Goal: Task Accomplishment & Management: Manage account settings

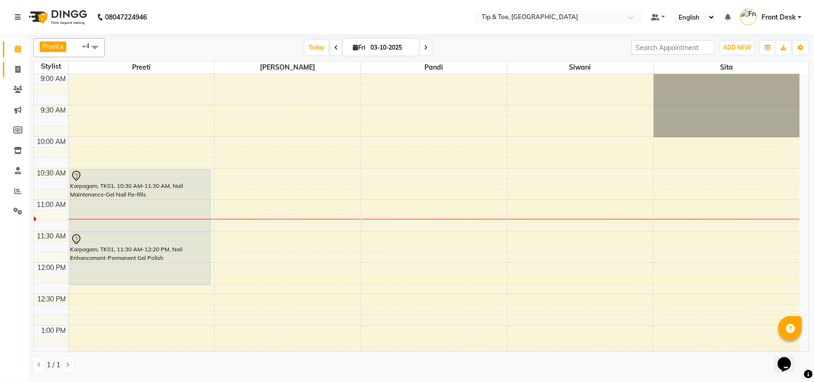
click at [17, 69] on icon at bounding box center [17, 69] width 5 height 7
select select "service"
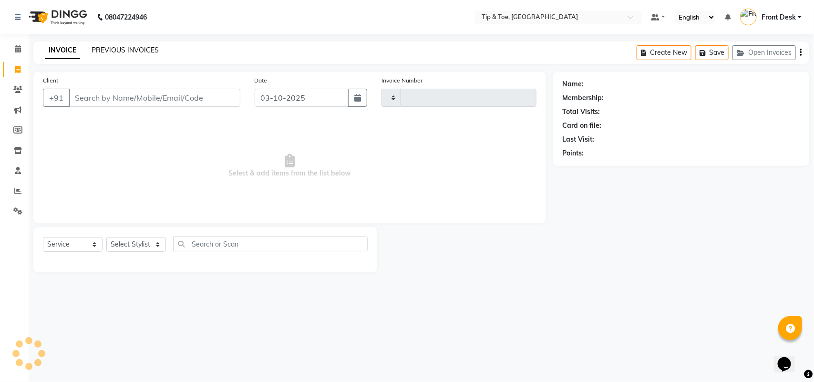
type input "1332"
click at [111, 48] on link "PREVIOUS INVOICES" at bounding box center [125, 50] width 67 height 9
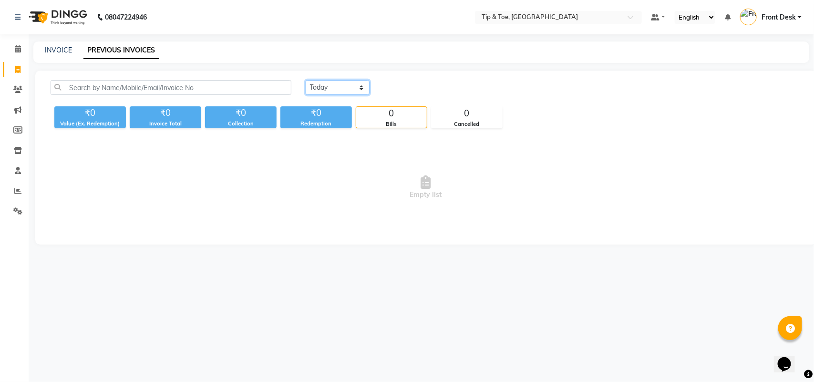
click at [334, 80] on select "Today Yesterday Custom Range" at bounding box center [338, 87] width 64 height 15
select select "yesterday"
click at [306, 80] on select "Today Yesterday Custom Range" at bounding box center [338, 87] width 64 height 15
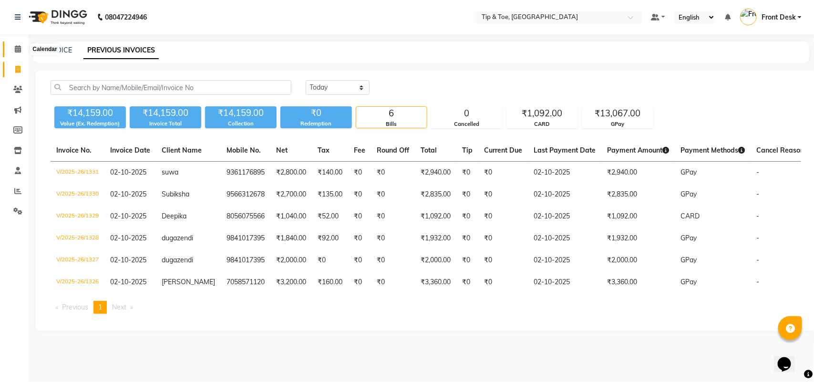
click at [13, 51] on span at bounding box center [18, 49] width 17 height 11
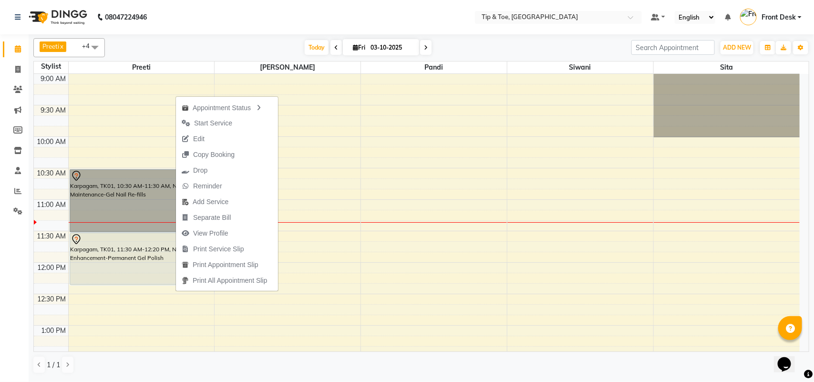
scroll to position [60, 0]
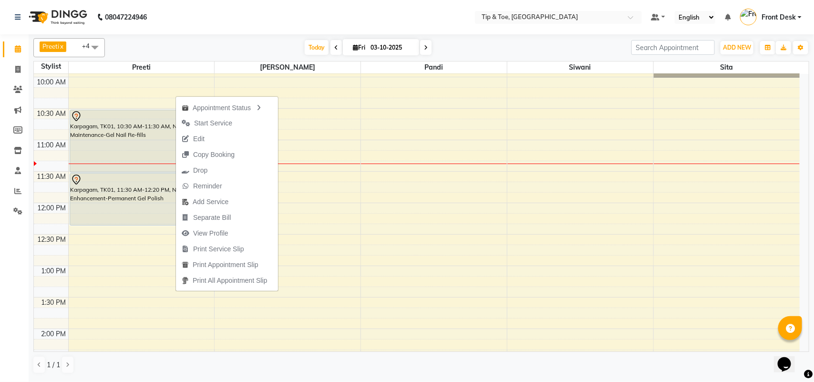
drag, startPoint x: 275, startPoint y: 26, endPoint x: 279, endPoint y: 41, distance: 16.0
click at [272, 27] on nav "08047224946 Select Location × Tip & Toe, Annanagar East Default Panel My Panel …" at bounding box center [407, 17] width 814 height 34
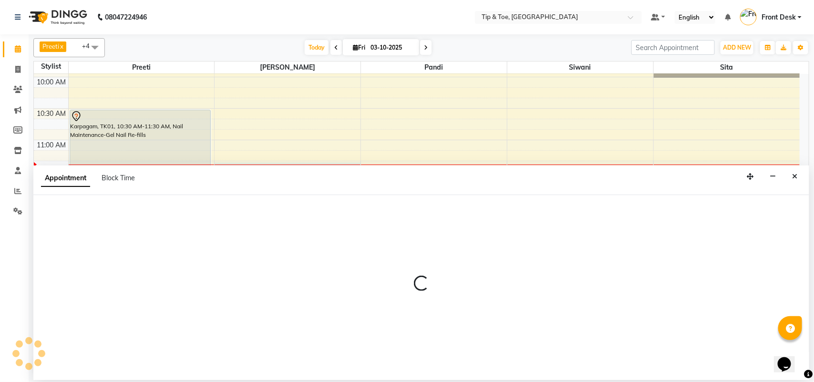
select select "39914"
select select "675"
select select "tentative"
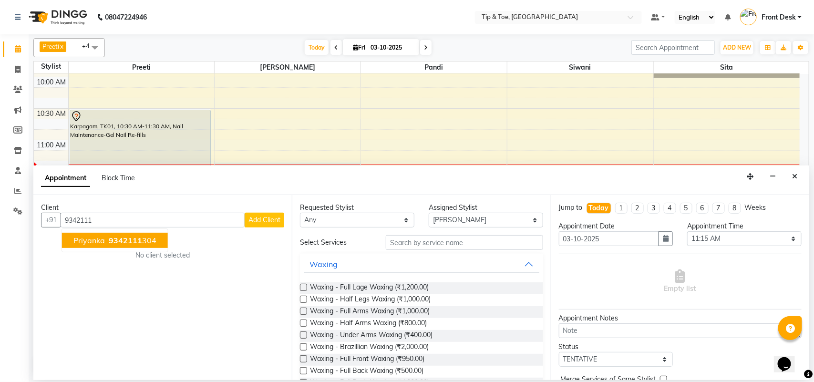
click at [152, 246] on button "Priyanka 9342111 304" at bounding box center [115, 240] width 106 height 15
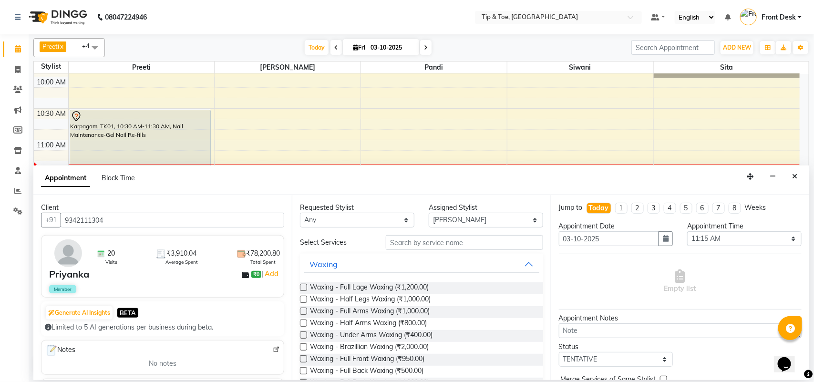
type input "9342111304"
click at [447, 242] on input "text" at bounding box center [464, 242] width 157 height 15
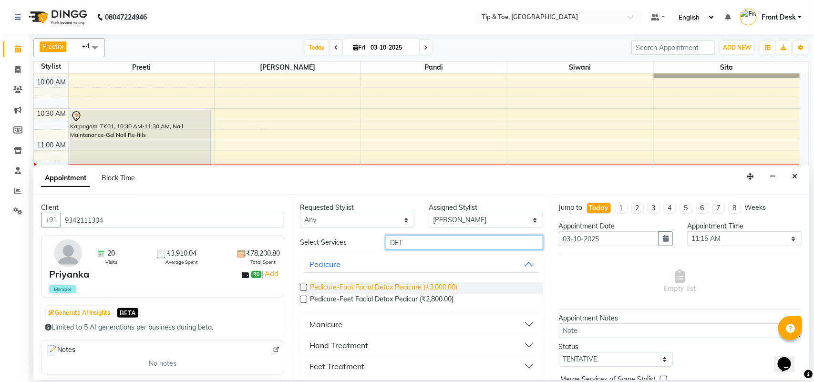
type input "DET"
click at [408, 284] on span "Pedicure-Foot Facial Detox Pedicure (₹3,000.00)" at bounding box center [383, 288] width 147 height 12
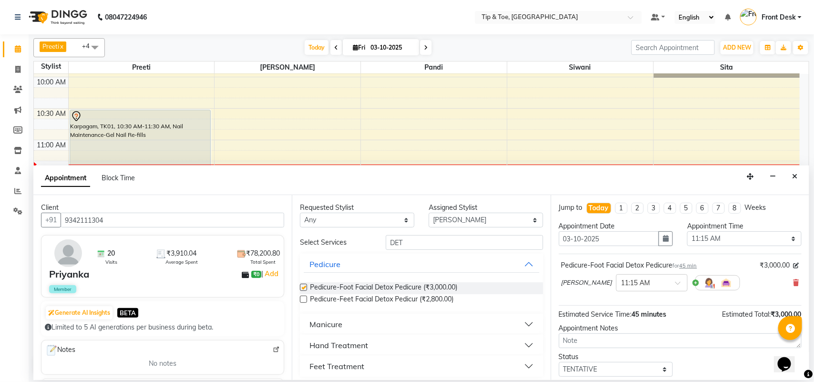
checkbox input "false"
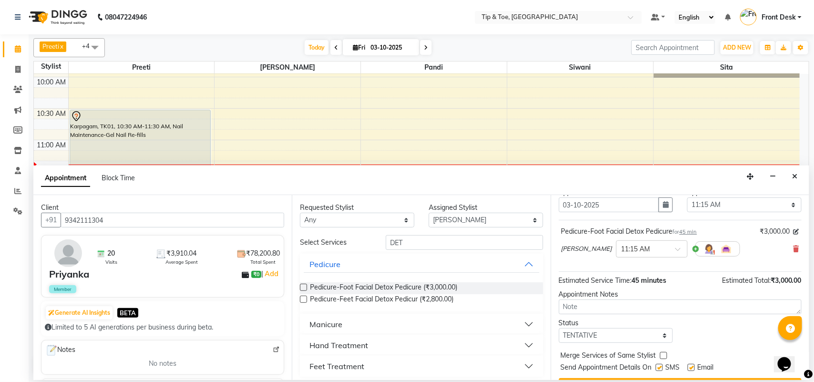
scroll to position [58, 0]
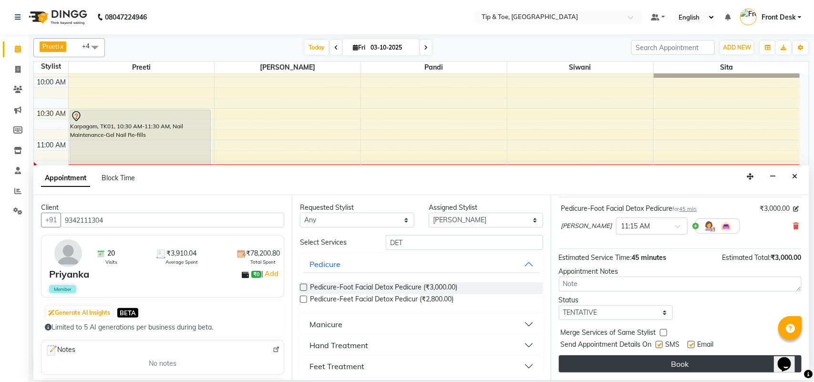
click at [637, 364] on button "Book" at bounding box center [680, 363] width 243 height 17
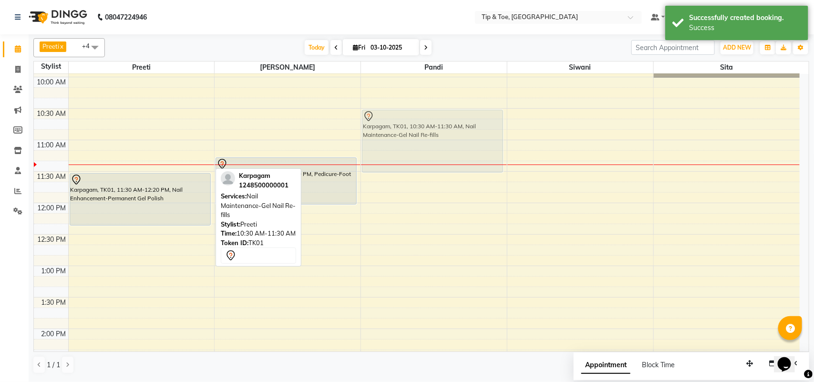
drag, startPoint x: 173, startPoint y: 147, endPoint x: 430, endPoint y: 145, distance: 257.9
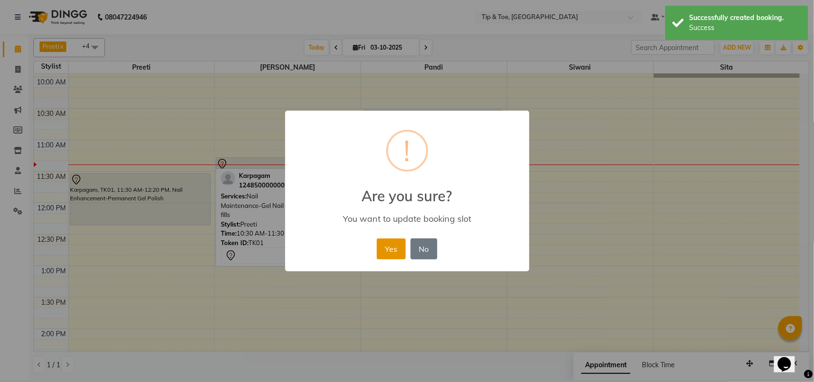
click at [392, 242] on button "Yes" at bounding box center [391, 248] width 29 height 21
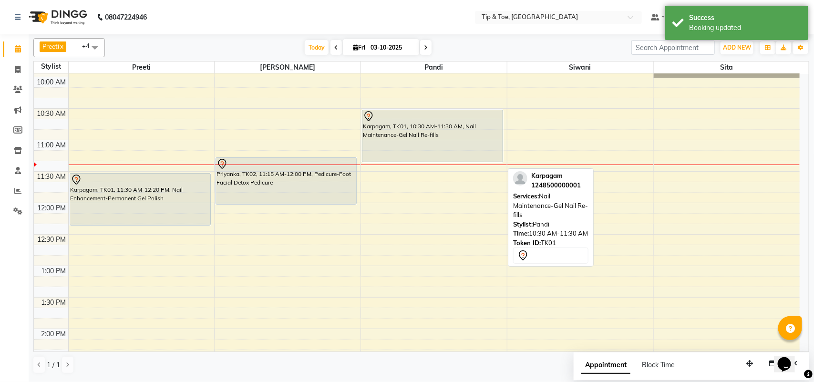
drag, startPoint x: 400, startPoint y: 173, endPoint x: 406, endPoint y: 162, distance: 11.7
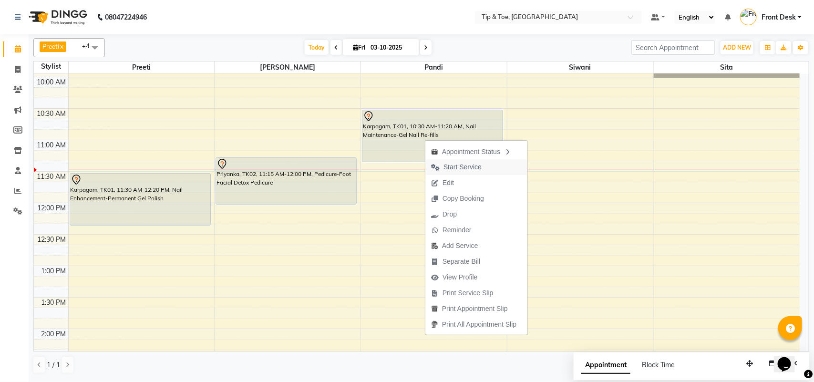
click at [451, 165] on span "Start Service" at bounding box center [462, 167] width 38 height 10
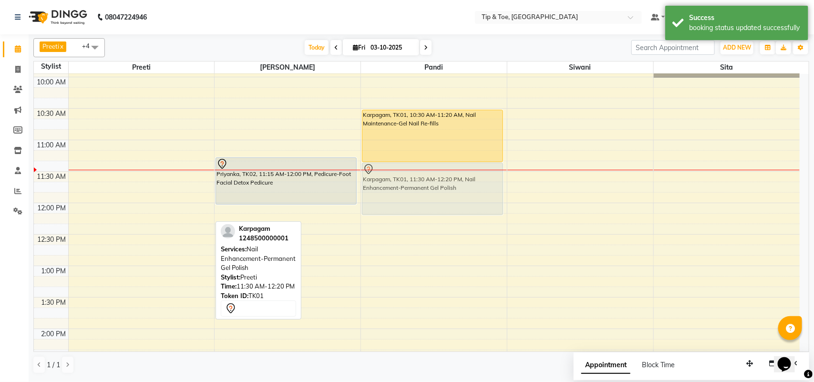
drag, startPoint x: 165, startPoint y: 192, endPoint x: 466, endPoint y: 184, distance: 301.3
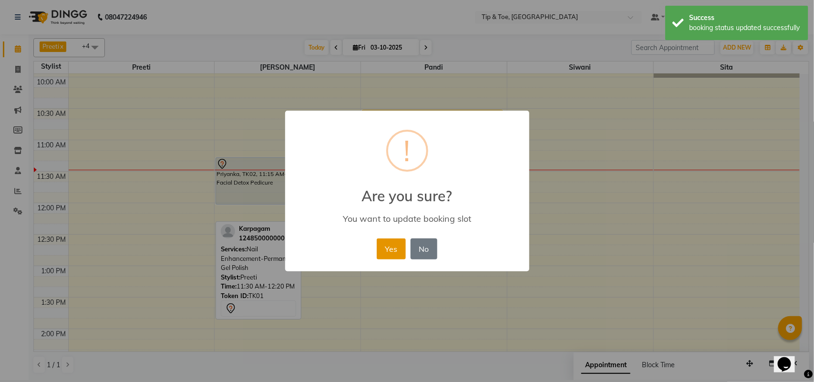
click at [384, 248] on button "Yes" at bounding box center [391, 248] width 29 height 21
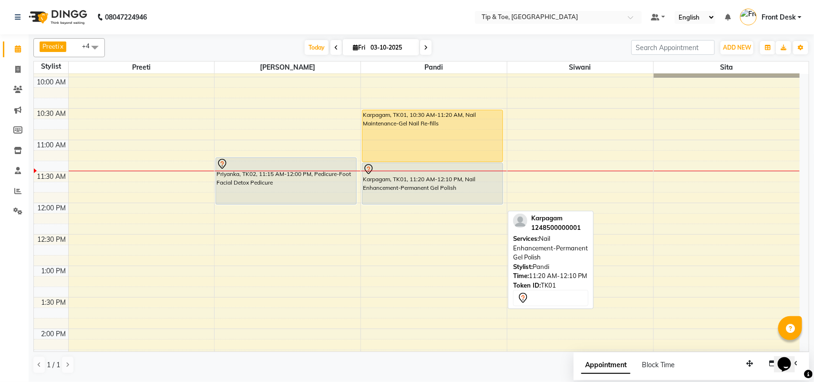
drag, startPoint x: 448, startPoint y: 214, endPoint x: 446, endPoint y: 201, distance: 13.6
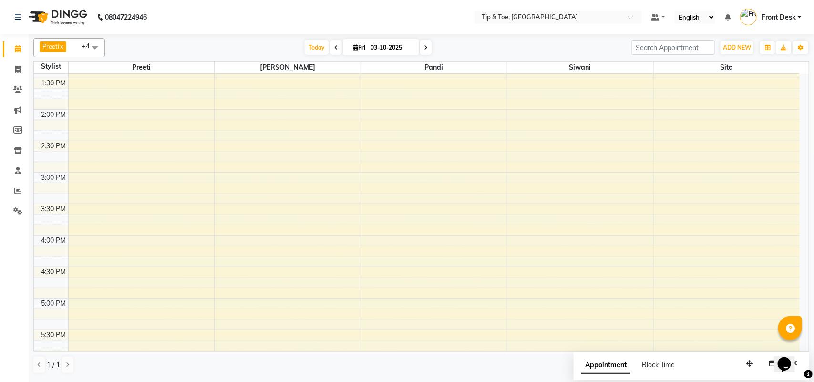
scroll to position [298, 0]
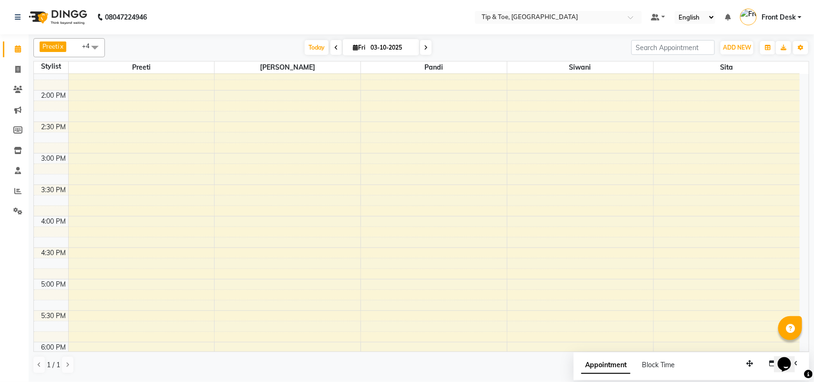
click at [306, 228] on div "9:00 AM 9:30 AM 10:00 AM 10:30 AM 11:00 AM 11:30 AM 12:00 PM 12:30 PM 1:00 PM 1…" at bounding box center [416, 216] width 765 height 880
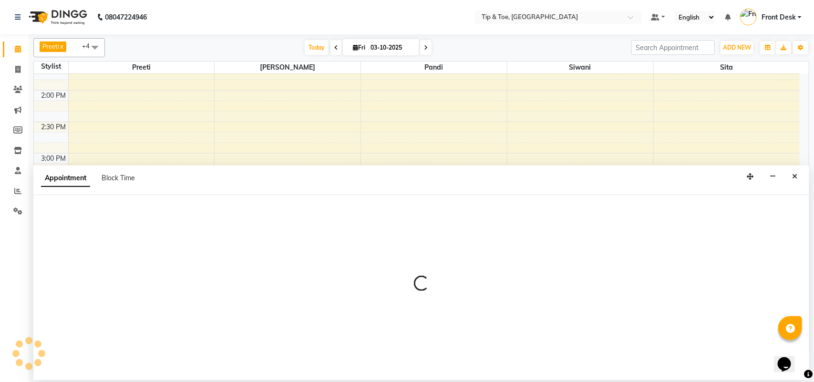
select select "39914"
select select "960"
select select "tentative"
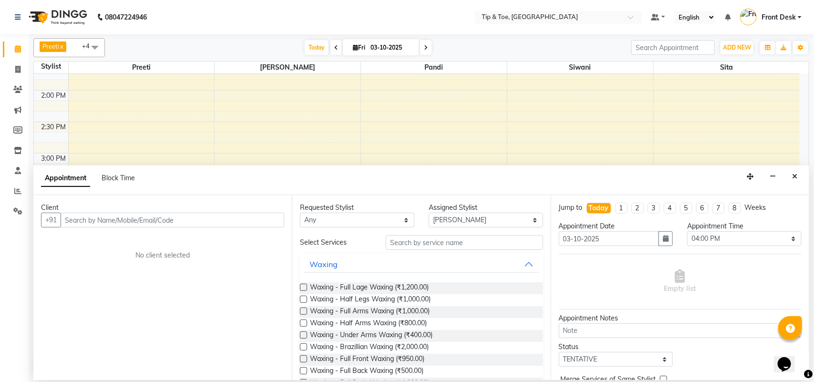
click at [217, 223] on input "text" at bounding box center [173, 220] width 224 height 15
click at [138, 218] on input "text" at bounding box center [173, 220] width 224 height 15
type input "0"
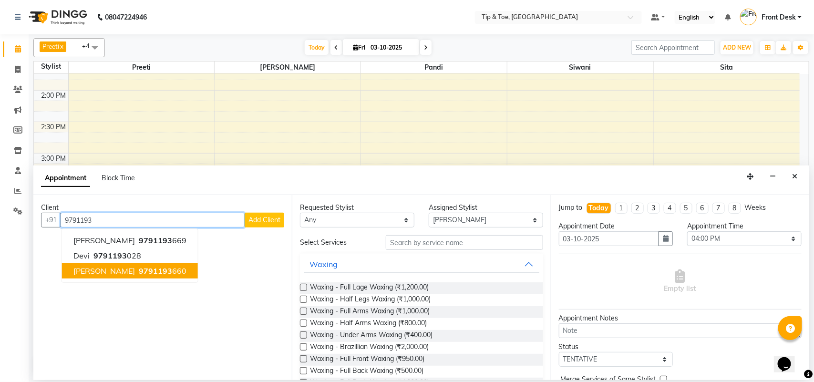
click at [117, 265] on button "Malavika 9791193 660" at bounding box center [130, 270] width 136 height 15
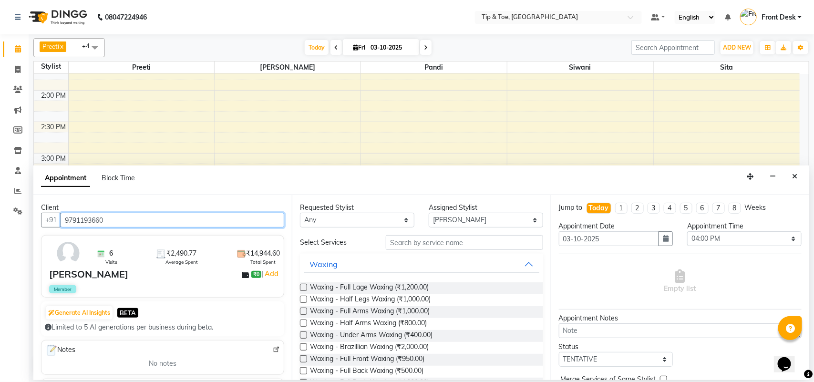
type input "9791193660"
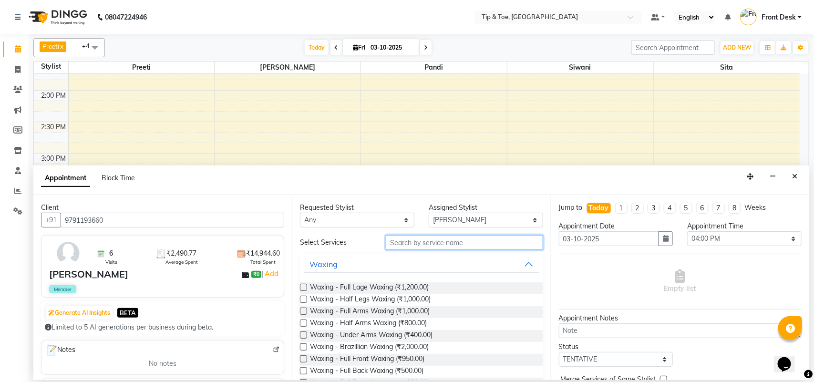
click at [432, 245] on input "text" at bounding box center [464, 242] width 157 height 15
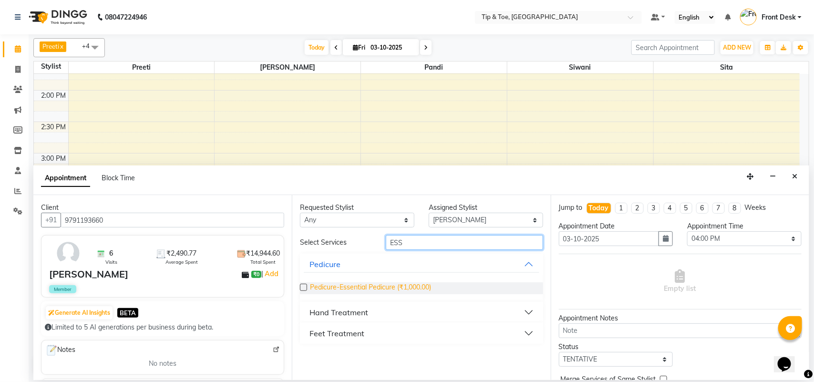
type input "ESS"
click at [389, 287] on span "Pedicure-Essential Pedicure (₹1,000.00)" at bounding box center [370, 288] width 121 height 12
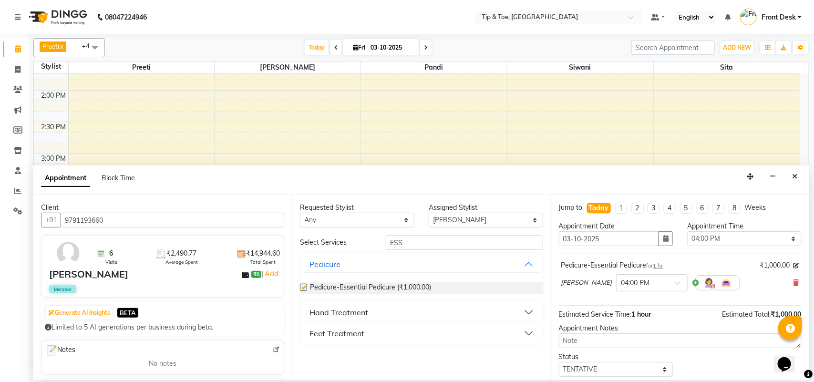
checkbox input "false"
click at [429, 244] on input "ESS" at bounding box center [464, 242] width 157 height 15
click at [449, 220] on select "Select afroz Afroz Kamesh.D Pandi Preeti Raj Rebecca Ricky Manager Sita Siwani" at bounding box center [486, 220] width 114 height 15
select select "39915"
click at [429, 213] on select "Select afroz Afroz Kamesh.D Pandi Preeti Raj Rebecca Ricky Manager Sita Siwani" at bounding box center [486, 220] width 114 height 15
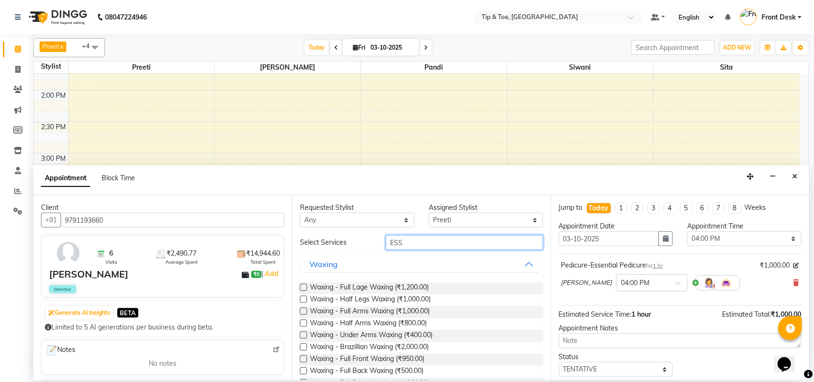
click at [434, 241] on input "ESS" at bounding box center [464, 242] width 157 height 15
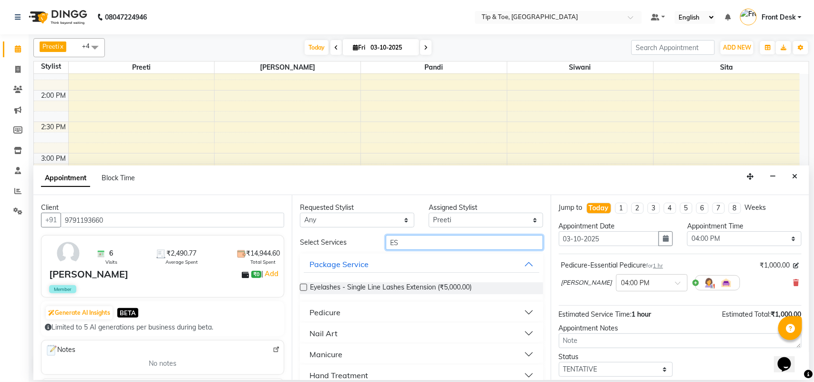
type input "E"
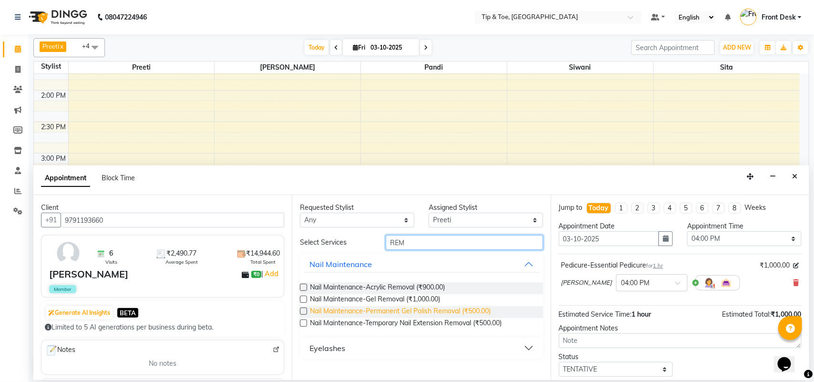
type input "REM"
click at [428, 310] on span "Nail Maintenance-Permanent Gel Polish Removal (₹500.00)" at bounding box center [400, 312] width 181 height 12
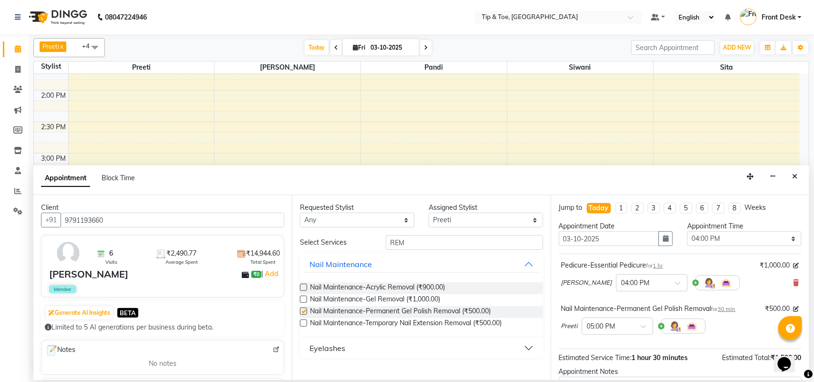
checkbox input "false"
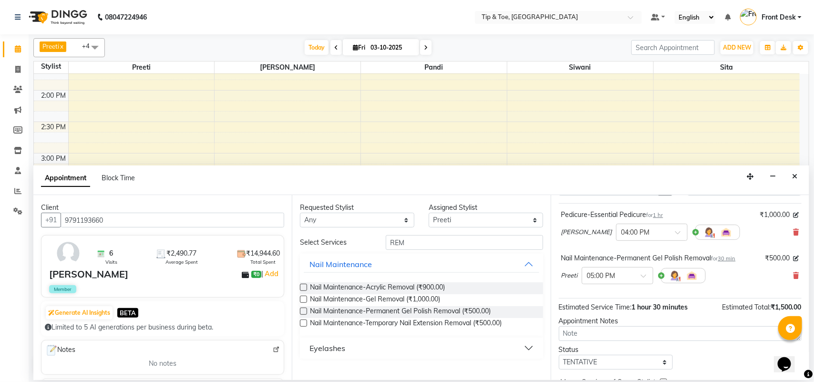
scroll to position [101, 0]
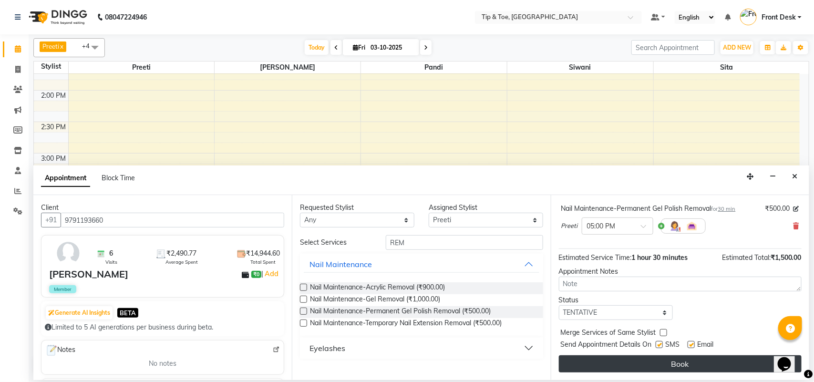
click at [685, 363] on button "Book" at bounding box center [680, 363] width 243 height 17
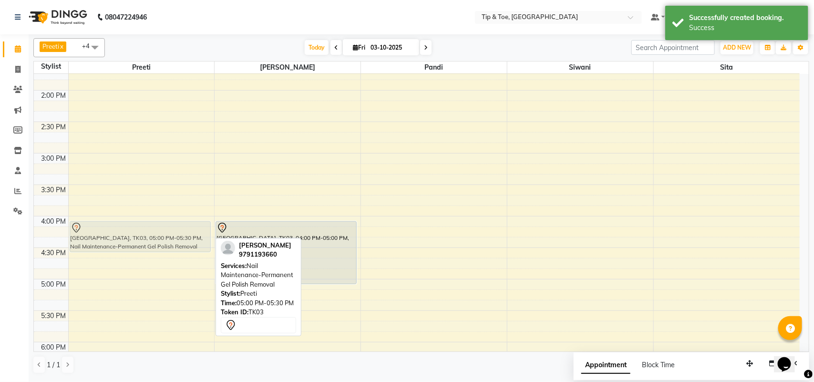
drag, startPoint x: 103, startPoint y: 306, endPoint x: 112, endPoint y: 239, distance: 67.3
click at [112, 239] on div "Malavika, TK03, 05:00 PM-05:30 PM, Nail Maintenance-Permanent Gel Polish Remova…" at bounding box center [142, 216] width 146 height 880
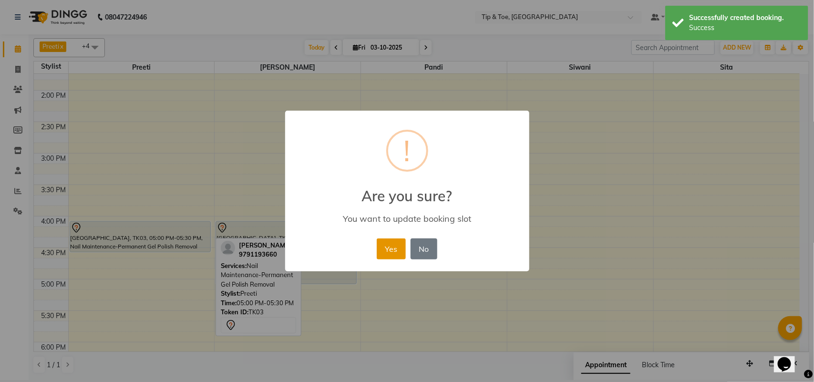
click at [391, 249] on button "Yes" at bounding box center [391, 248] width 29 height 21
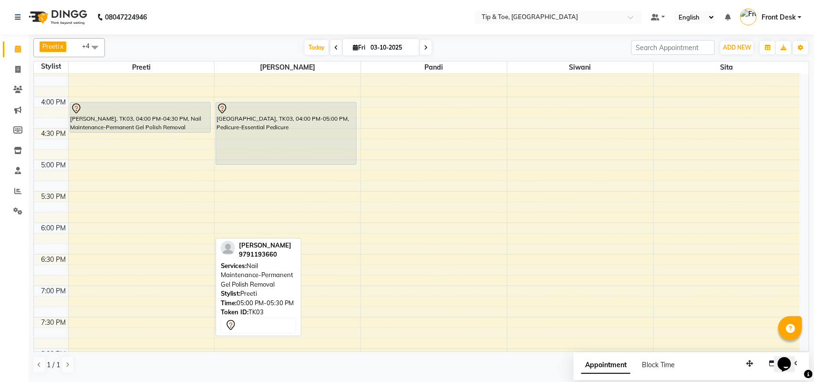
scroll to position [298, 0]
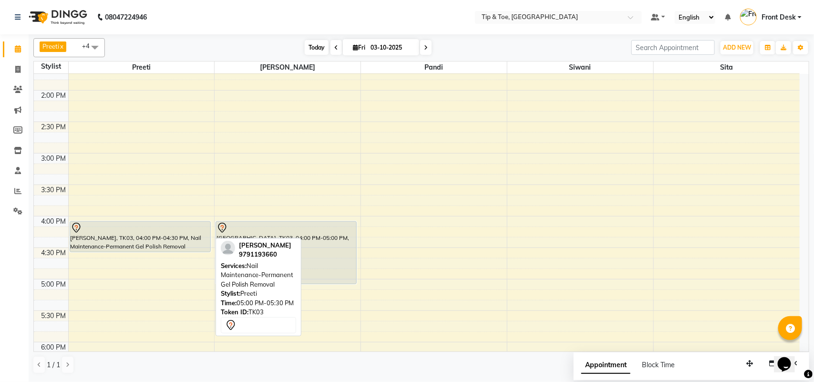
click at [310, 46] on span "Today" at bounding box center [317, 47] width 24 height 15
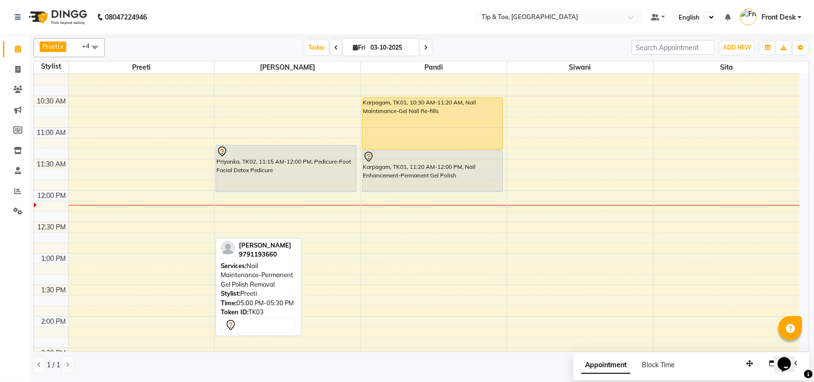
scroll to position [12, 0]
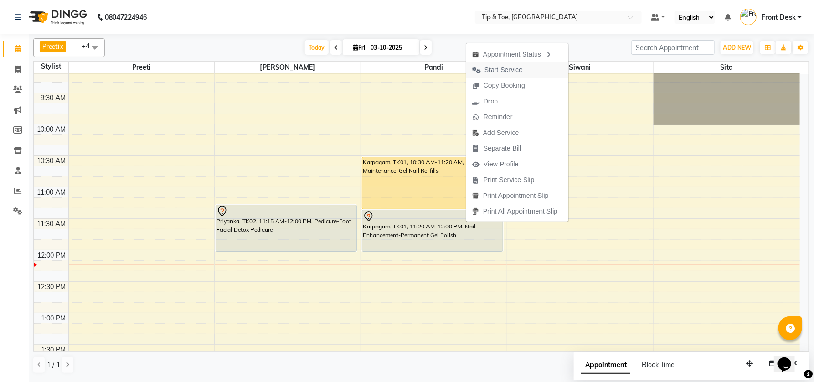
click at [494, 70] on span "Start Service" at bounding box center [503, 70] width 38 height 10
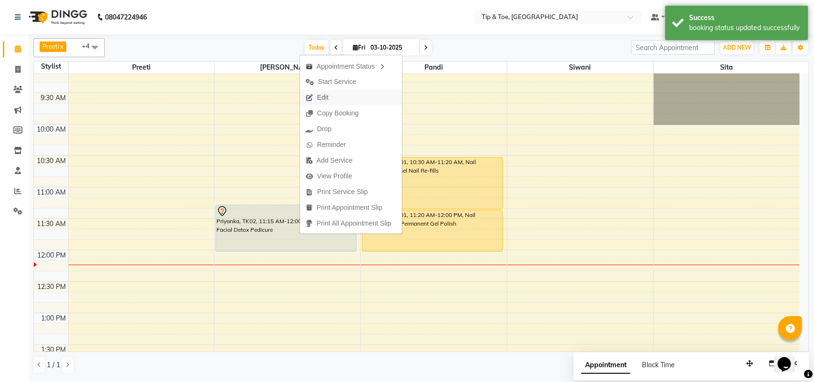
click at [324, 96] on span "Edit" at bounding box center [322, 97] width 11 height 10
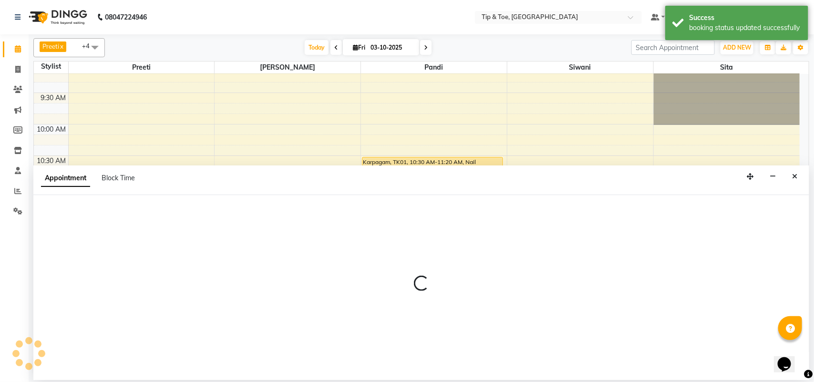
select select "675"
select select "tentative"
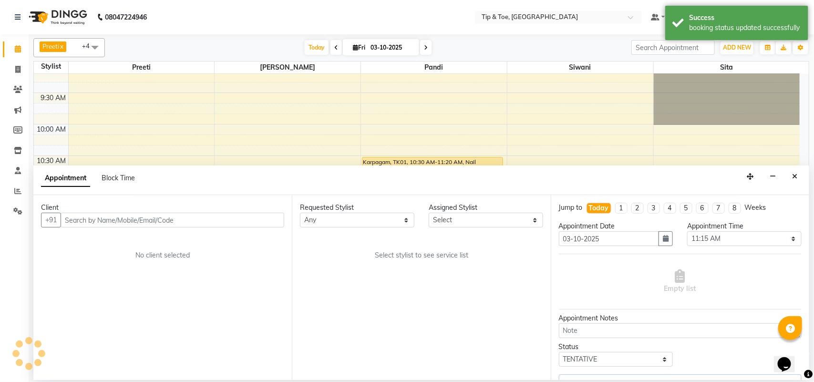
select select "39914"
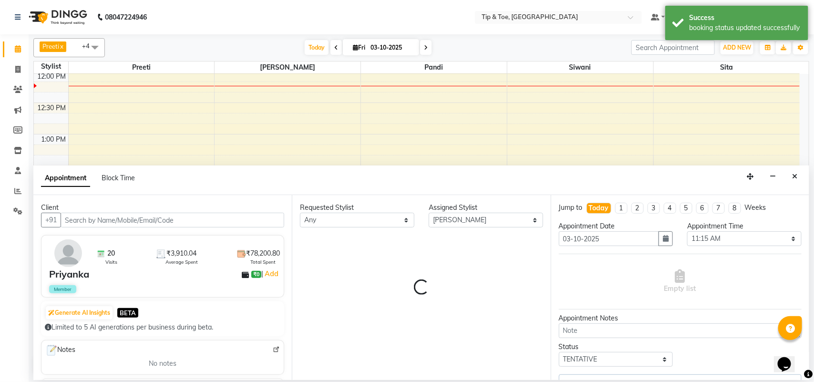
select select "2752"
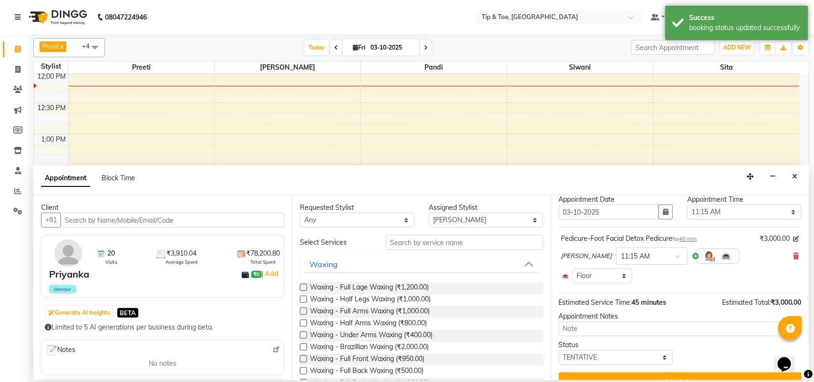
scroll to position [44, 0]
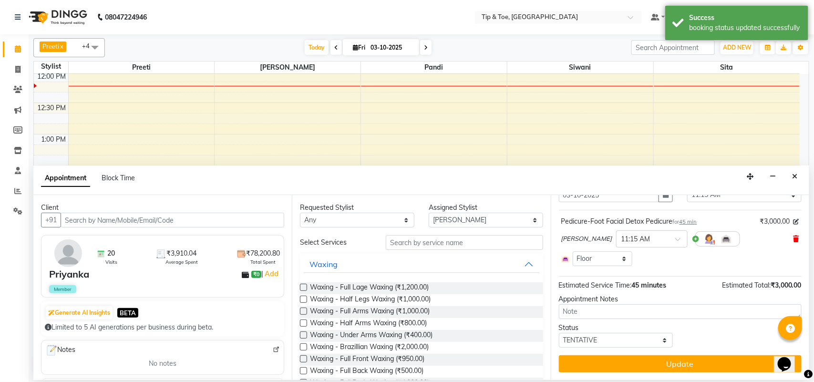
click at [793, 238] on icon at bounding box center [796, 238] width 6 height 7
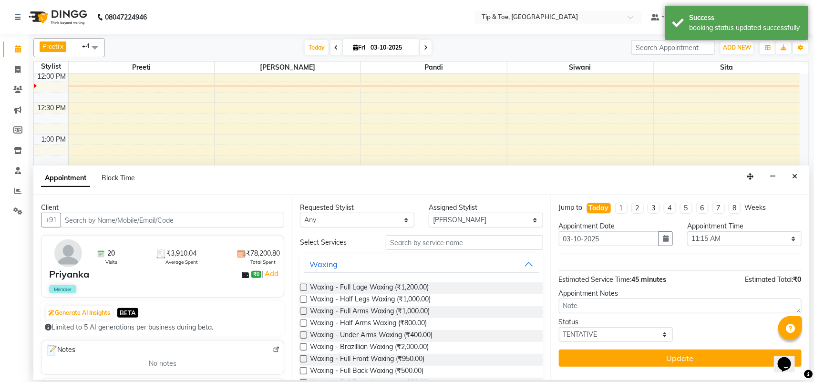
scroll to position [0, 0]
click at [470, 245] on input "text" at bounding box center [464, 242] width 157 height 15
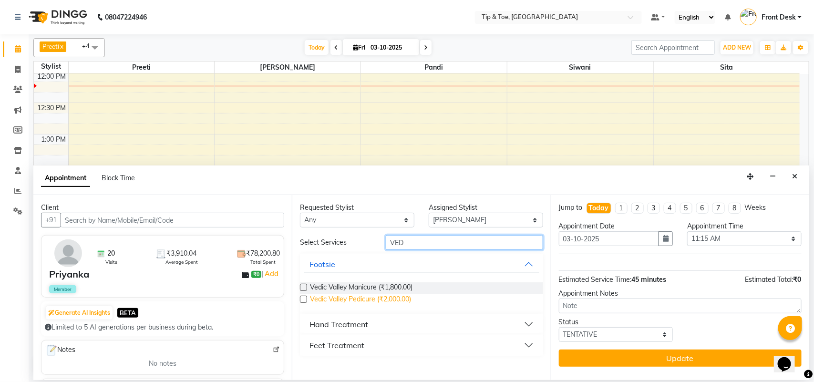
type input "VED"
click at [365, 299] on span "Vedic Valley Pedicure (₹2,000.00)" at bounding box center [360, 300] width 101 height 12
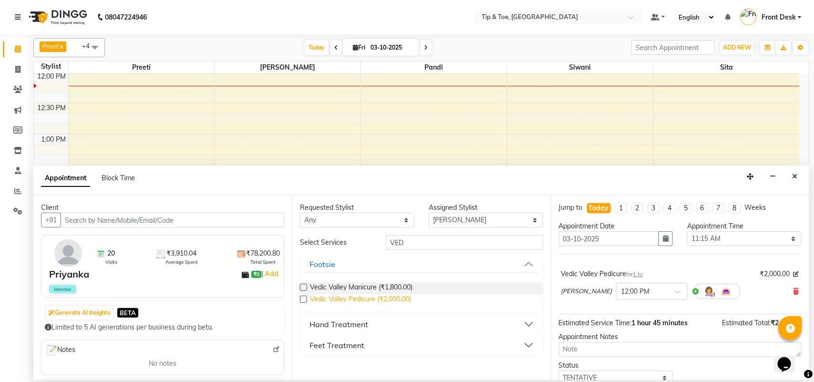
click at [356, 298] on span "Vedic Valley Pedicure (₹2,000.00)" at bounding box center [360, 300] width 101 height 12
checkbox input "false"
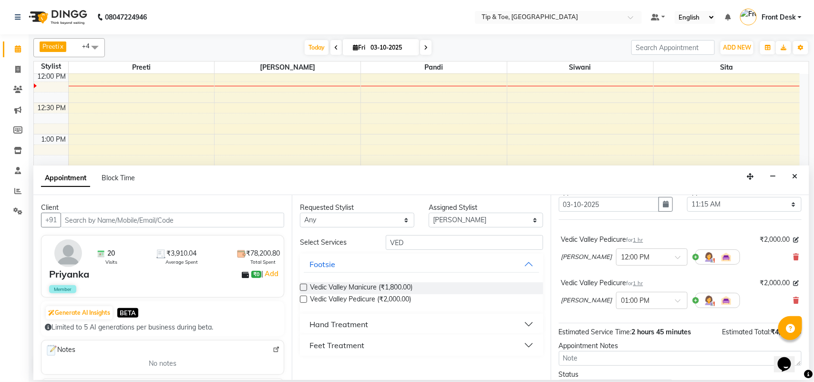
scroll to position [60, 0]
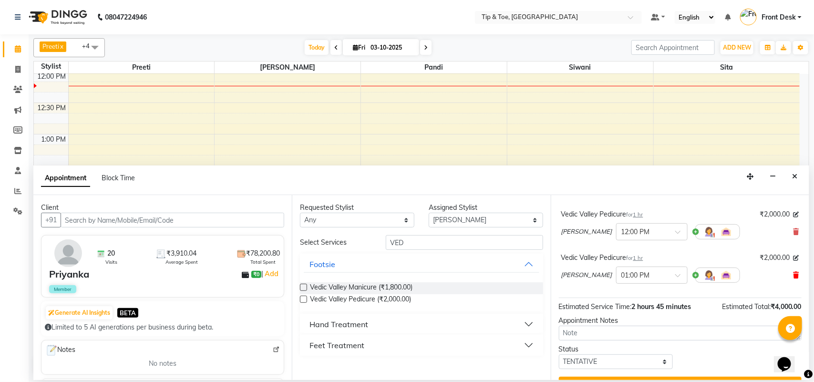
click at [793, 276] on icon at bounding box center [796, 275] width 6 height 7
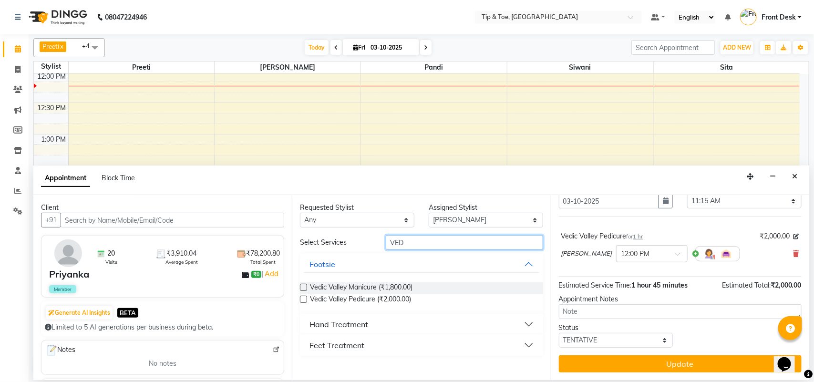
click at [450, 242] on input "VED" at bounding box center [464, 242] width 157 height 15
type input "V"
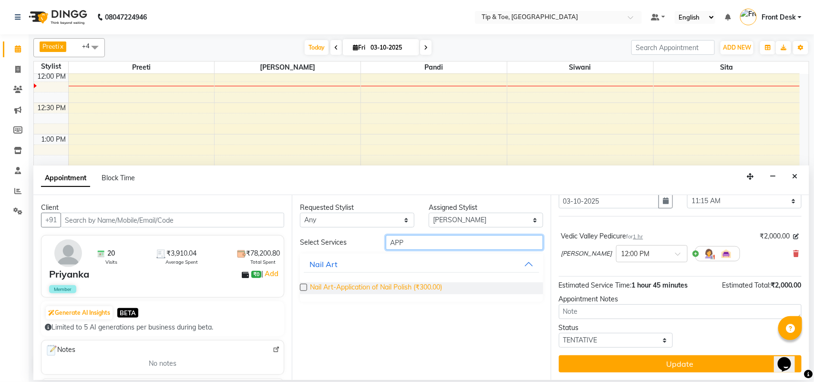
type input "APP"
click at [434, 286] on span "Nail Art-Application of Nail Polish (₹300.00)" at bounding box center [376, 288] width 132 height 12
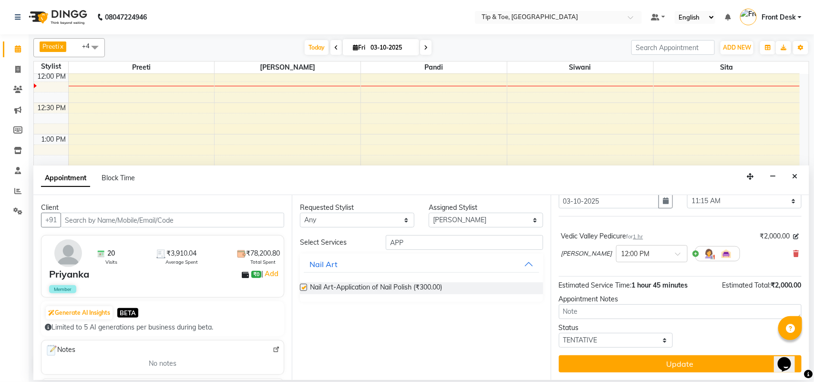
checkbox input "false"
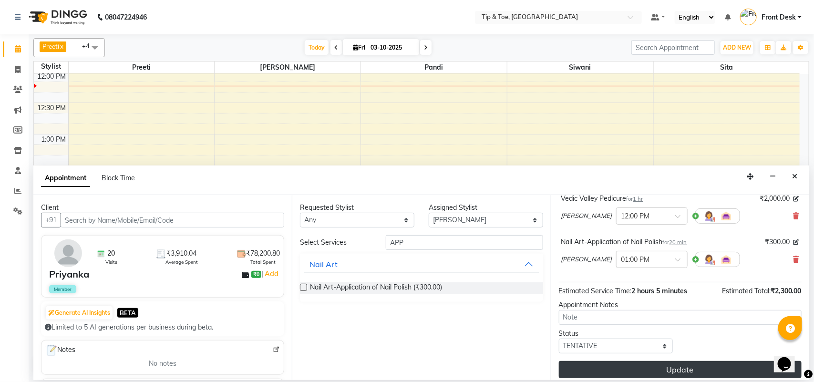
scroll to position [82, 0]
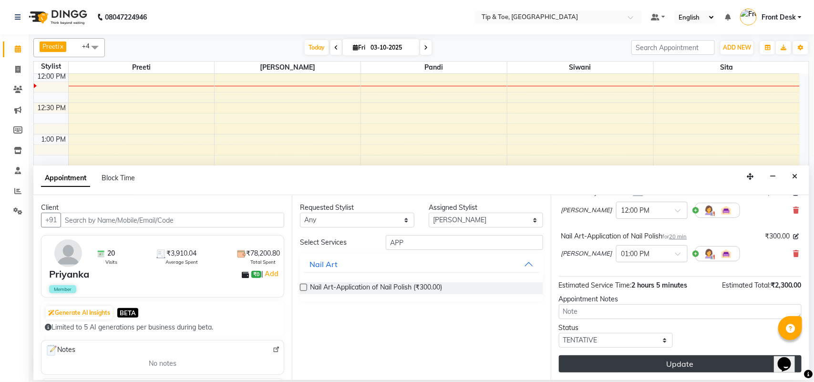
click at [683, 358] on button "Update" at bounding box center [680, 363] width 243 height 17
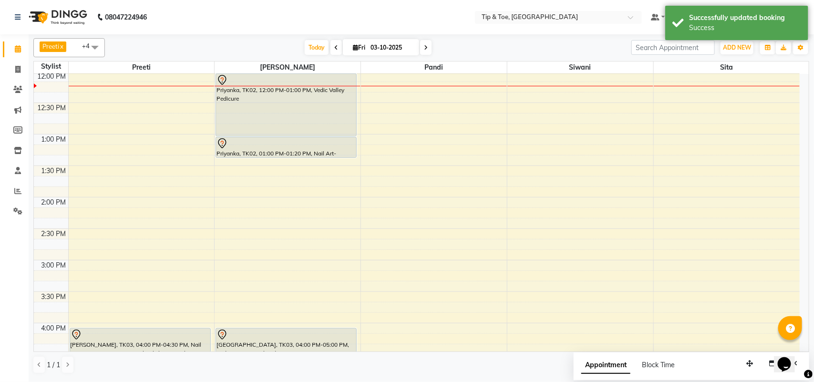
scroll to position [132, 0]
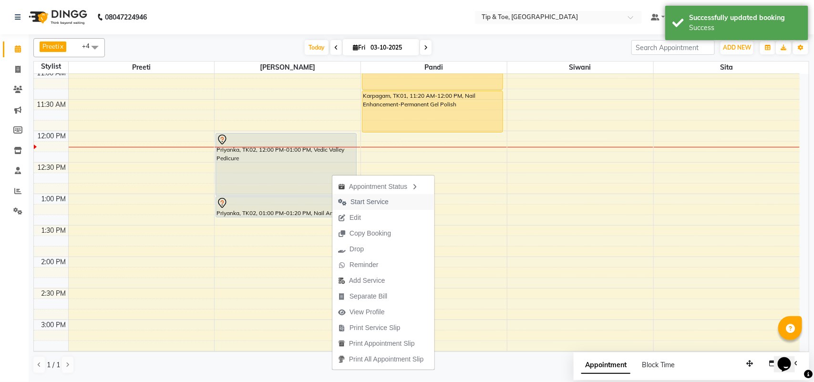
click at [356, 202] on span "Start Service" at bounding box center [369, 202] width 38 height 10
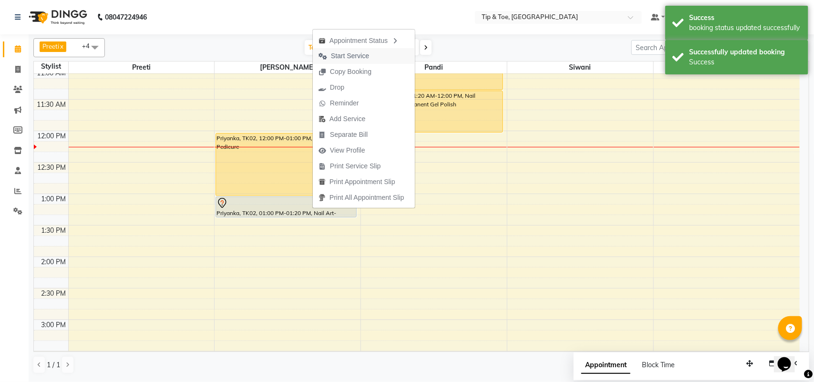
click at [371, 62] on span "Start Service" at bounding box center [344, 56] width 62 height 16
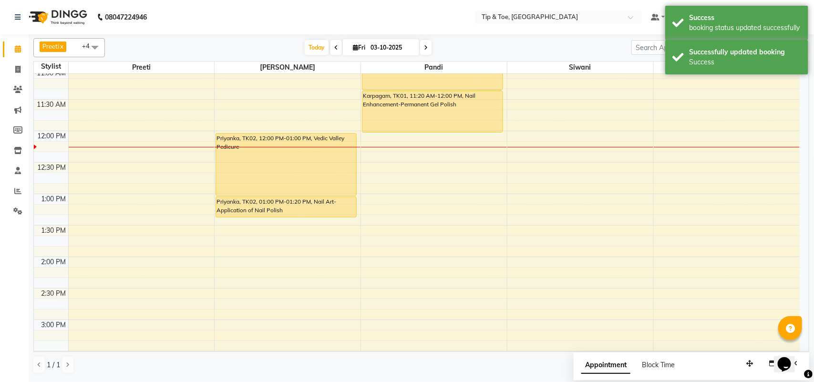
scroll to position [310, 0]
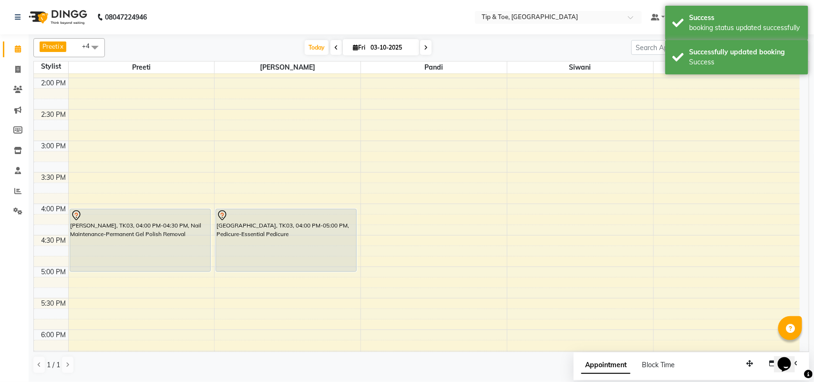
drag, startPoint x: 151, startPoint y: 238, endPoint x: 146, endPoint y: 264, distance: 25.8
click at [146, 264] on div "Malavika, TK03, 04:00 PM-04:30 PM, Nail Maintenance-Permanent Gel Polish Remova…" at bounding box center [142, 204] width 146 height 880
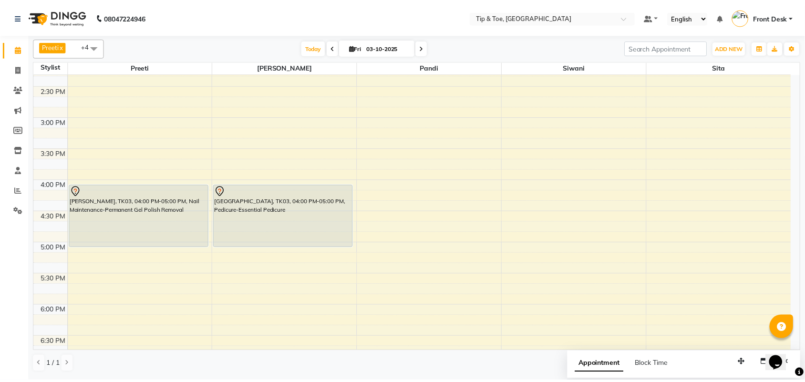
scroll to position [298, 0]
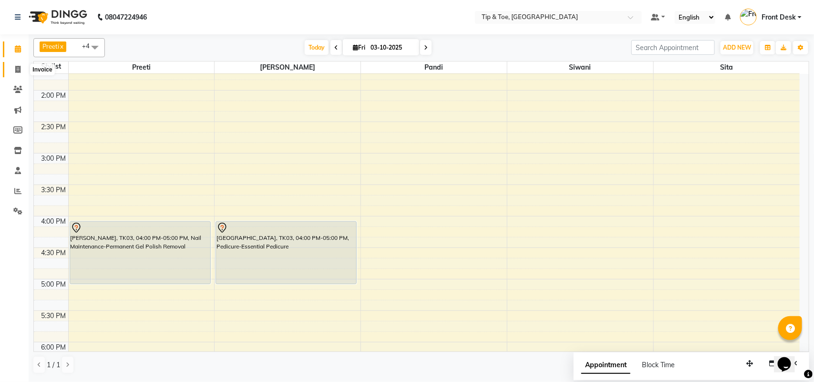
click at [15, 66] on icon at bounding box center [17, 69] width 5 height 7
select select "service"
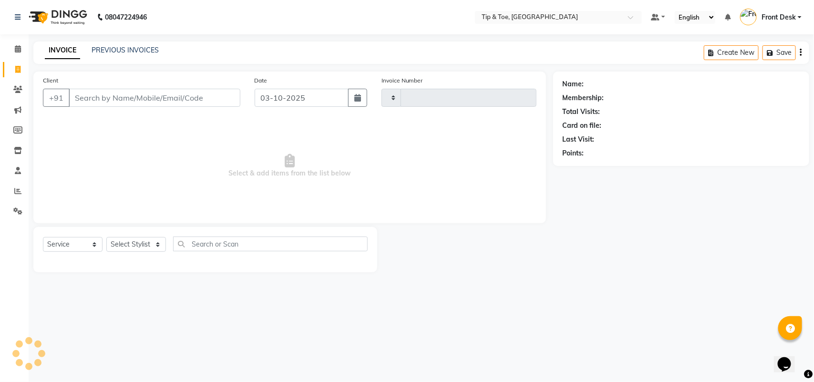
type input "1332"
select select "5770"
click at [125, 51] on link "PREVIOUS INVOICES" at bounding box center [125, 50] width 67 height 9
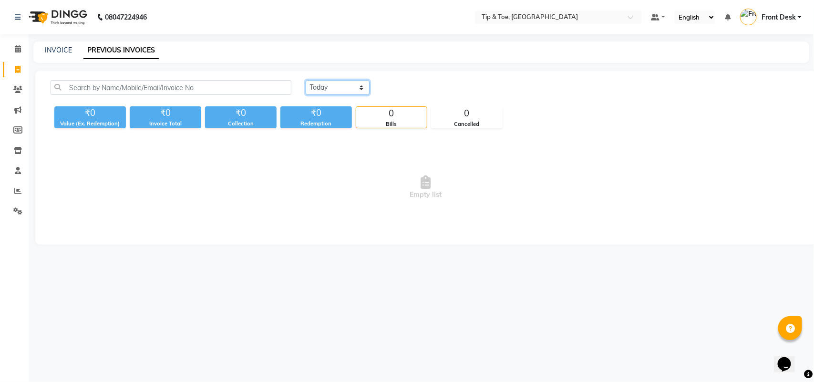
click at [321, 81] on select "Today Yesterday Custom Range" at bounding box center [338, 87] width 64 height 15
select select "range"
click at [306, 80] on select "Today Yesterday Custom Range" at bounding box center [338, 87] width 64 height 15
click at [398, 86] on input "03-10-2025" at bounding box center [415, 87] width 67 height 13
select select "10"
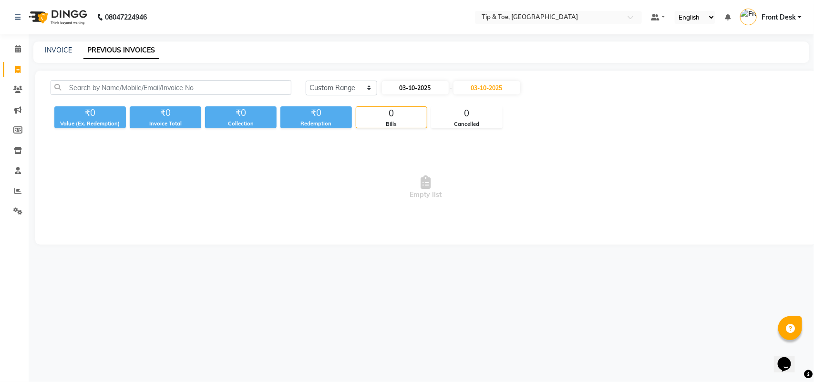
select select "2025"
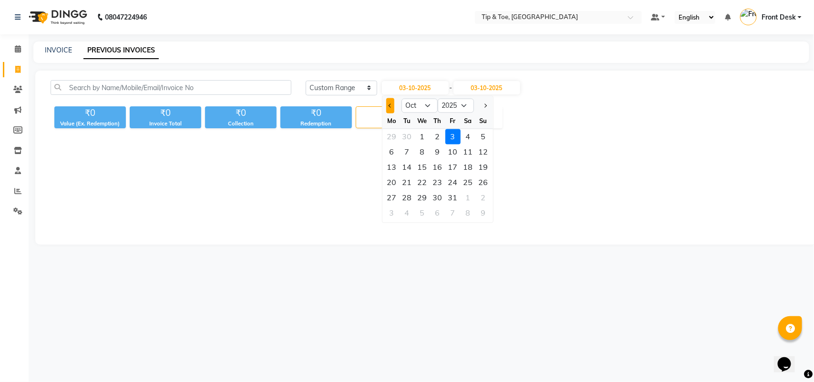
click at [388, 111] on button "Previous month" at bounding box center [390, 105] width 8 height 15
select select "9"
click at [393, 137] on div "1" at bounding box center [391, 136] width 15 height 15
type input "01-09-2025"
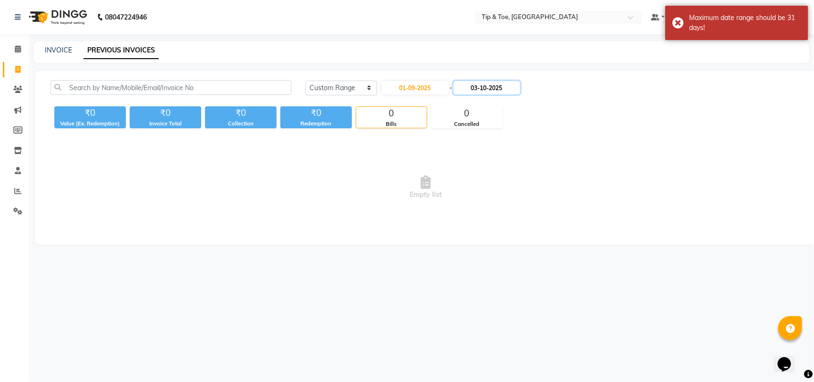
click at [472, 84] on input "03-10-2025" at bounding box center [486, 87] width 67 height 13
select select "10"
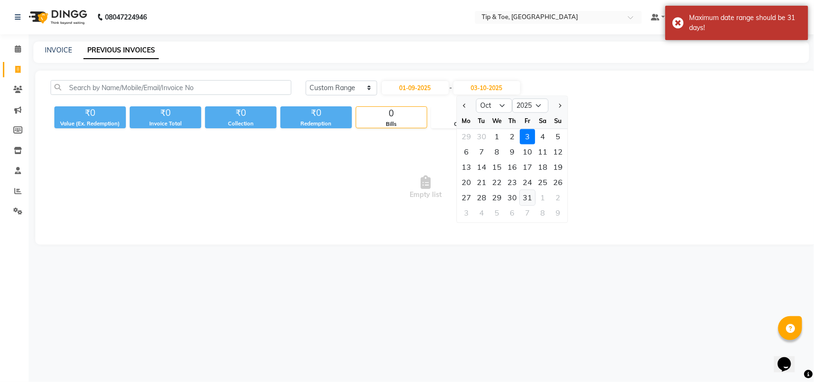
click at [527, 194] on div "31" at bounding box center [527, 197] width 15 height 15
type input "31-10-2025"
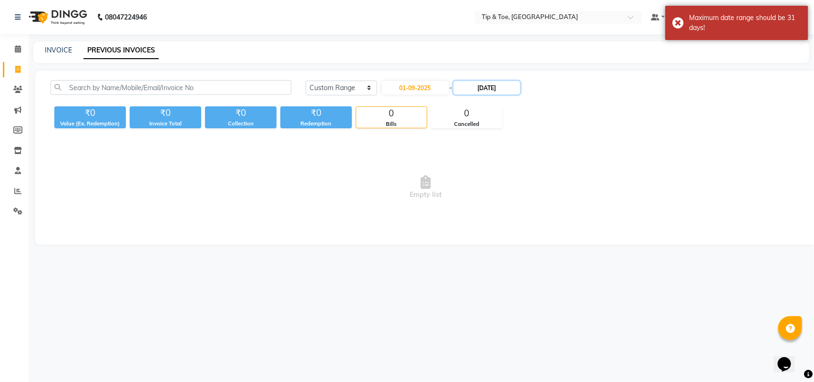
click at [472, 83] on input "31-10-2025" at bounding box center [486, 87] width 67 height 13
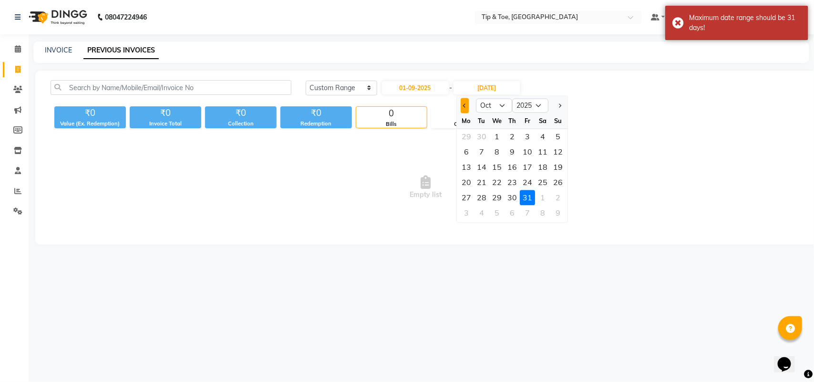
click at [461, 108] on button "Previous month" at bounding box center [464, 105] width 8 height 15
select select "9"
click at [465, 141] on div "1" at bounding box center [466, 136] width 15 height 15
type input "01-09-2025"
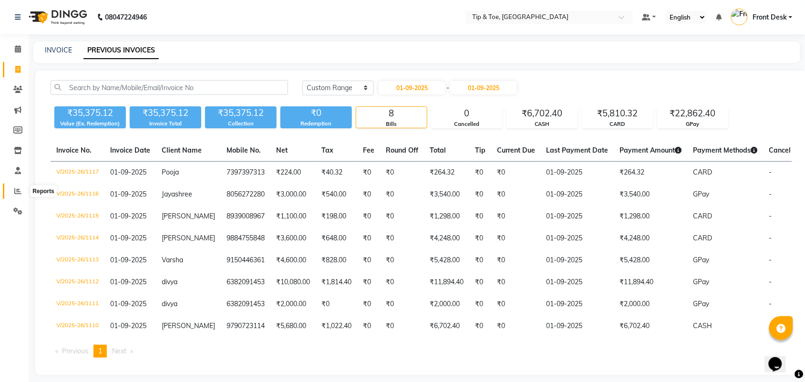
click at [22, 191] on span at bounding box center [18, 191] width 17 height 11
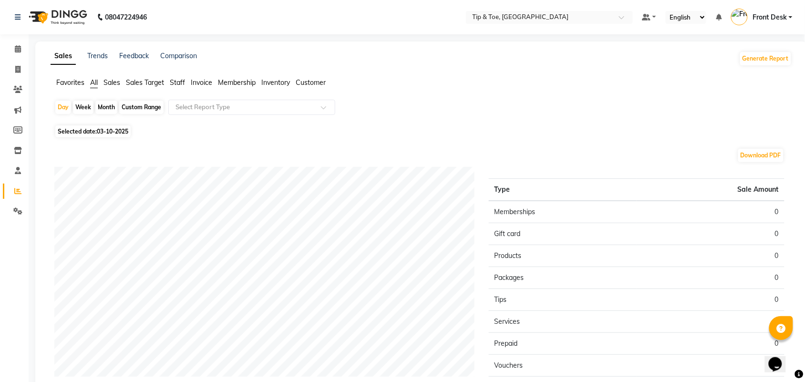
click at [92, 84] on span "All" at bounding box center [94, 82] width 8 height 9
click at [106, 80] on span "Sales" at bounding box center [111, 82] width 17 height 9
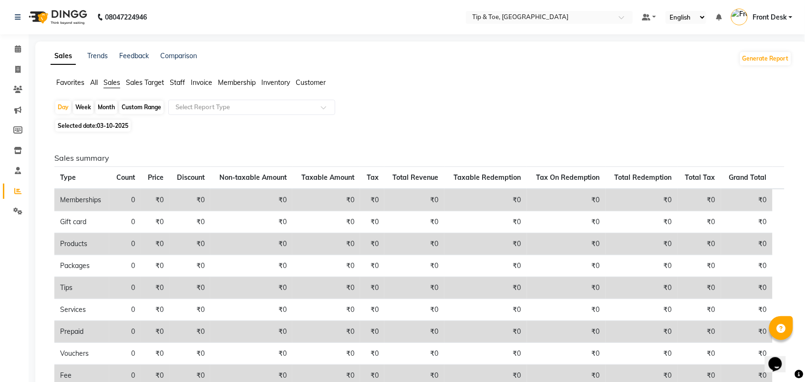
click at [204, 84] on span "Invoice" at bounding box center [201, 82] width 21 height 9
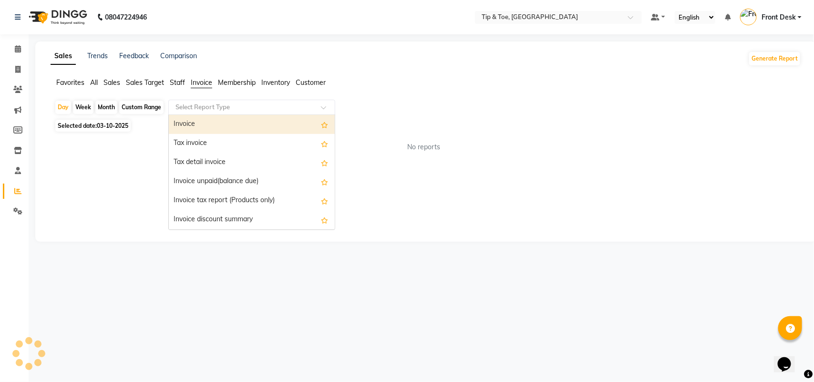
click at [248, 108] on input "text" at bounding box center [241, 107] width 137 height 10
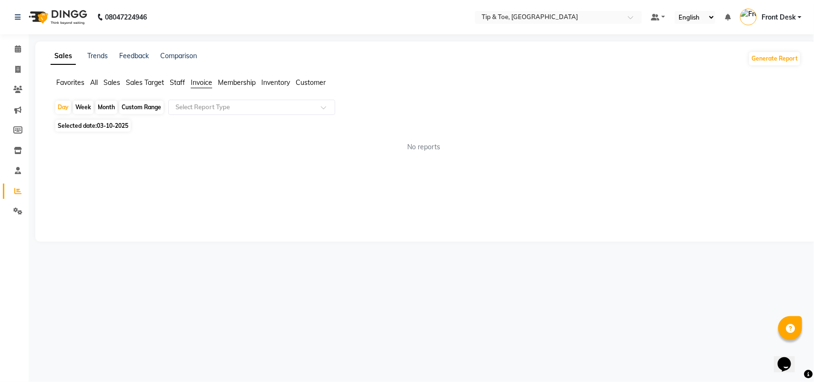
click at [111, 83] on span "Sales" at bounding box center [111, 82] width 17 height 9
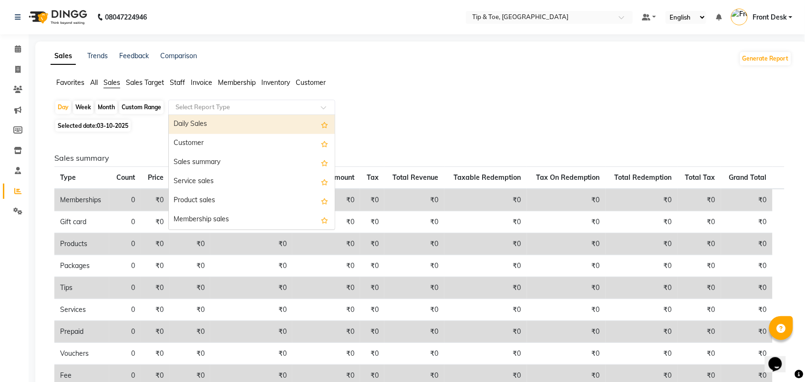
click at [218, 110] on input "text" at bounding box center [241, 107] width 137 height 10
click at [215, 121] on div "Daily Sales" at bounding box center [252, 124] width 166 height 19
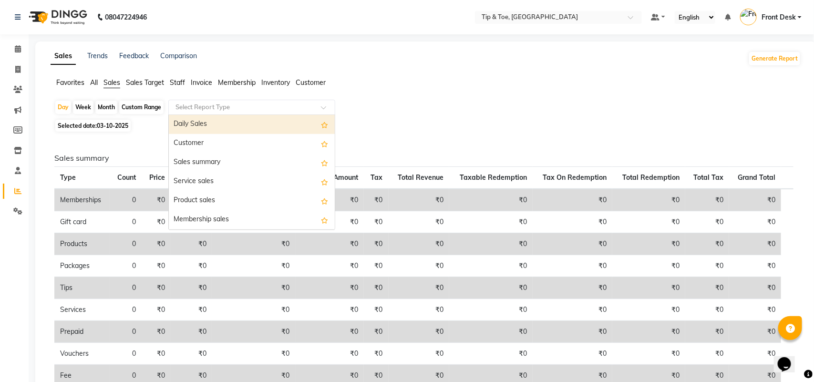
select select "full_report"
select select "csv"
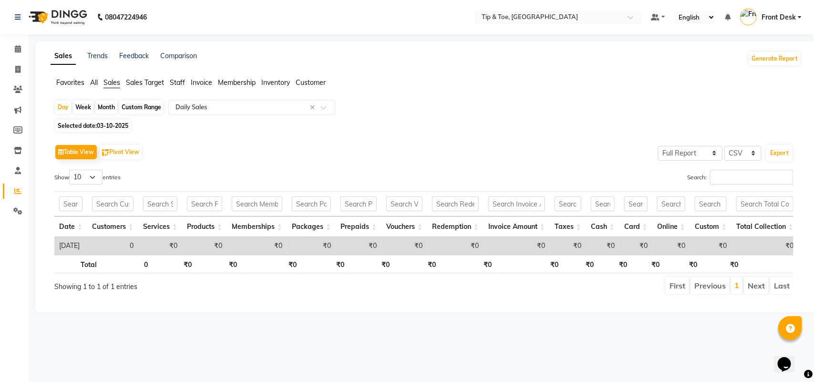
drag, startPoint x: 113, startPoint y: 108, endPoint x: 121, endPoint y: 124, distance: 17.9
click at [113, 108] on div "Month" at bounding box center [106, 107] width 22 height 13
select select "10"
select select "2025"
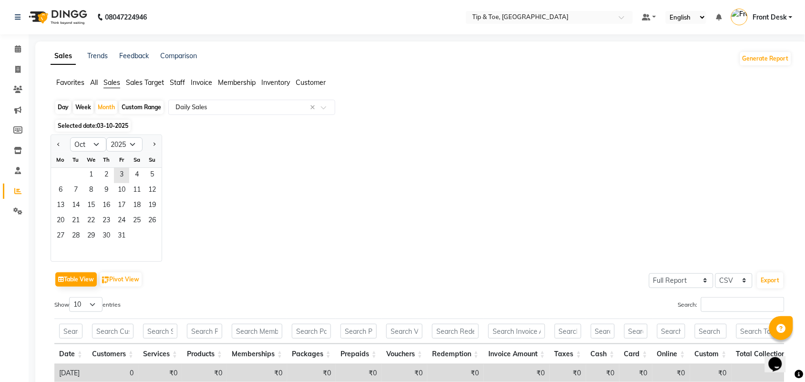
click at [64, 148] on div at bounding box center [60, 144] width 19 height 15
click at [58, 145] on span "Previous month" at bounding box center [58, 144] width 3 height 3
click at [55, 143] on button "Previous month" at bounding box center [59, 144] width 8 height 15
click at [98, 146] on select "Jan Feb Mar Apr May Jun Jul Aug Sep Oct Nov Dec" at bounding box center [88, 144] width 36 height 14
select select "9"
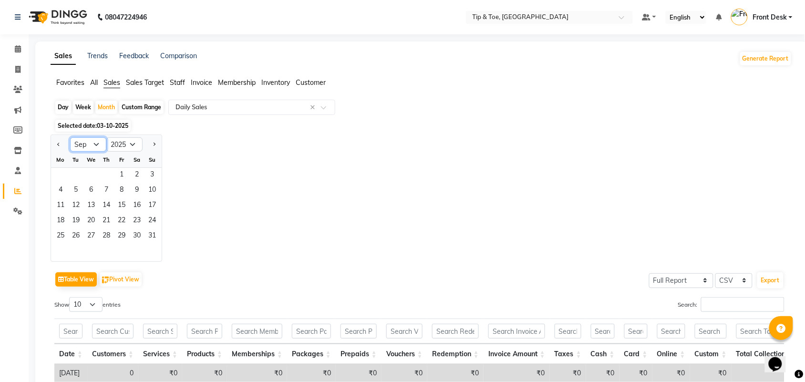
click at [70, 138] on select "Jan Feb Mar Apr May Jun Jul Aug Sep Oct Nov Dec" at bounding box center [88, 144] width 36 height 14
click at [60, 175] on span "1" at bounding box center [60, 175] width 15 height 15
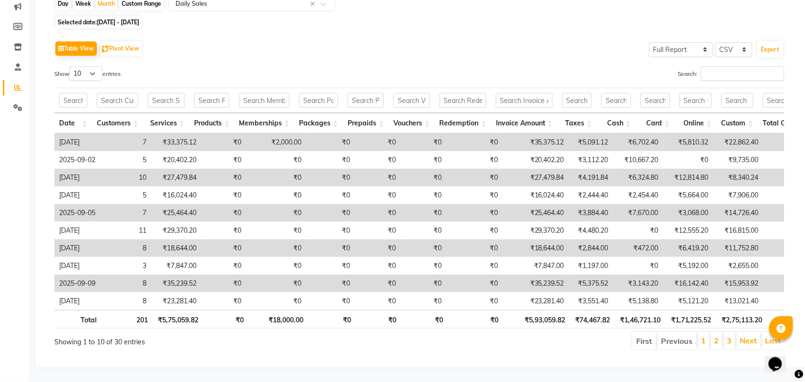
scroll to position [122, 0]
click at [79, 66] on select "10 25 50 100" at bounding box center [85, 73] width 33 height 15
select select "100"
click at [71, 66] on select "10 25 50 100" at bounding box center [85, 73] width 33 height 15
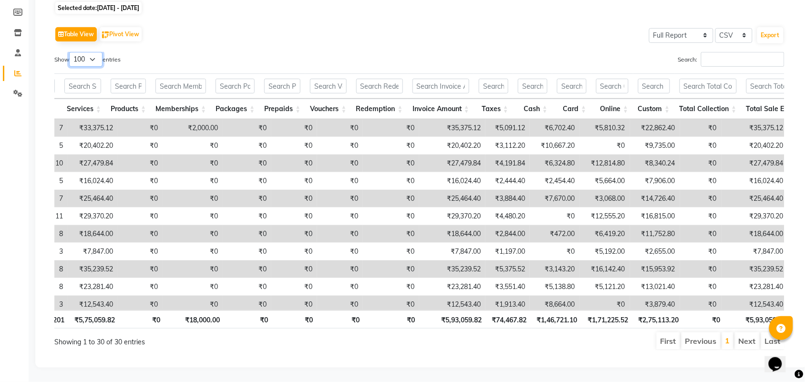
scroll to position [0, 0]
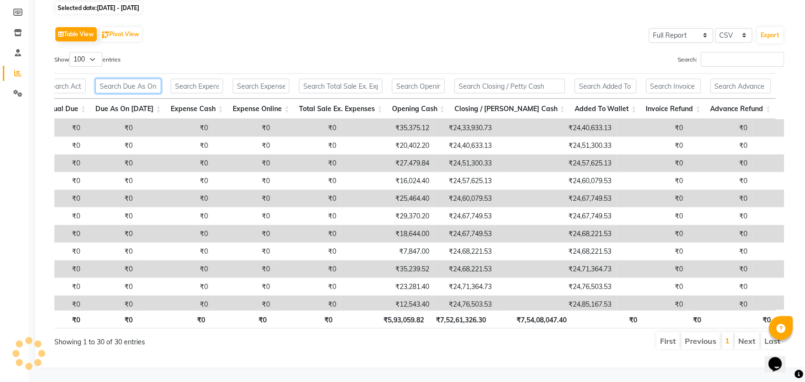
click at [161, 79] on input "text" at bounding box center [128, 86] width 66 height 15
click at [86, 79] on input "text" at bounding box center [64, 86] width 43 height 15
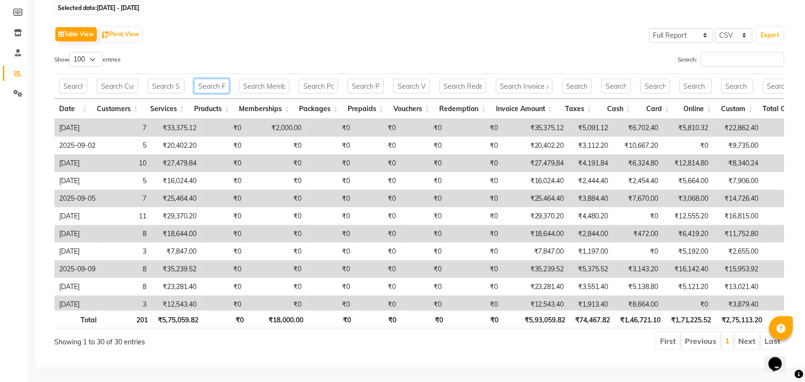
click at [229, 79] on input "text" at bounding box center [211, 86] width 35 height 15
click at [183, 81] on input "text" at bounding box center [166, 86] width 37 height 15
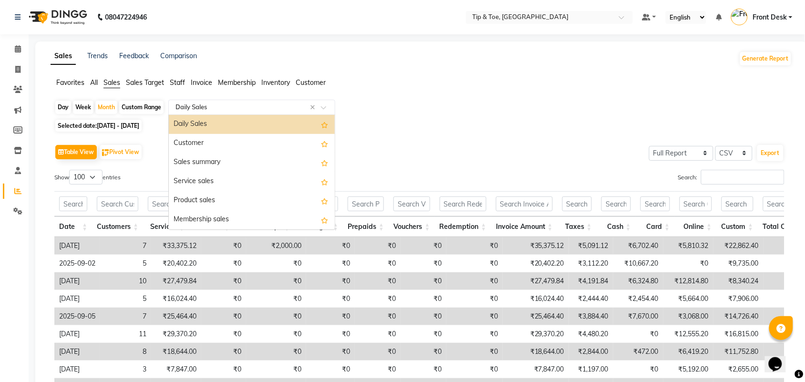
click at [227, 101] on div "Select Report Type × Daily Sales ×" at bounding box center [251, 107] width 167 height 15
click at [226, 159] on div "Sales summary" at bounding box center [252, 162] width 166 height 19
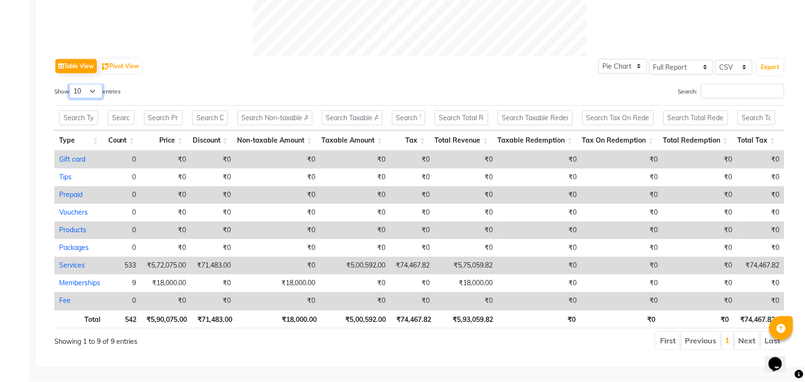
drag, startPoint x: 77, startPoint y: 75, endPoint x: 79, endPoint y: 79, distance: 4.9
click at [77, 84] on select "10 25 50 100" at bounding box center [85, 91] width 33 height 15
select select "100"
click at [71, 84] on select "10 25 50 100" at bounding box center [85, 91] width 33 height 15
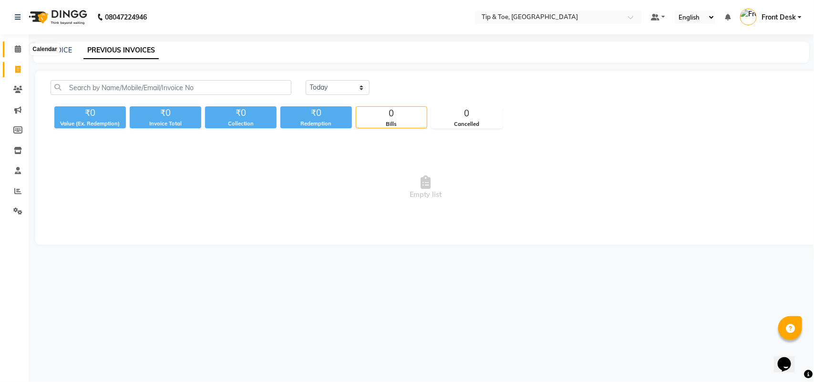
click at [13, 48] on span at bounding box center [18, 49] width 17 height 11
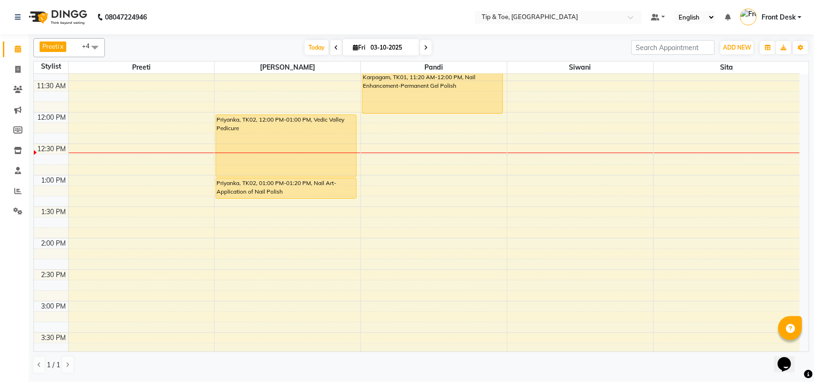
scroll to position [179, 0]
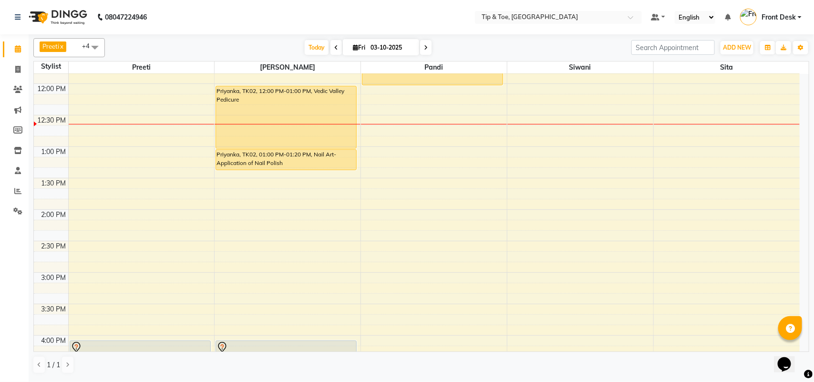
click at [132, 143] on div "9:00 AM 9:30 AM 10:00 AM 10:30 AM 11:00 AM 11:30 AM 12:00 PM 12:30 PM 1:00 PM 1…" at bounding box center [416, 335] width 765 height 880
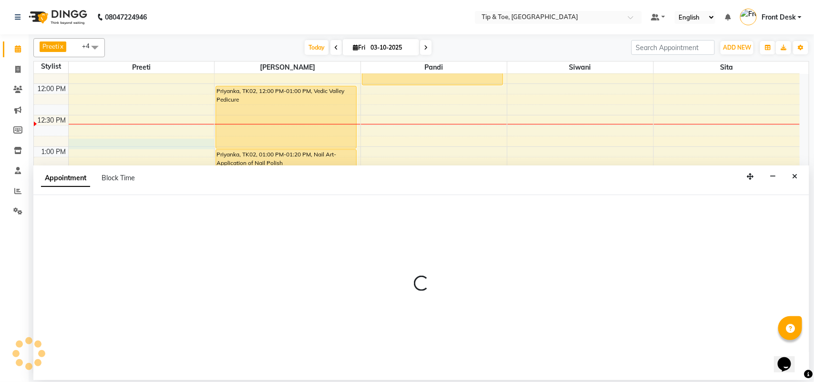
select select "39915"
select select "765"
select select "tentative"
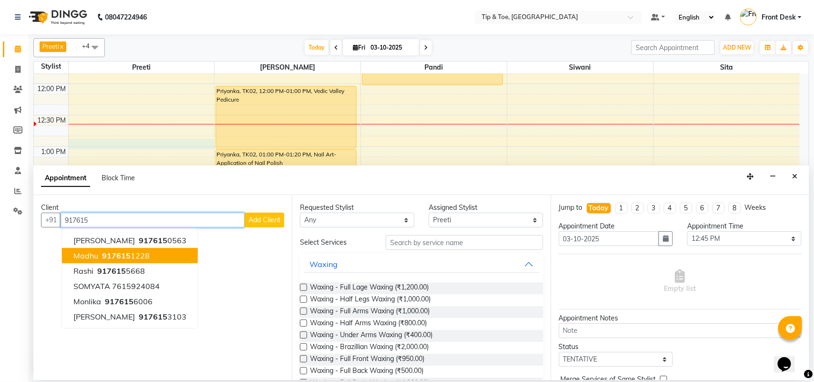
click at [122, 253] on span "917615" at bounding box center [116, 256] width 29 height 10
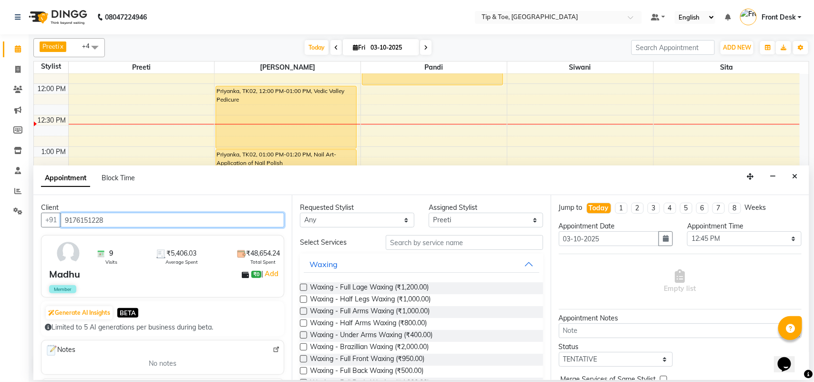
type input "9176151228"
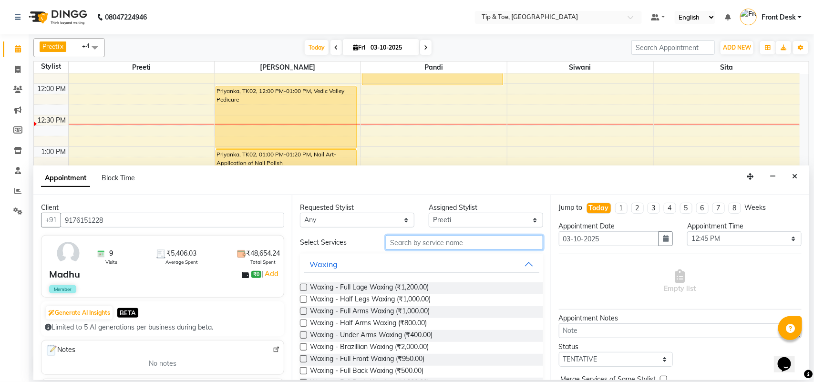
click at [408, 246] on input "text" at bounding box center [464, 242] width 157 height 15
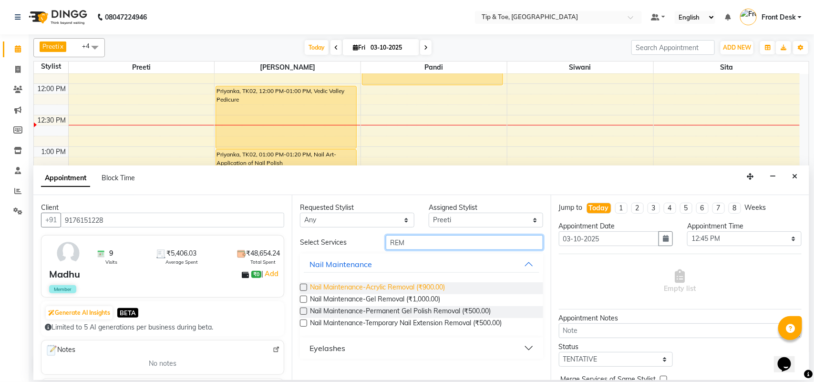
type input "REM"
click at [419, 284] on span "Nail Maintenance-Acrylic Removal (₹900.00)" at bounding box center [377, 288] width 135 height 12
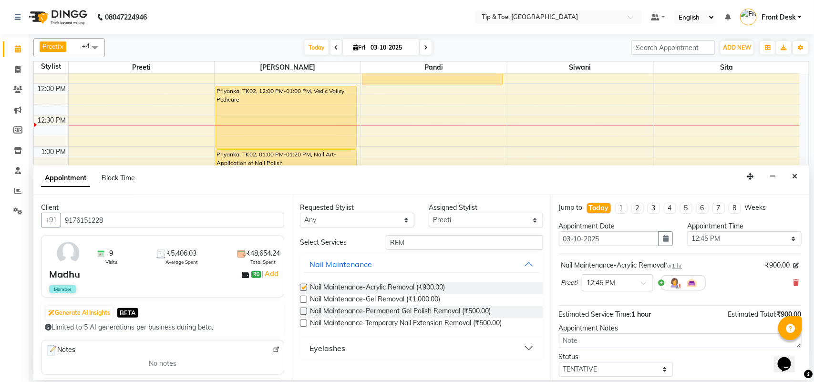
checkbox input "false"
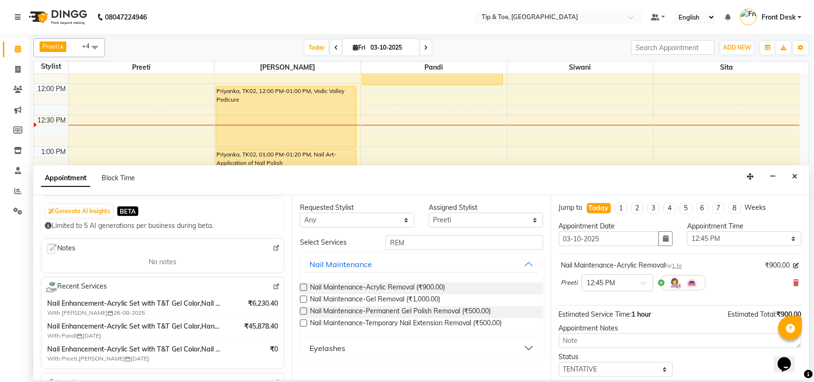
scroll to position [296, 0]
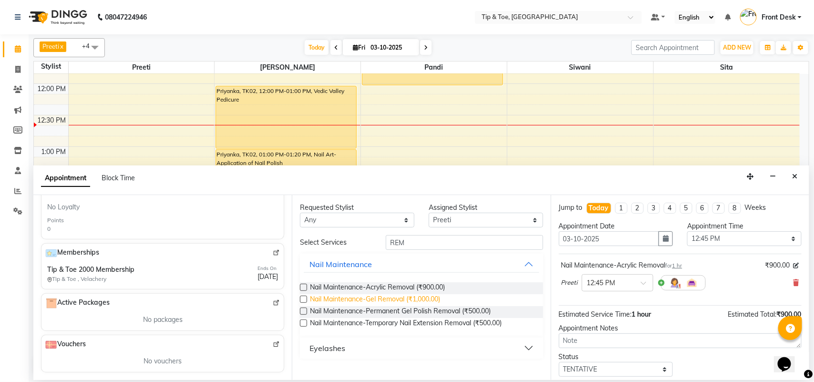
click at [408, 301] on span "Nail Maintenance-Gel Removal (₹1,000.00)" at bounding box center [375, 300] width 130 height 12
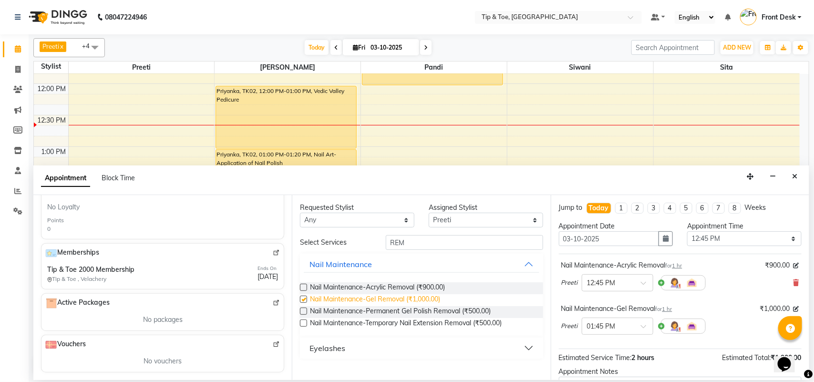
checkbox input "false"
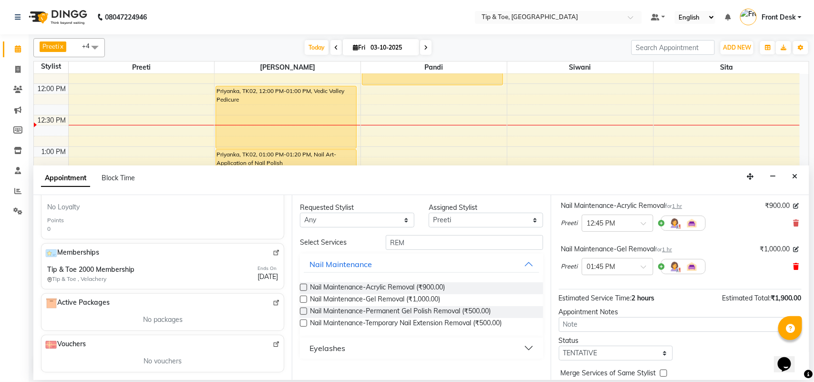
click at [793, 266] on icon at bounding box center [796, 266] width 6 height 7
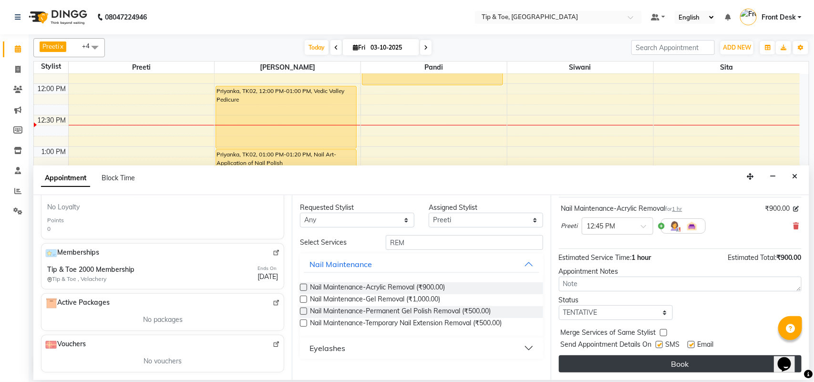
click at [728, 365] on button "Book" at bounding box center [680, 363] width 243 height 17
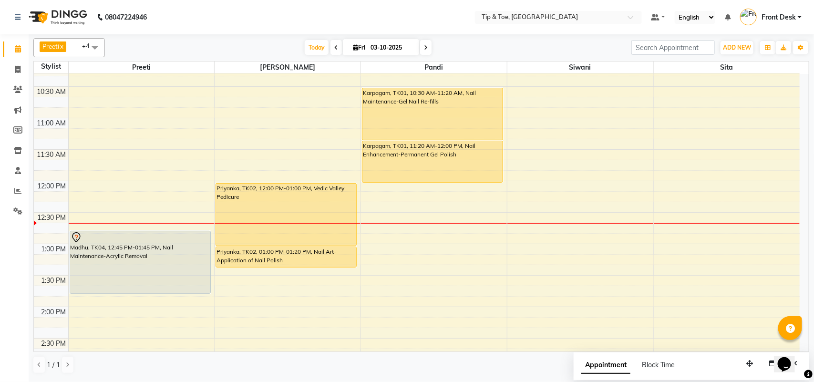
scroll to position [60, 0]
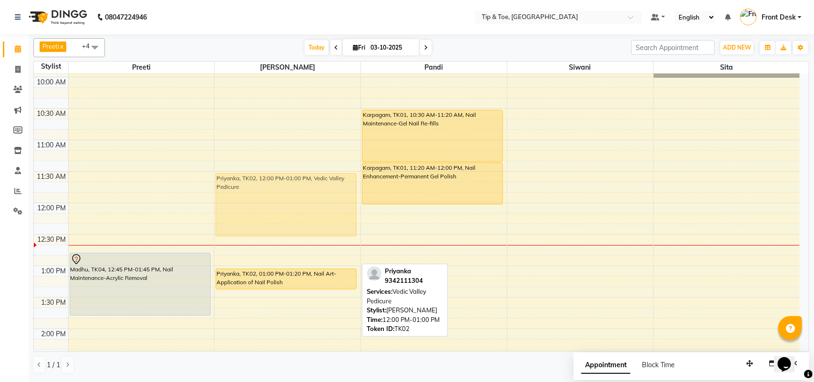
drag, startPoint x: 304, startPoint y: 211, endPoint x: 320, endPoint y: 180, distance: 34.7
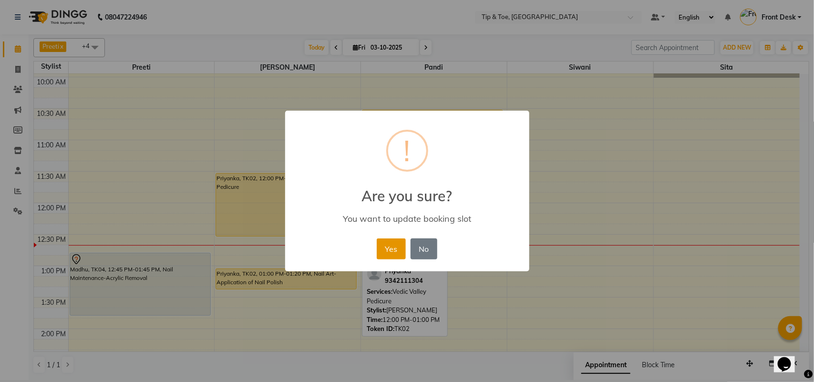
click at [391, 248] on button "Yes" at bounding box center [391, 248] width 29 height 21
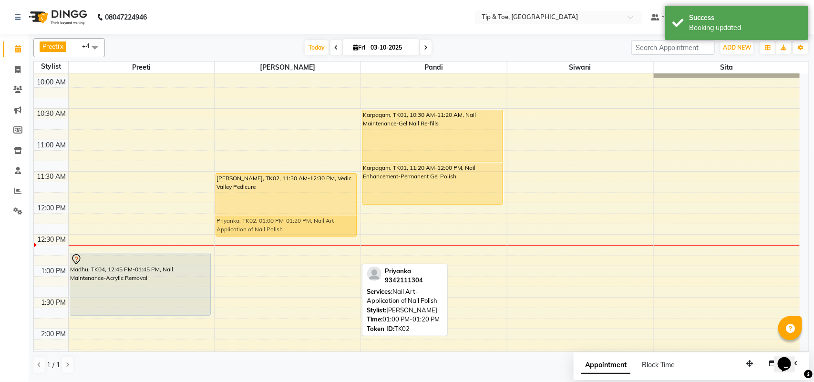
drag, startPoint x: 313, startPoint y: 285, endPoint x: 326, endPoint y: 236, distance: 50.6
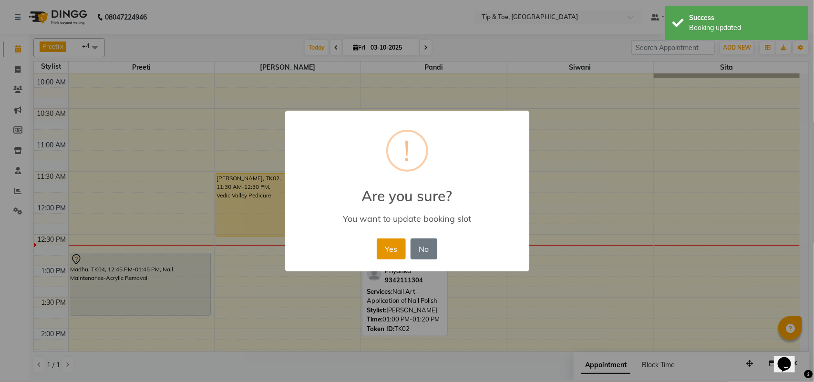
click at [396, 253] on button "Yes" at bounding box center [391, 248] width 29 height 21
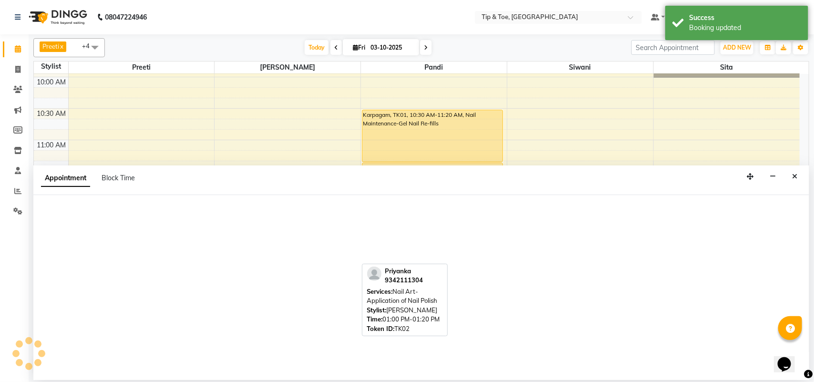
select select "39914"
select select "765"
select select "tentative"
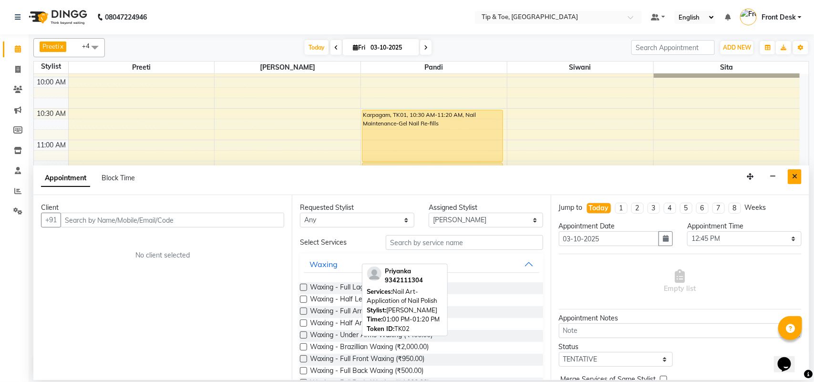
click at [796, 174] on icon "Close" at bounding box center [794, 176] width 5 height 7
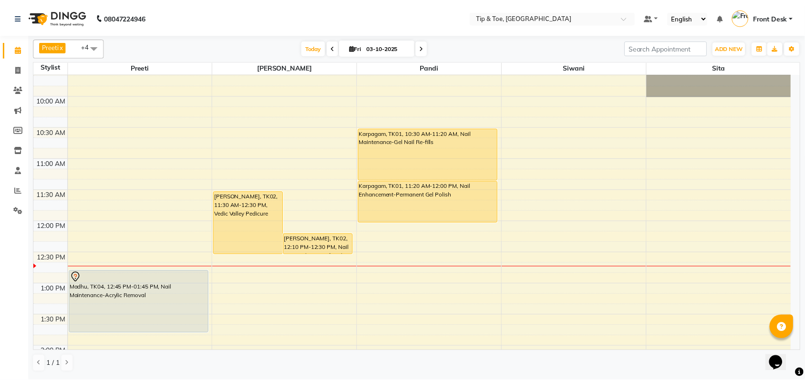
scroll to position [0, 0]
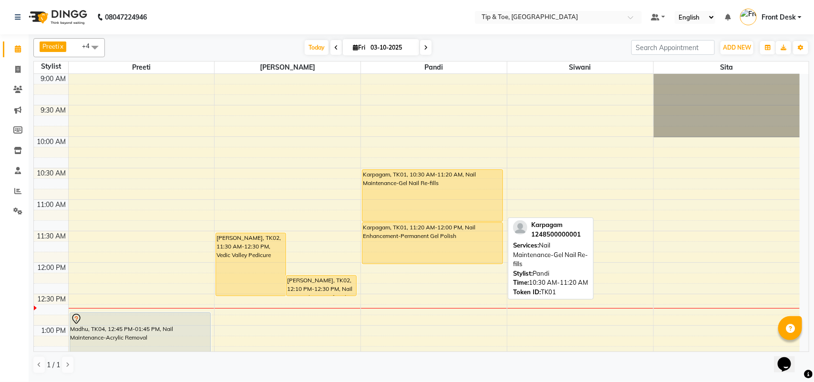
click at [445, 191] on div "Karpagam, TK01, 10:30 AM-11:20 AM, Nail Maintenance-Gel Nail Re-fills" at bounding box center [432, 195] width 140 height 51
click at [416, 199] on div "Karpagam, TK01, 10:30 AM-11:20 AM, Nail Maintenance-Gel Nail Re-fills" at bounding box center [432, 195] width 140 height 51
select select "1"
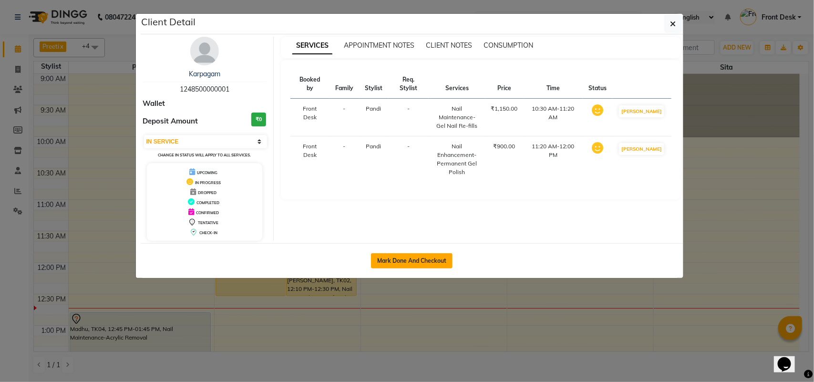
click at [439, 263] on button "Mark Done And Checkout" at bounding box center [412, 260] width 82 height 15
select select "service"
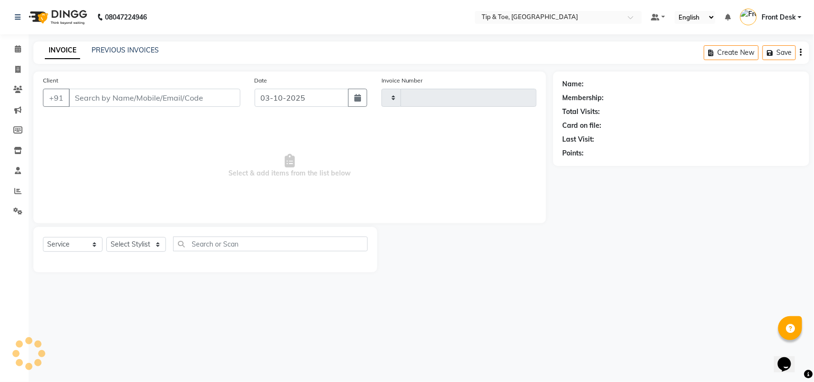
type input "1332"
select select "5770"
type input "1248500000001"
select select "39912"
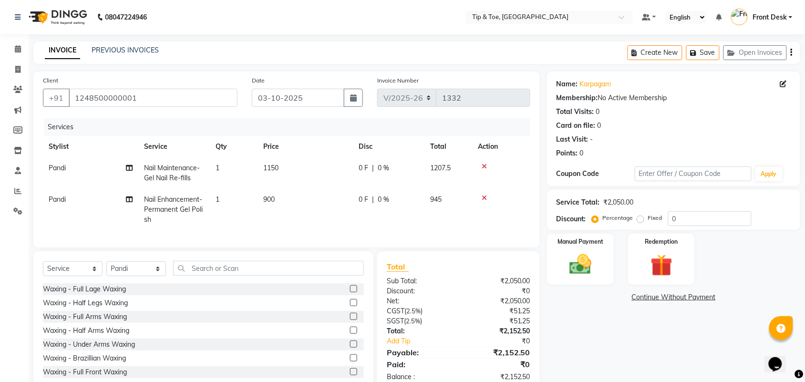
click at [191, 174] on span "Nail Maintenance-Gel Nail Re-fills" at bounding box center [172, 172] width 56 height 19
select select "39912"
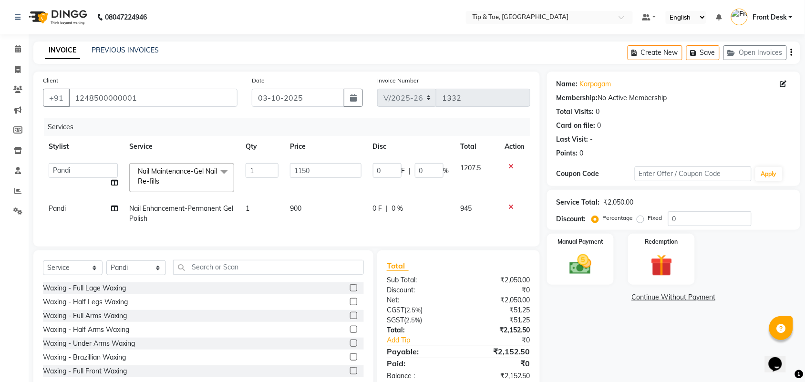
click at [194, 184] on span "Nail Maintenance-Gel Nail Re-fills x" at bounding box center [177, 176] width 84 height 20
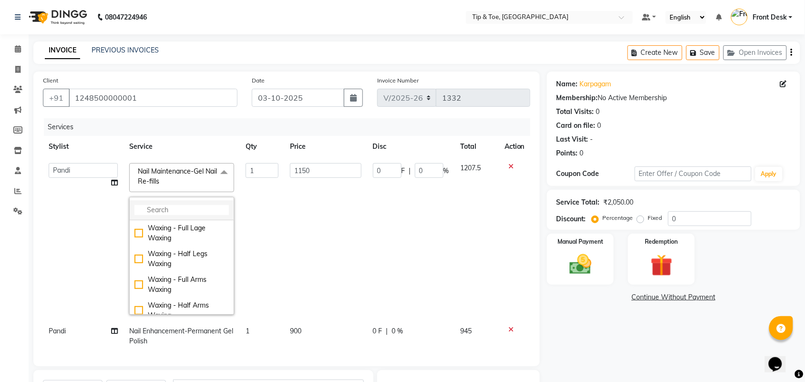
click at [205, 215] on li at bounding box center [182, 210] width 104 height 20
click at [205, 210] on input "multiselect-search" at bounding box center [181, 210] width 94 height 10
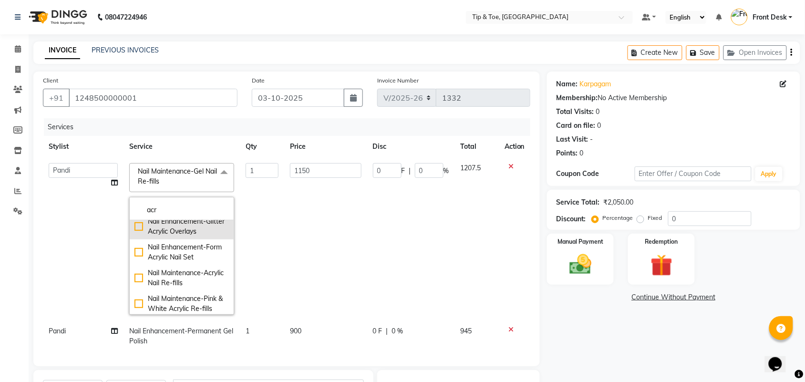
scroll to position [298, 0]
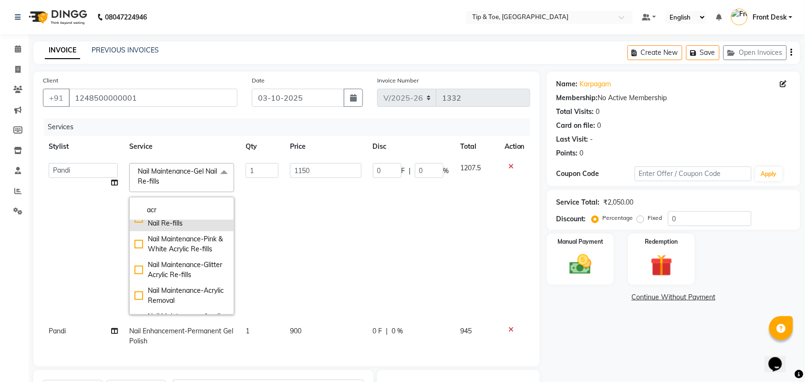
type input "acr"
click at [194, 228] on div "Nail Maintenance-Acrylic Nail Re-fills" at bounding box center [181, 218] width 94 height 20
checkbox input "true"
type input "1050"
click at [612, 329] on div "Name: Karpagam Membership: No Active Membership Total Visits: 0 Card on file: 0…" at bounding box center [677, 290] width 260 height 439
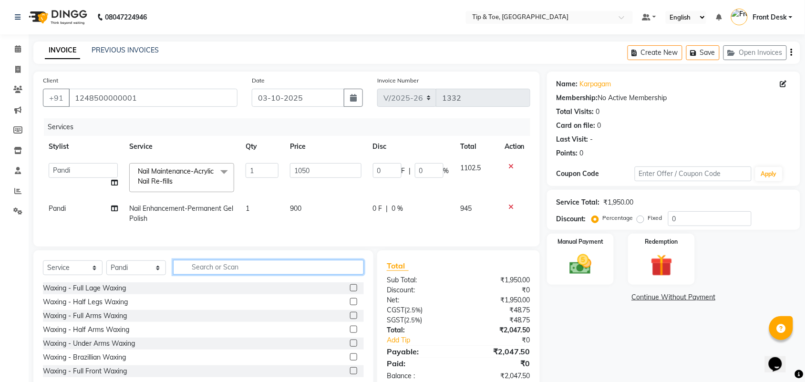
click at [189, 275] on input "text" at bounding box center [268, 267] width 191 height 15
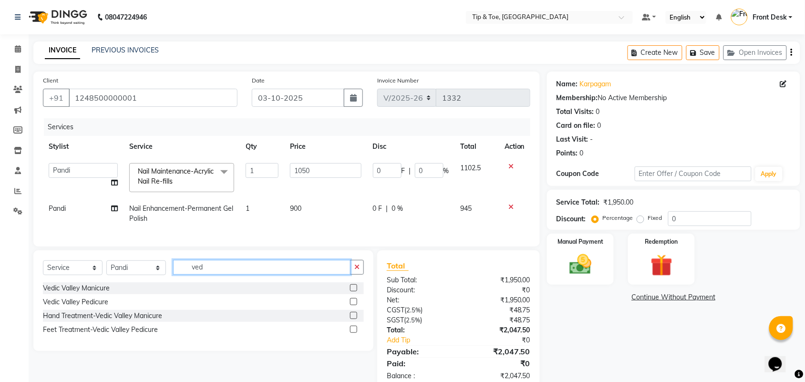
type input "ved"
click at [109, 274] on select "Select Stylist afroz Afroz DAISY Front Desk Joys Kamesh.D Karthik Murali Pandi …" at bounding box center [136, 267] width 60 height 15
select select "39915"
click at [106, 269] on select "Select Stylist afroz Afroz DAISY Front Desk Joys Kamesh.D Karthik Murali Pandi …" at bounding box center [136, 267] width 60 height 15
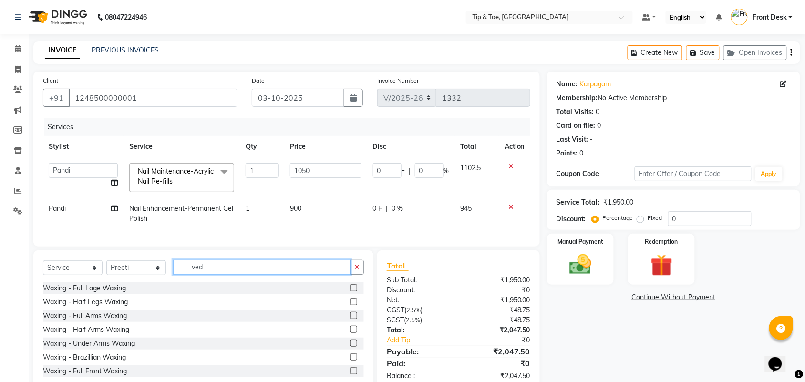
click at [225, 273] on input "ved" at bounding box center [261, 267] width 177 height 15
type input "ved"
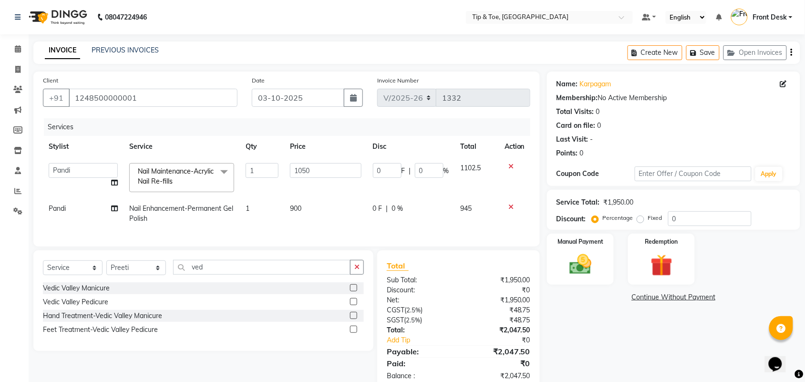
click at [355, 305] on label at bounding box center [353, 301] width 7 height 7
click at [355, 305] on input "checkbox" at bounding box center [353, 302] width 6 height 6
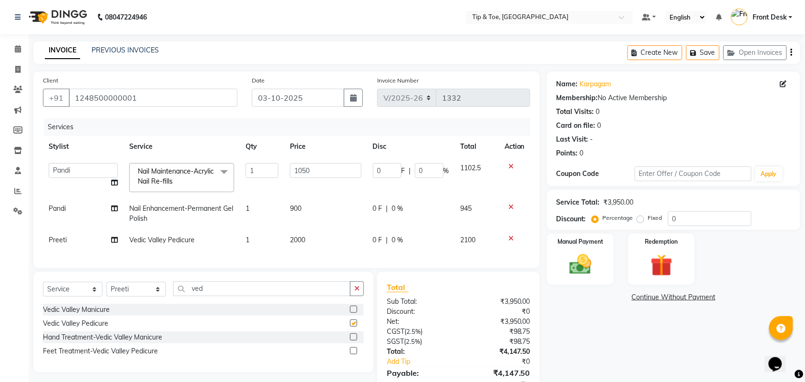
checkbox input "false"
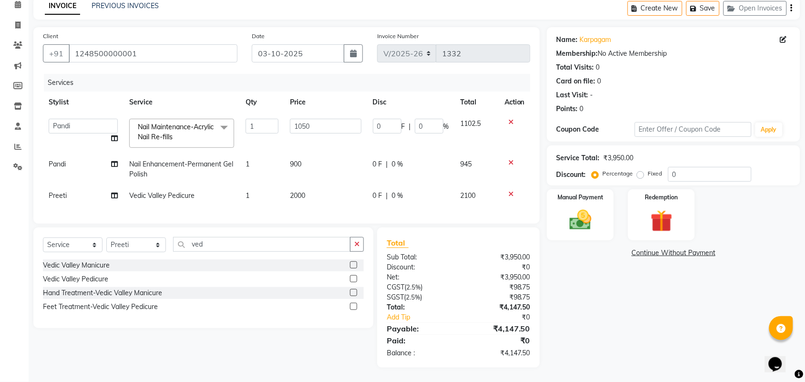
click at [308, 185] on td "2000" at bounding box center [325, 195] width 82 height 21
select select "39915"
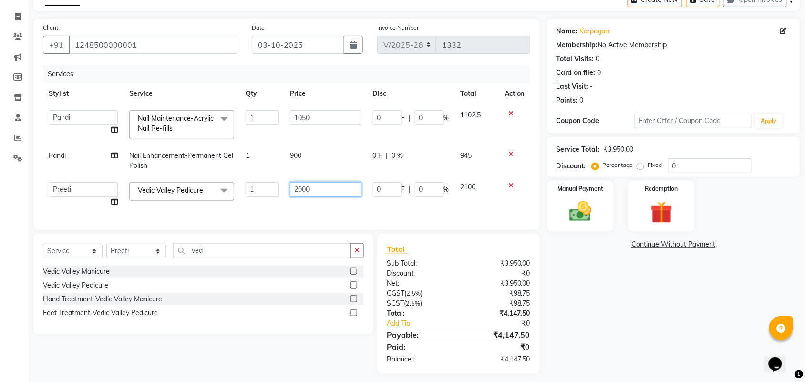
click at [304, 192] on input "2000" at bounding box center [325, 189] width 71 height 15
type input "1500"
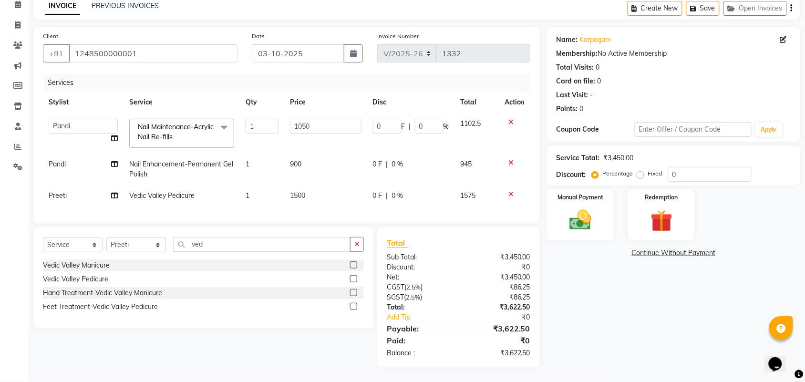
drag, startPoint x: 668, startPoint y: 339, endPoint x: 668, endPoint y: 332, distance: 7.2
click at [668, 339] on div "Name: Karpagam Membership: No Active Membership Total Visits: 0 Card on file: 0…" at bounding box center [677, 197] width 260 height 340
click at [580, 207] on img at bounding box center [579, 220] width 37 height 26
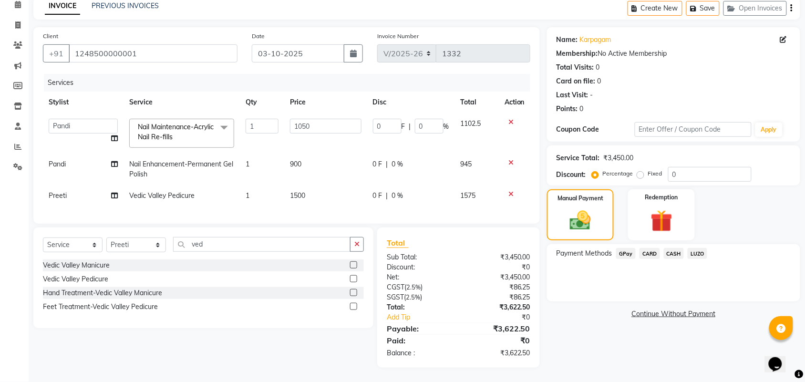
click at [644, 248] on span "CARD" at bounding box center [649, 253] width 20 height 11
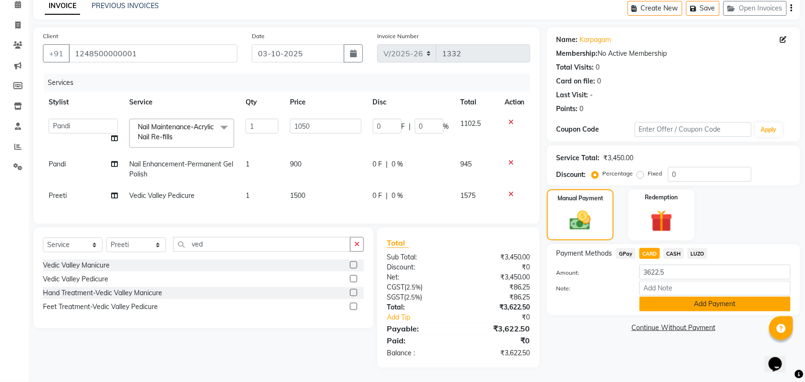
click at [681, 296] on button "Add Payment" at bounding box center [714, 303] width 151 height 15
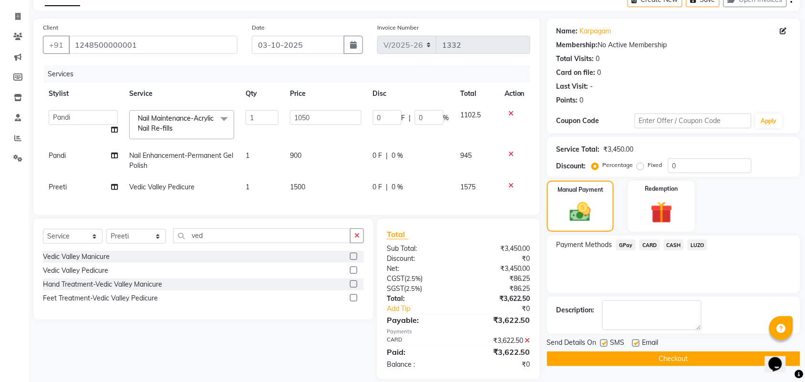
scroll to position [73, 0]
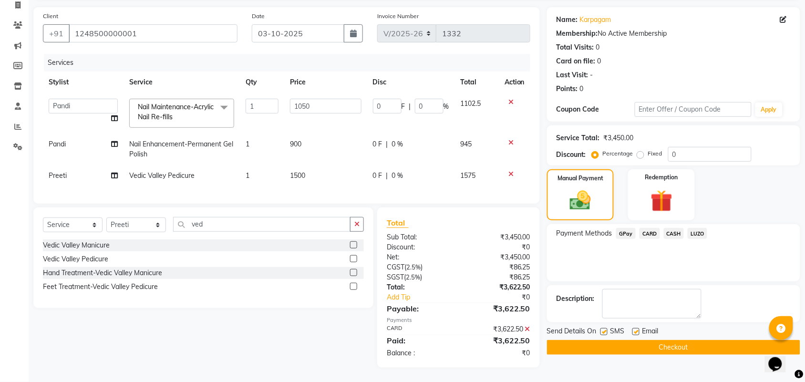
click at [675, 340] on button "Checkout" at bounding box center [673, 347] width 253 height 15
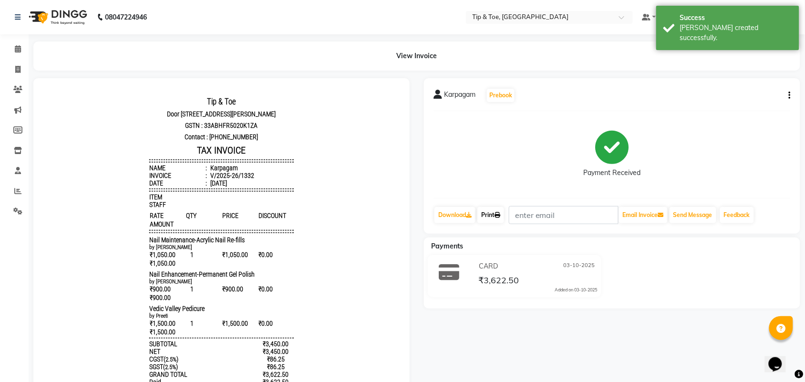
click at [488, 211] on link "Print" at bounding box center [490, 215] width 27 height 16
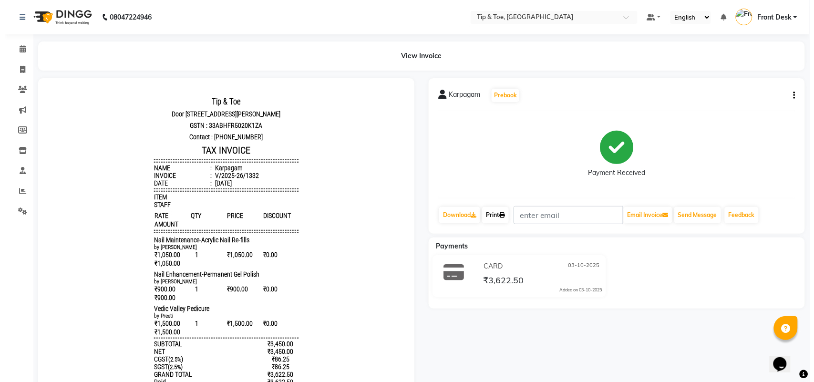
scroll to position [8, 0]
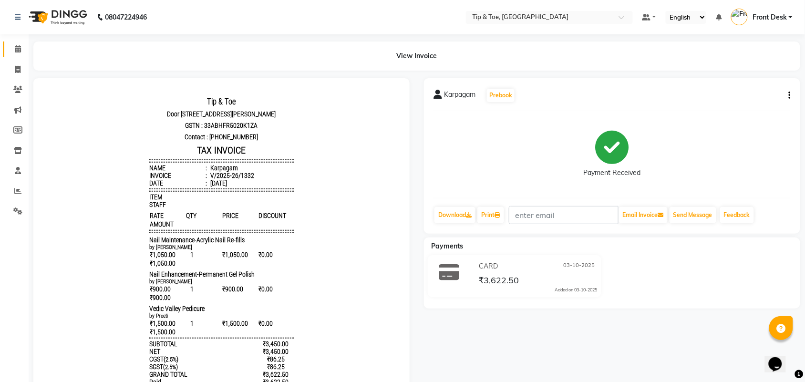
click at [21, 55] on link "Calendar" at bounding box center [14, 49] width 23 height 16
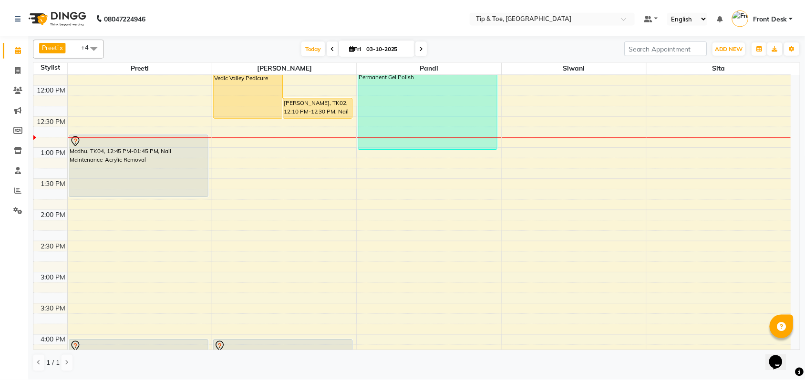
scroll to position [179, 0]
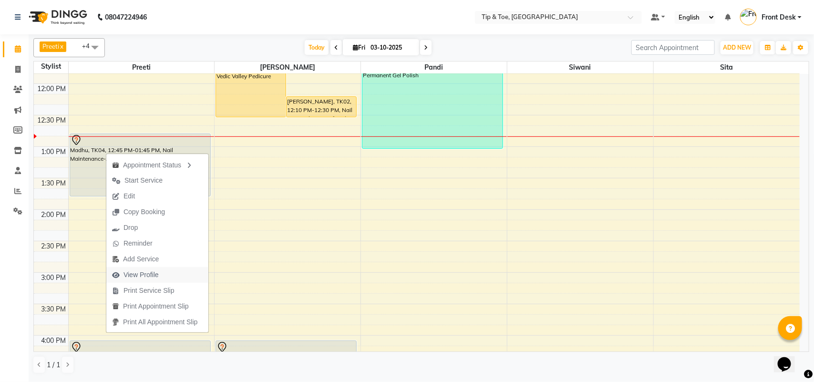
click at [149, 275] on span "View Profile" at bounding box center [140, 275] width 35 height 10
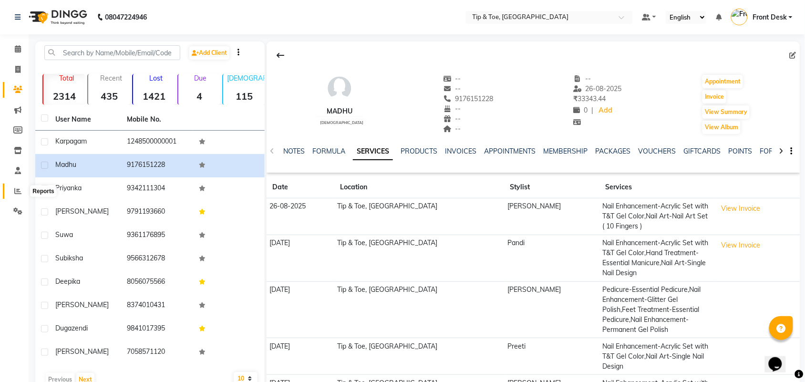
click at [23, 190] on span at bounding box center [18, 191] width 17 height 11
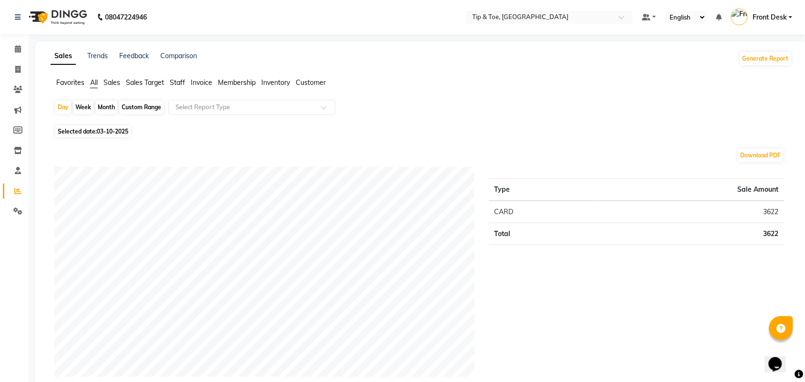
click at [179, 83] on span "Staff" at bounding box center [177, 82] width 15 height 9
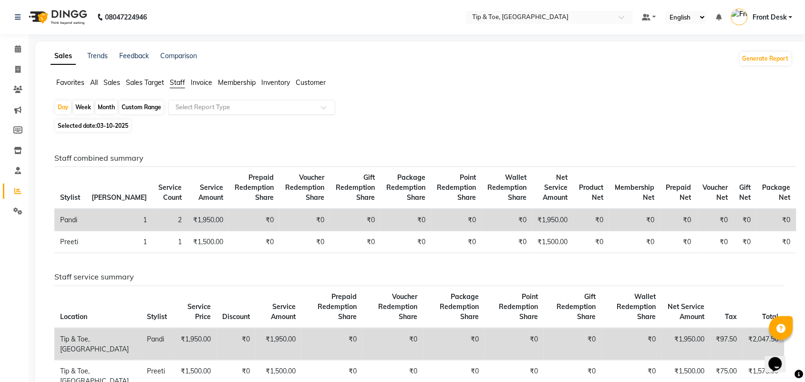
click at [208, 106] on input "text" at bounding box center [241, 107] width 137 height 10
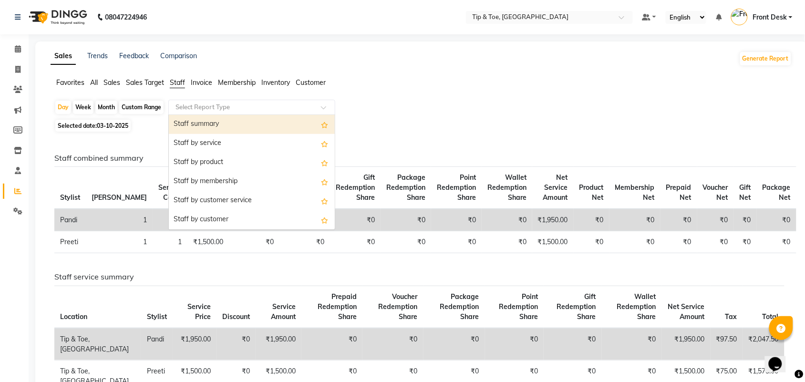
click at [142, 108] on div "Custom Range" at bounding box center [141, 107] width 44 height 13
select select "10"
select select "2025"
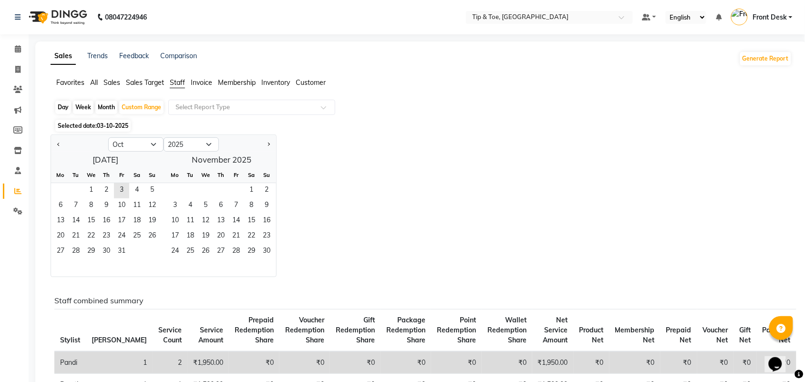
click at [105, 106] on div "Month" at bounding box center [106, 107] width 22 height 13
select select "10"
select select "2025"
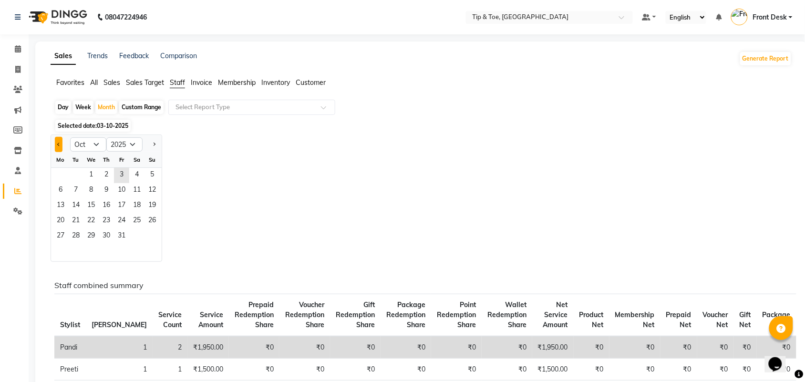
click at [58, 142] on button "Previous month" at bounding box center [59, 144] width 8 height 15
select select "9"
click at [65, 179] on span "1" at bounding box center [60, 175] width 15 height 15
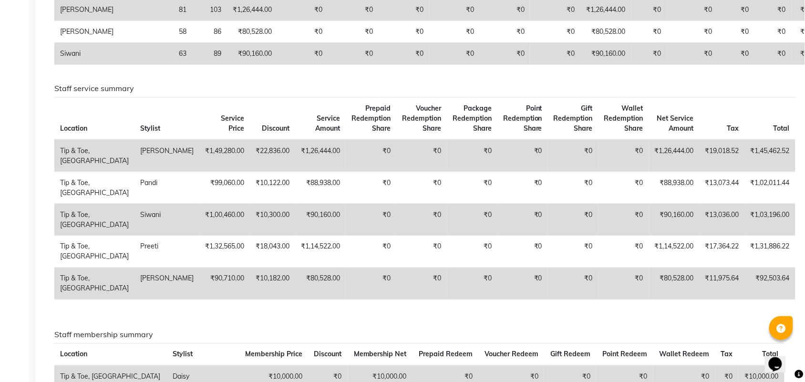
scroll to position [179, 0]
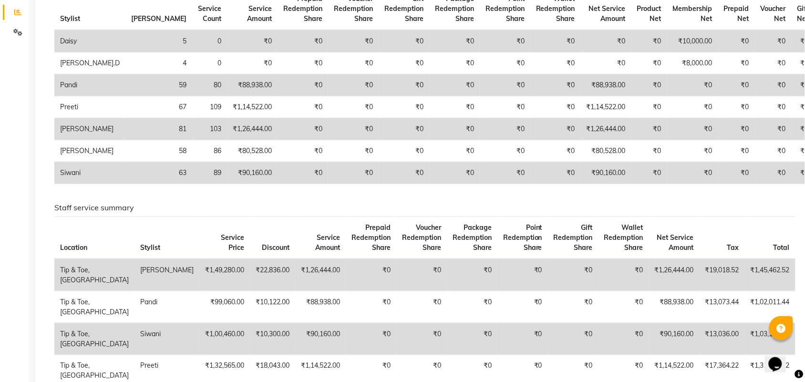
click at [250, 355] on td "₹10,300.00" at bounding box center [272, 339] width 45 height 32
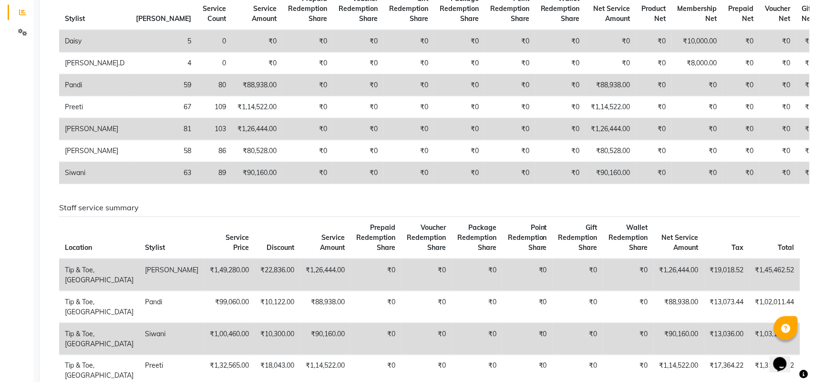
scroll to position [0, 0]
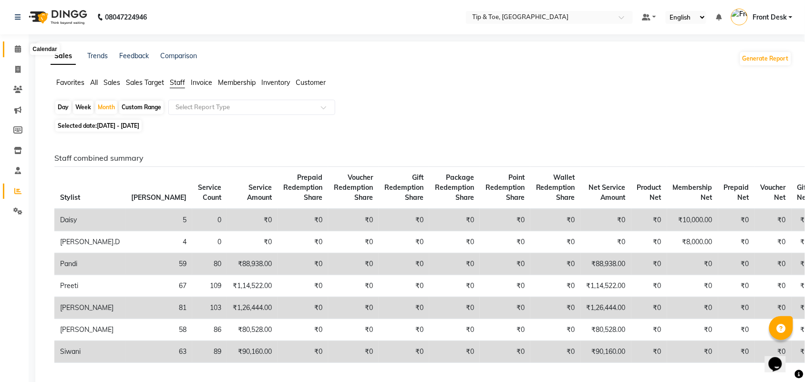
click at [20, 48] on icon at bounding box center [18, 48] width 6 height 7
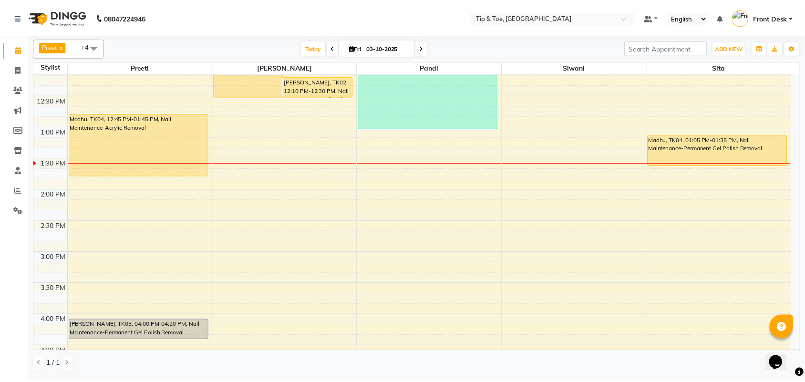
scroll to position [136, 0]
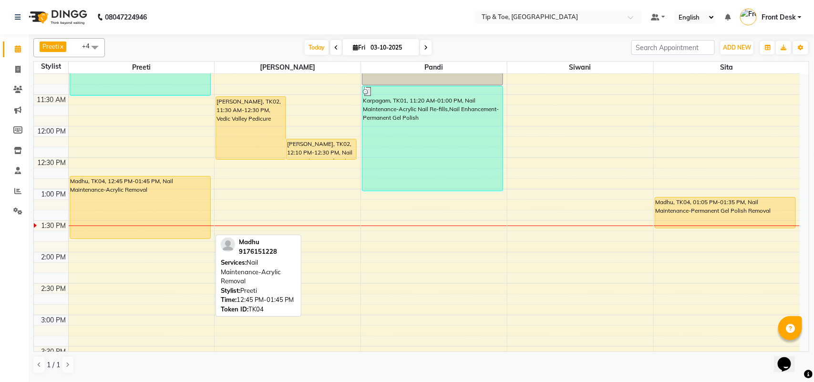
click at [172, 205] on div "Madhu, TK04, 12:45 PM-01:45 PM, Nail Maintenance-Acrylic Removal" at bounding box center [140, 207] width 140 height 62
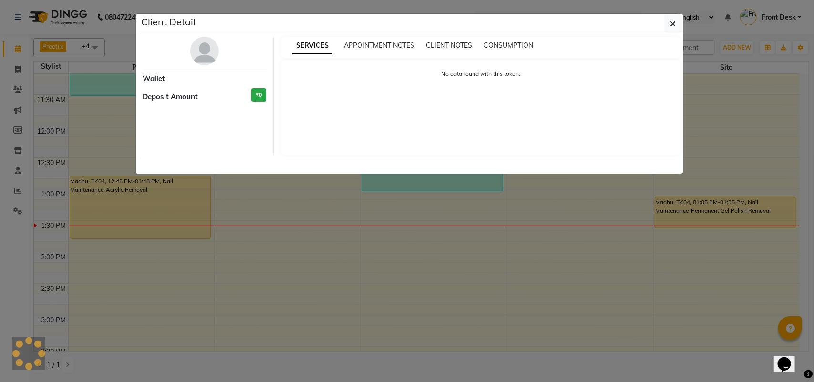
select select "1"
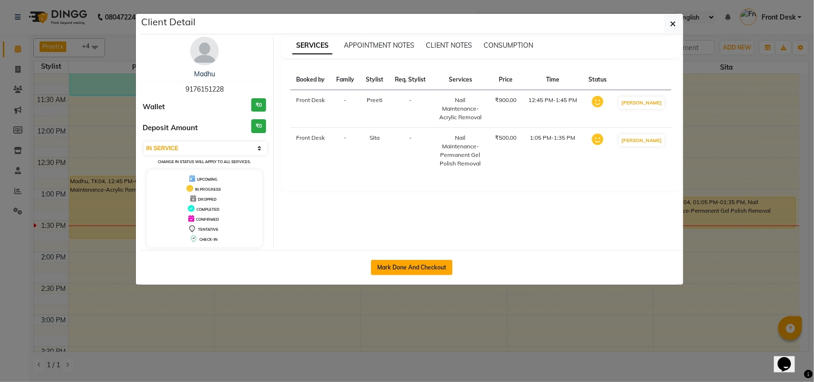
click at [391, 265] on button "Mark Done And Checkout" at bounding box center [412, 267] width 82 height 15
select select "service"
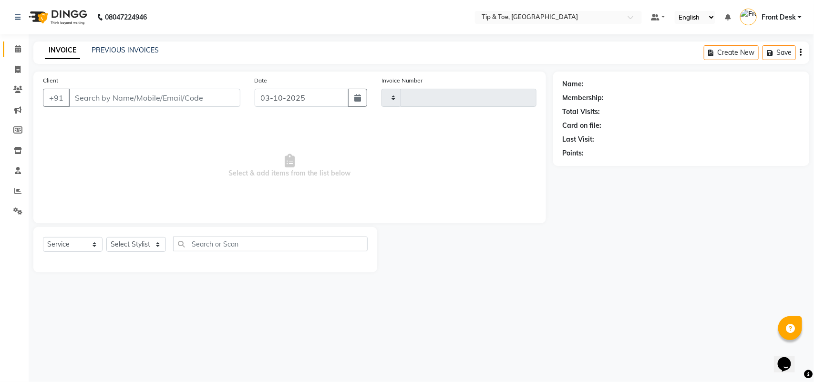
type input "1333"
select select "5770"
type input "9176151228"
select select "93490"
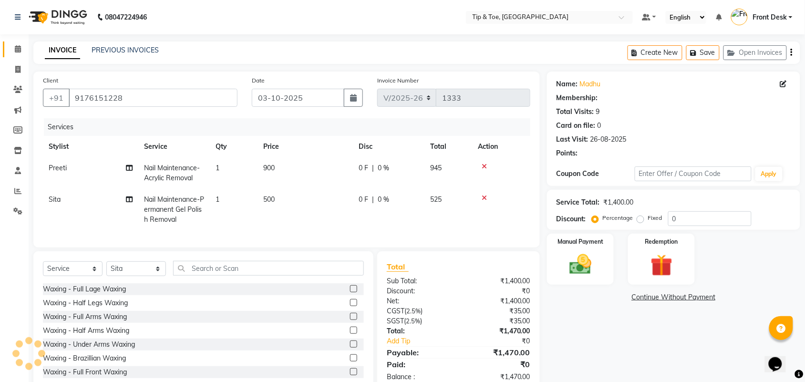
select select "1: Object"
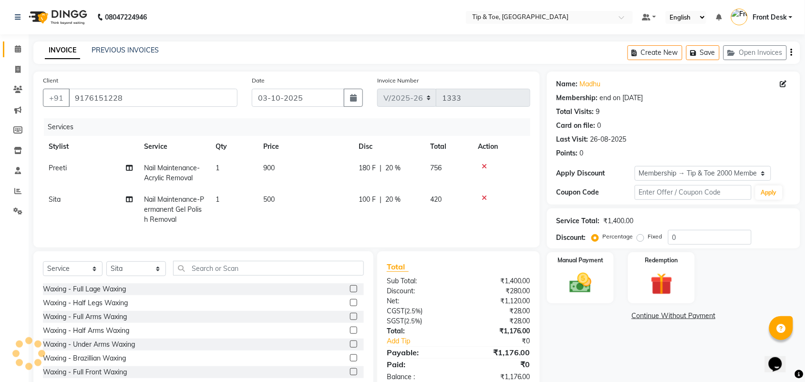
type input "20"
click at [270, 167] on span "900" at bounding box center [268, 167] width 11 height 9
select select "39915"
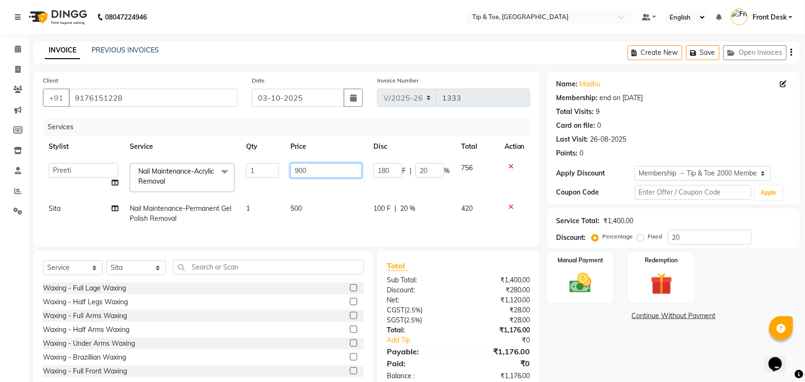
click at [296, 171] on input "900" at bounding box center [325, 170] width 71 height 15
click at [298, 168] on input "900" at bounding box center [325, 170] width 71 height 15
type input "1000"
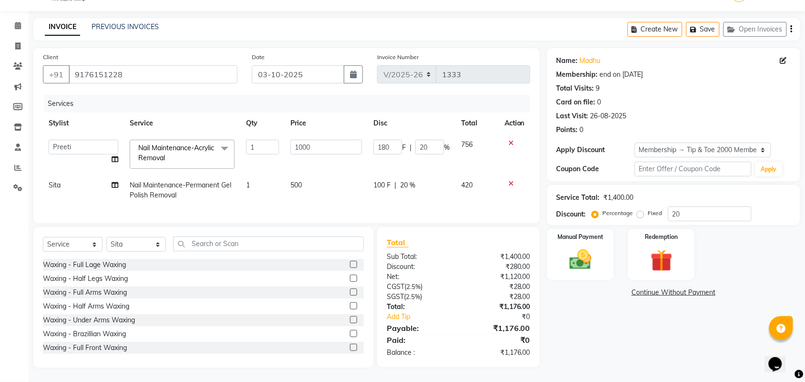
click at [580, 326] on div "Name: Madhu Membership: end on 15-12-2026 Total Visits: 9 Card on file: 0 Last …" at bounding box center [677, 207] width 260 height 319
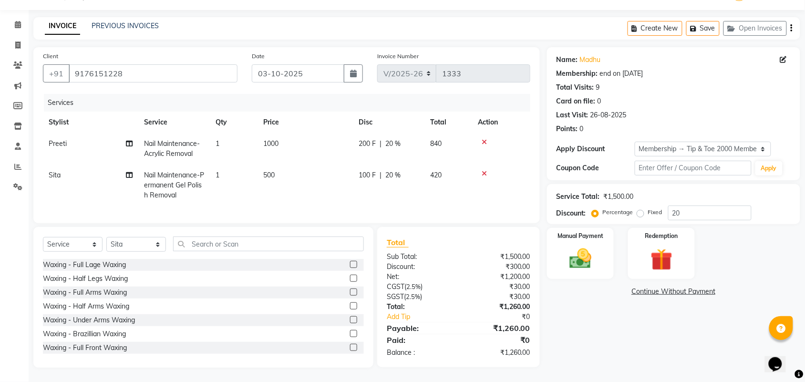
scroll to position [32, 0]
click at [579, 250] on img at bounding box center [579, 258] width 37 height 26
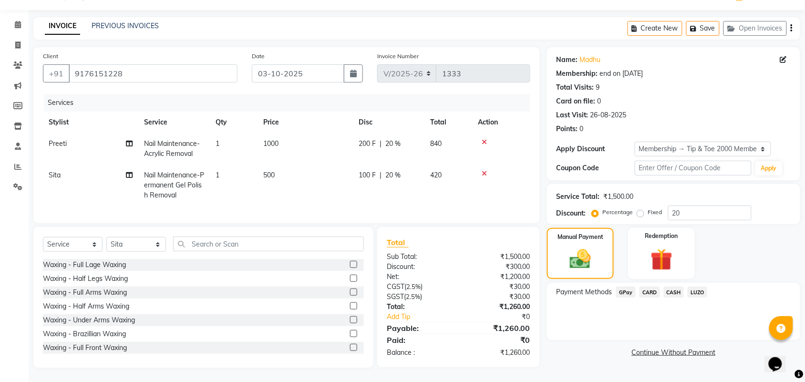
click at [667, 286] on span "CASH" at bounding box center [673, 291] width 20 height 11
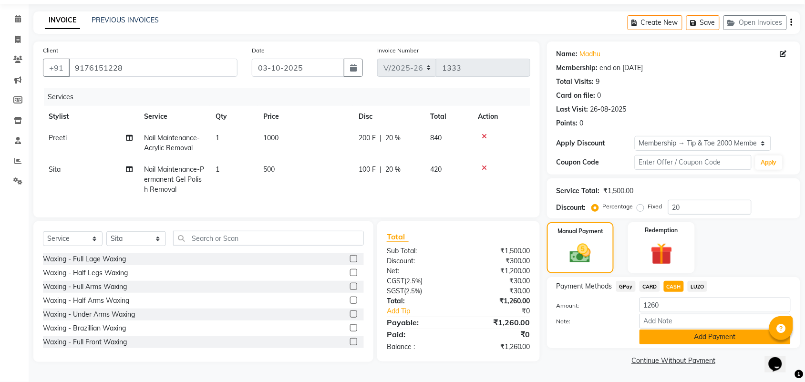
click at [708, 336] on button "Add Payment" at bounding box center [714, 336] width 151 height 15
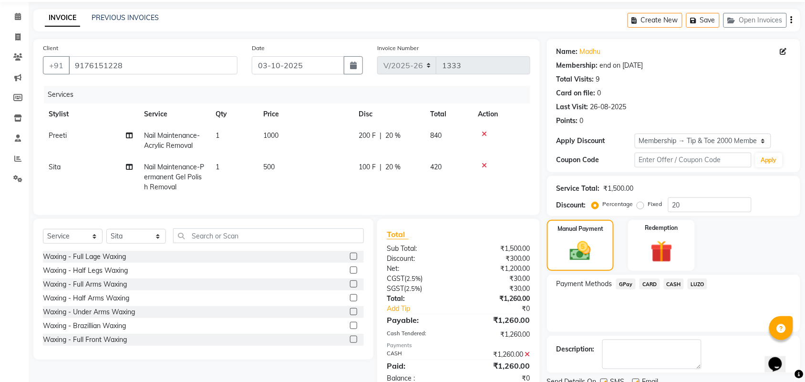
scroll to position [71, 0]
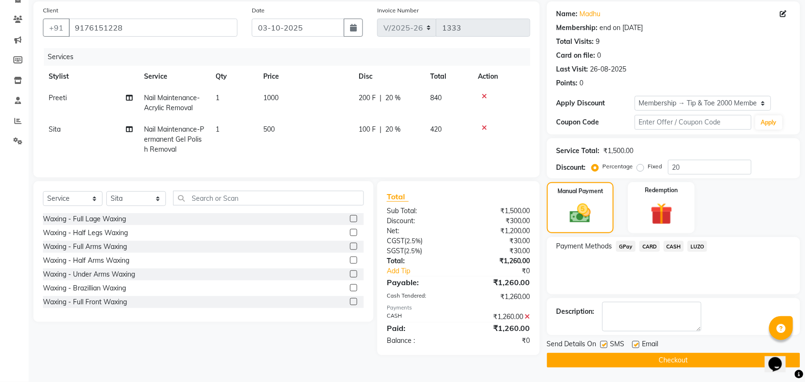
click at [629, 357] on button "Checkout" at bounding box center [673, 360] width 253 height 15
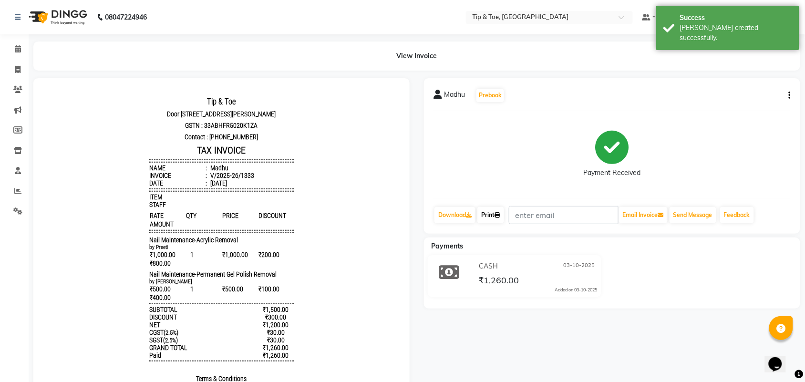
click at [488, 211] on link "Print" at bounding box center [490, 215] width 27 height 16
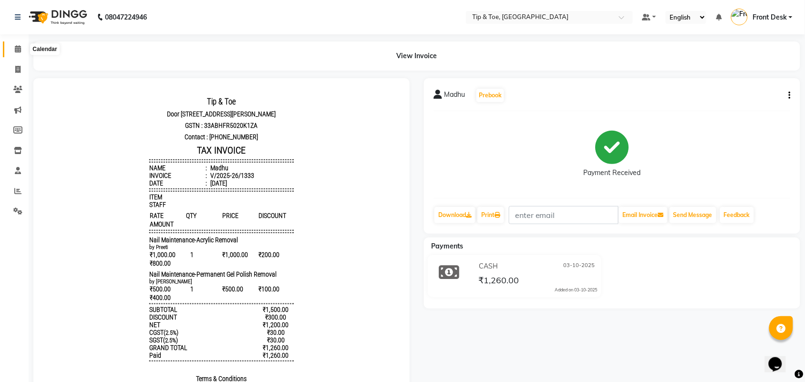
click at [17, 51] on icon at bounding box center [18, 48] width 6 height 7
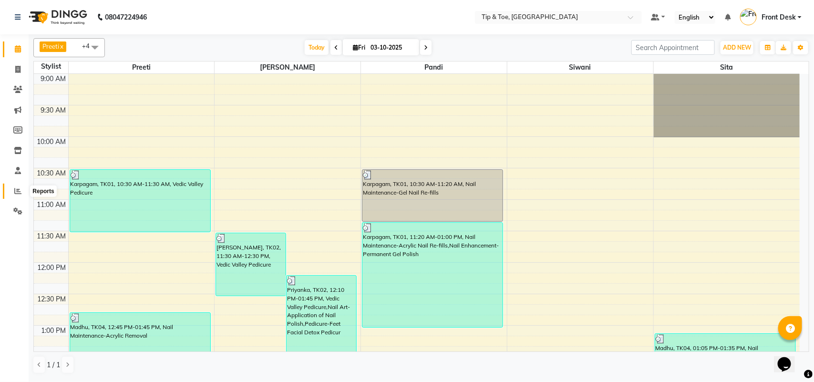
click at [22, 194] on span at bounding box center [18, 191] width 17 height 11
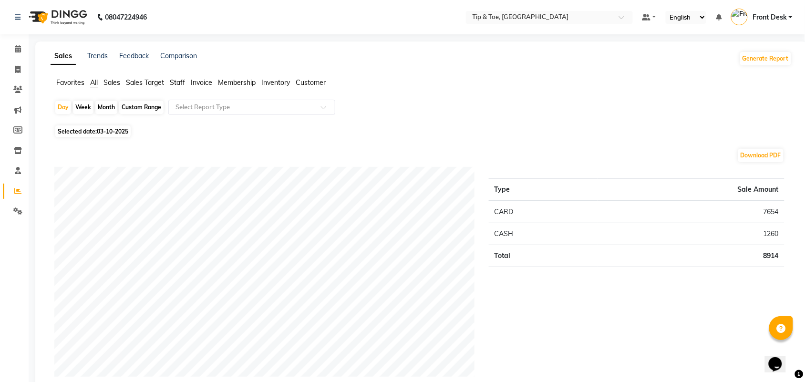
drag, startPoint x: 109, startPoint y: 109, endPoint x: 99, endPoint y: 109, distance: 10.0
click at [107, 109] on div "Month" at bounding box center [106, 107] width 22 height 13
select select "10"
select select "2025"
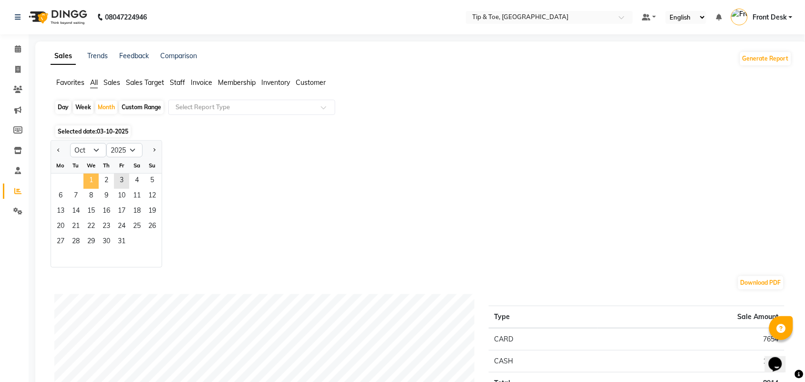
click at [91, 181] on span "1" at bounding box center [90, 180] width 15 height 15
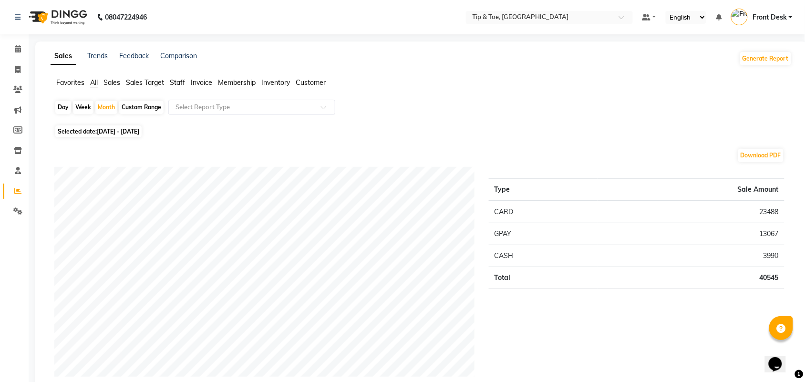
click at [102, 133] on span "01-10-2025 - 31-10-2025" at bounding box center [118, 131] width 42 height 7
select select "10"
select select "2025"
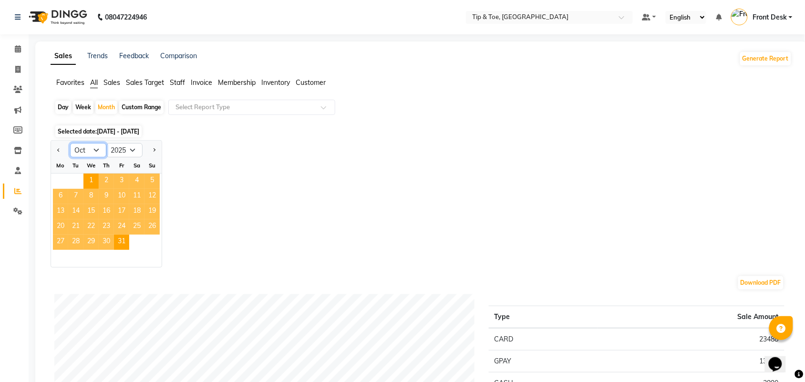
drag, startPoint x: 87, startPoint y: 150, endPoint x: 88, endPoint y: 155, distance: 5.0
click at [88, 150] on select "Jan Feb Mar Apr May Jun Jul Aug Sep Oct Nov Dec" at bounding box center [88, 150] width 36 height 14
select select "9"
click at [70, 143] on select "Jan Feb Mar Apr May Jun Jul Aug Sep Oct Nov Dec" at bounding box center [88, 150] width 36 height 14
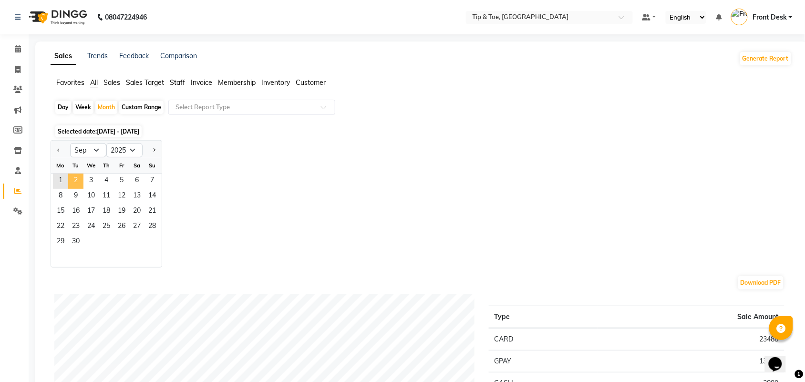
click at [72, 177] on span "2" at bounding box center [75, 180] width 15 height 15
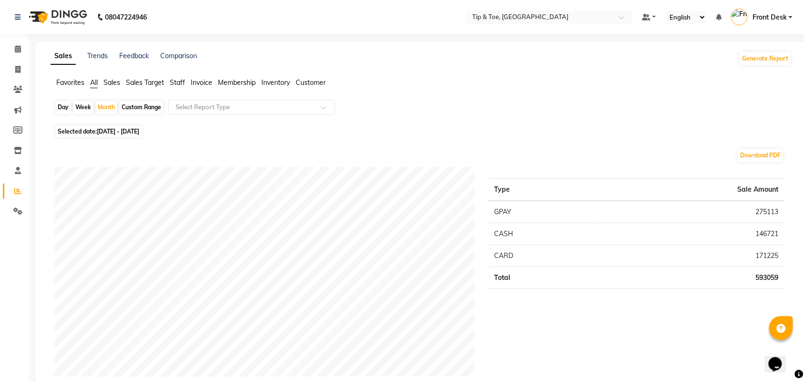
click at [202, 83] on span "Invoice" at bounding box center [201, 82] width 21 height 9
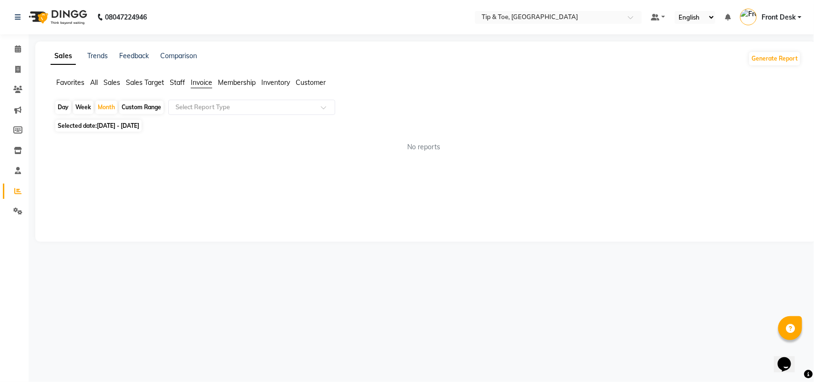
click at [95, 82] on span "All" at bounding box center [94, 82] width 8 height 9
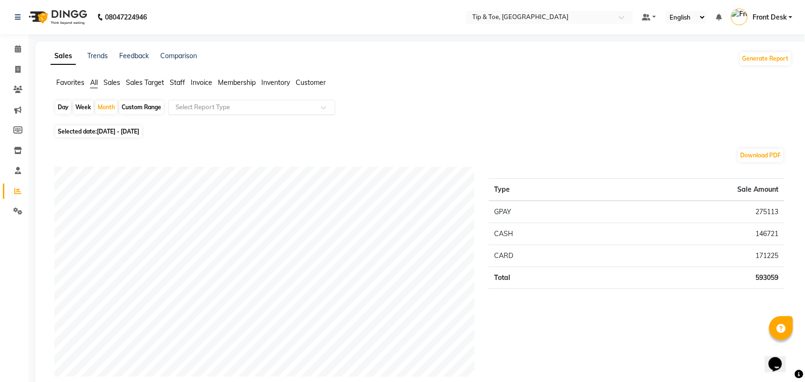
click at [267, 105] on input "text" at bounding box center [241, 107] width 137 height 10
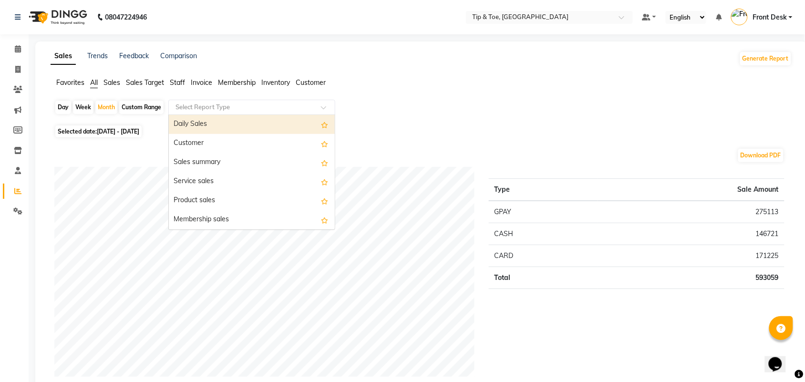
click at [204, 82] on span "Invoice" at bounding box center [201, 82] width 21 height 9
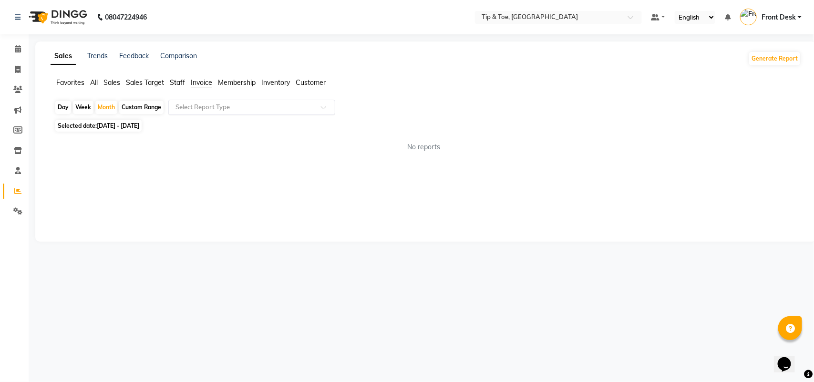
click at [227, 110] on input "text" at bounding box center [241, 107] width 137 height 10
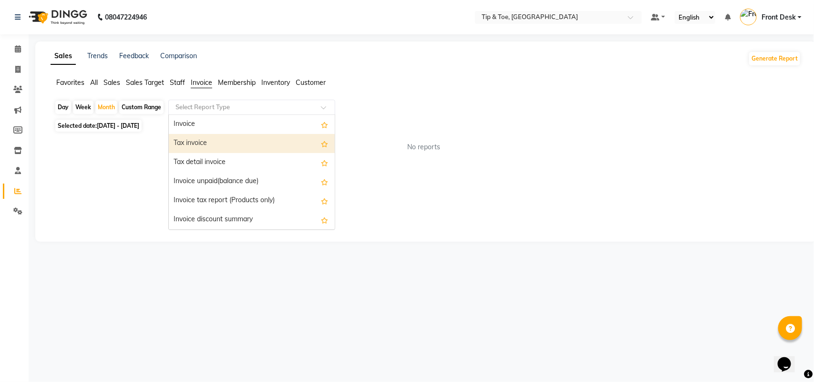
click at [247, 142] on div "Tax invoice" at bounding box center [252, 143] width 166 height 19
select select "full_report"
select select "csv"
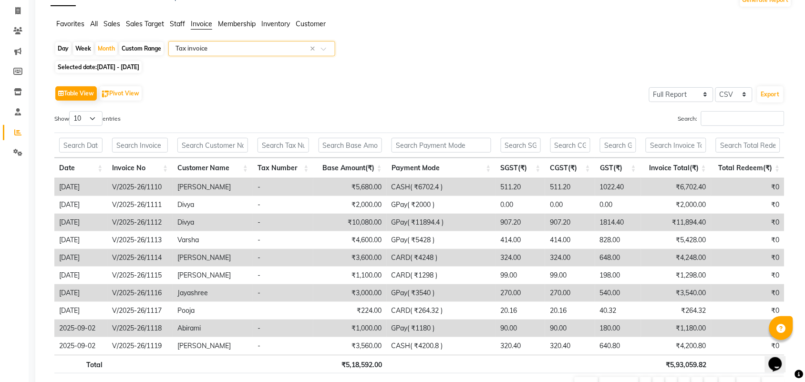
scroll to position [60, 0]
click at [80, 115] on select "10 25 50 100" at bounding box center [85, 117] width 33 height 15
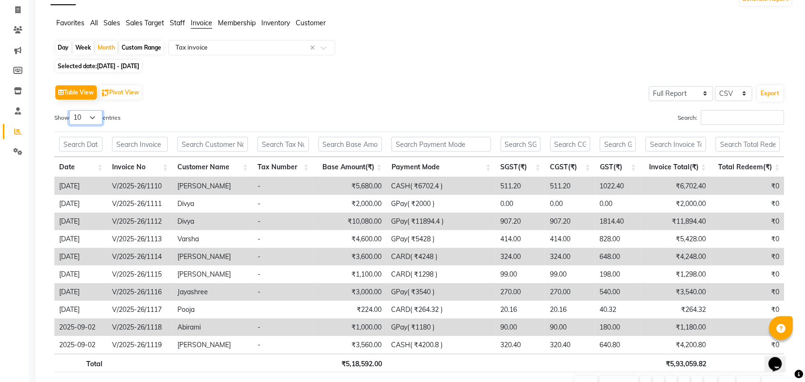
select select "100"
click at [71, 110] on select "10 25 50 100" at bounding box center [85, 117] width 33 height 15
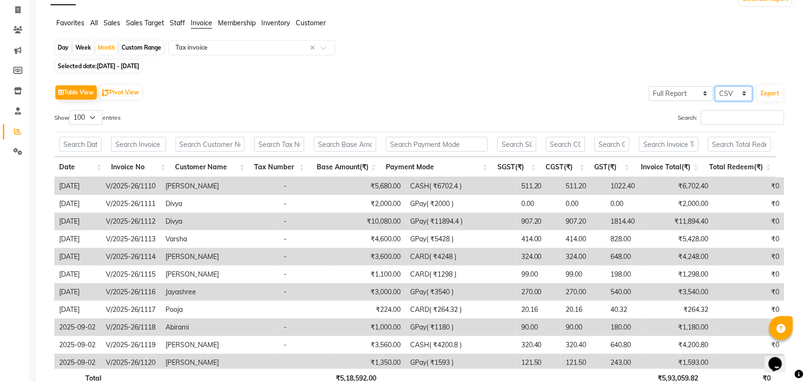
click at [735, 93] on select "Select CSV PDF" at bounding box center [733, 93] width 37 height 15
click at [768, 92] on button "Export" at bounding box center [770, 93] width 26 height 16
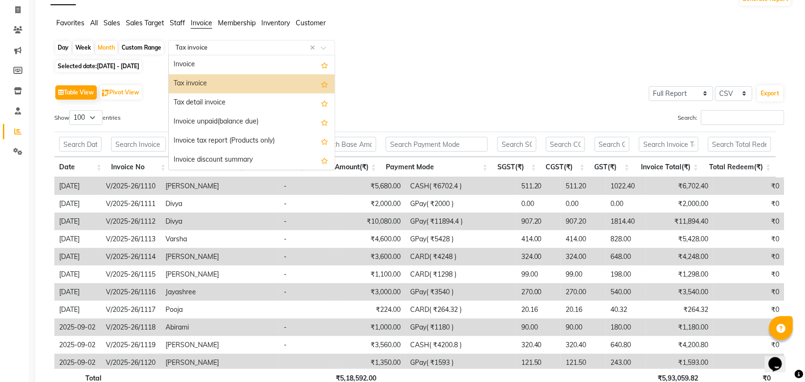
click at [214, 43] on input "text" at bounding box center [241, 48] width 137 height 10
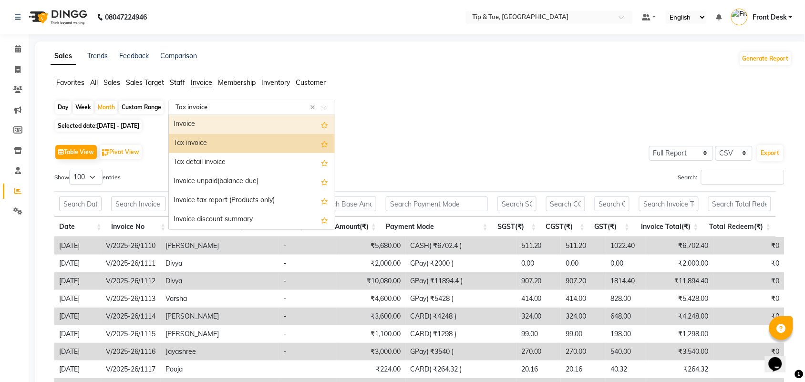
click at [232, 121] on div "Invoice" at bounding box center [252, 124] width 166 height 19
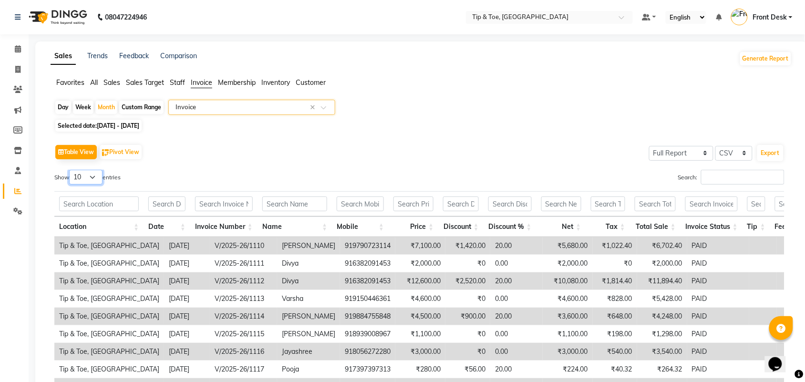
drag, startPoint x: 96, startPoint y: 177, endPoint x: 107, endPoint y: 199, distance: 25.2
click at [96, 177] on select "10 25 50 100" at bounding box center [85, 177] width 33 height 15
select select "100"
click at [71, 170] on select "10 25 50 100" at bounding box center [85, 177] width 33 height 15
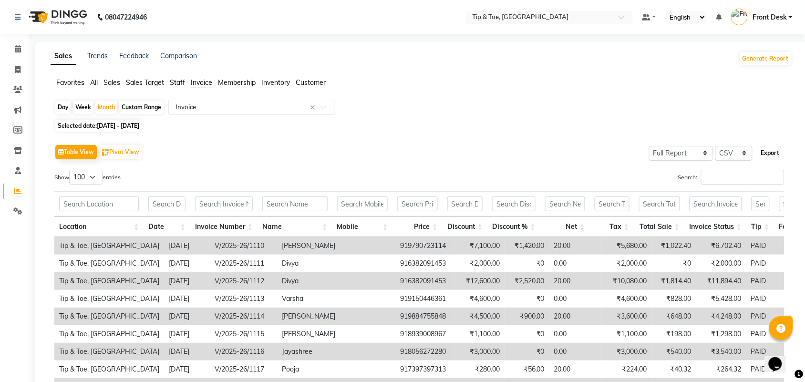
click at [763, 153] on button "Export" at bounding box center [770, 153] width 26 height 16
click at [96, 85] on span "All" at bounding box center [94, 82] width 8 height 9
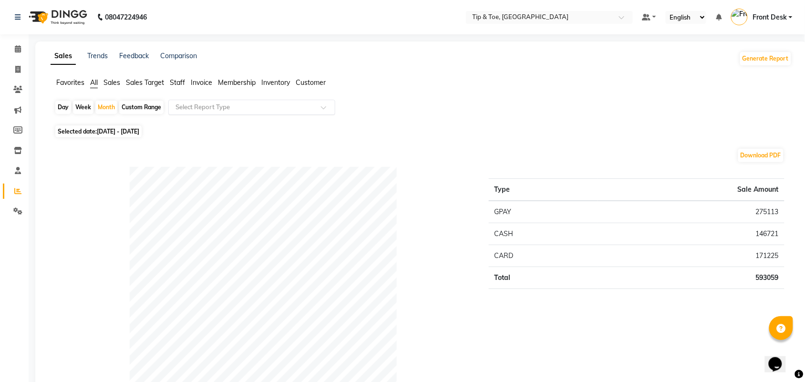
click at [192, 105] on input "text" at bounding box center [241, 107] width 137 height 10
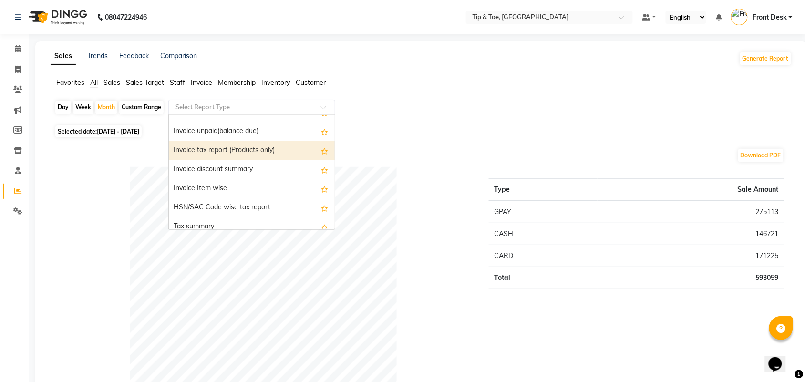
scroll to position [715, 0]
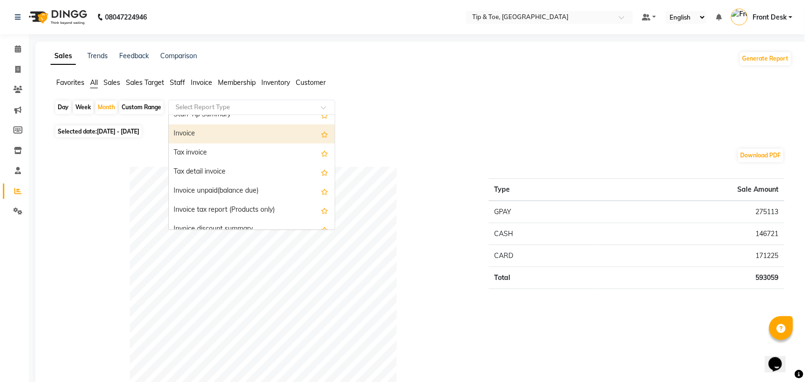
click at [211, 137] on div "Invoice" at bounding box center [252, 133] width 166 height 19
select select "full_report"
select select "csv"
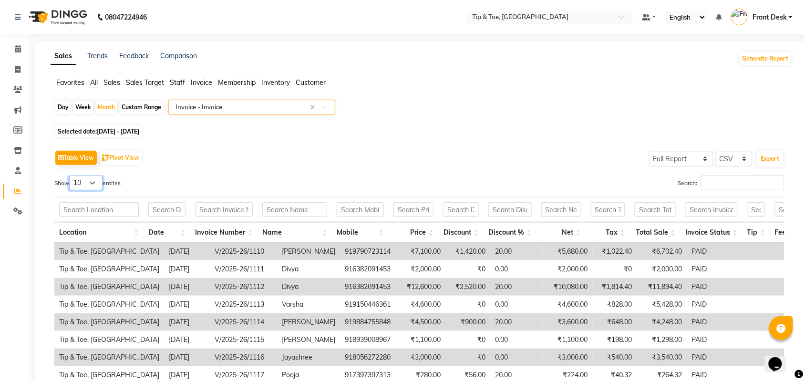
click at [82, 184] on select "10 25 50 100" at bounding box center [85, 182] width 33 height 15
select select "100"
click at [71, 175] on select "10 25 50 100" at bounding box center [85, 182] width 33 height 15
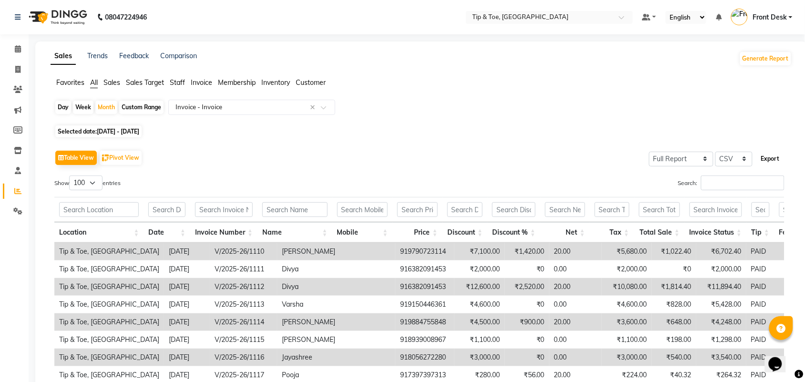
click at [768, 160] on button "Export" at bounding box center [770, 159] width 26 height 16
click at [113, 80] on span "Sales" at bounding box center [111, 82] width 17 height 9
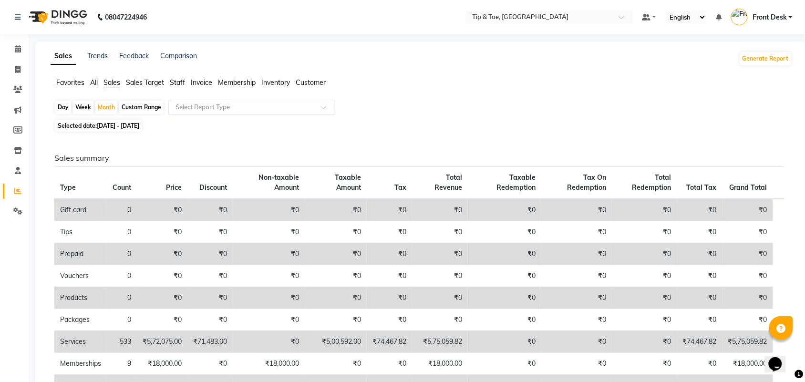
click at [215, 105] on input "text" at bounding box center [241, 107] width 137 height 10
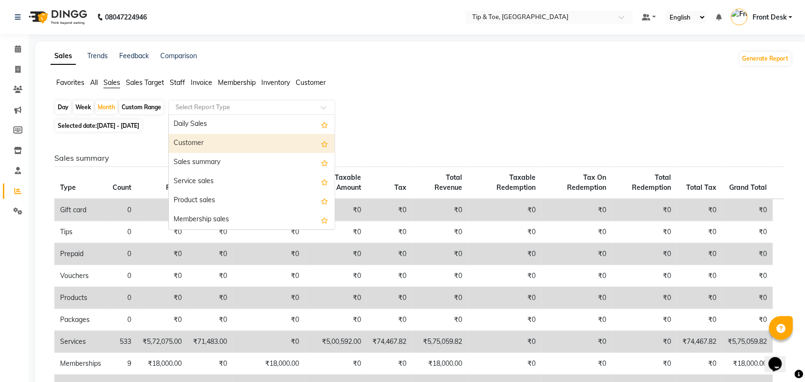
click at [205, 144] on div "Customer" at bounding box center [252, 143] width 166 height 19
select select "full_report"
select select "csv"
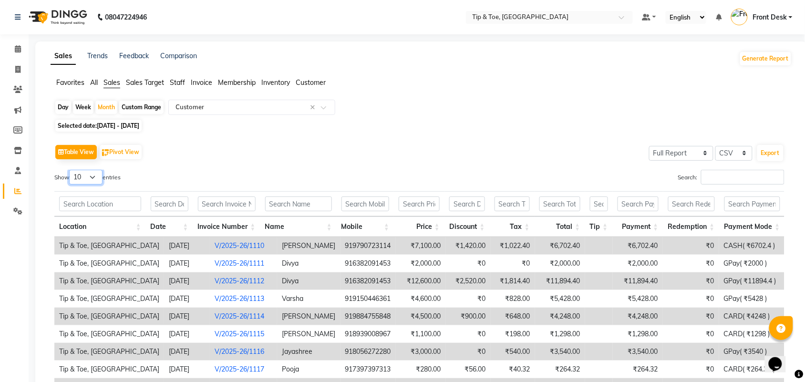
drag, startPoint x: 77, startPoint y: 177, endPoint x: 77, endPoint y: 183, distance: 5.2
click at [77, 177] on select "10 25 50 100" at bounding box center [85, 177] width 33 height 15
select select "100"
click at [71, 170] on select "10 25 50 100" at bounding box center [85, 177] width 33 height 15
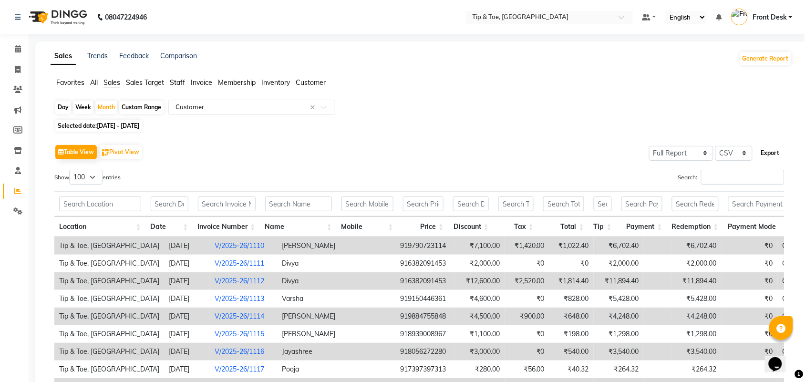
click at [763, 150] on button "Export" at bounding box center [770, 153] width 26 height 16
click at [206, 83] on span "Invoice" at bounding box center [201, 82] width 21 height 9
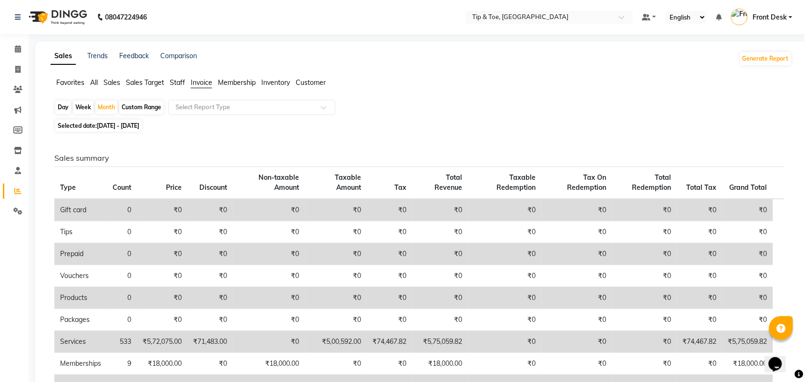
click at [199, 82] on span "Invoice" at bounding box center [201, 82] width 21 height 9
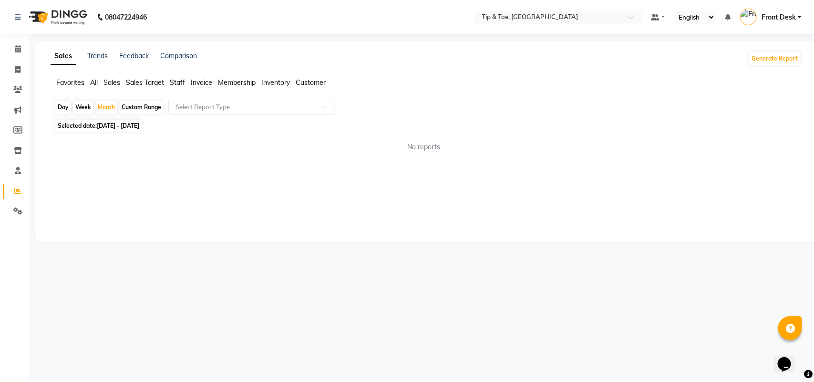
click at [94, 82] on span "All" at bounding box center [94, 82] width 8 height 9
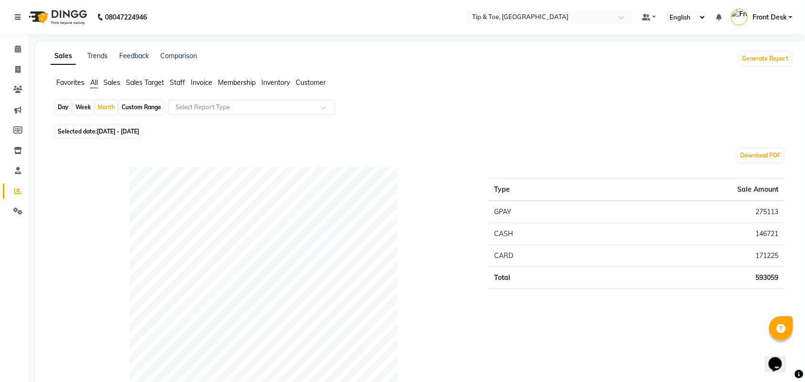
click at [197, 102] on input "text" at bounding box center [241, 107] width 137 height 10
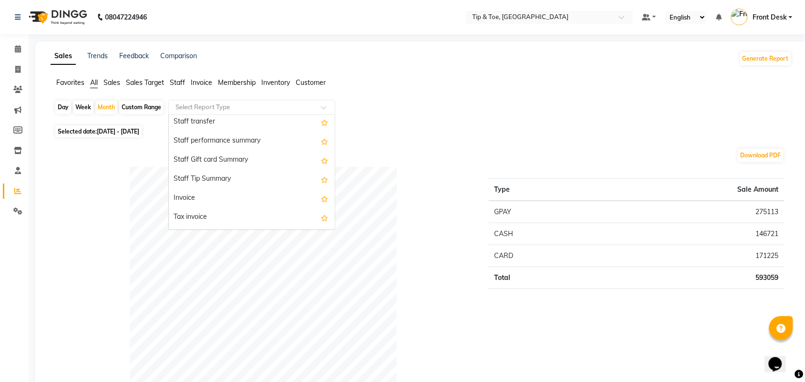
scroll to position [655, 0]
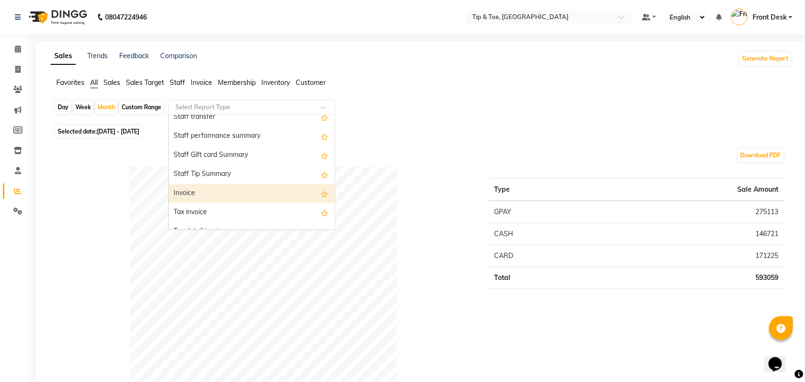
click at [234, 199] on div "Invoice" at bounding box center [252, 193] width 166 height 19
select select "full_report"
select select "csv"
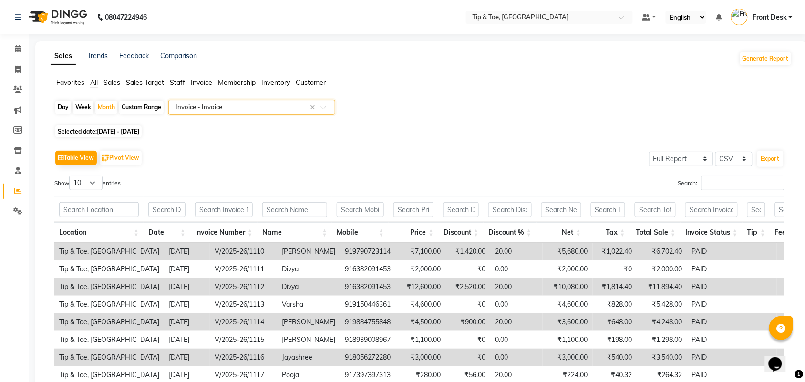
click at [218, 106] on input "text" at bounding box center [241, 107] width 137 height 10
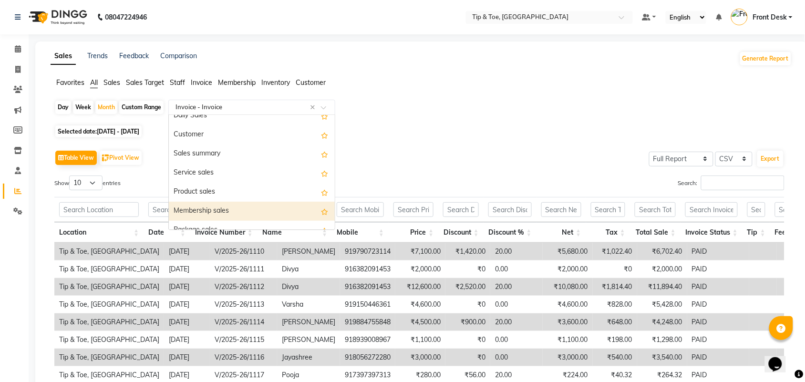
scroll to position [0, 0]
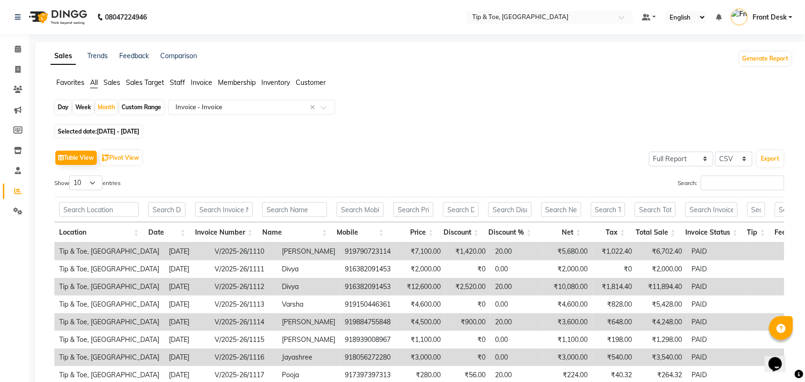
click at [95, 84] on span "All" at bounding box center [94, 82] width 8 height 9
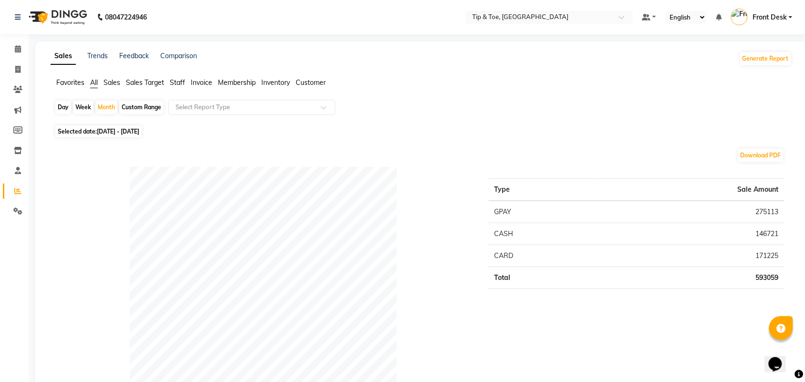
click at [118, 82] on span "Sales" at bounding box center [111, 82] width 17 height 9
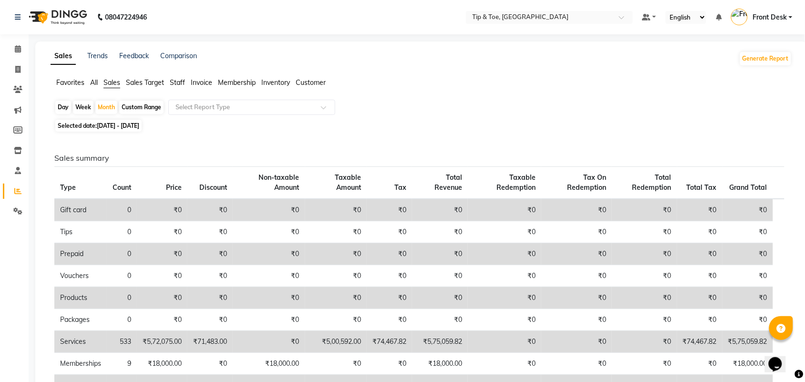
click at [184, 81] on span "Staff" at bounding box center [177, 82] width 15 height 9
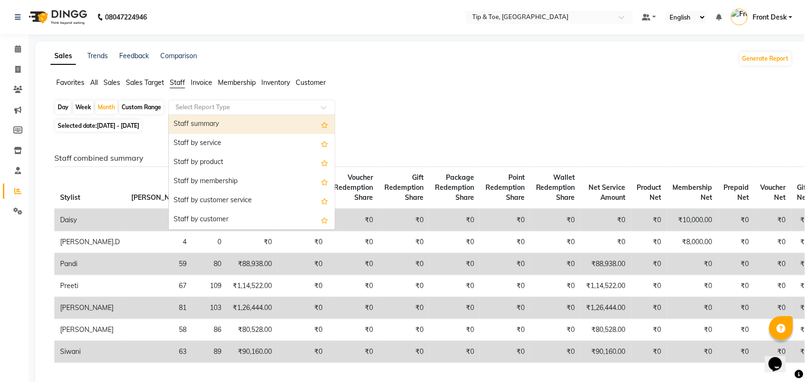
click at [200, 112] on div "Select Report Type" at bounding box center [251, 107] width 167 height 15
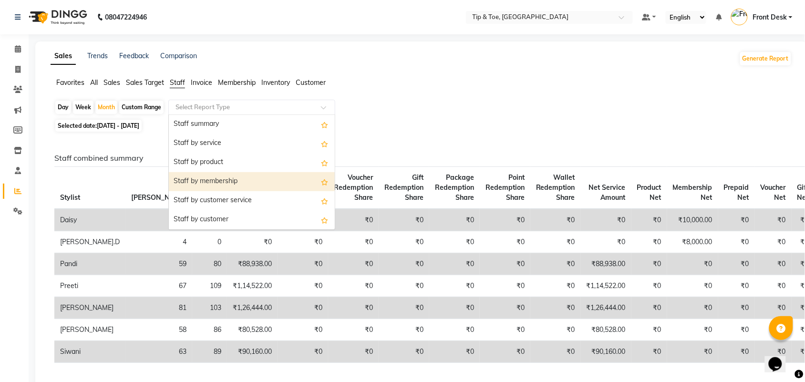
click at [400, 93] on div "Favorites All Sales Sales Target Staff Invoice Membership Inventory Customer" at bounding box center [420, 87] width 755 height 18
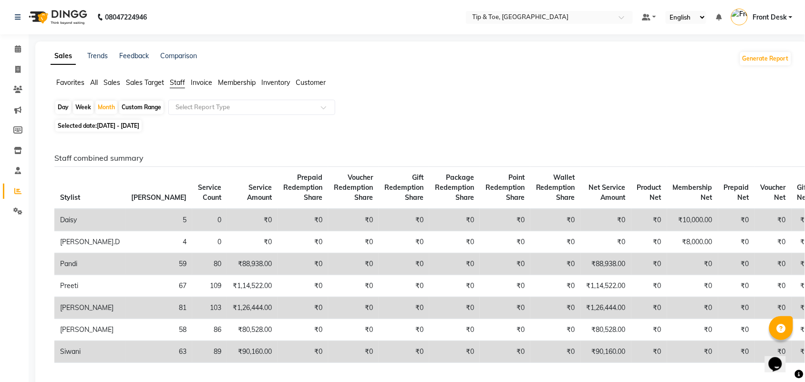
click at [199, 82] on span "Invoice" at bounding box center [201, 82] width 21 height 9
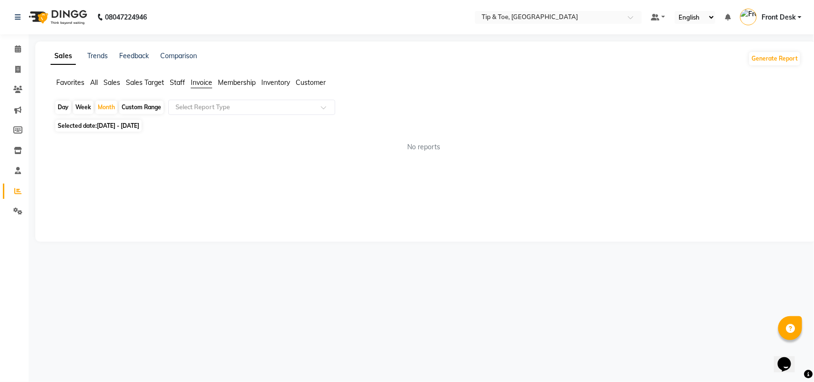
click at [235, 83] on span "Membership" at bounding box center [237, 82] width 38 height 9
click at [266, 84] on span "Inventory" at bounding box center [275, 82] width 29 height 9
click at [314, 82] on span "Customer" at bounding box center [311, 82] width 30 height 9
click at [93, 81] on span "All" at bounding box center [94, 82] width 8 height 9
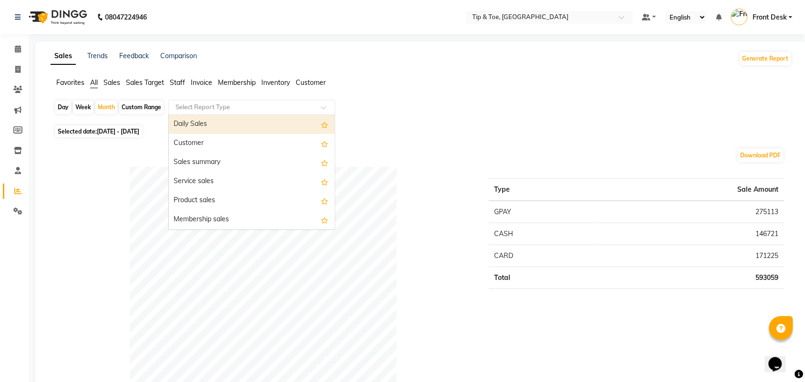
click at [191, 106] on input "text" at bounding box center [241, 107] width 137 height 10
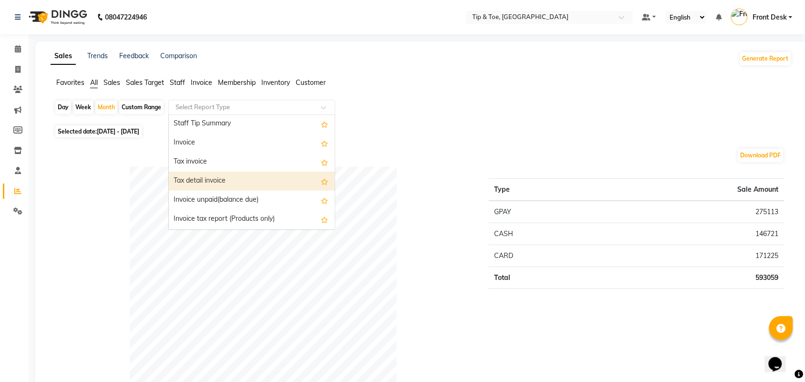
scroll to position [715, 0]
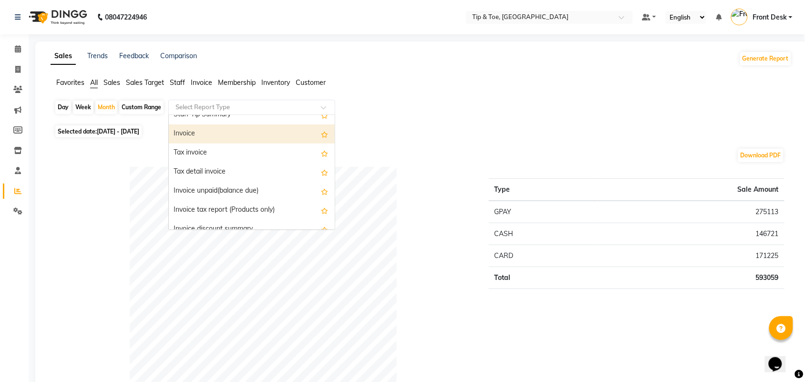
click at [239, 136] on div "Invoice" at bounding box center [252, 133] width 166 height 19
select select "full_report"
select select "csv"
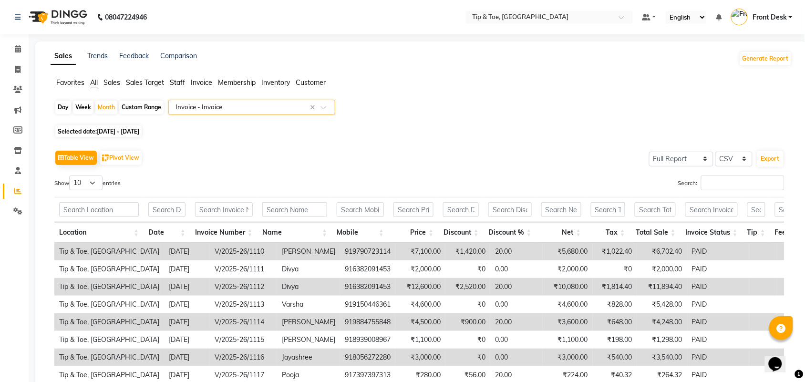
click at [206, 107] on input "text" at bounding box center [241, 107] width 137 height 10
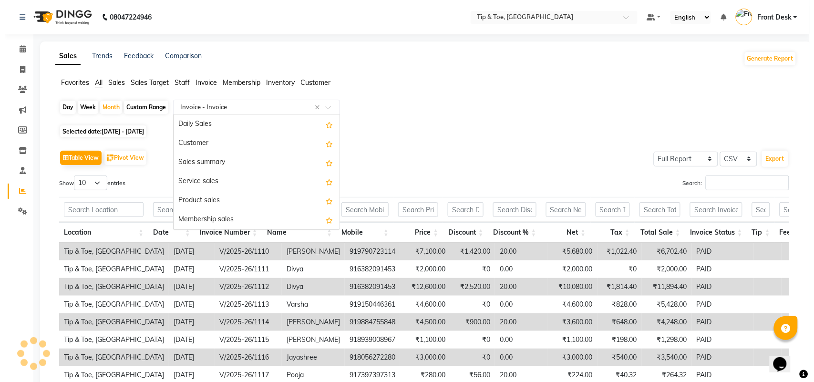
scroll to position [724, 0]
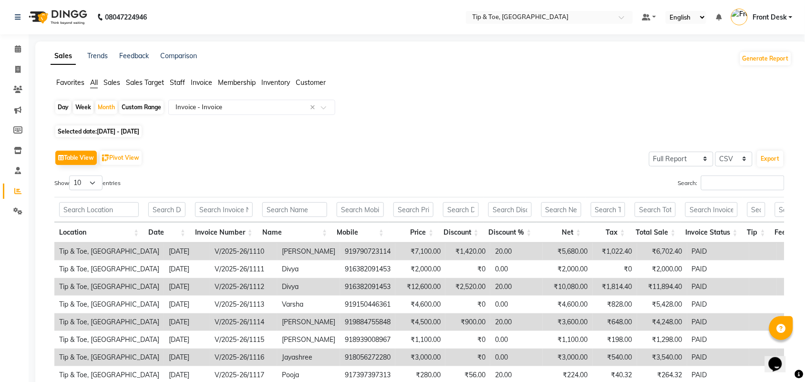
click at [199, 84] on span "Invoice" at bounding box center [201, 82] width 21 height 9
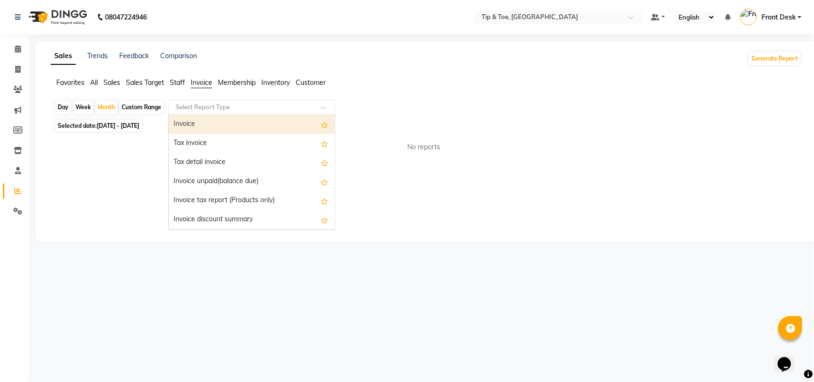
click at [204, 108] on input "text" at bounding box center [241, 107] width 137 height 10
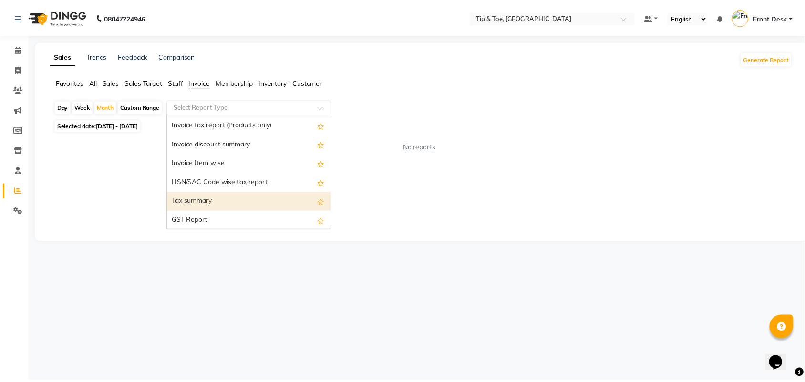
scroll to position [0, 0]
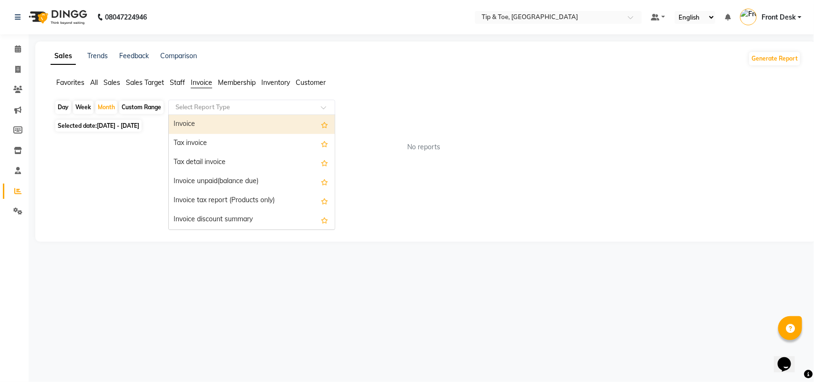
click at [219, 132] on div "Invoice" at bounding box center [252, 124] width 166 height 19
select select "full_report"
select select "csv"
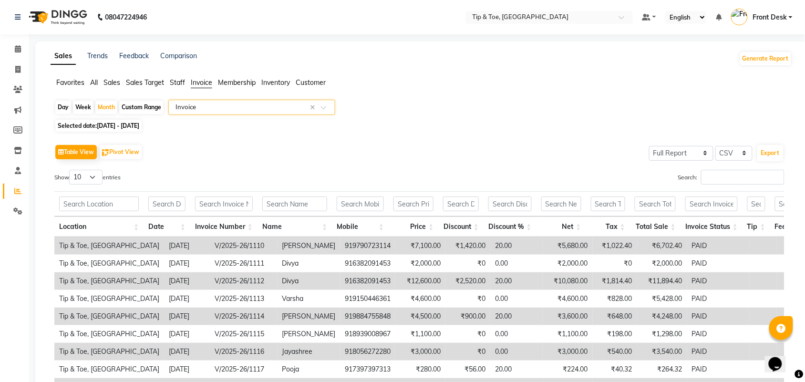
click at [94, 79] on span "All" at bounding box center [94, 82] width 8 height 9
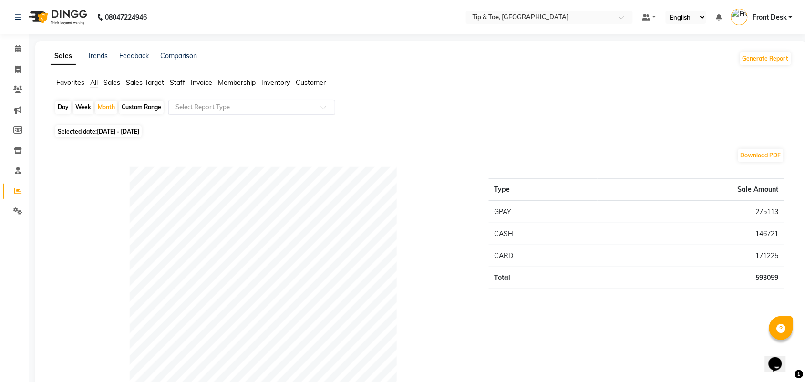
click at [224, 108] on input "text" at bounding box center [241, 107] width 137 height 10
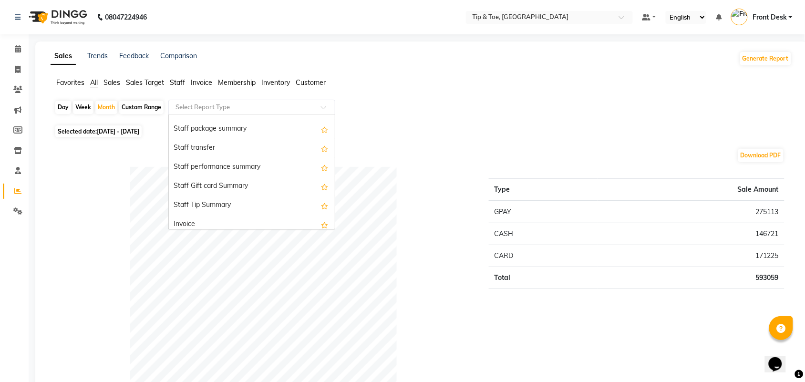
scroll to position [655, 0]
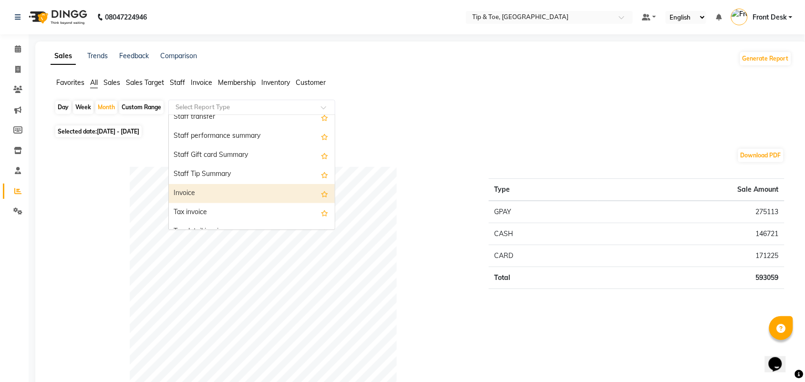
click at [212, 195] on div "Invoice" at bounding box center [252, 193] width 166 height 19
select select "full_report"
select select "csv"
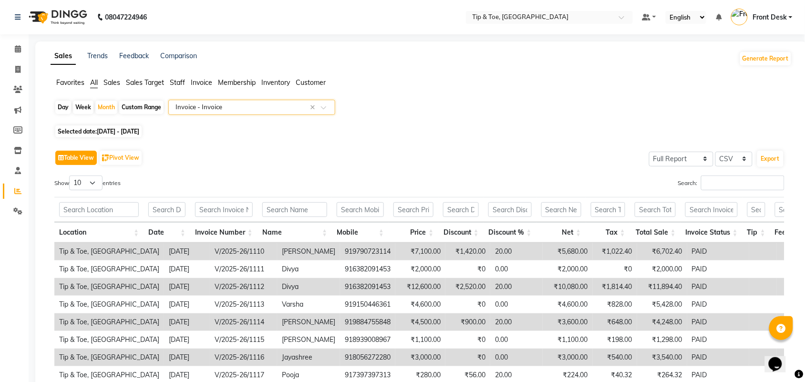
click at [89, 160] on button "Table View" at bounding box center [75, 158] width 41 height 14
click at [86, 155] on button "Table View" at bounding box center [75, 158] width 41 height 14
click at [80, 180] on select "10 25 50 100" at bounding box center [85, 182] width 33 height 15
select select "100"
click at [71, 175] on select "10 25 50 100" at bounding box center [85, 182] width 33 height 15
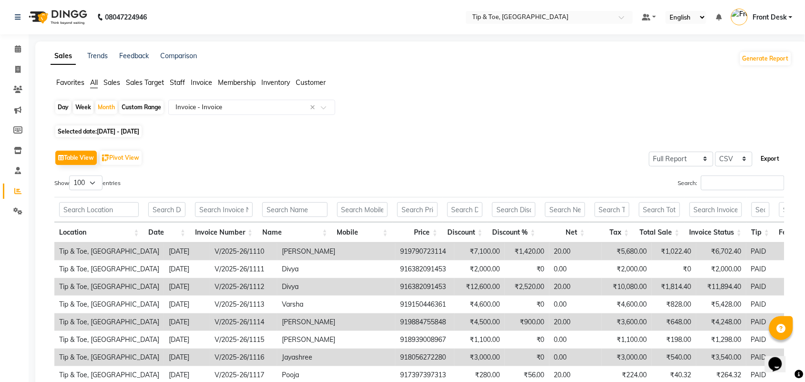
click at [771, 160] on button "Export" at bounding box center [770, 159] width 26 height 16
click at [134, 105] on div "Custom Range" at bounding box center [141, 107] width 44 height 13
select select "9"
select select "2025"
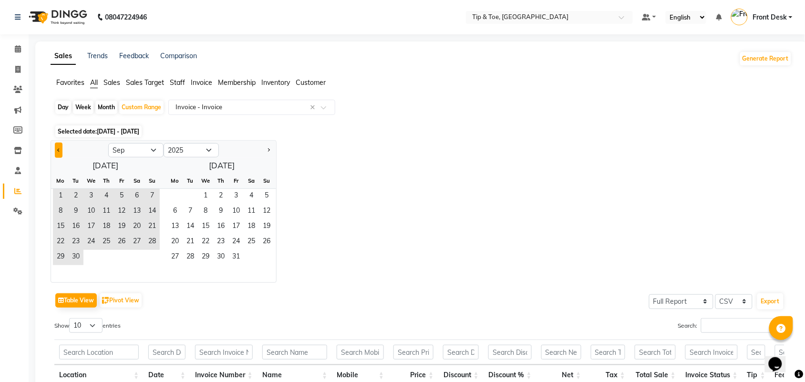
click at [60, 148] on button "Previous month" at bounding box center [59, 150] width 8 height 15
select select "8"
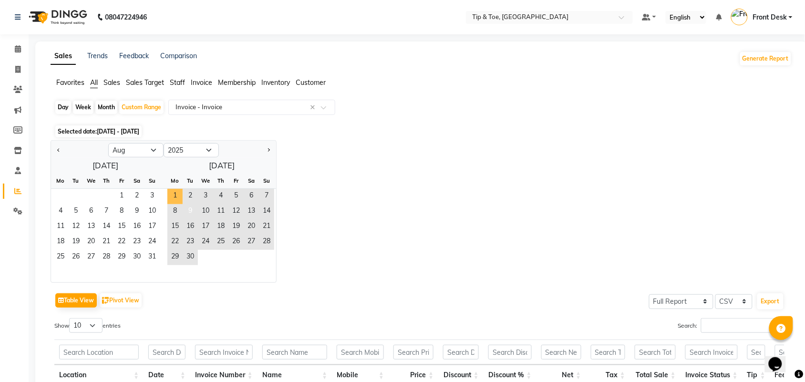
click at [177, 199] on span "1" at bounding box center [174, 196] width 15 height 15
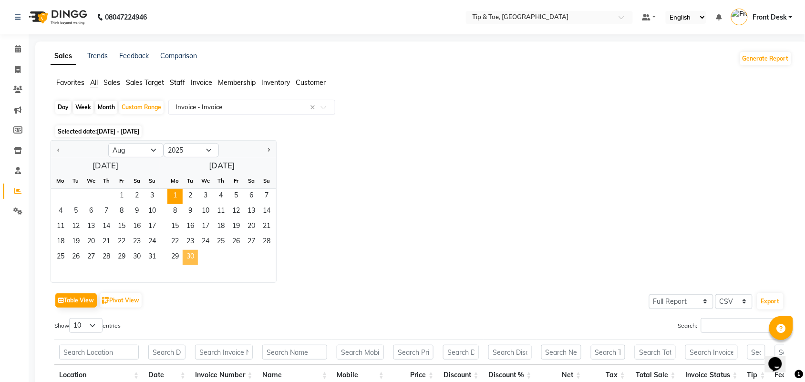
click at [194, 259] on span "30" at bounding box center [190, 257] width 15 height 15
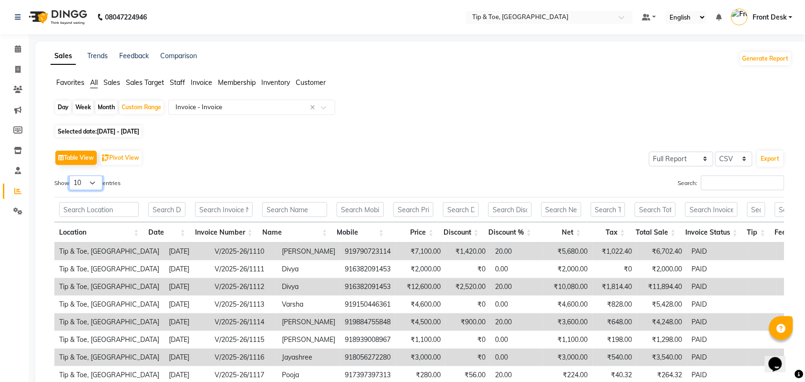
click at [89, 181] on select "10 25 50 100" at bounding box center [85, 182] width 33 height 15
select select "100"
click at [71, 175] on select "10 25 50 100" at bounding box center [85, 182] width 33 height 15
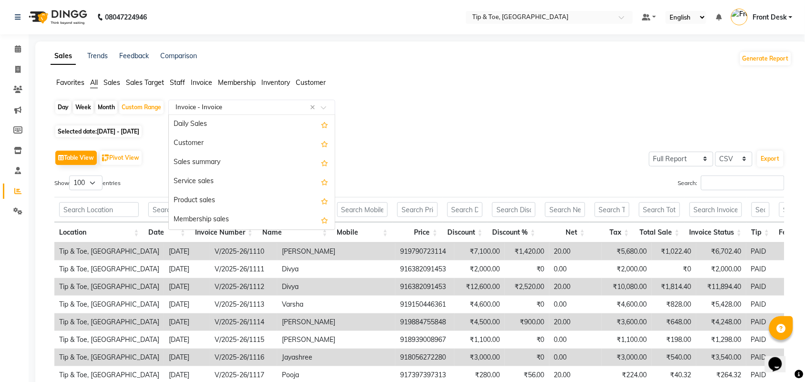
click at [227, 109] on input "text" at bounding box center [241, 107] width 137 height 10
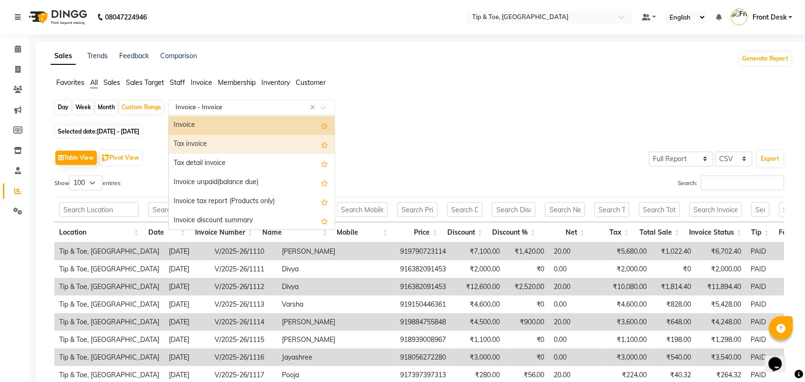
click at [223, 148] on div "Tax invoice" at bounding box center [252, 144] width 166 height 19
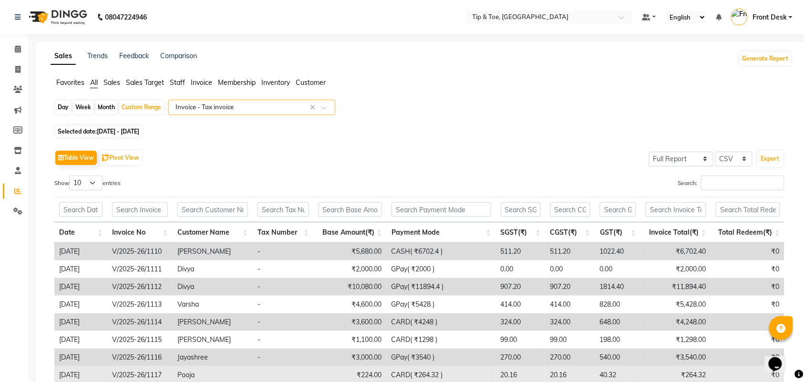
scroll to position [120, 0]
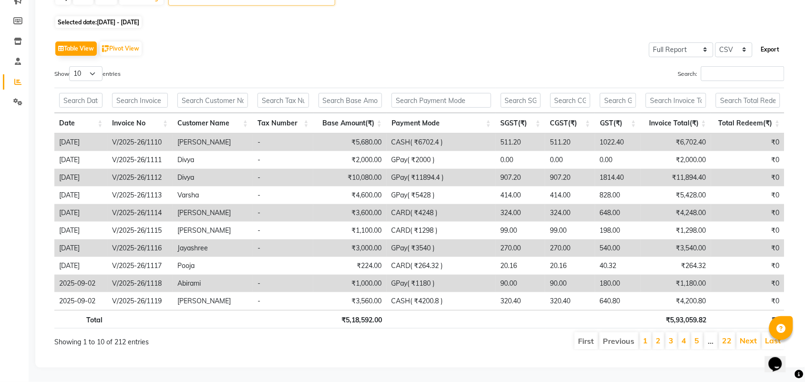
click at [770, 41] on button "Export" at bounding box center [770, 49] width 26 height 16
click at [79, 66] on select "10 25 50 100" at bounding box center [85, 73] width 33 height 15
select select "100"
click at [71, 66] on select "10 25 50 100" at bounding box center [85, 73] width 33 height 15
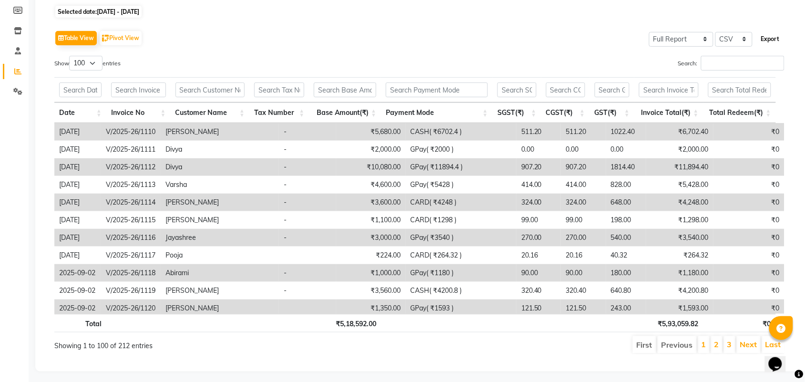
click at [764, 41] on button "Export" at bounding box center [770, 39] width 26 height 16
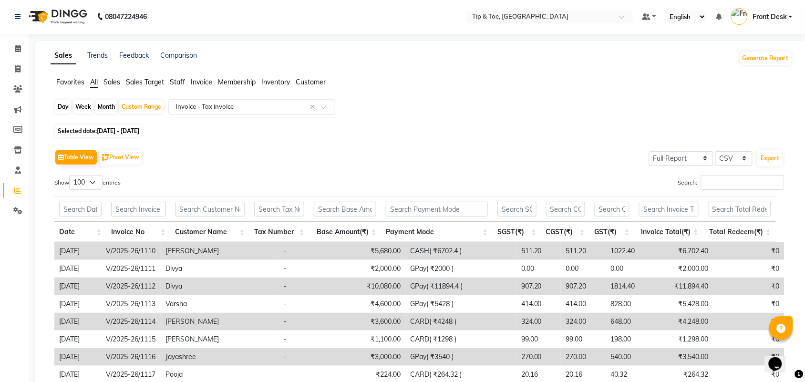
click at [205, 105] on input "text" at bounding box center [241, 107] width 137 height 10
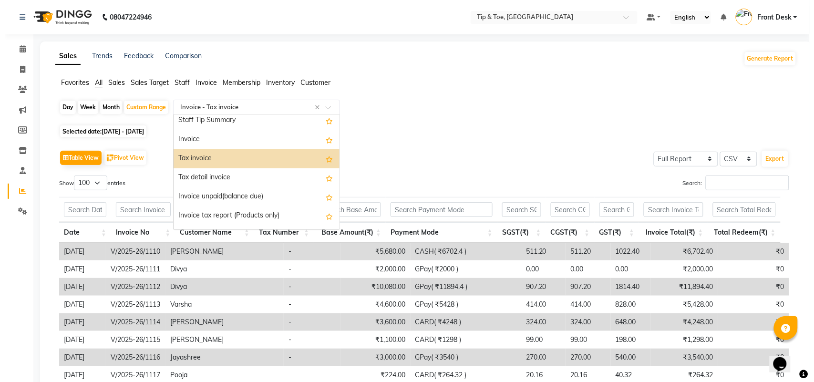
scroll to position [715, 0]
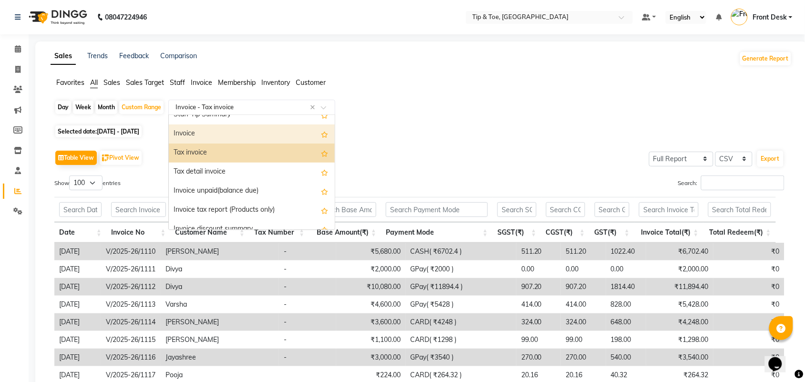
click at [222, 134] on div "Invoice" at bounding box center [252, 133] width 166 height 19
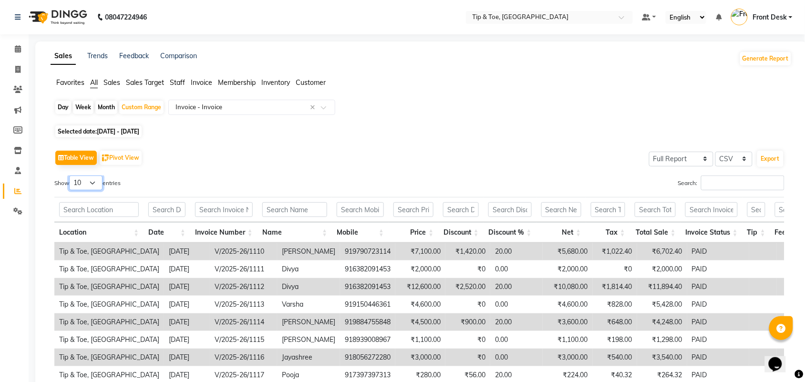
click at [91, 182] on select "10 25 50 100" at bounding box center [85, 182] width 33 height 15
select select "100"
click at [71, 175] on select "10 25 50 100" at bounding box center [85, 182] width 33 height 15
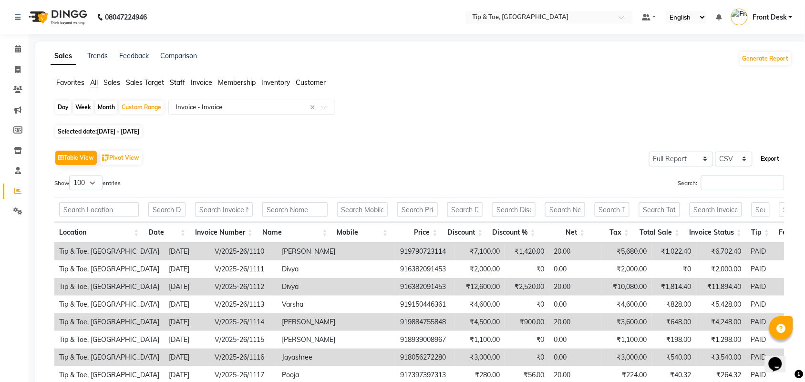
click at [770, 159] on button "Export" at bounding box center [770, 159] width 26 height 16
click at [13, 40] on li "Calendar" at bounding box center [14, 49] width 29 height 20
click at [18, 52] on span at bounding box center [18, 49] width 17 height 11
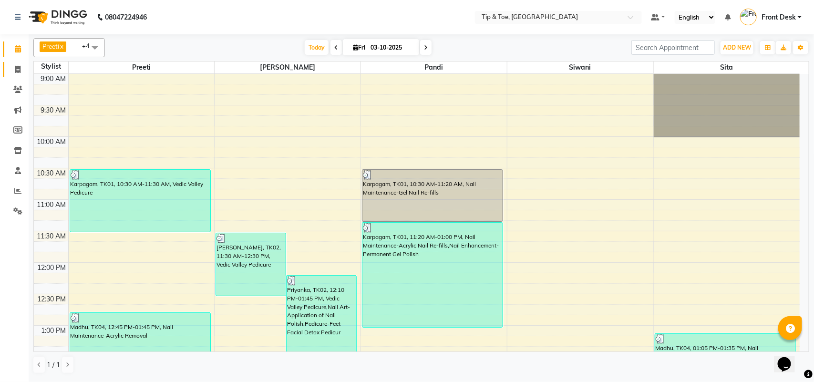
drag, startPoint x: 12, startPoint y: 67, endPoint x: 20, endPoint y: 71, distance: 8.7
click at [12, 68] on span at bounding box center [18, 69] width 17 height 11
select select "service"
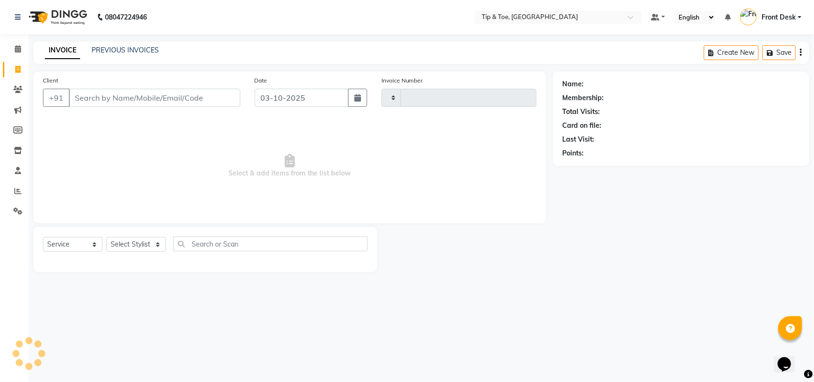
type input "1335"
select select "5770"
click at [113, 46] on link "PREVIOUS INVOICES" at bounding box center [125, 50] width 67 height 9
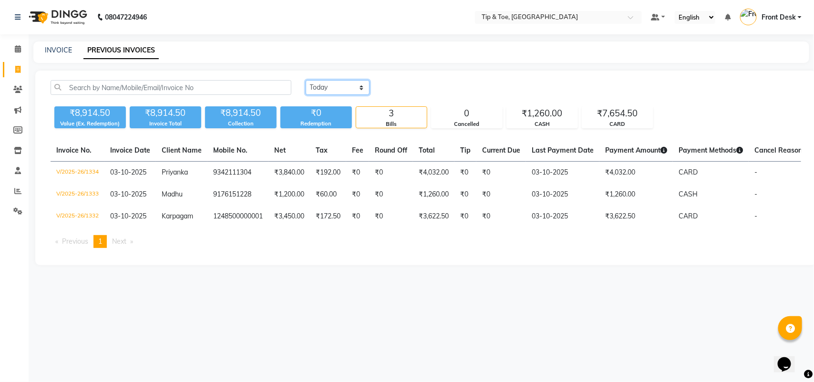
drag, startPoint x: 336, startPoint y: 87, endPoint x: 341, endPoint y: 94, distance: 8.2
click at [336, 87] on select "Today Yesterday Custom Range" at bounding box center [338, 87] width 64 height 15
select select "range"
click at [306, 80] on select "Today Yesterday Custom Range" at bounding box center [338, 87] width 64 height 15
click at [402, 87] on input "03-10-2025" at bounding box center [415, 87] width 67 height 13
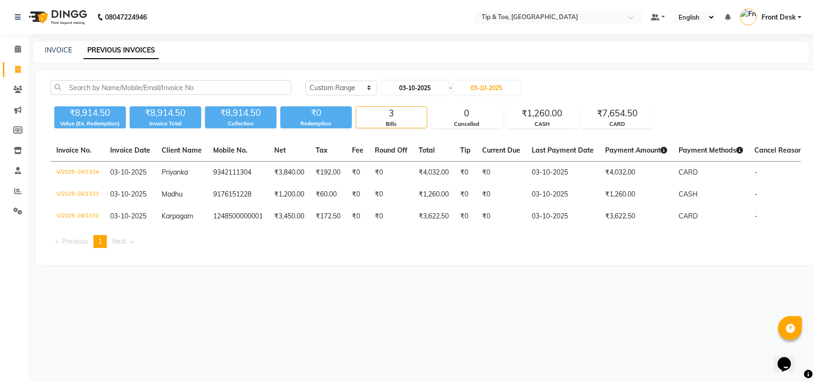
select select "10"
select select "2025"
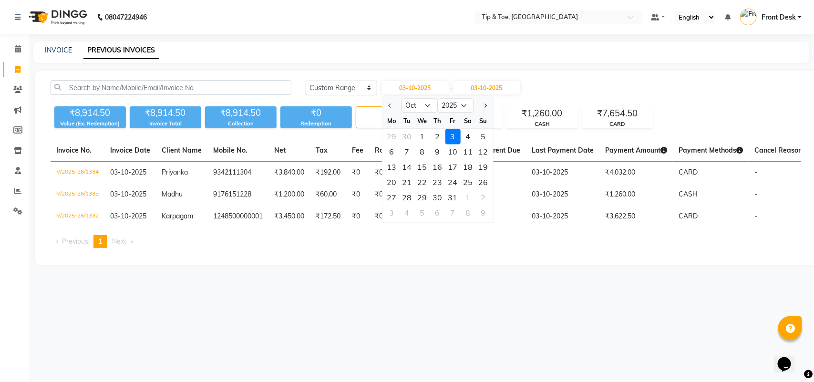
click at [423, 132] on div "1" at bounding box center [422, 136] width 15 height 15
type input "01-10-2025"
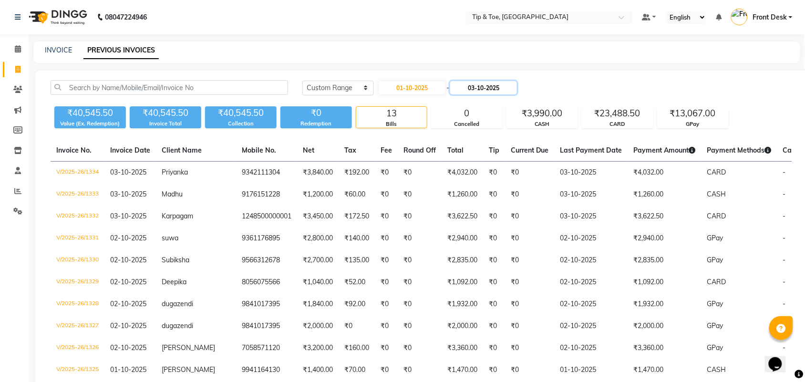
click at [469, 89] on input "03-10-2025" at bounding box center [483, 87] width 67 height 13
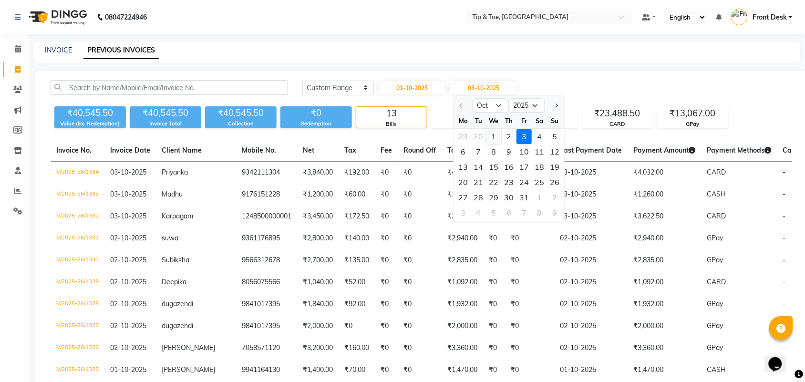
click at [493, 137] on div "1" at bounding box center [493, 136] width 15 height 15
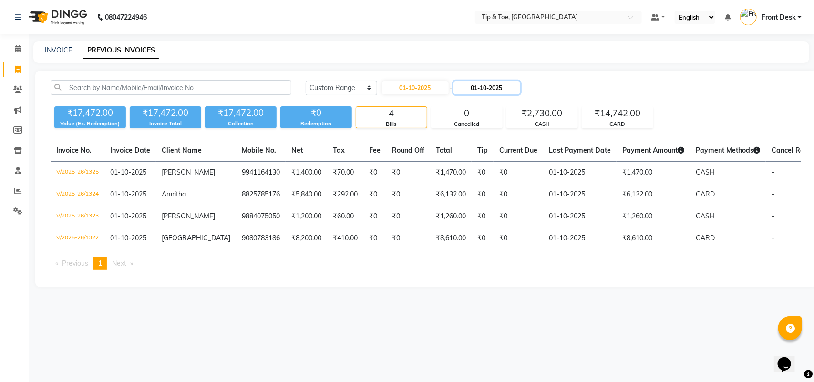
click at [477, 91] on input "01-10-2025" at bounding box center [486, 87] width 67 height 13
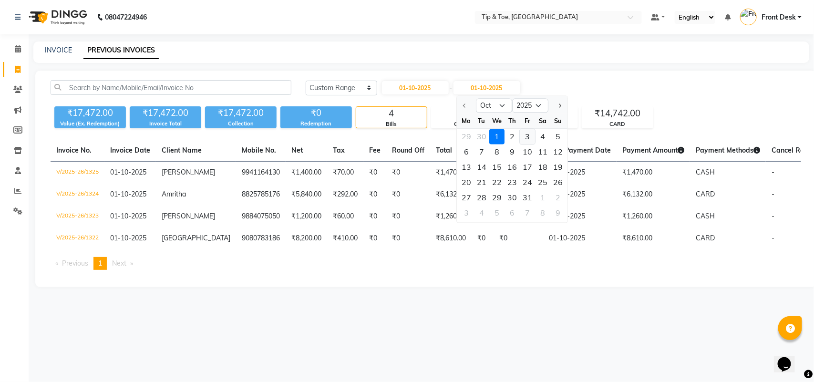
click at [522, 133] on div "3" at bounding box center [527, 136] width 15 height 15
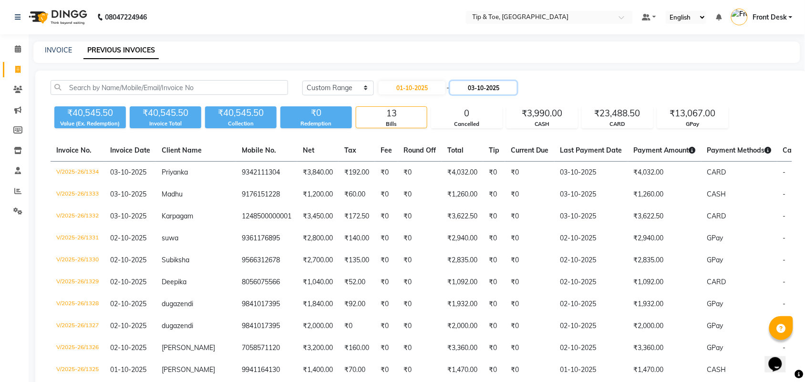
drag, startPoint x: 478, startPoint y: 85, endPoint x: 480, endPoint y: 91, distance: 6.0
click at [477, 85] on input "03-10-2025" at bounding box center [483, 87] width 67 height 13
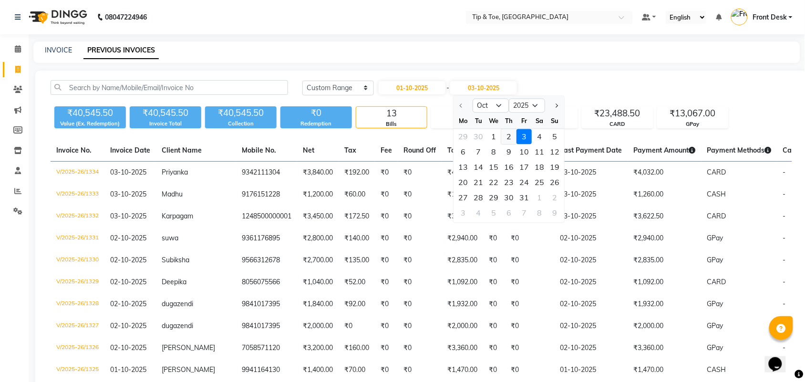
click at [508, 137] on div "2" at bounding box center [508, 136] width 15 height 15
type input "02-10-2025"
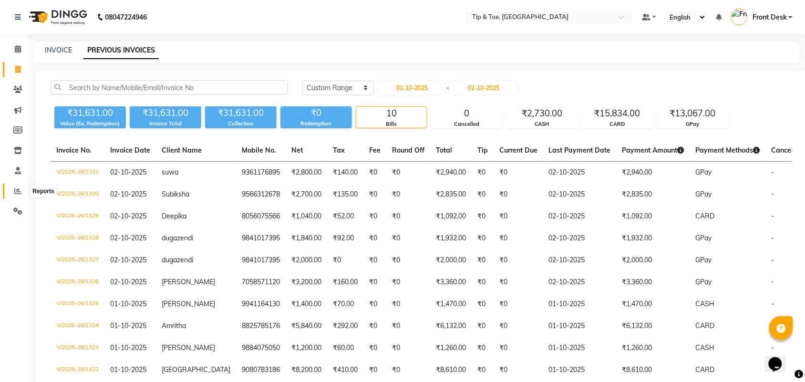
drag, startPoint x: 15, startPoint y: 189, endPoint x: 20, endPoint y: 186, distance: 5.2
click at [15, 188] on icon at bounding box center [17, 190] width 7 height 7
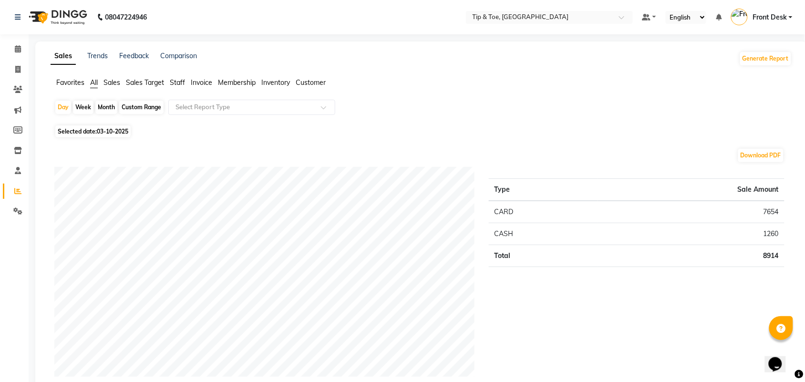
click at [179, 79] on span "Staff" at bounding box center [177, 82] width 15 height 9
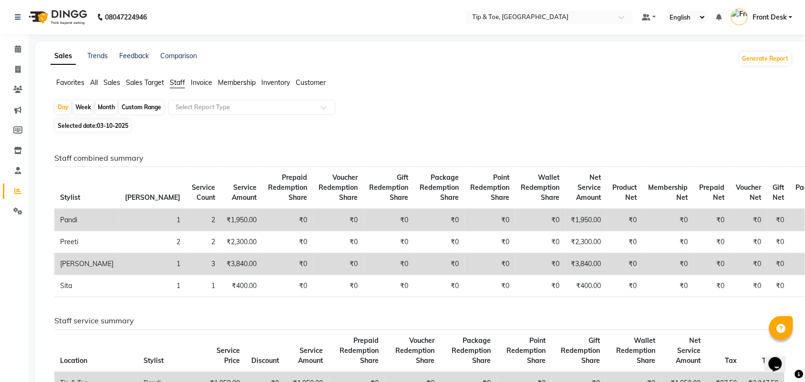
click at [109, 107] on div "Month" at bounding box center [106, 107] width 22 height 13
select select "10"
select select "2025"
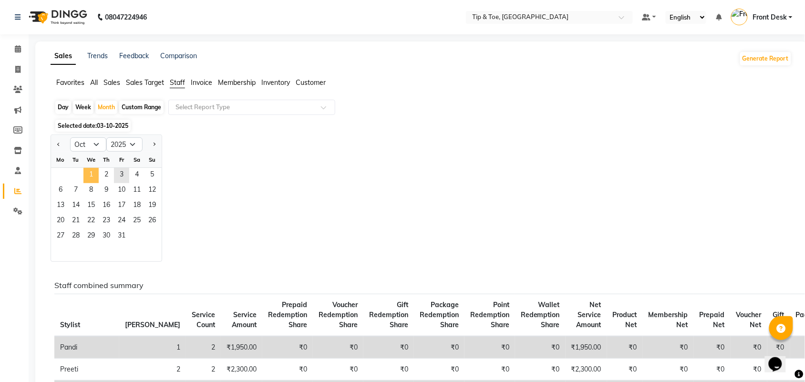
click at [94, 177] on span "1" at bounding box center [90, 175] width 15 height 15
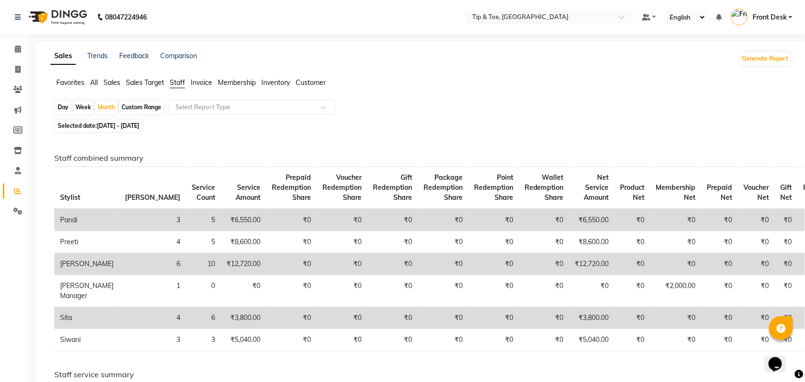
click at [137, 125] on span "01-10-2025 - 31-10-2025" at bounding box center [118, 125] width 42 height 7
select select "10"
select select "2025"
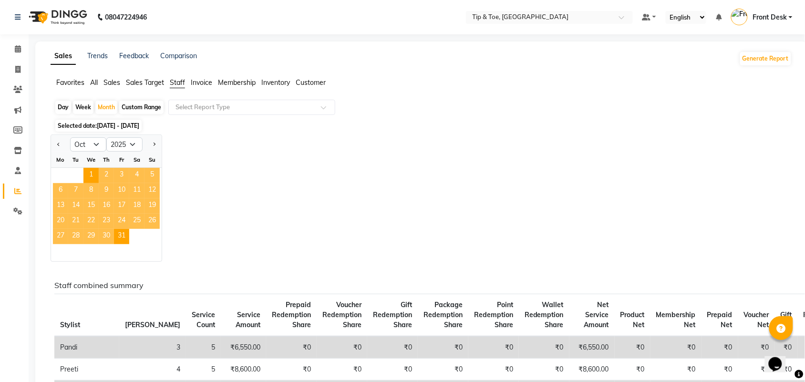
click at [107, 172] on span "2" at bounding box center [106, 175] width 15 height 15
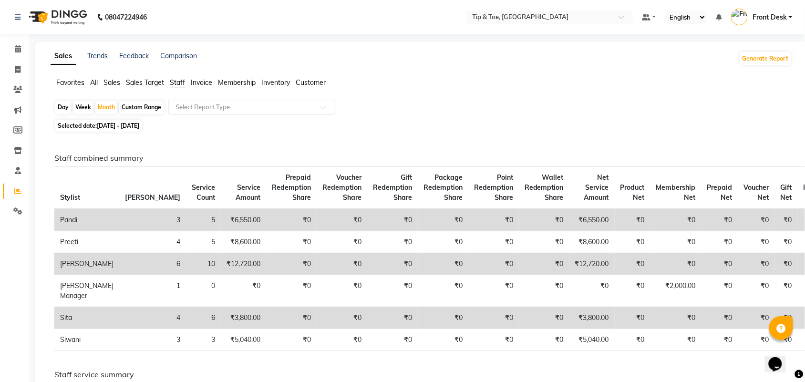
click at [139, 127] on span "01-10-2025 - 31-10-2025" at bounding box center [118, 125] width 42 height 7
select select "10"
select select "2025"
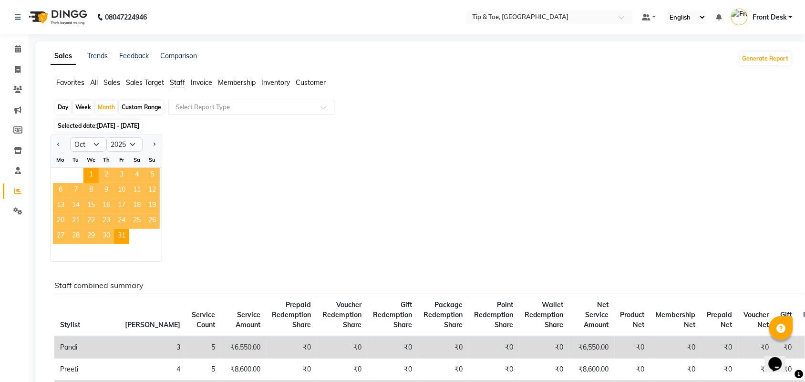
click at [79, 108] on div "Week" at bounding box center [83, 107] width 20 height 13
select select "10"
select select "2025"
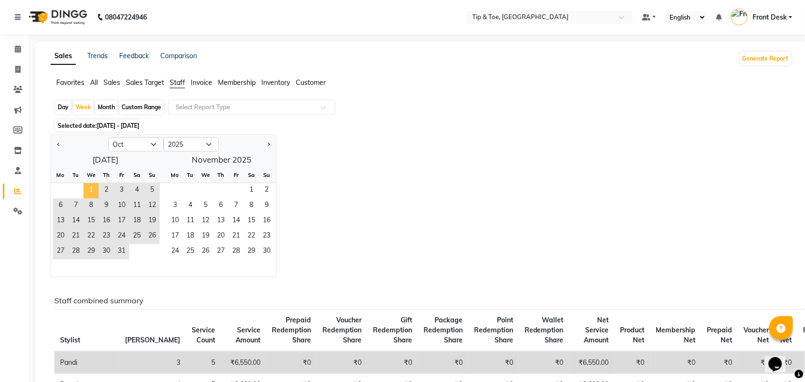
click at [94, 189] on span "1" at bounding box center [90, 190] width 15 height 15
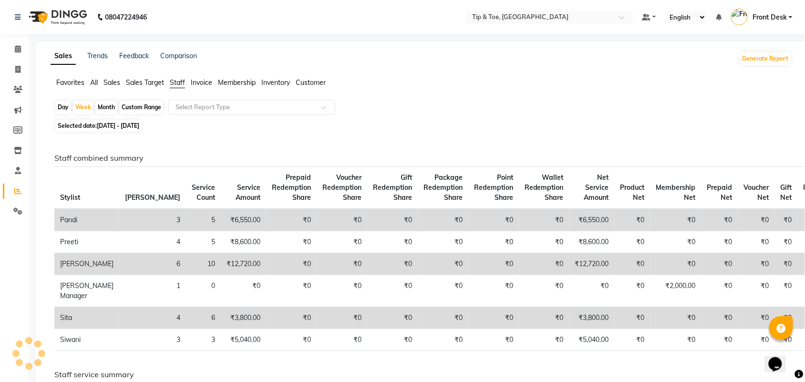
click at [119, 191] on th "Bill Count" at bounding box center [152, 188] width 67 height 42
click at [65, 108] on div "Day" at bounding box center [63, 107] width 16 height 13
select select "10"
select select "2025"
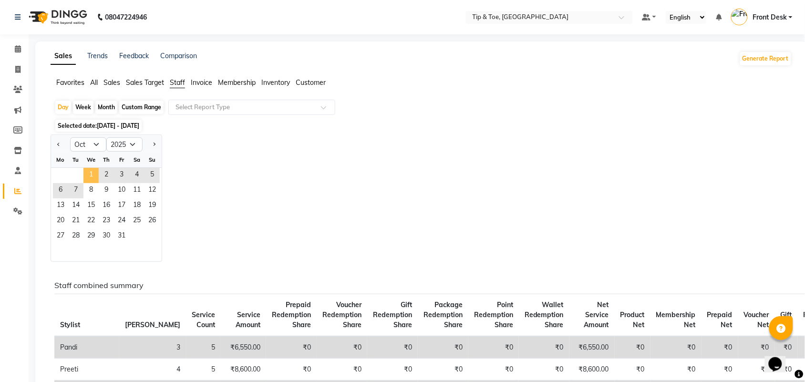
click at [90, 172] on span "1" at bounding box center [90, 175] width 15 height 15
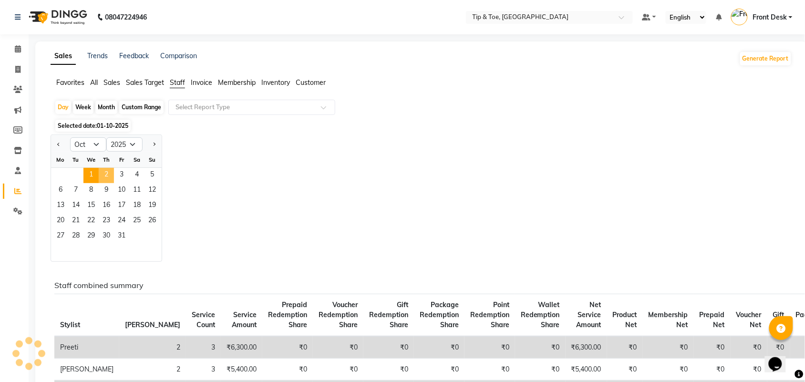
click at [119, 294] on th "Bill Count" at bounding box center [152, 315] width 67 height 42
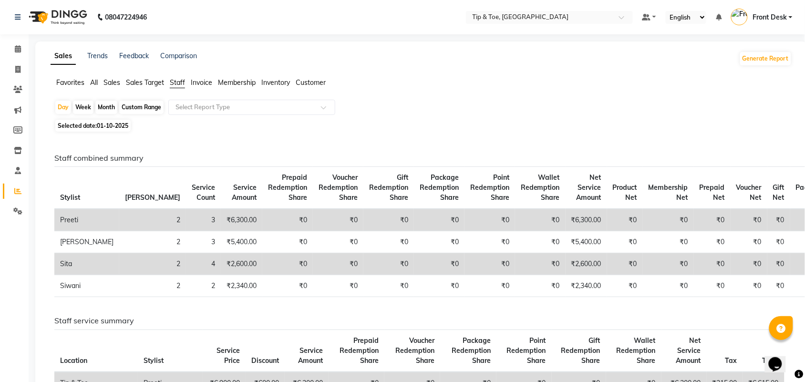
click at [99, 124] on span "01-10-2025" at bounding box center [112, 125] width 31 height 7
select select "10"
select select "2025"
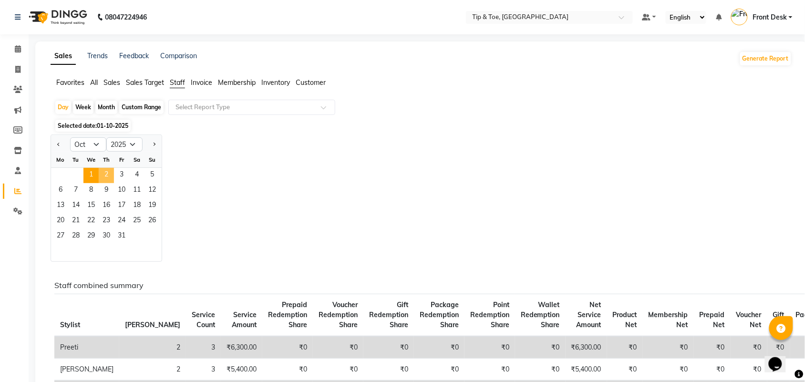
click at [110, 180] on span "2" at bounding box center [106, 175] width 15 height 15
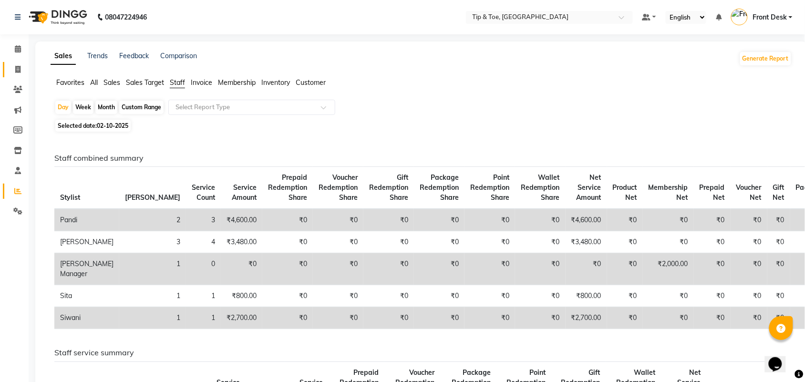
click at [17, 72] on icon at bounding box center [17, 69] width 5 height 7
select select "service"
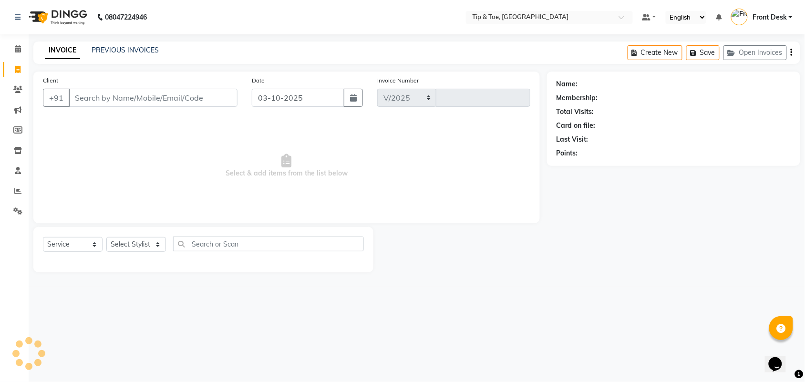
select select "5770"
type input "1335"
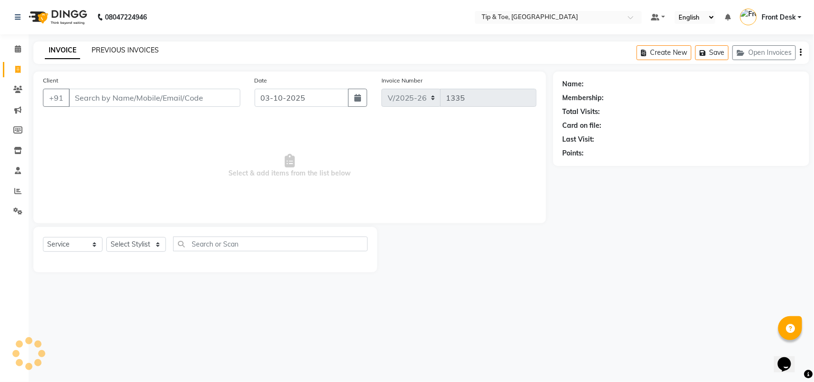
click at [133, 48] on link "PREVIOUS INVOICES" at bounding box center [125, 50] width 67 height 9
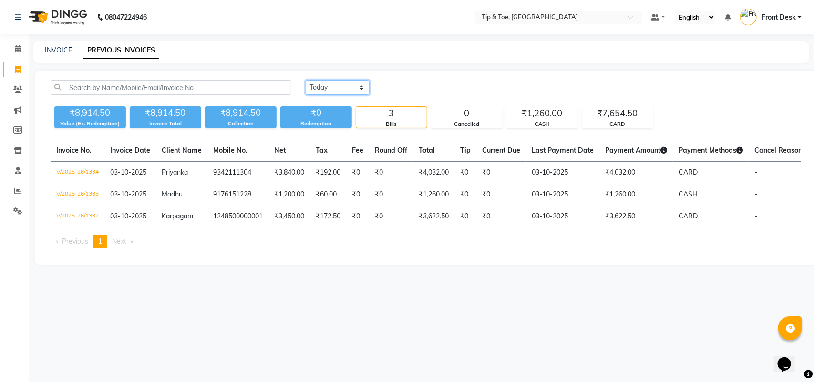
click at [342, 86] on select "Today Yesterday Custom Range" at bounding box center [338, 87] width 64 height 15
click at [306, 80] on select "Today Yesterday Custom Range" at bounding box center [338, 87] width 64 height 15
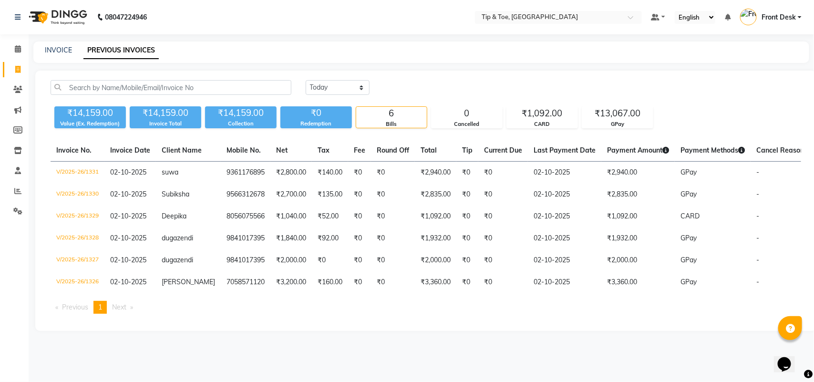
click at [488, 86] on div "Today Yesterday Custom Range" at bounding box center [553, 87] width 495 height 15
click at [319, 80] on select "Today Yesterday Custom Range" at bounding box center [338, 87] width 64 height 15
select select "range"
click at [306, 80] on select "Today Yesterday Custom Range" at bounding box center [338, 87] width 64 height 15
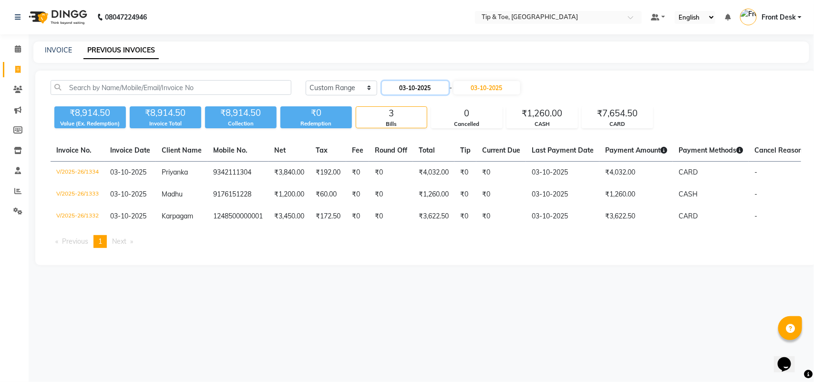
click at [403, 86] on input "03-10-2025" at bounding box center [415, 87] width 67 height 13
select select "10"
select select "2025"
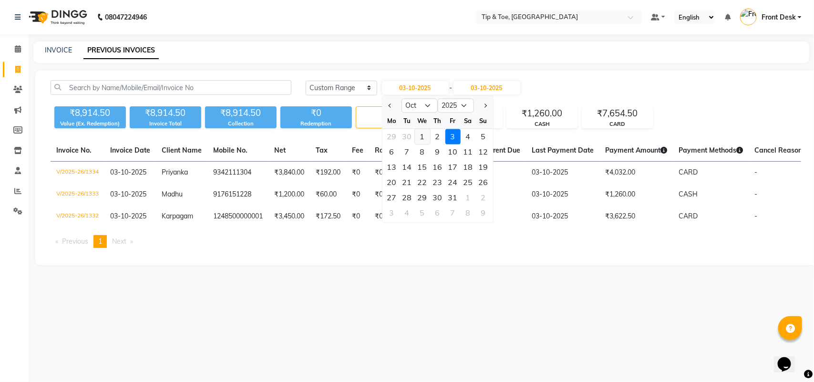
click at [423, 136] on div "1" at bounding box center [422, 136] width 15 height 15
type input "01-10-2025"
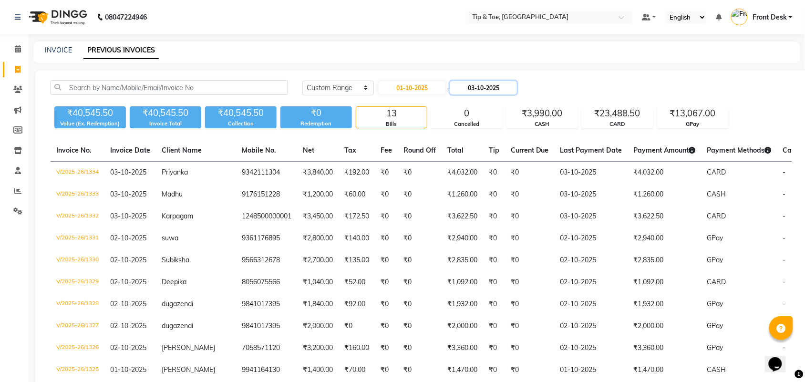
click at [470, 86] on input "03-10-2025" at bounding box center [483, 87] width 67 height 13
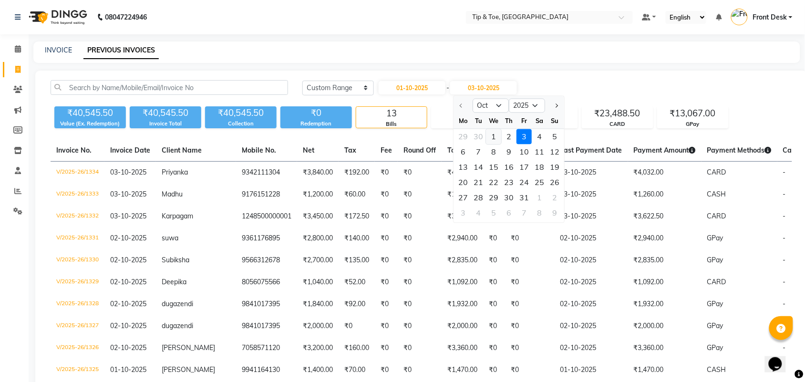
click at [489, 135] on div "1" at bounding box center [493, 136] width 15 height 15
type input "01-10-2025"
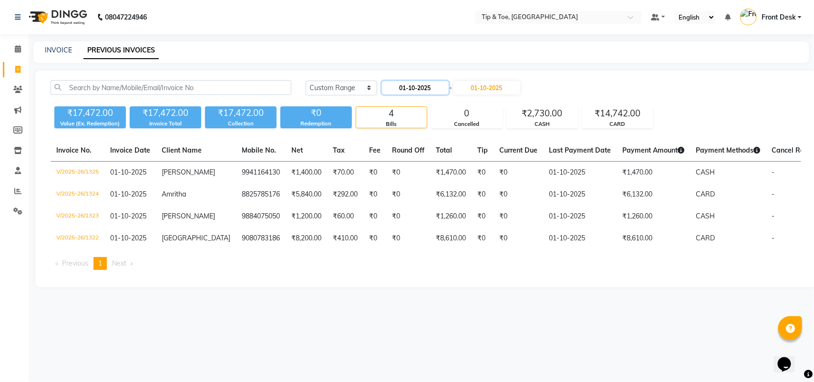
click at [408, 83] on input "01-10-2025" at bounding box center [415, 87] width 67 height 13
select select "10"
select select "2025"
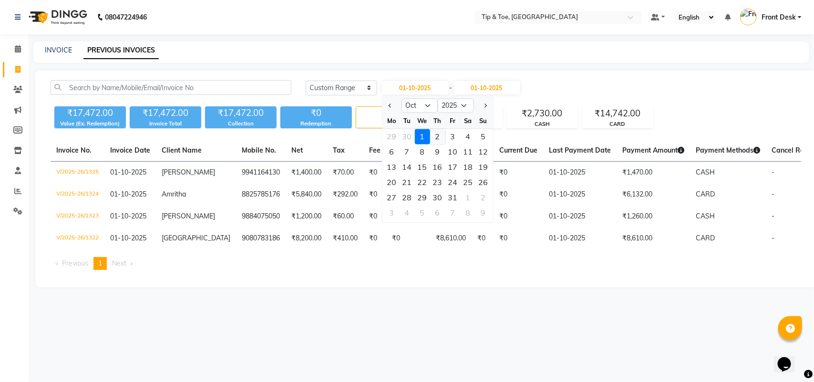
click at [439, 133] on div "2" at bounding box center [437, 136] width 15 height 15
type input "02-10-2025"
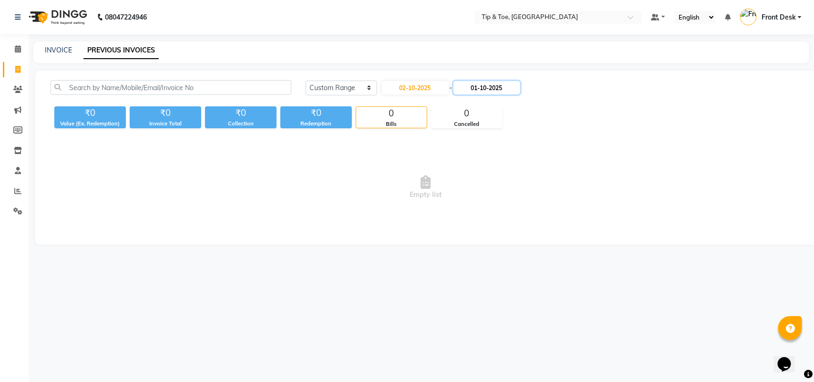
click at [479, 89] on input "01-10-2025" at bounding box center [486, 87] width 67 height 13
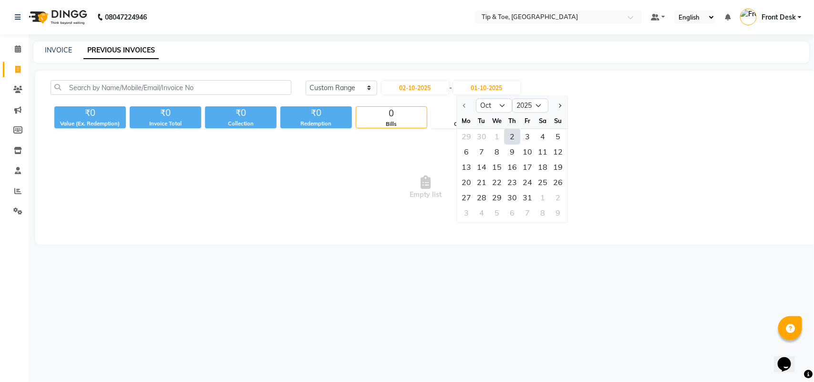
click at [511, 139] on div "2" at bounding box center [511, 136] width 15 height 15
type input "02-10-2025"
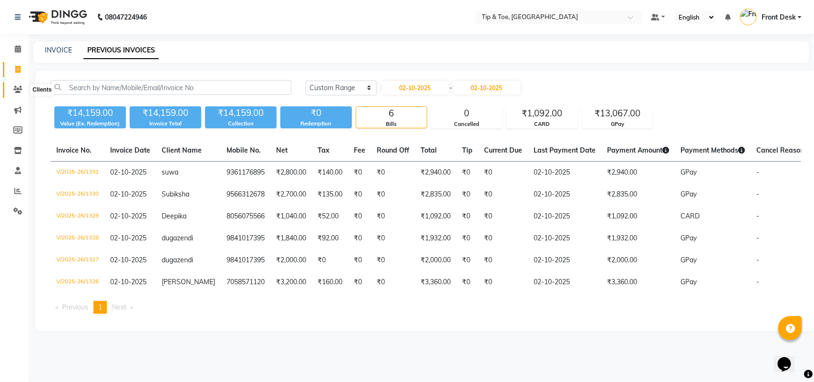
click at [12, 89] on span at bounding box center [18, 89] width 17 height 11
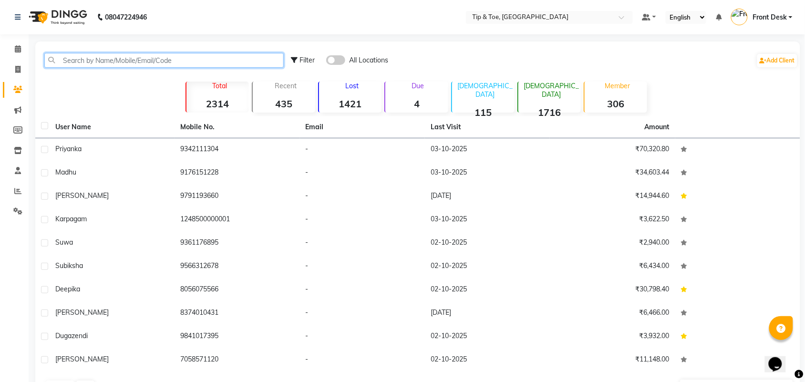
click at [123, 61] on input "text" at bounding box center [163, 60] width 239 height 15
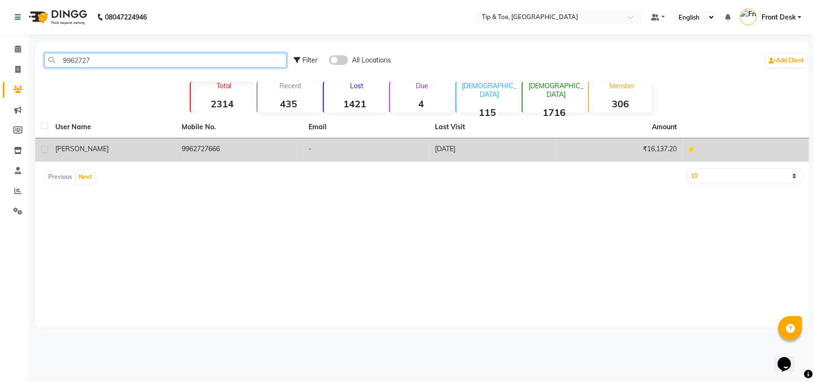
type input "9962727"
click at [170, 149] on div "POOJITHA" at bounding box center [112, 149] width 115 height 10
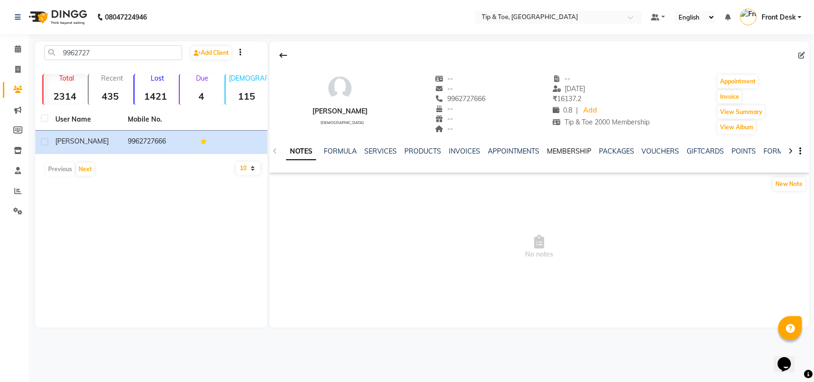
click at [558, 148] on link "MEMBERSHIP" at bounding box center [569, 151] width 44 height 9
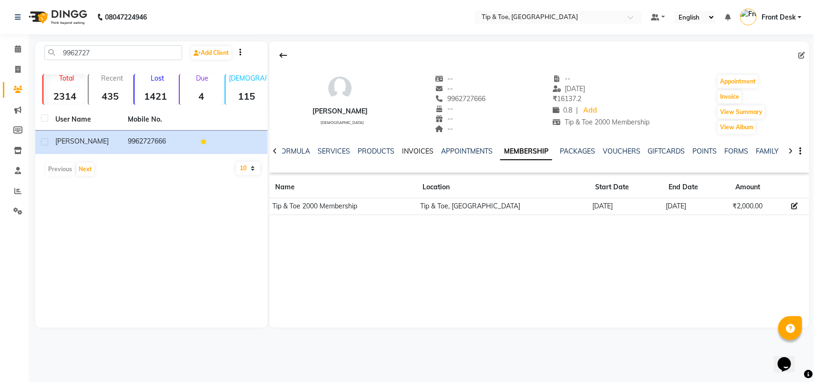
click at [412, 153] on link "INVOICES" at bounding box center [417, 151] width 31 height 9
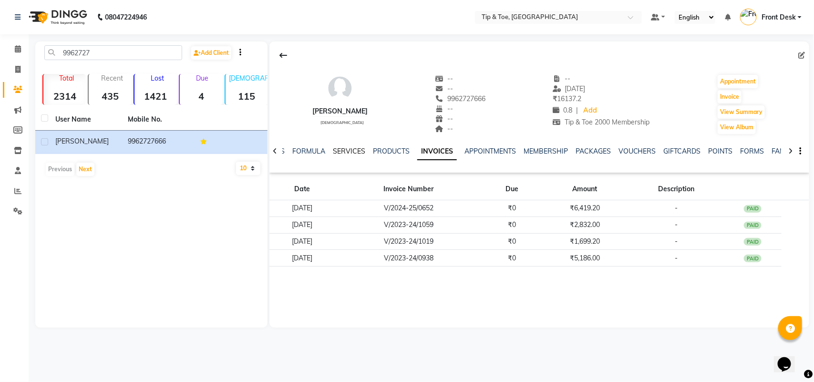
click at [353, 151] on link "SERVICES" at bounding box center [349, 151] width 32 height 9
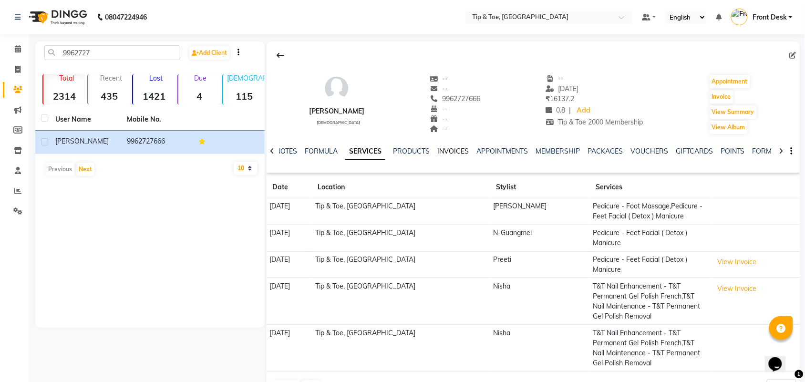
click at [447, 153] on link "INVOICES" at bounding box center [452, 151] width 31 height 9
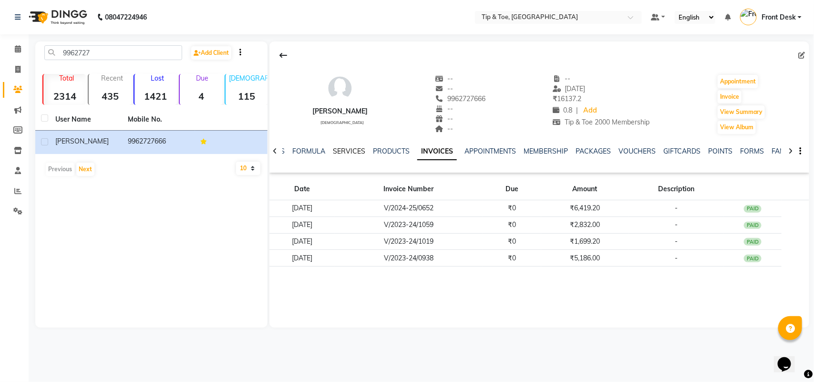
click at [357, 150] on link "SERVICES" at bounding box center [349, 151] width 32 height 9
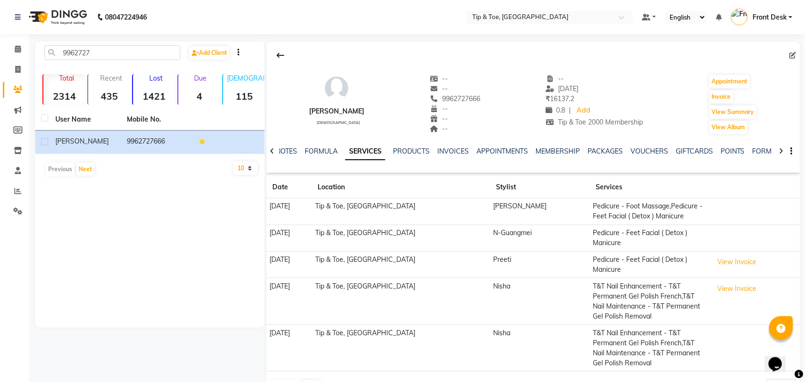
scroll to position [31, 0]
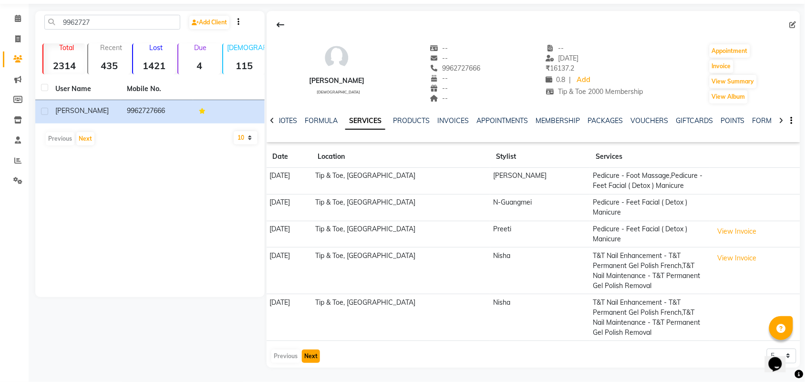
click at [310, 356] on button "Next" at bounding box center [311, 355] width 18 height 13
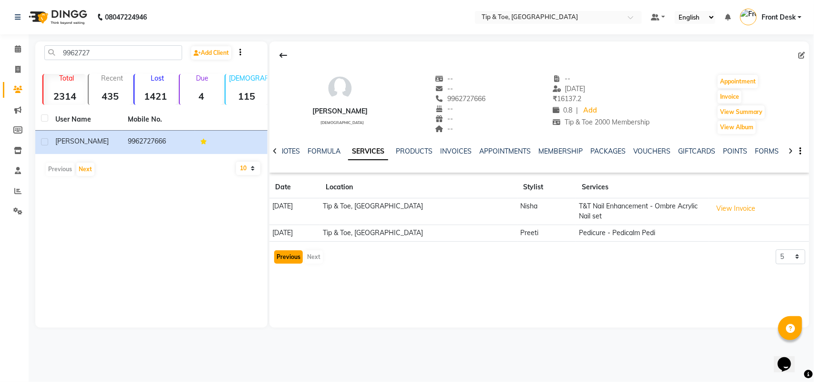
click at [290, 259] on button "Previous" at bounding box center [288, 256] width 29 height 13
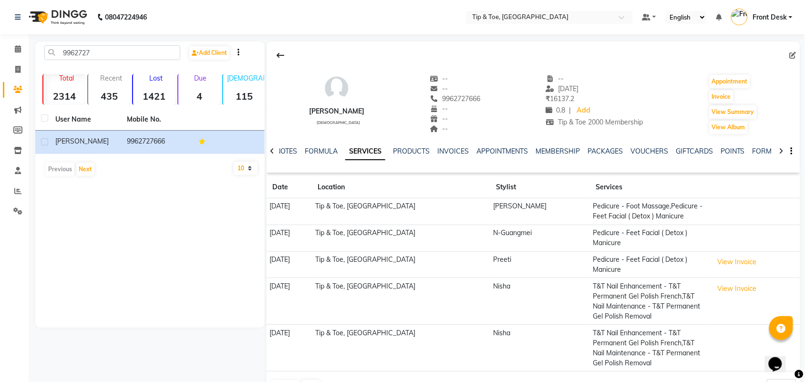
scroll to position [31, 0]
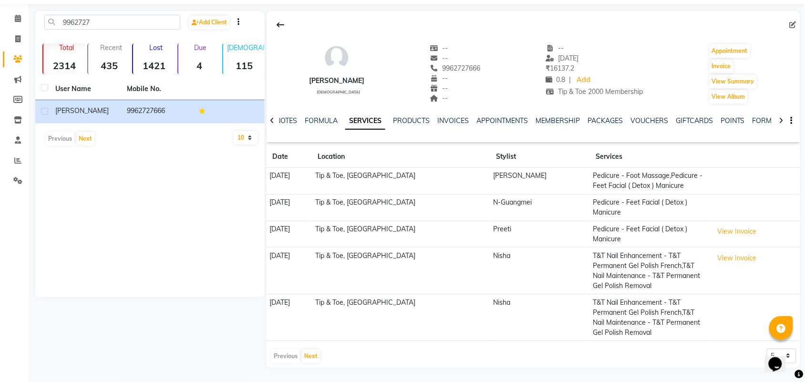
click at [284, 353] on div "Previous Next" at bounding box center [295, 355] width 51 height 15
click at [310, 352] on button "Next" at bounding box center [311, 355] width 18 height 13
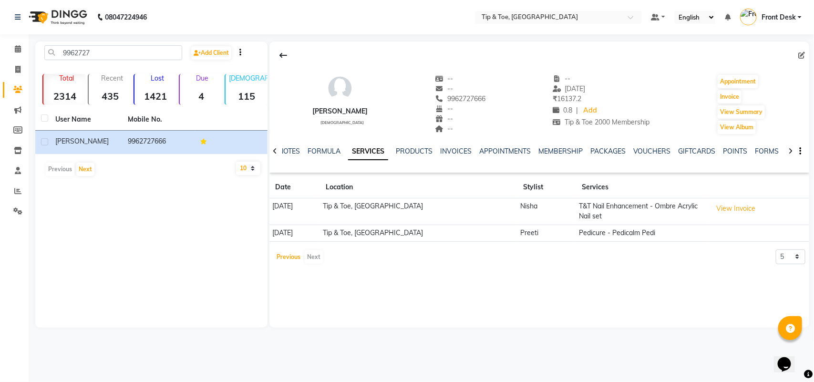
click at [289, 258] on button "Previous" at bounding box center [288, 256] width 29 height 13
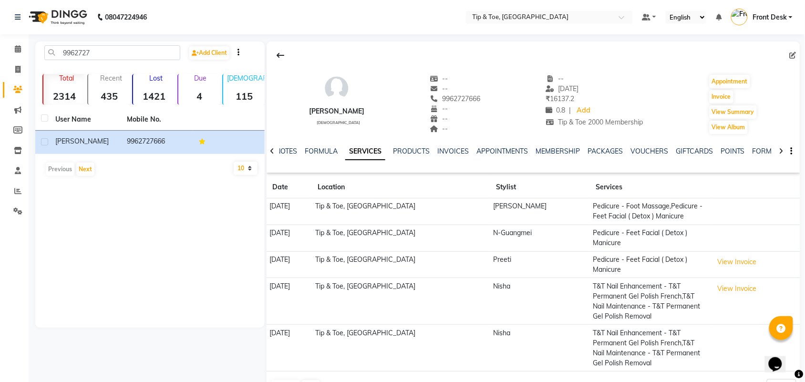
scroll to position [31, 0]
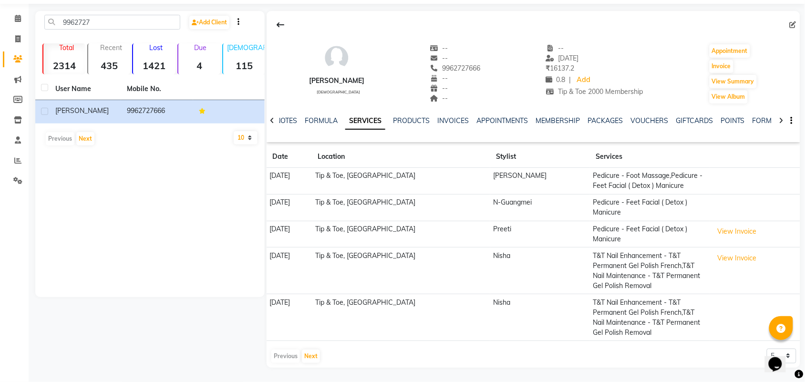
drag, startPoint x: 424, startPoint y: 65, endPoint x: 494, endPoint y: 65, distance: 69.6
click at [494, 65] on div "POOJITHA female -- -- 9962727666 -- -- -- -- 07-07-2024 ₹ 16137.2 0.8 | Add Tip…" at bounding box center [532, 69] width 533 height 71
copy span "9962727666"
click at [22, 20] on span at bounding box center [18, 18] width 17 height 11
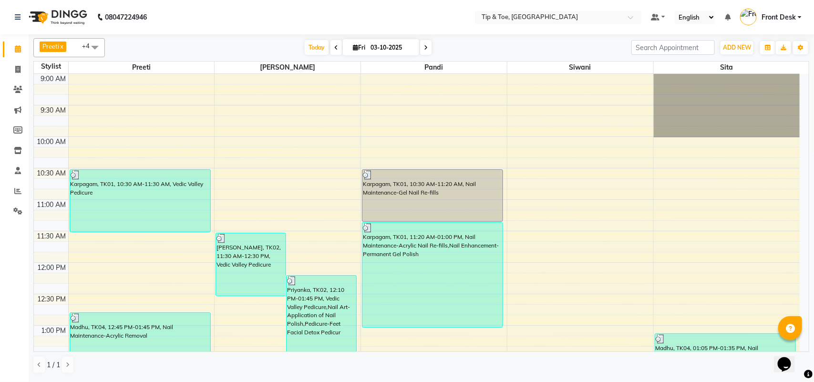
scroll to position [298, 0]
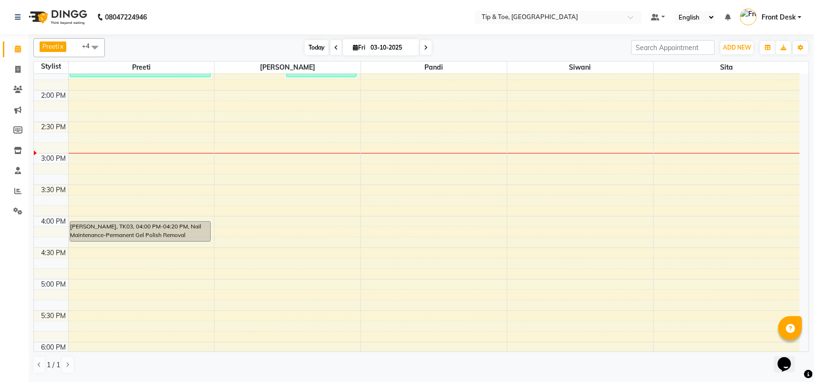
click at [312, 50] on span "Today" at bounding box center [317, 47] width 24 height 15
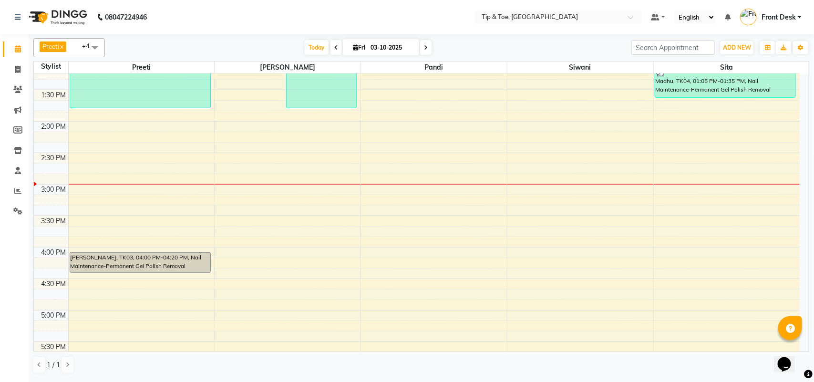
scroll to position [258, 0]
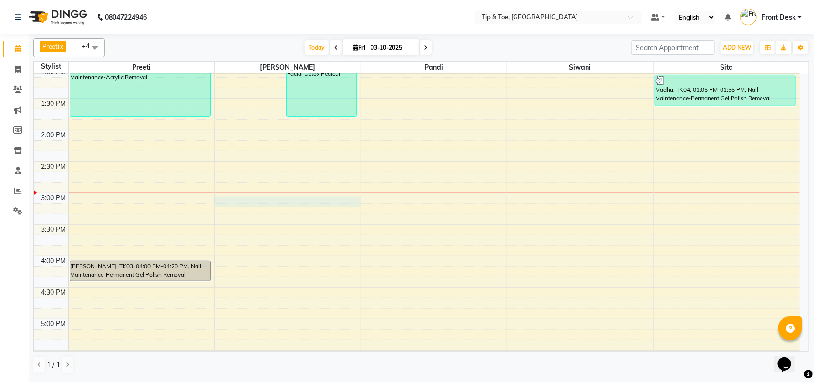
click at [292, 198] on div "9:00 AM 9:30 AM 10:00 AM 10:30 AM 11:00 AM 11:30 AM 12:00 PM 12:30 PM 1:00 PM 1…" at bounding box center [416, 256] width 765 height 880
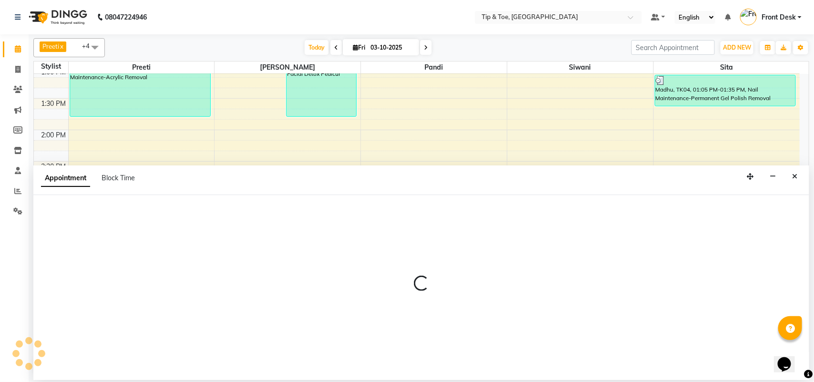
select select "39914"
select select "900"
select select "tentative"
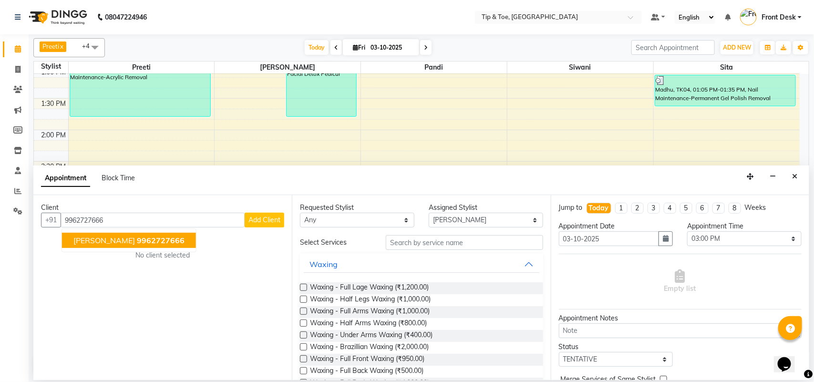
click at [153, 237] on span "9962727666" at bounding box center [161, 240] width 48 height 10
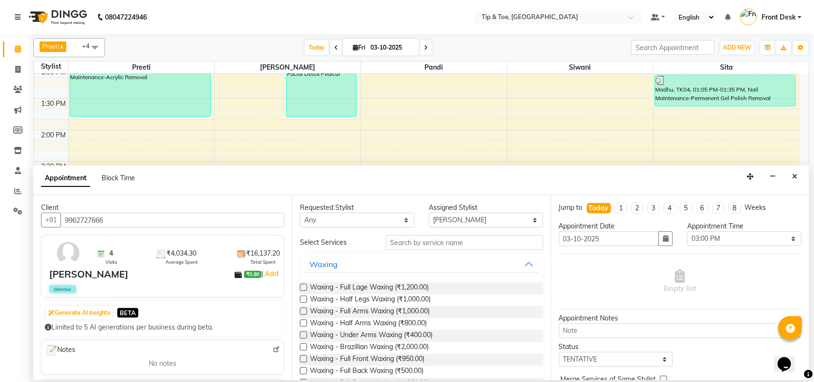
type input "9962727666"
click at [389, 239] on input "text" at bounding box center [464, 242] width 157 height 15
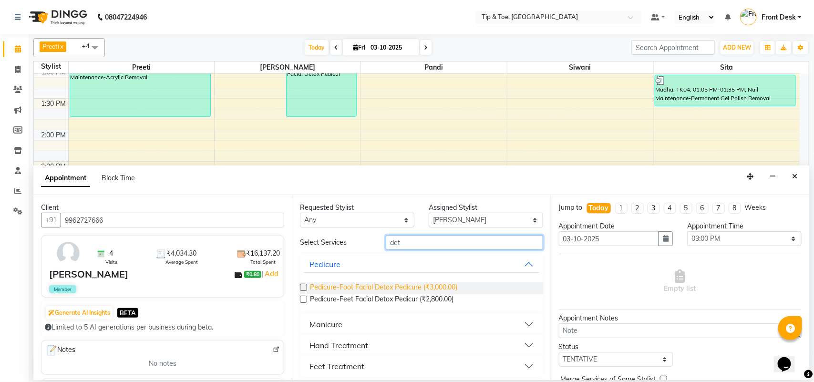
type input "det"
click at [383, 288] on span "Pedicure-Foot Facial Detox Pedicure (₹3,000.00)" at bounding box center [383, 288] width 147 height 12
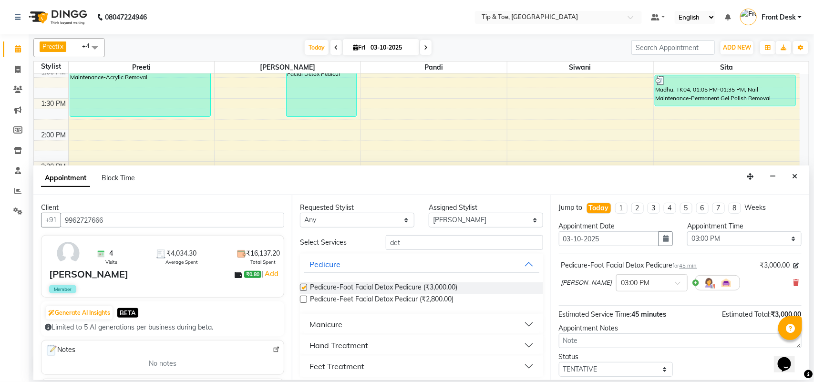
checkbox input "false"
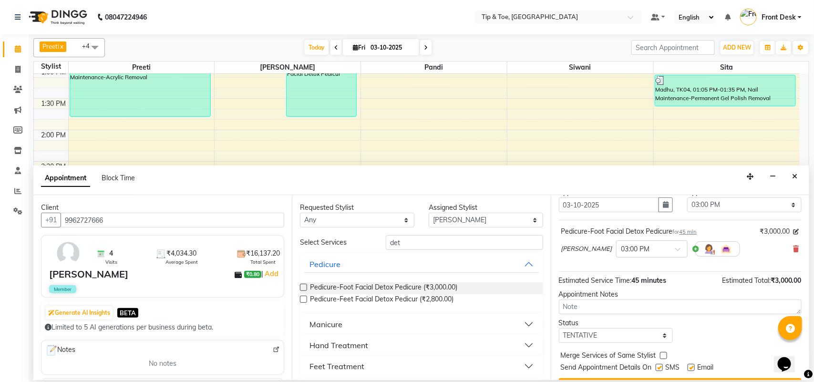
scroll to position [58, 0]
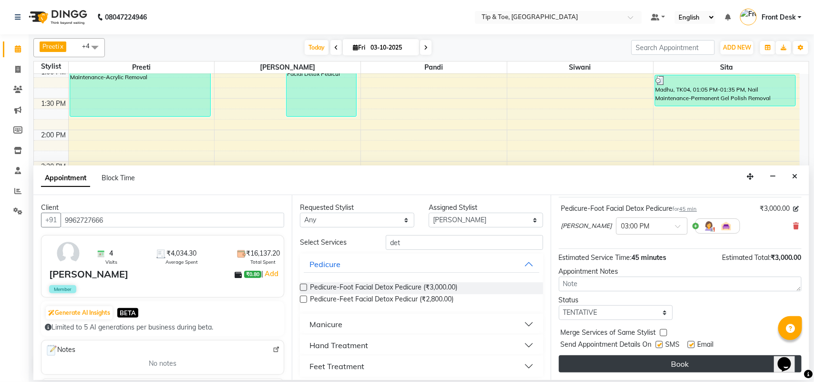
click at [653, 362] on button "Book" at bounding box center [680, 363] width 243 height 17
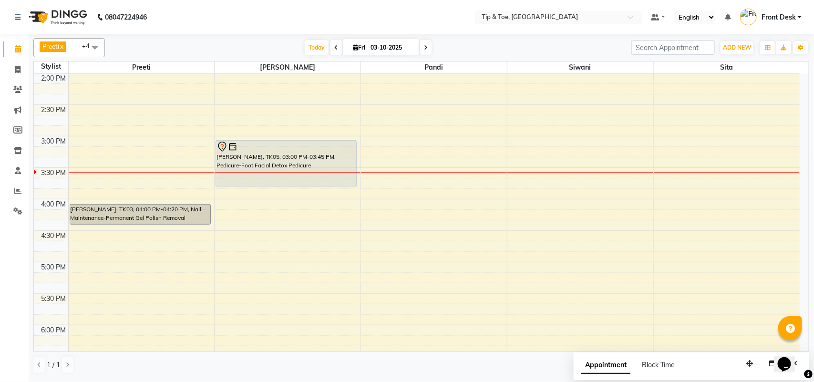
scroll to position [255, 0]
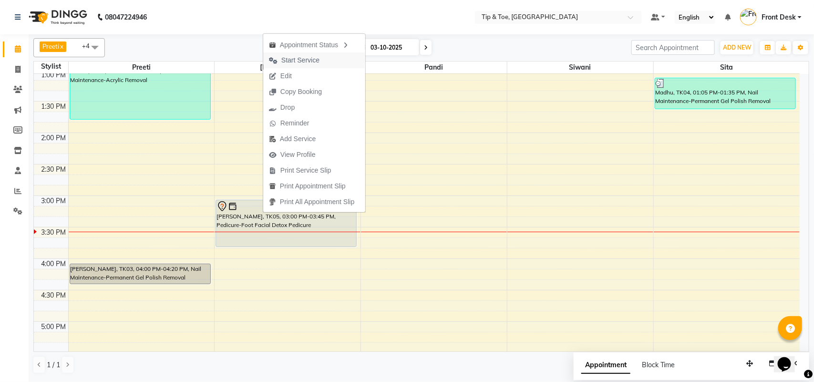
click at [299, 61] on span "Start Service" at bounding box center [300, 60] width 38 height 10
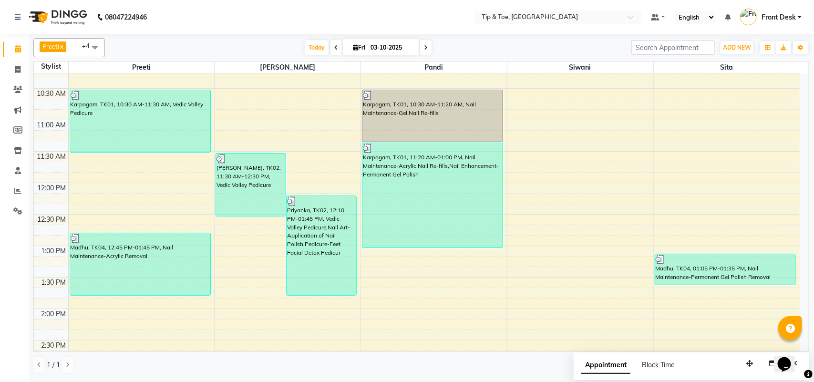
scroll to position [77, 0]
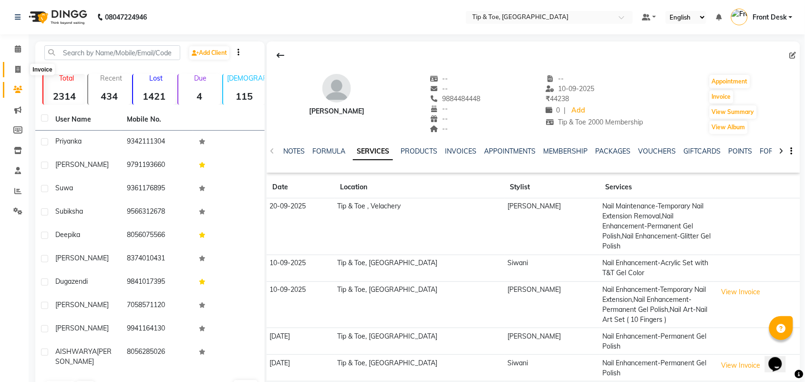
click at [17, 67] on icon at bounding box center [17, 69] width 5 height 7
select select "5770"
select select "service"
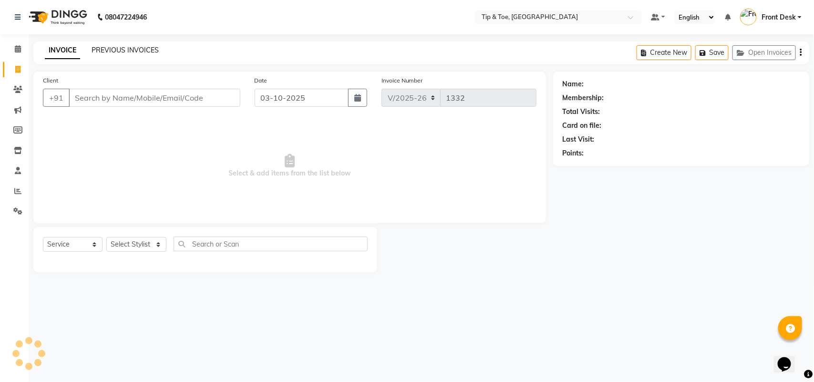
click at [108, 49] on link "PREVIOUS INVOICES" at bounding box center [125, 50] width 67 height 9
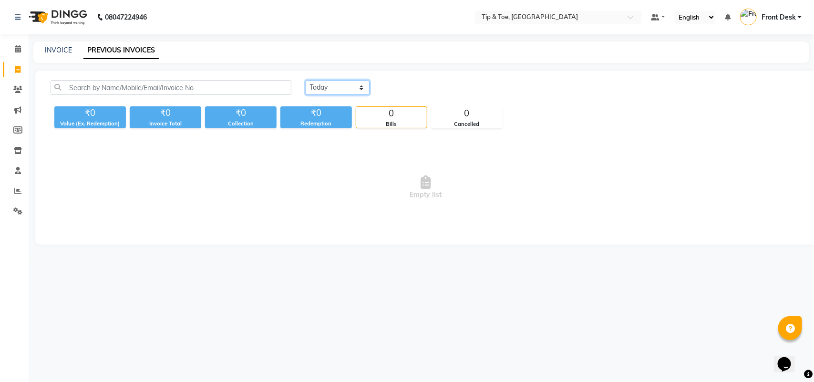
click at [318, 83] on select "Today Yesterday Custom Range" at bounding box center [338, 87] width 64 height 15
click at [306, 80] on select "Today Yesterday Custom Range" at bounding box center [338, 87] width 64 height 15
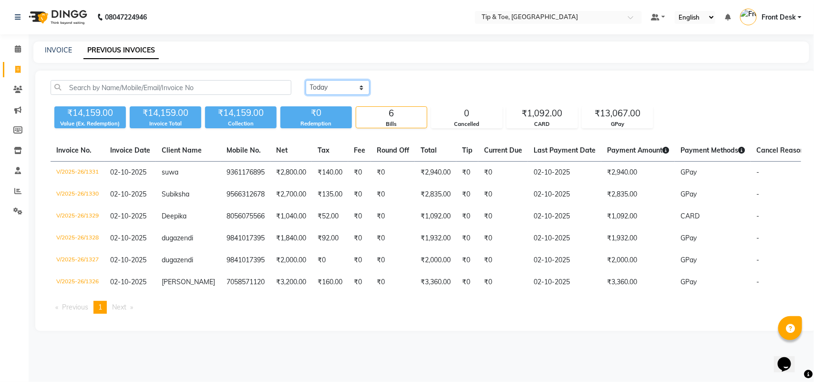
click at [325, 87] on select "Today Yesterday Custom Range" at bounding box center [338, 87] width 64 height 15
select select "range"
click at [306, 80] on select "Today Yesterday Custom Range" at bounding box center [338, 87] width 64 height 15
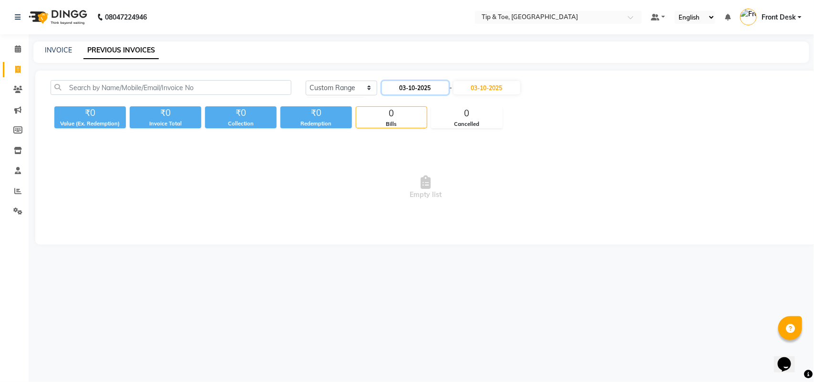
click at [399, 87] on input "03-10-2025" at bounding box center [415, 87] width 67 height 13
select select "10"
select select "2025"
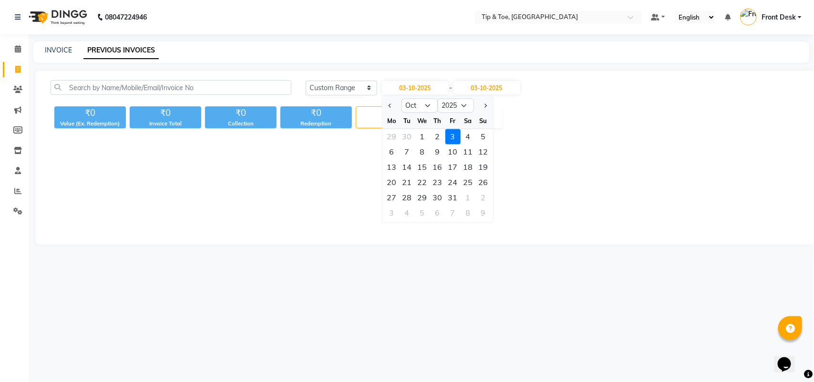
click at [382, 105] on div at bounding box center [391, 105] width 19 height 15
click at [391, 108] on button "Previous month" at bounding box center [390, 105] width 8 height 15
select select "9"
click at [388, 130] on div "1" at bounding box center [391, 136] width 15 height 15
type input "01-09-2025"
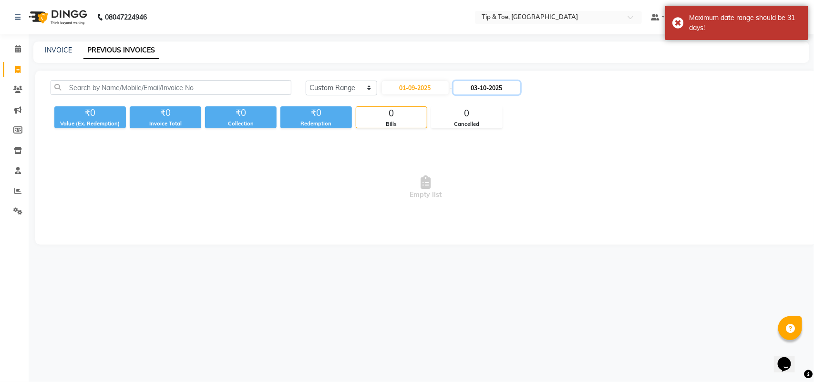
click at [475, 91] on input "03-10-2025" at bounding box center [486, 87] width 67 height 13
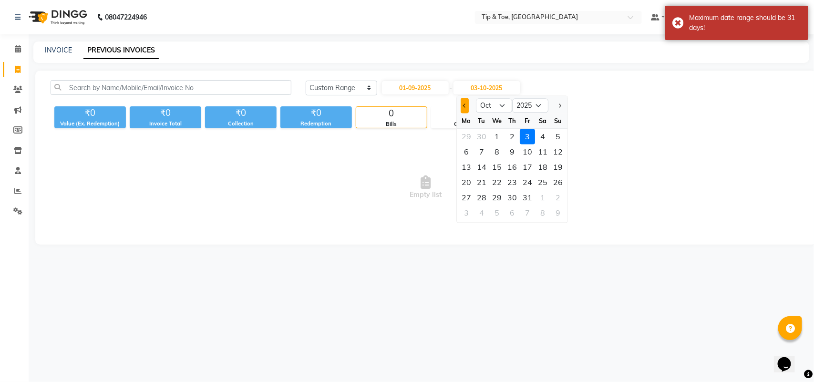
click at [468, 109] on button "Previous month" at bounding box center [464, 105] width 8 height 15
select select "9"
click at [472, 132] on div "1" at bounding box center [466, 136] width 15 height 15
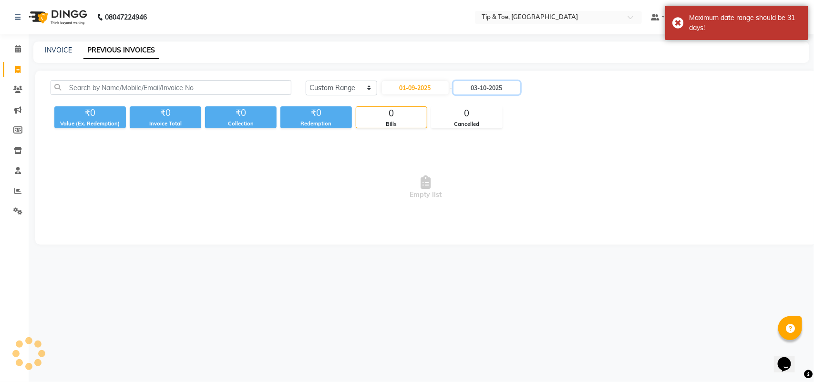
type input "01-09-2025"
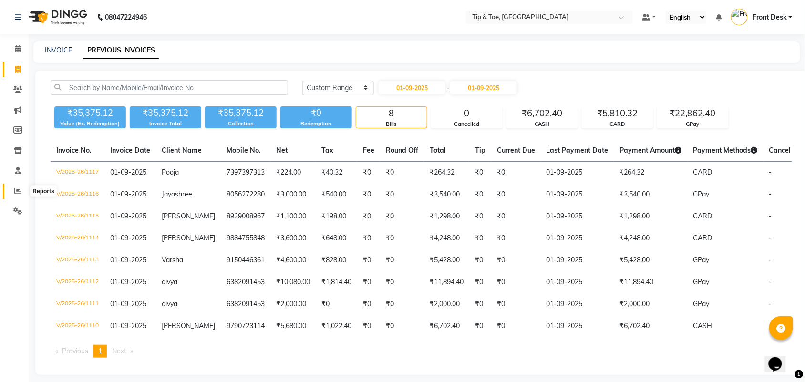
click at [13, 192] on span at bounding box center [18, 191] width 17 height 11
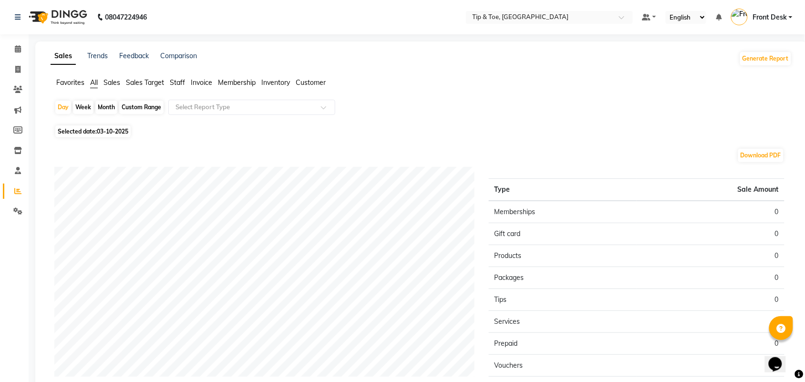
click at [175, 82] on span "Staff" at bounding box center [177, 82] width 15 height 9
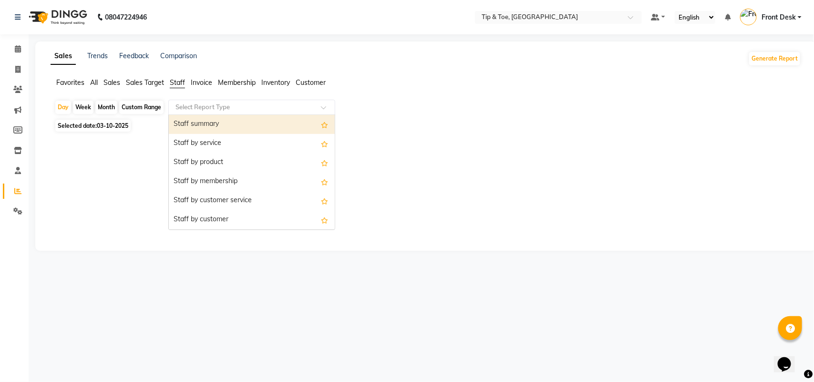
click at [214, 109] on input "text" at bounding box center [241, 107] width 137 height 10
click at [13, 50] on span at bounding box center [18, 49] width 17 height 11
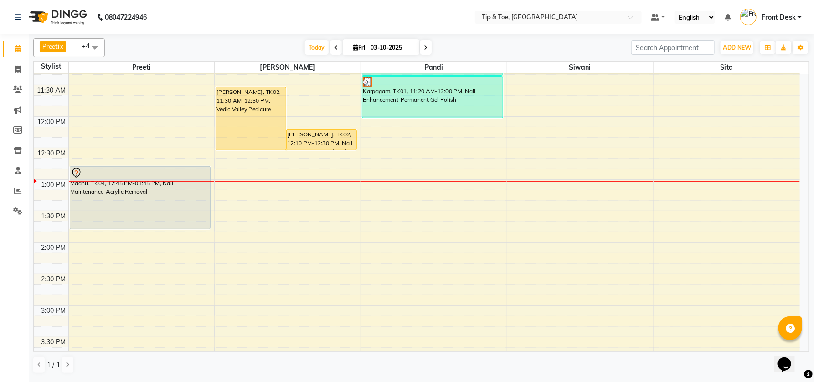
scroll to position [179, 0]
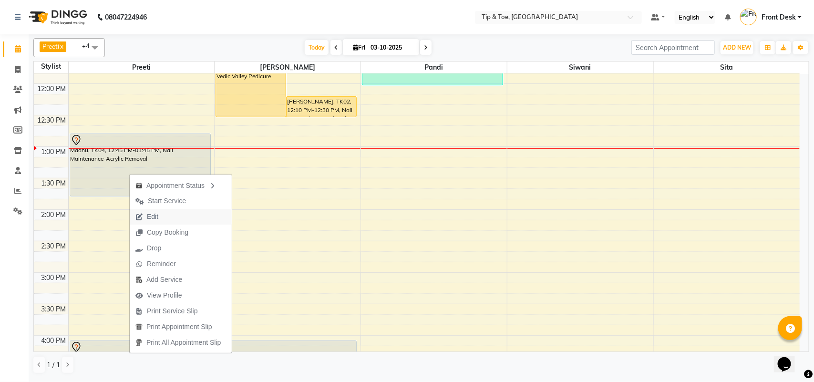
click at [154, 217] on span "Edit" at bounding box center [152, 217] width 11 height 10
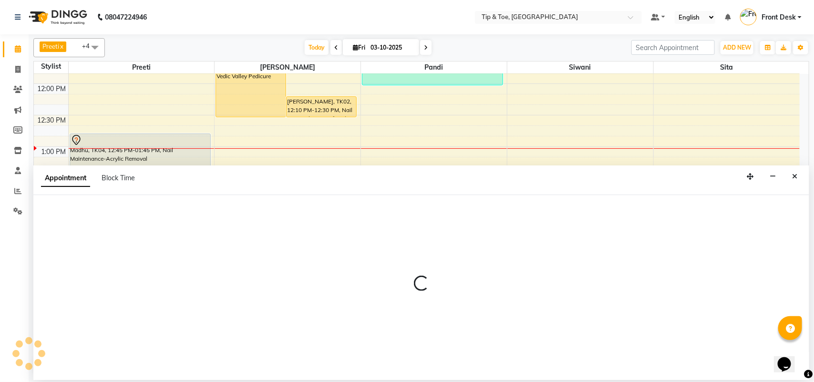
select select "tentative"
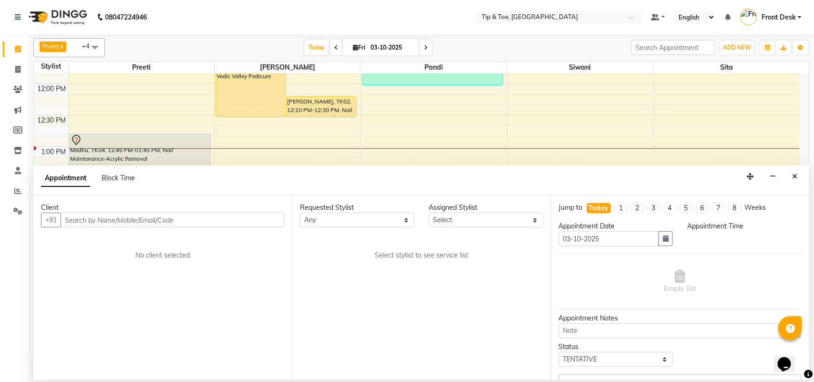
scroll to position [0, 0]
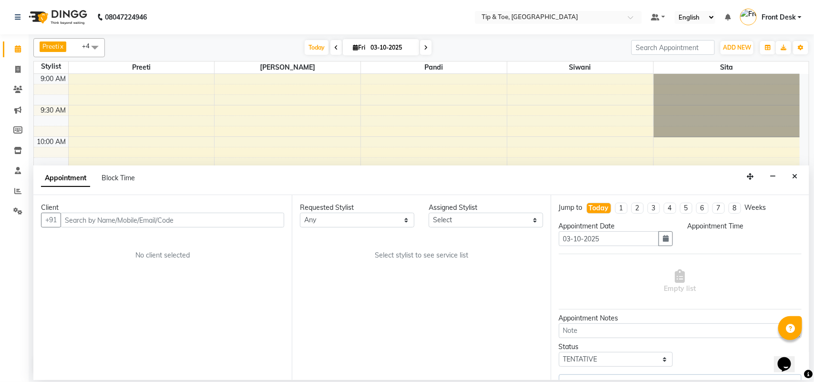
select select "39915"
select select "765"
select select "2752"
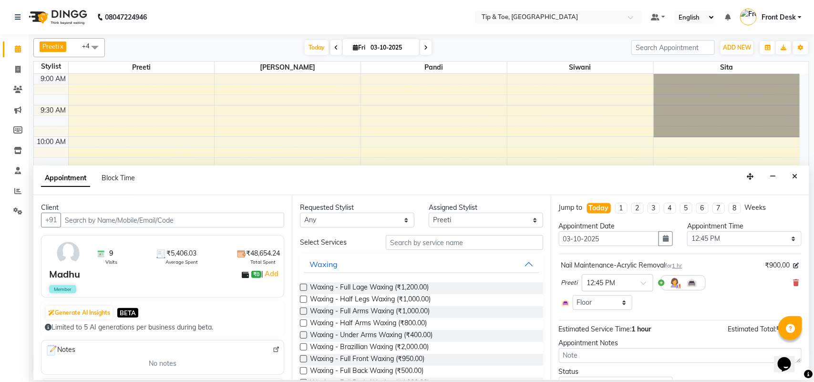
scroll to position [191, 0]
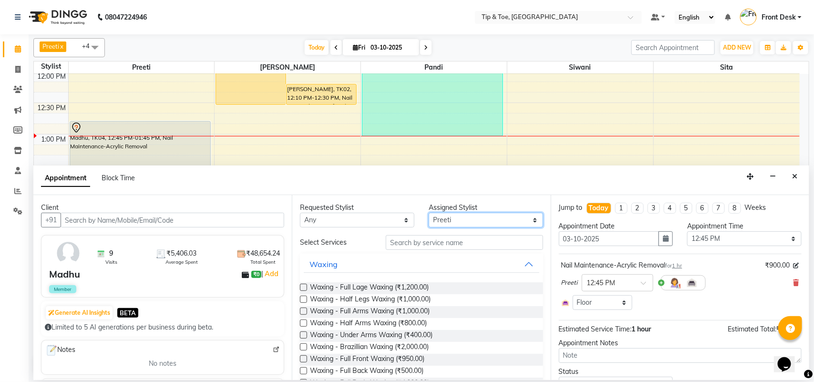
click at [446, 220] on select "Select afroz Afroz Kamesh.D Pandi Preeti Raj Rebecca Ricky Manager Sita Siwani" at bounding box center [486, 220] width 114 height 15
select select "93490"
click at [429, 213] on select "Select afroz Afroz Kamesh.D Pandi Preeti Raj Rebecca Ricky Manager Sita Siwani" at bounding box center [486, 220] width 114 height 15
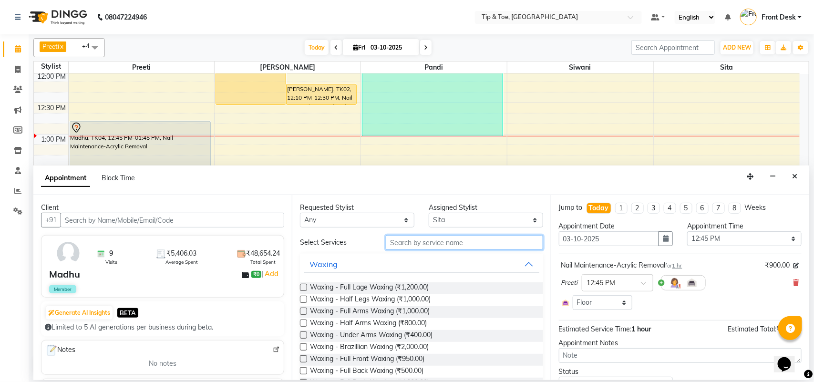
click at [441, 248] on input "text" at bounding box center [464, 242] width 157 height 15
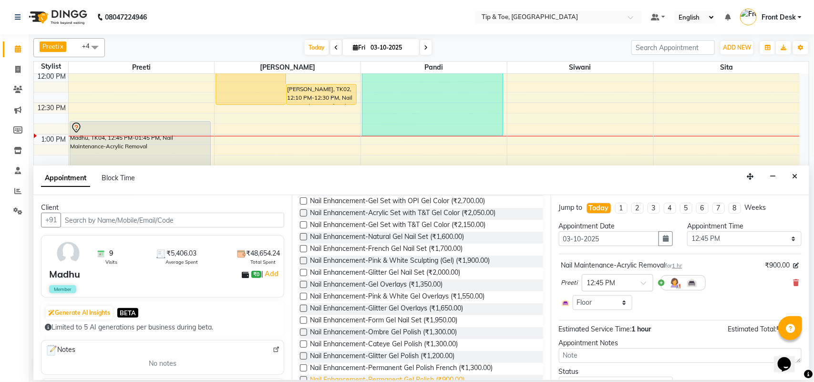
scroll to position [186, 0]
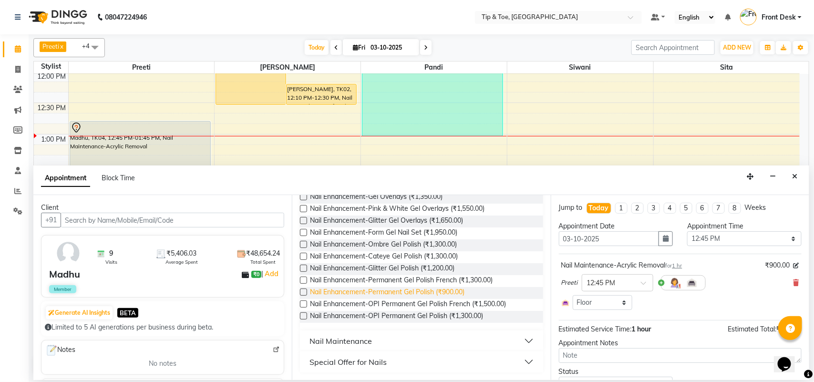
type input "GEL"
click at [438, 292] on span "Nail Enhancement-Permanent Gel Polish (₹900.00)" at bounding box center [387, 293] width 154 height 12
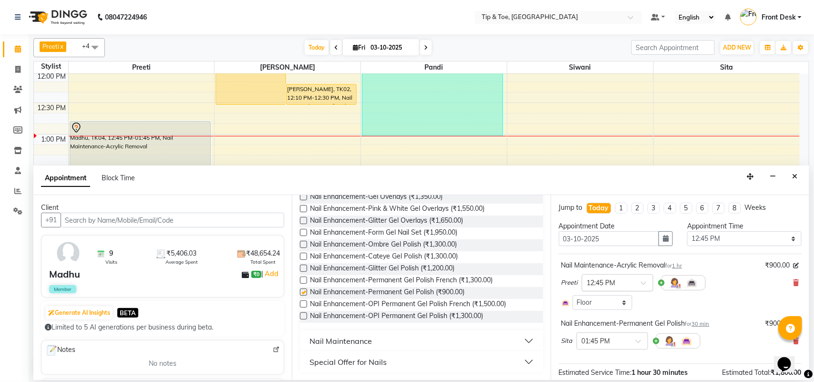
checkbox input "false"
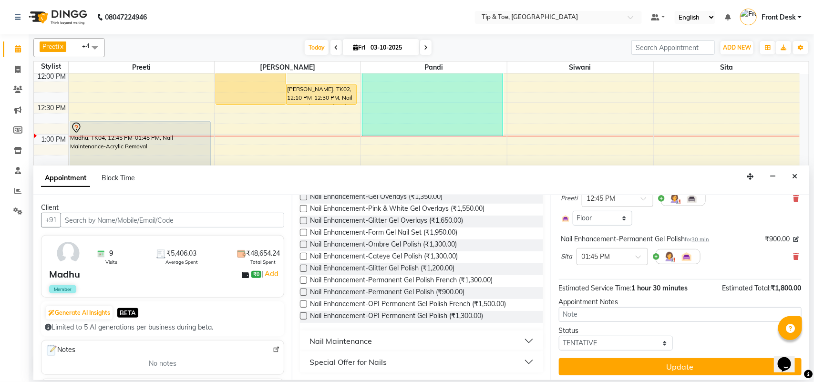
scroll to position [88, 0]
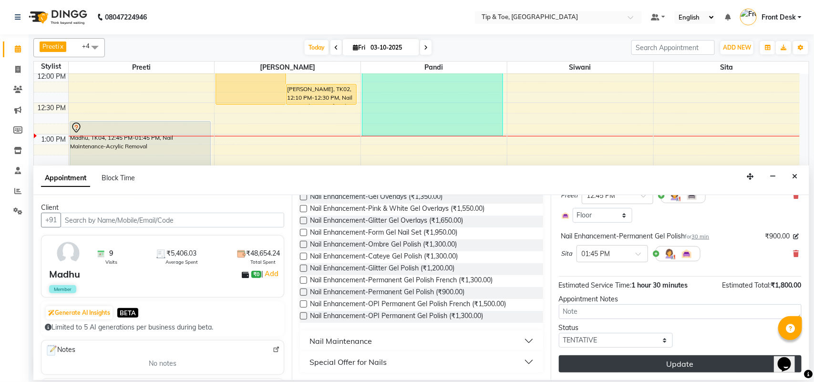
click at [653, 358] on button "Update" at bounding box center [680, 363] width 243 height 17
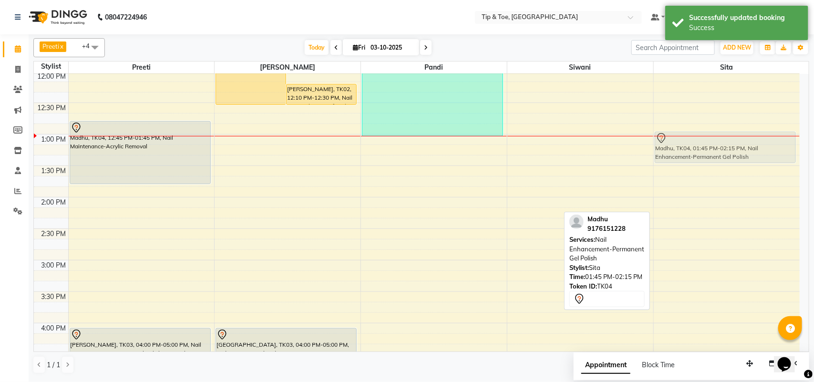
drag, startPoint x: 684, startPoint y: 199, endPoint x: 688, endPoint y: 141, distance: 58.3
click at [688, 141] on div "Madhu, TK04, 01:45 PM-02:15 PM, Nail Enhancement-Permanent Gel Polish Madhu, TK…" at bounding box center [726, 323] width 146 height 880
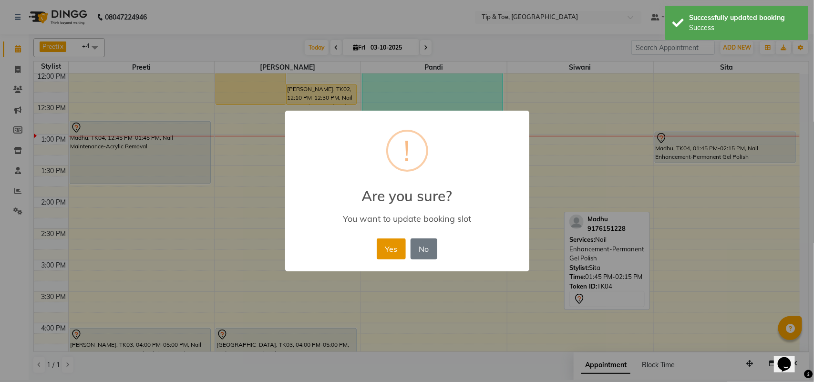
click at [384, 245] on button "Yes" at bounding box center [391, 248] width 29 height 21
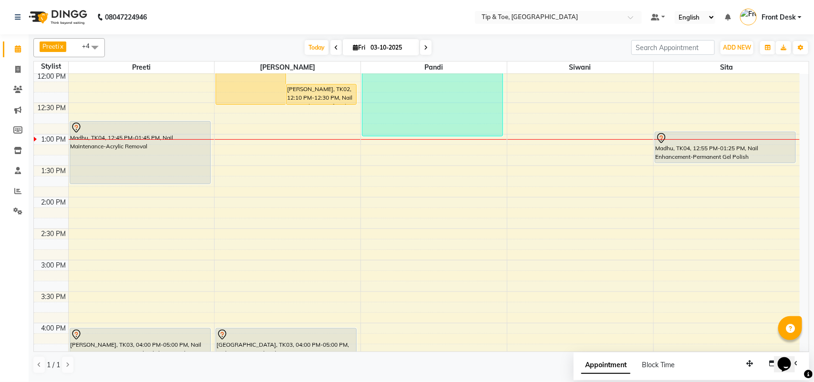
scroll to position [132, 0]
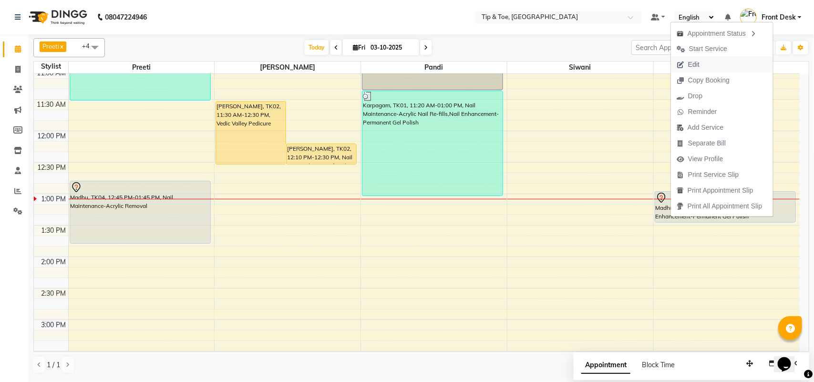
click at [688, 58] on span "Edit" at bounding box center [688, 65] width 34 height 16
select select "tentative"
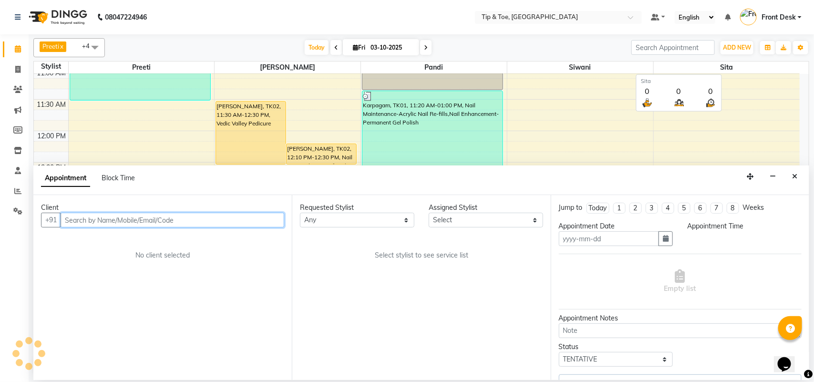
type input "03-10-2025"
select select "765"
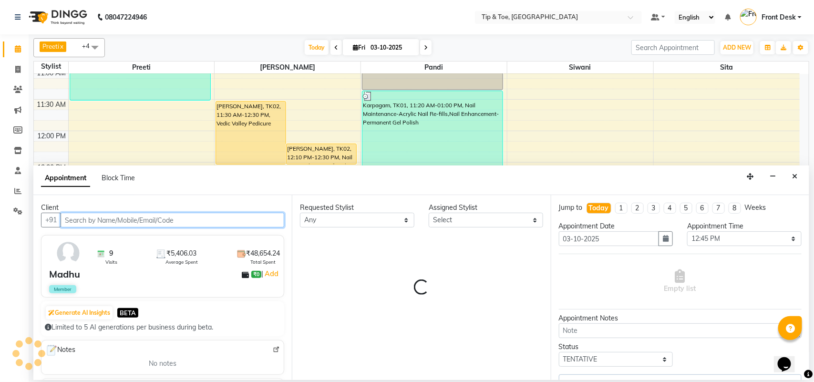
select select "93490"
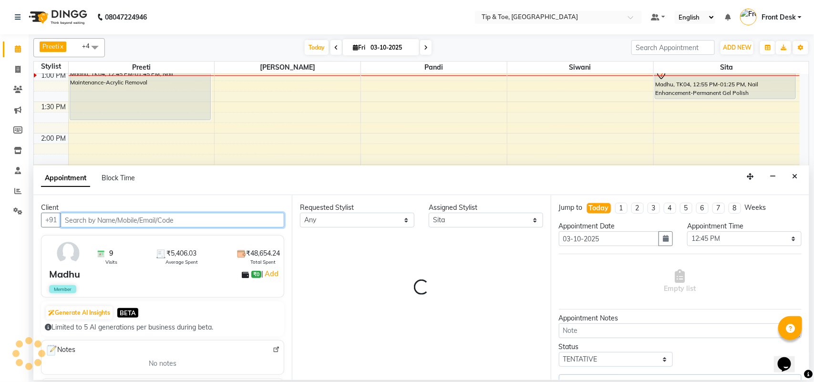
select select "2752"
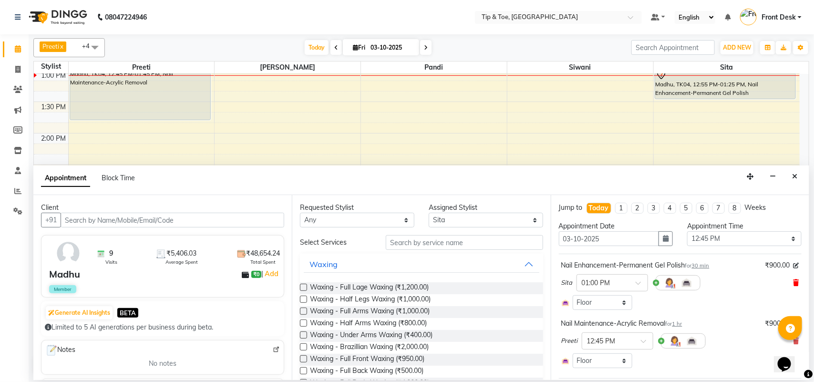
click at [793, 280] on icon at bounding box center [796, 282] width 6 height 7
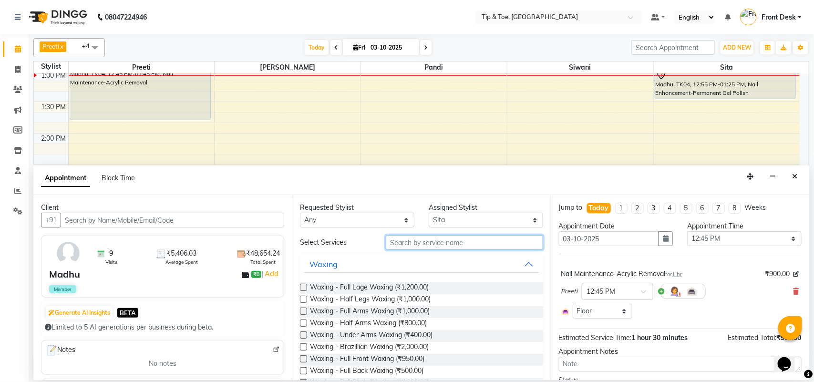
click at [484, 246] on input "text" at bounding box center [464, 242] width 157 height 15
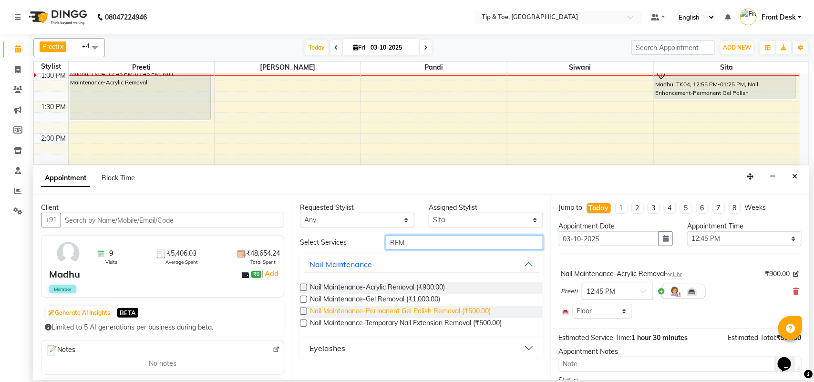
type input "REM"
click at [425, 311] on span "Nail Maintenance-Permanent Gel Polish Removal (₹500.00)" at bounding box center [400, 312] width 181 height 12
checkbox input "false"
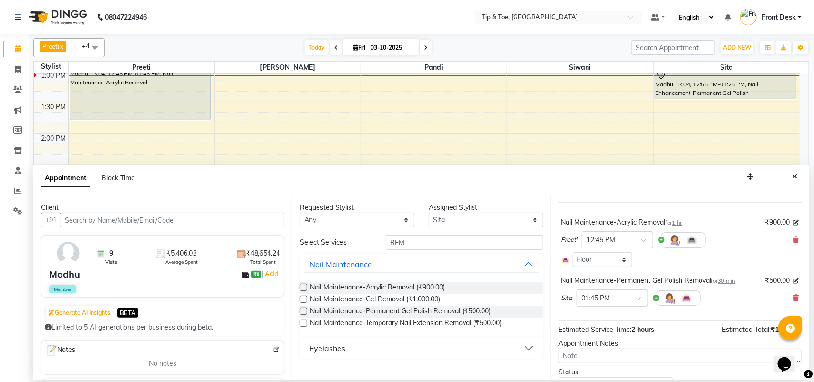
scroll to position [97, 0]
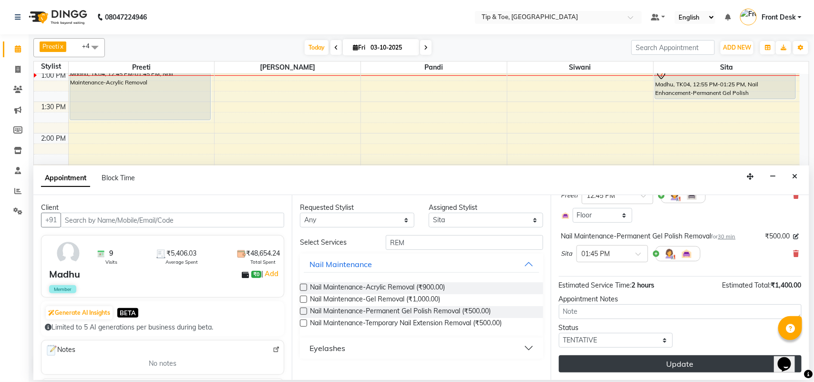
click at [630, 357] on button "Update" at bounding box center [680, 363] width 243 height 17
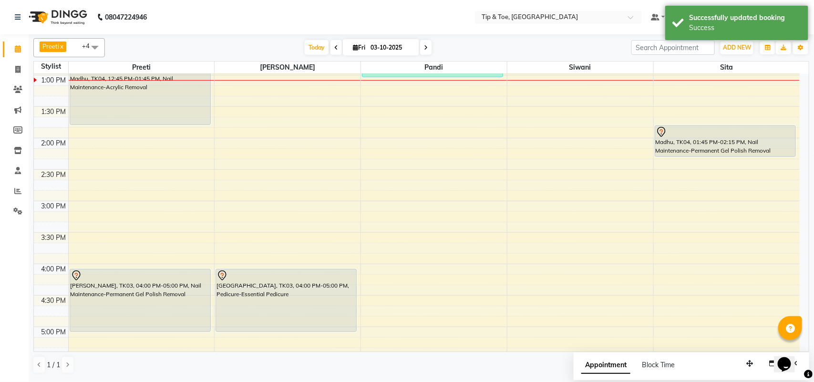
scroll to position [136, 0]
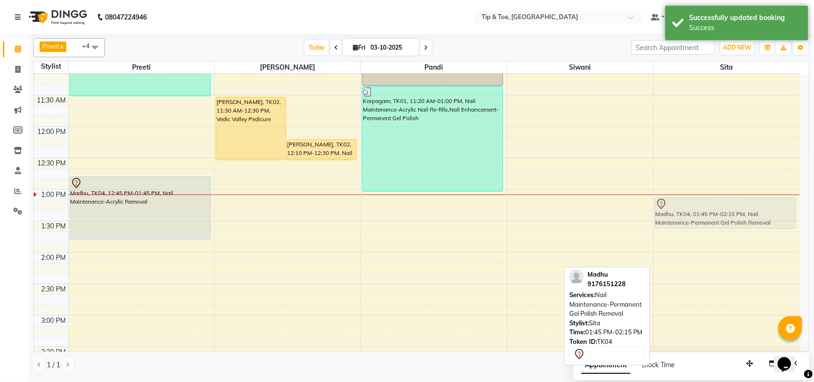
drag, startPoint x: 680, startPoint y: 265, endPoint x: 685, endPoint y: 217, distance: 47.5
click at [685, 217] on div "Madhu, TK04, 01:45 PM-02:15 PM, Nail Maintenance-Permanent Gel Polish Removal M…" at bounding box center [726, 378] width 146 height 880
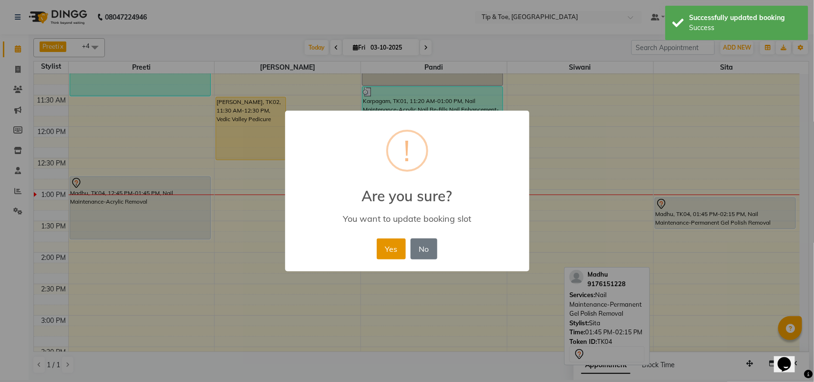
click at [384, 239] on button "Yes" at bounding box center [391, 248] width 29 height 21
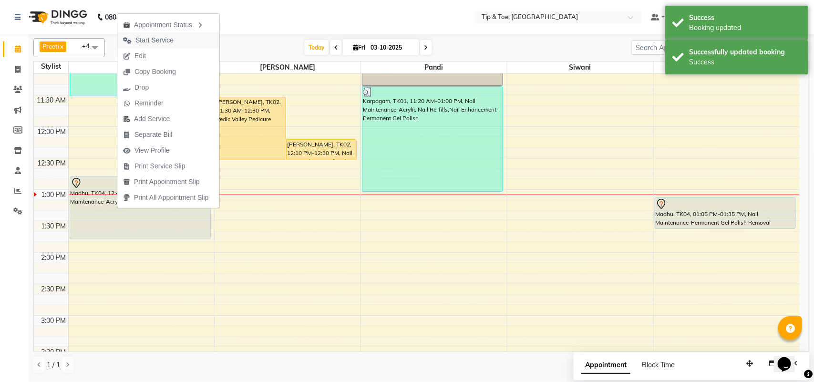
click at [161, 44] on span "Start Service" at bounding box center [154, 40] width 38 height 10
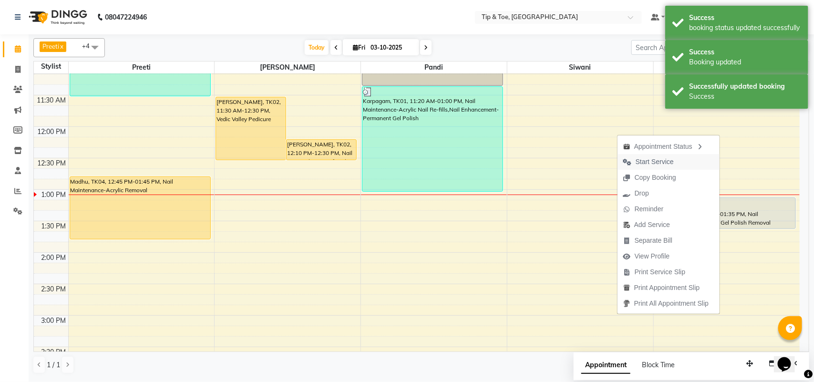
click at [663, 163] on span "Start Service" at bounding box center [654, 162] width 38 height 10
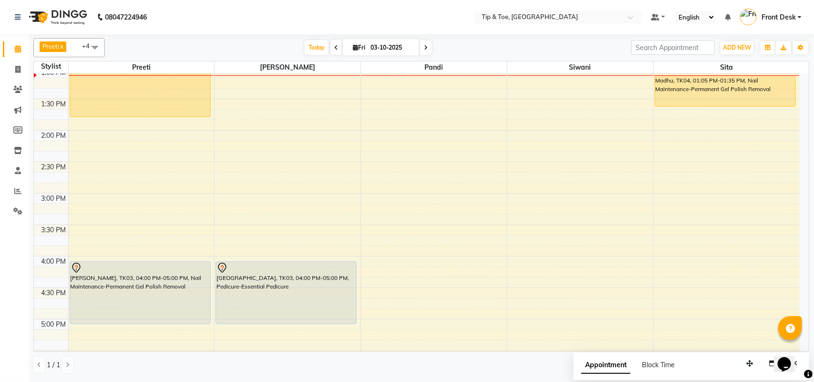
scroll to position [255, 0]
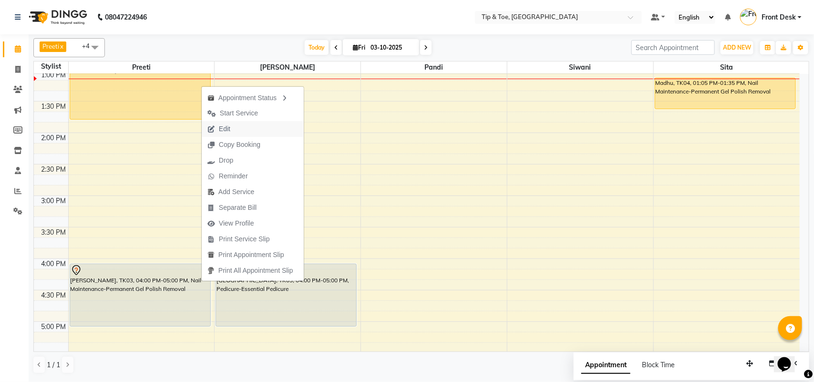
click at [239, 130] on button "Edit" at bounding box center [253, 129] width 102 height 16
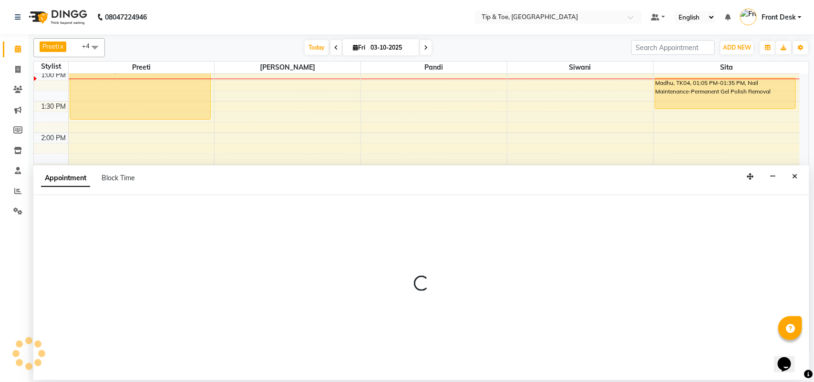
select select "tentative"
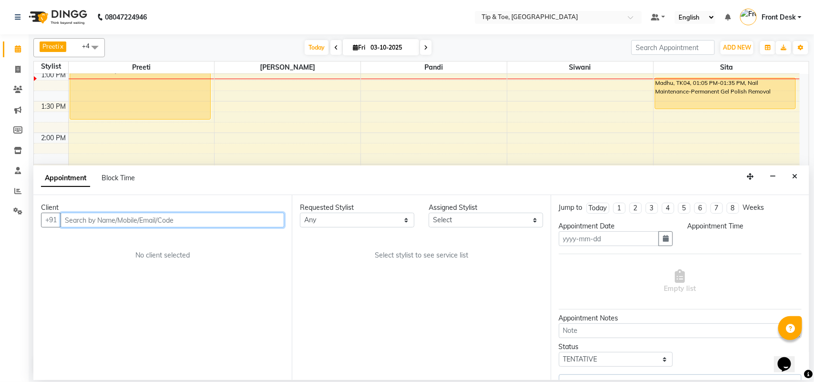
type input "03-10-2025"
select select "960"
select select "39915"
select select "2752"
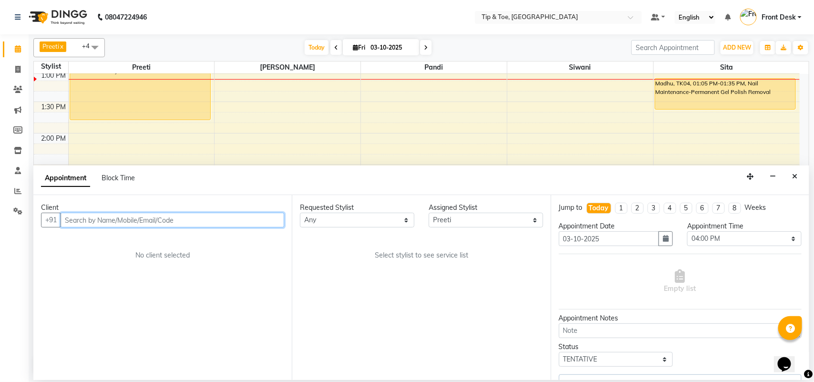
select select "2752"
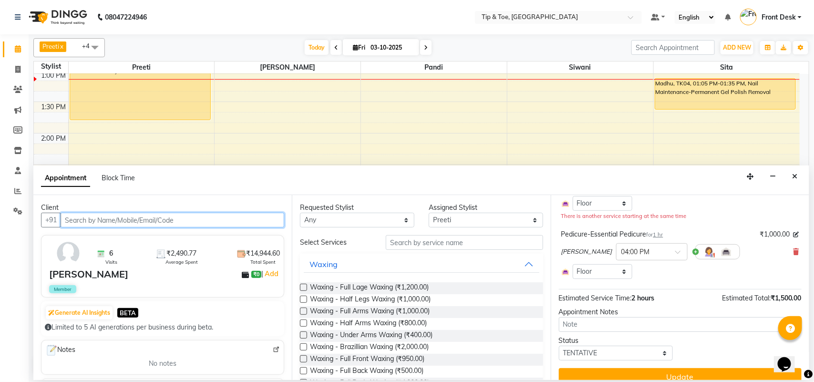
scroll to position [113, 0]
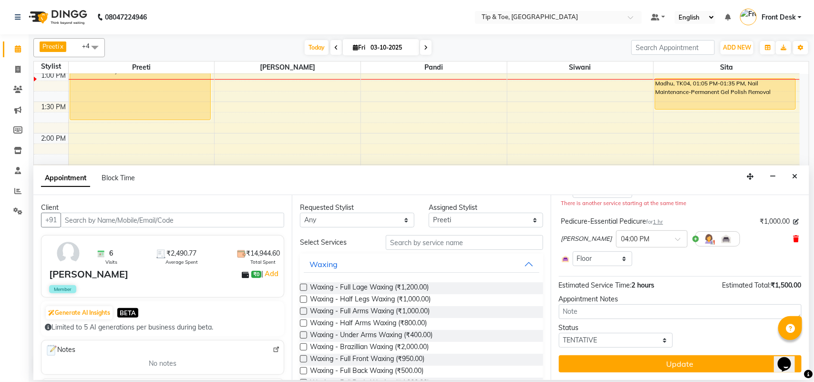
click at [793, 238] on icon at bounding box center [796, 238] width 6 height 7
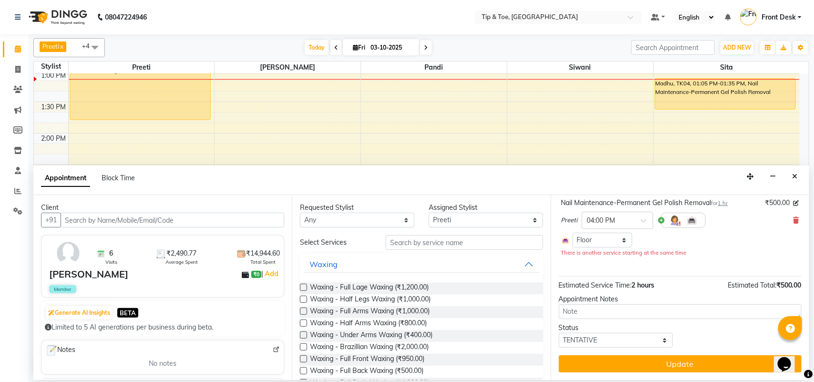
scroll to position [63, 0]
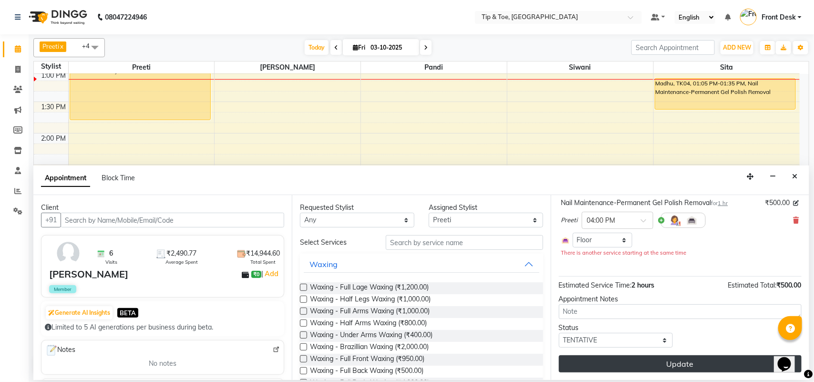
click at [700, 361] on button "Update" at bounding box center [680, 363] width 243 height 17
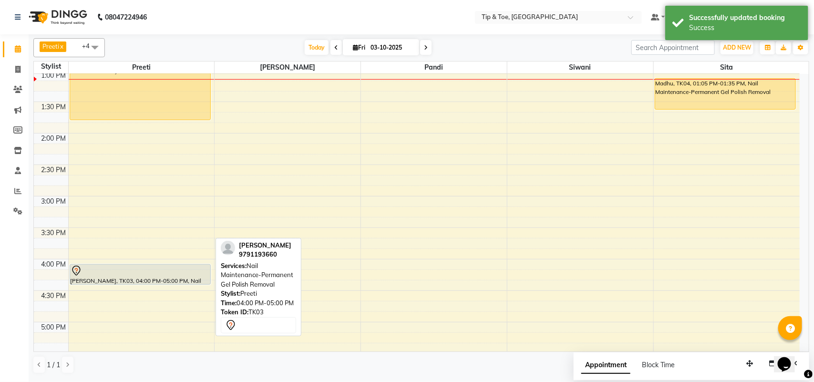
drag, startPoint x: 153, startPoint y: 326, endPoint x: 167, endPoint y: 278, distance: 49.5
click at [167, 278] on div "Karpagam, TK01, 10:30 AM-11:30 AM, Vedic Valley Pedicure Madhu, TK04, 12:45 PM-…" at bounding box center [142, 259] width 146 height 880
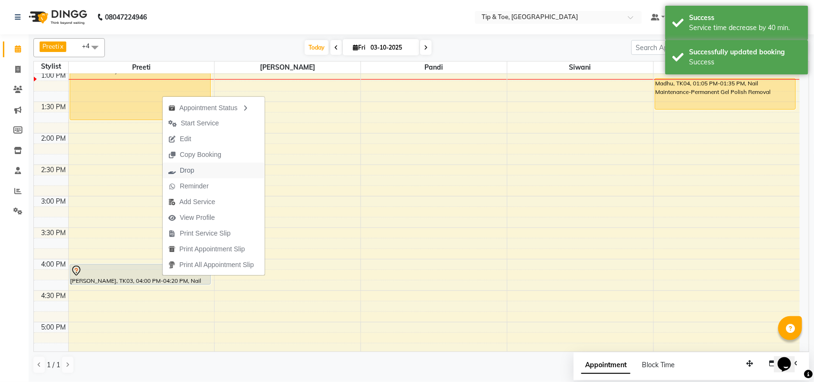
click at [195, 170] on span "Drop" at bounding box center [181, 171] width 37 height 16
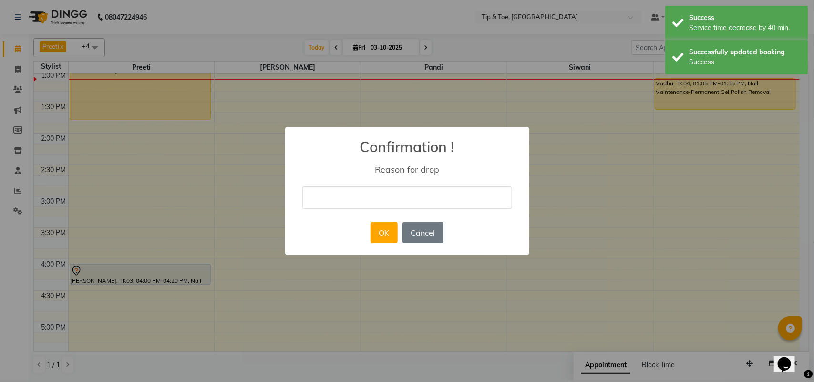
click at [359, 202] on input "text" at bounding box center [407, 197] width 210 height 22
type input "cancel"
click at [384, 233] on button "OK" at bounding box center [383, 232] width 27 height 21
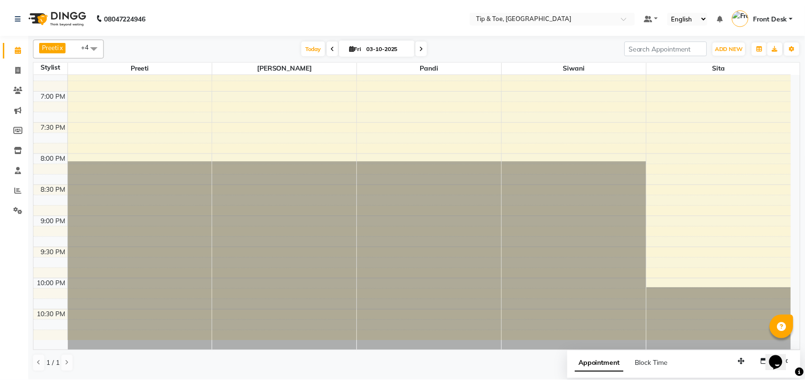
scroll to position [613, 0]
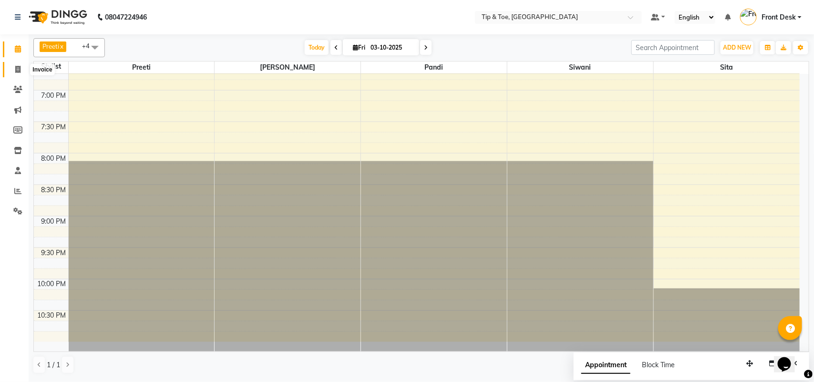
click at [13, 66] on span at bounding box center [18, 69] width 17 height 11
select select "service"
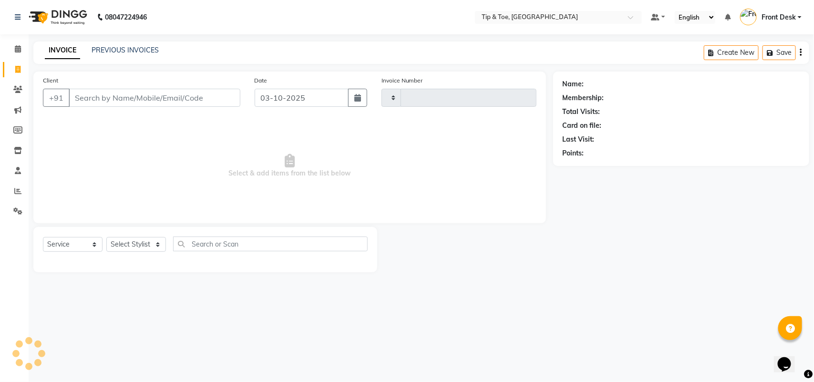
type input "1333"
select select "5770"
click at [22, 189] on span at bounding box center [18, 191] width 17 height 11
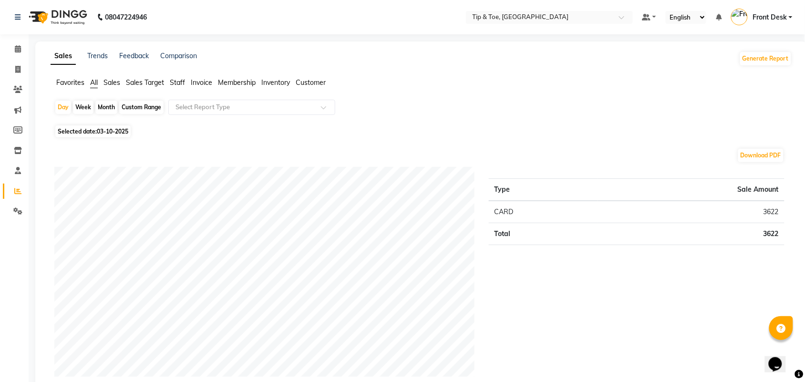
click at [207, 81] on span "Invoice" at bounding box center [201, 82] width 21 height 9
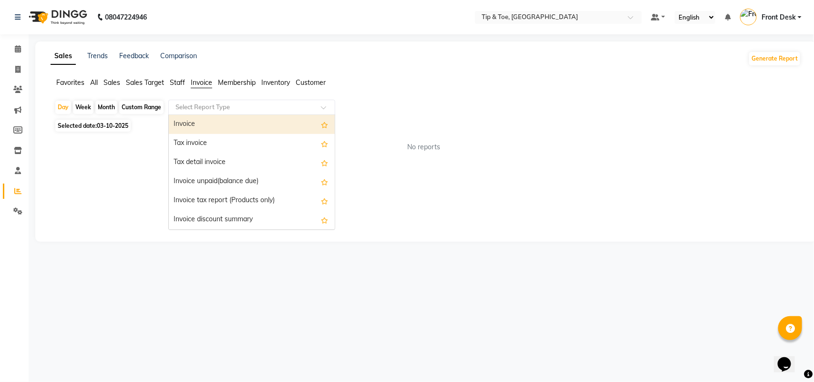
drag, startPoint x: 229, startPoint y: 103, endPoint x: 229, endPoint y: 109, distance: 5.2
click at [229, 105] on input "text" at bounding box center [241, 107] width 137 height 10
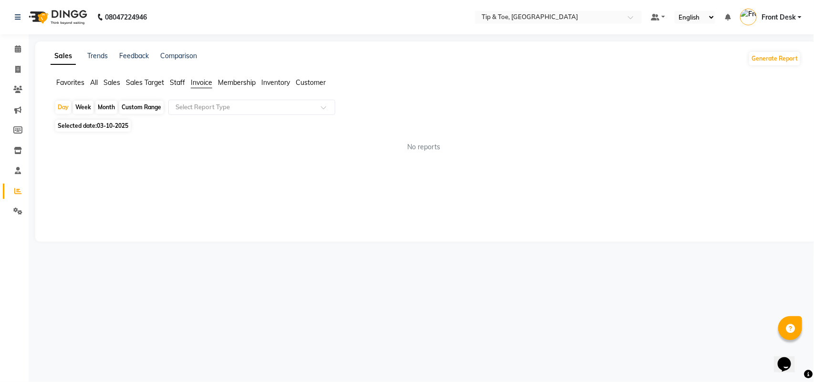
click at [88, 86] on ul "Favorites All Sales Sales Target Staff Invoice Membership Inventory Customer" at bounding box center [426, 83] width 750 height 10
click at [94, 81] on span "All" at bounding box center [94, 82] width 8 height 9
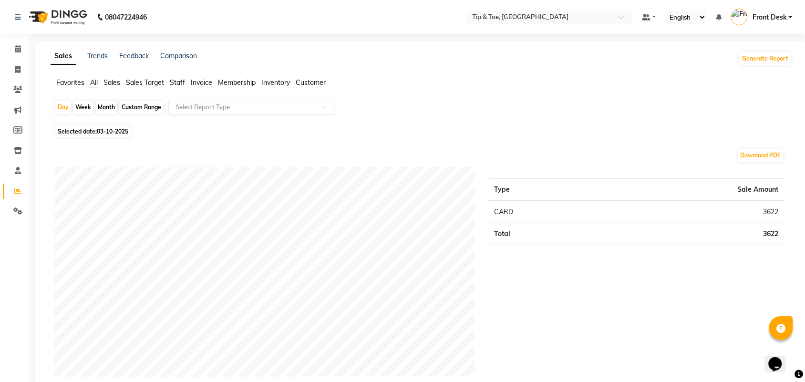
click at [191, 112] on input "text" at bounding box center [241, 107] width 137 height 10
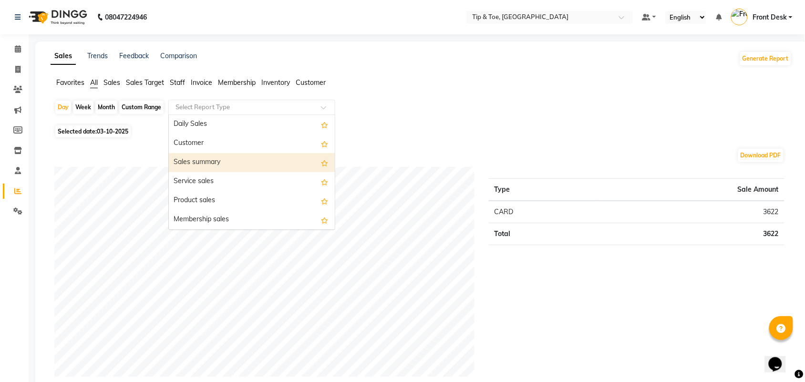
click at [202, 156] on div "Sales summary" at bounding box center [252, 162] width 166 height 19
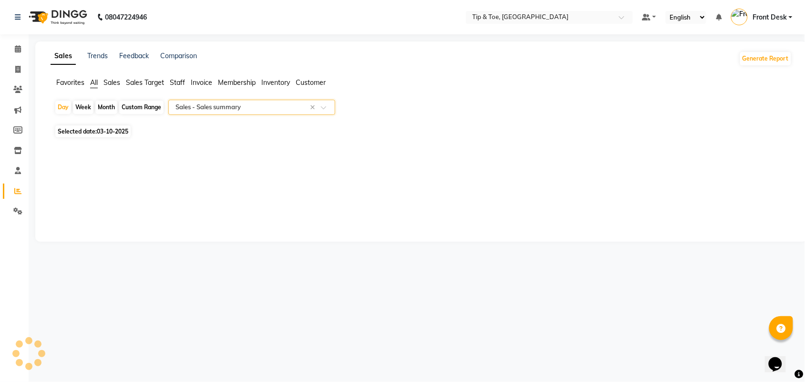
select select "full_report"
select select "csv"
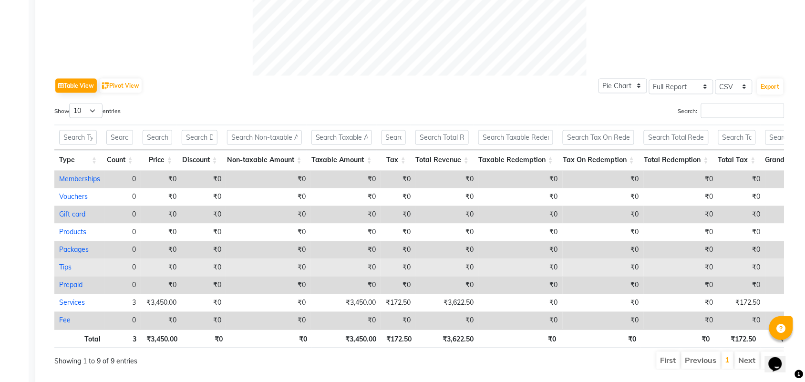
scroll to position [456, 0]
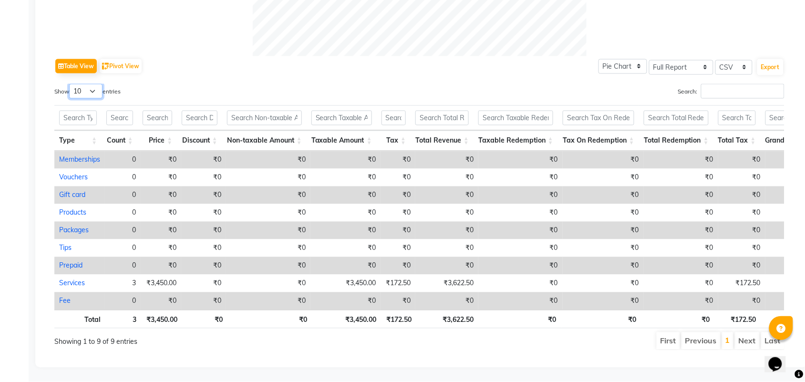
click at [93, 84] on select "10 25 50 100" at bounding box center [85, 91] width 33 height 15
select select "100"
click at [71, 84] on select "10 25 50 100" at bounding box center [85, 91] width 33 height 15
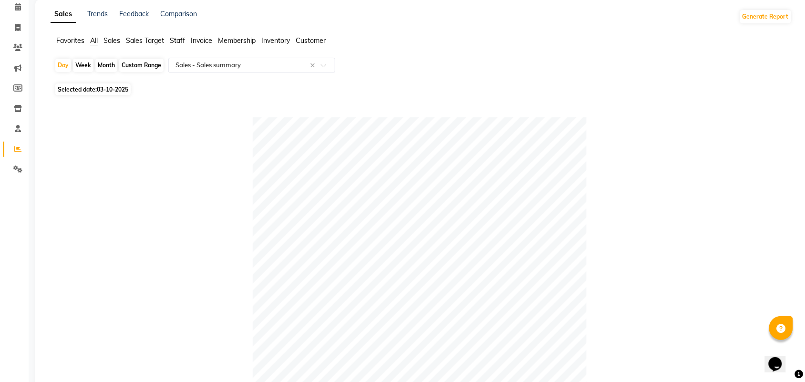
scroll to position [0, 0]
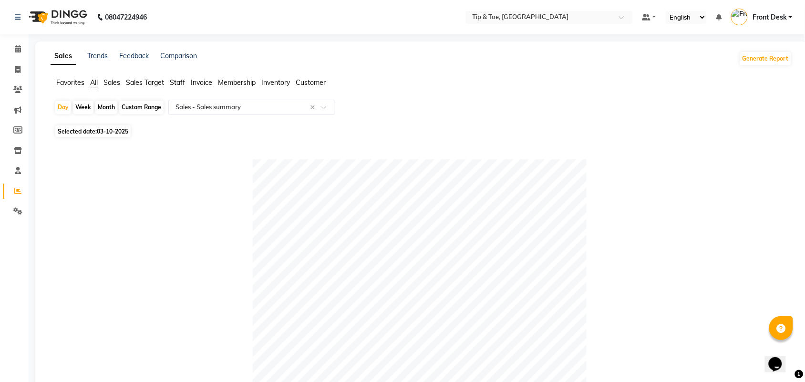
click at [101, 132] on span "03-10-2025" at bounding box center [112, 131] width 31 height 7
select select "10"
select select "2025"
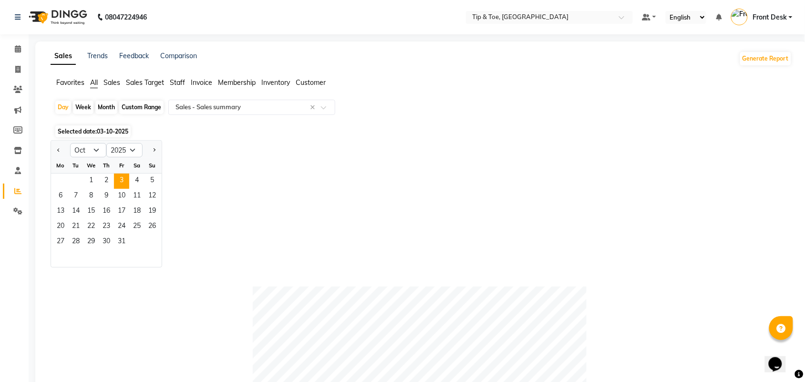
click at [111, 106] on div "Month" at bounding box center [106, 107] width 22 height 13
select select "10"
select select "2025"
click at [111, 106] on div "Month" at bounding box center [106, 107] width 22 height 13
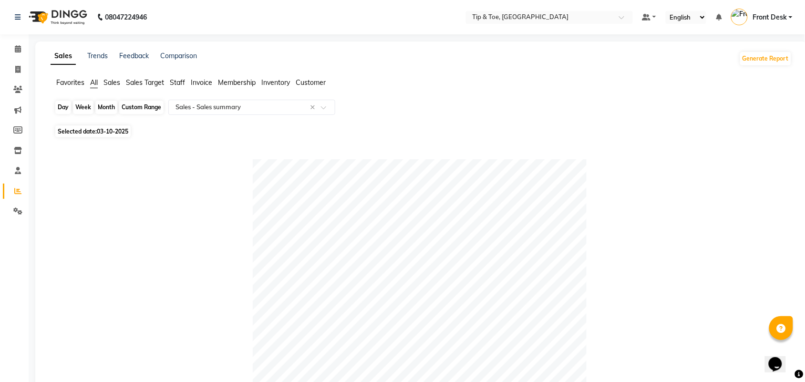
click at [109, 107] on div "Month" at bounding box center [106, 107] width 22 height 13
select select "10"
select select "2025"
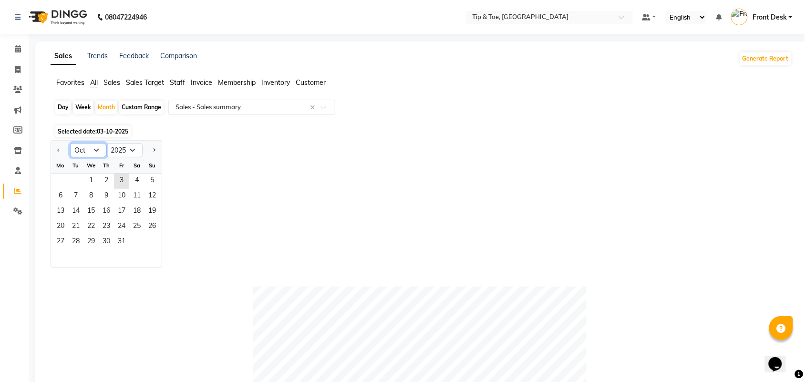
drag, startPoint x: 91, startPoint y: 153, endPoint x: 88, endPoint y: 157, distance: 5.3
click at [91, 153] on select "Jan Feb Mar Apr May Jun Jul Aug Sep Oct Nov Dec" at bounding box center [88, 150] width 36 height 14
select select "9"
click at [70, 143] on select "Jan Feb Mar Apr May Jun Jul Aug Sep Oct Nov Dec" at bounding box center [88, 150] width 36 height 14
click at [61, 181] on span "1" at bounding box center [60, 180] width 15 height 15
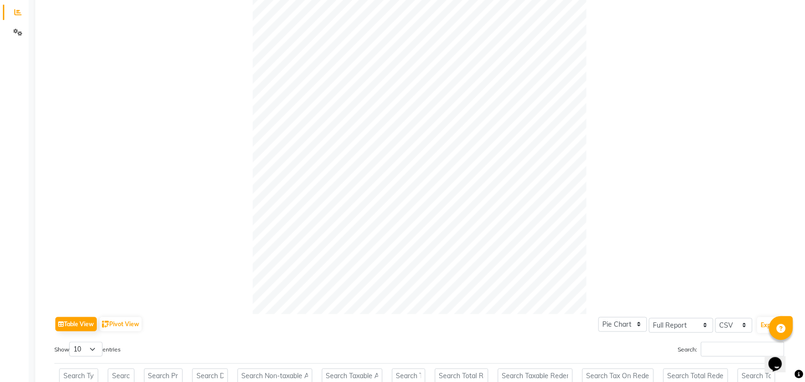
scroll to position [417, 0]
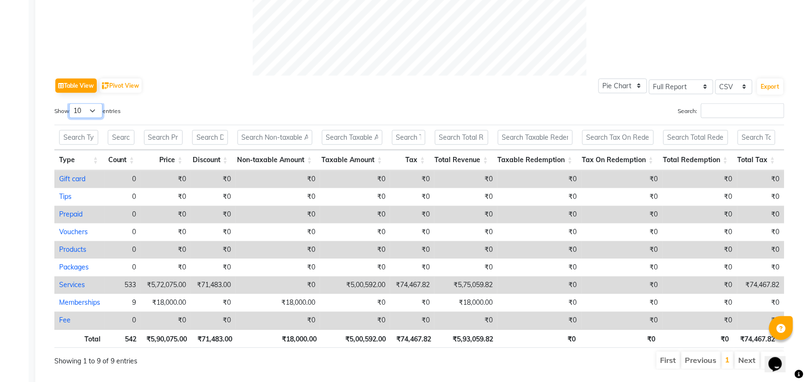
drag, startPoint x: 93, startPoint y: 111, endPoint x: 93, endPoint y: 116, distance: 4.8
click at [93, 111] on select "10 25 50 100" at bounding box center [85, 110] width 33 height 15
select select "100"
click at [71, 103] on select "10 25 50 100" at bounding box center [85, 110] width 33 height 15
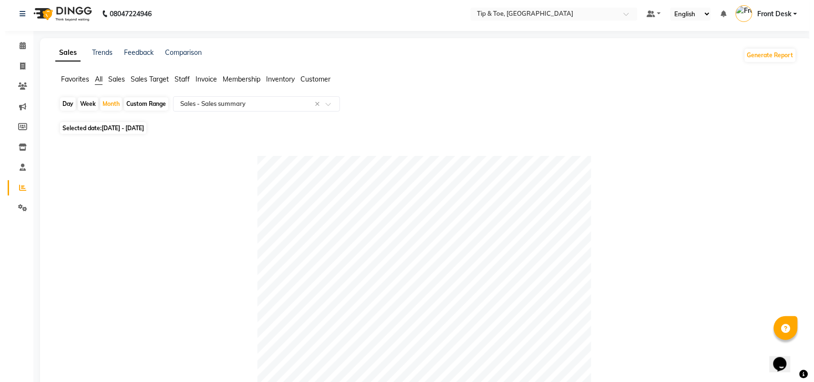
scroll to position [0, 0]
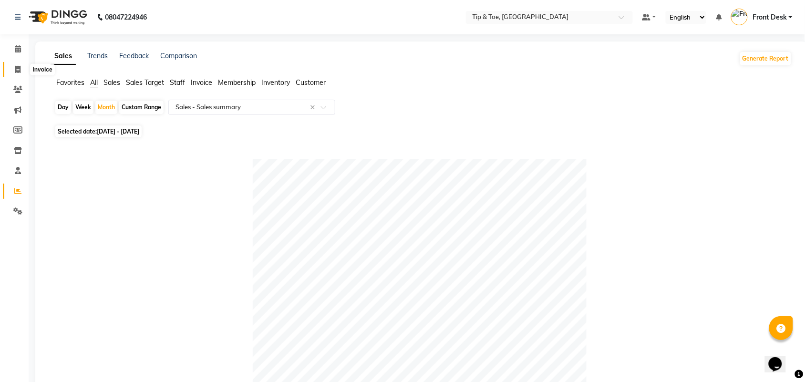
drag, startPoint x: 12, startPoint y: 71, endPoint x: 17, endPoint y: 78, distance: 7.8
click at [13, 71] on span at bounding box center [18, 69] width 17 height 11
select select "service"
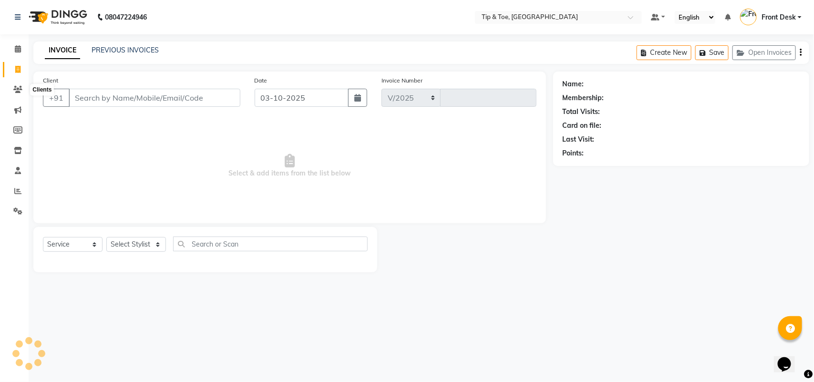
select select "5770"
type input "1333"
click at [142, 46] on link "PREVIOUS INVOICES" at bounding box center [125, 50] width 67 height 9
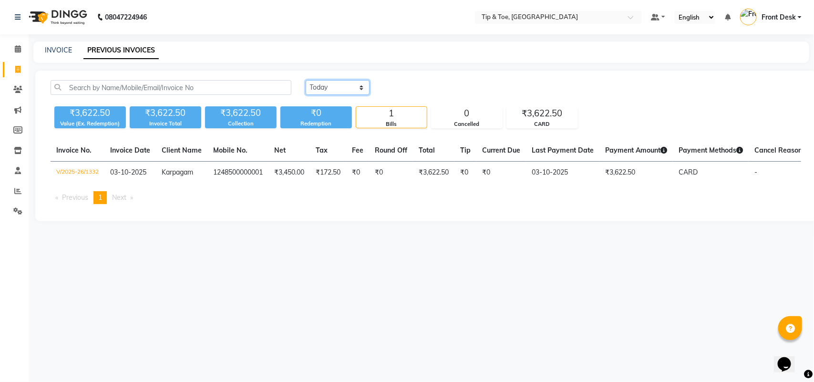
click at [335, 88] on select "Today Yesterday Custom Range" at bounding box center [338, 87] width 64 height 15
select select "range"
click at [306, 80] on select "Today Yesterday Custom Range" at bounding box center [338, 87] width 64 height 15
click at [401, 90] on input "03-10-2025" at bounding box center [415, 87] width 67 height 13
select select "10"
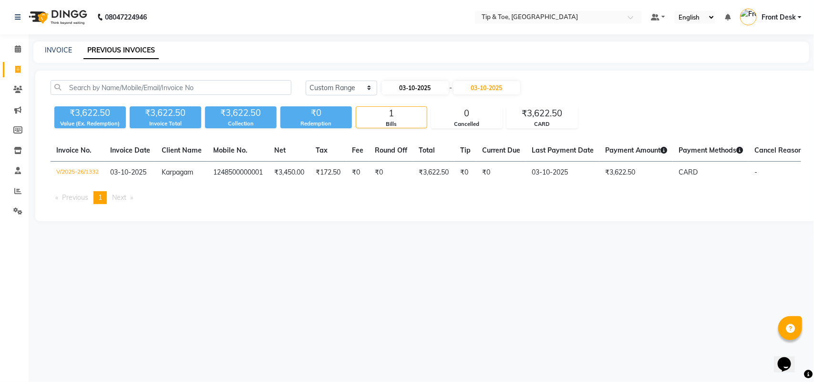
select select "2025"
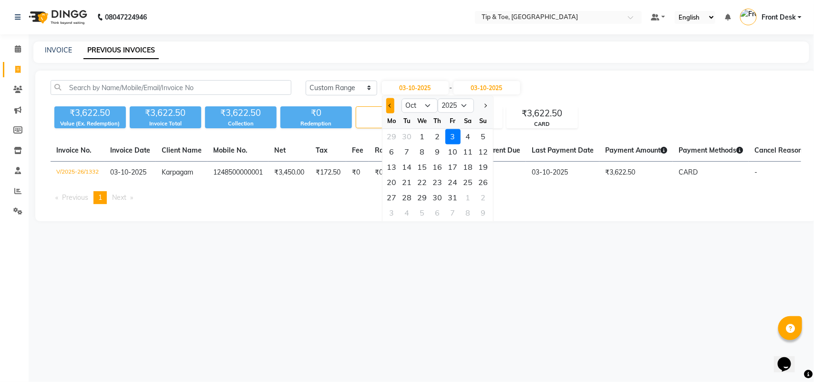
click at [389, 105] on span "Previous month" at bounding box center [390, 105] width 4 height 4
select select "9"
click at [392, 134] on div "1" at bounding box center [391, 136] width 15 height 15
type input "01-09-2025"
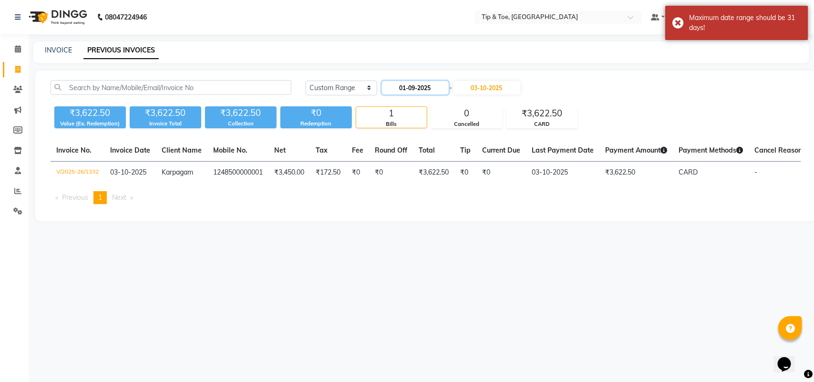
click at [406, 91] on input "01-09-2025" at bounding box center [415, 87] width 67 height 13
select select "9"
select select "2025"
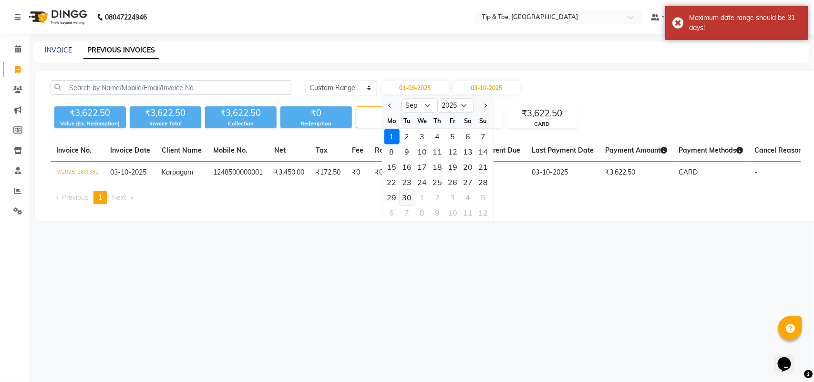
click at [408, 197] on div "30" at bounding box center [406, 197] width 15 height 15
type input "30-09-2025"
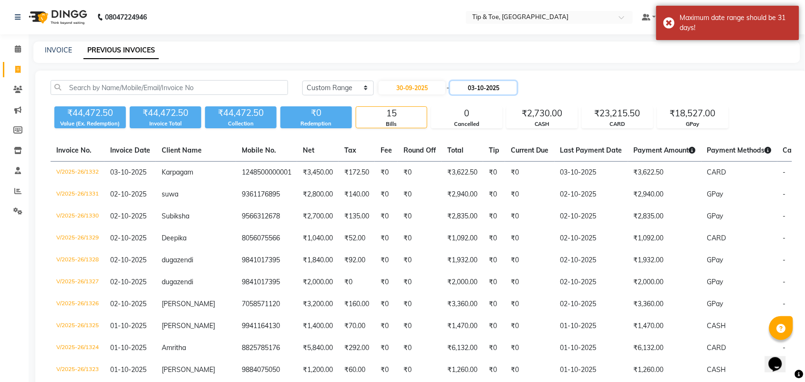
click at [476, 89] on input "03-10-2025" at bounding box center [483, 87] width 67 height 13
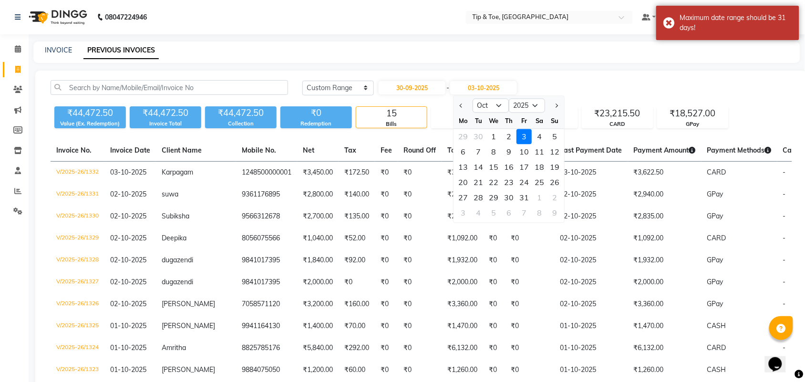
click at [454, 105] on div at bounding box center [463, 105] width 19 height 15
click at [458, 104] on button "Previous month" at bounding box center [462, 105] width 8 height 15
select select "9"
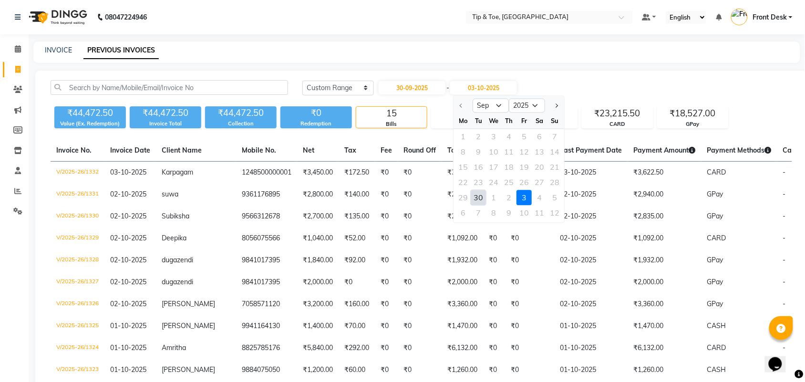
click at [480, 194] on div "30" at bounding box center [478, 197] width 15 height 15
type input "30-09-2025"
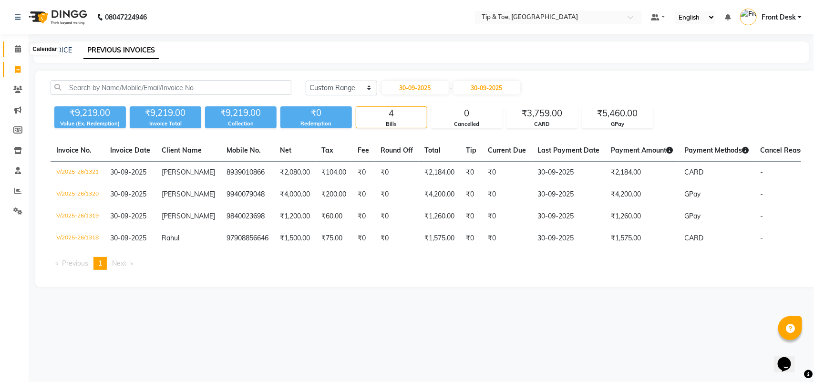
click at [15, 51] on icon at bounding box center [18, 48] width 6 height 7
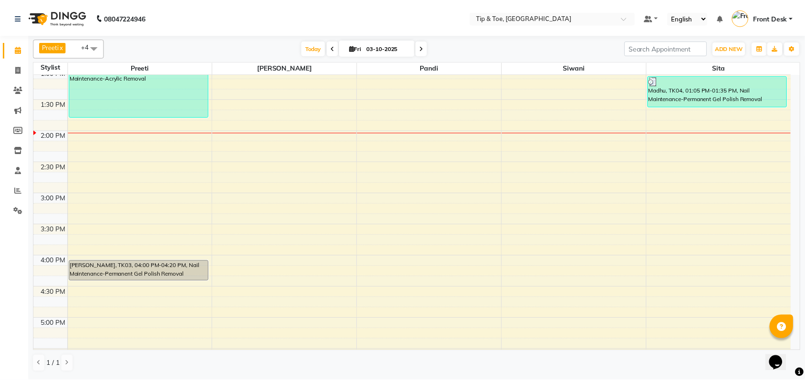
scroll to position [179, 0]
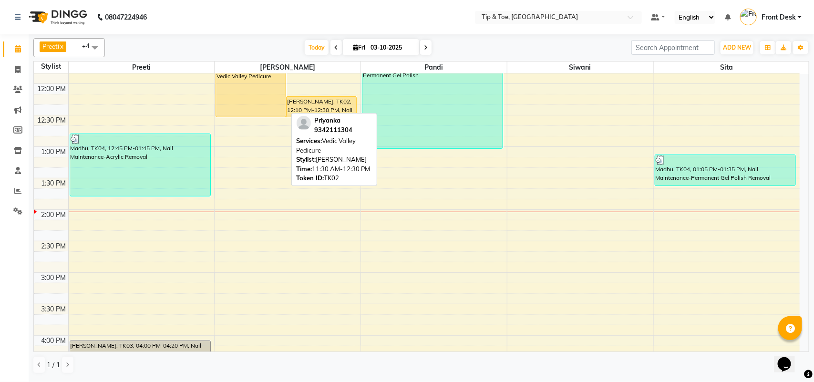
click at [245, 99] on div "Priyanka, TK02, 11:30 AM-12:30 PM, Vedic Valley Pedicure" at bounding box center [251, 85] width 70 height 62
select select "1"
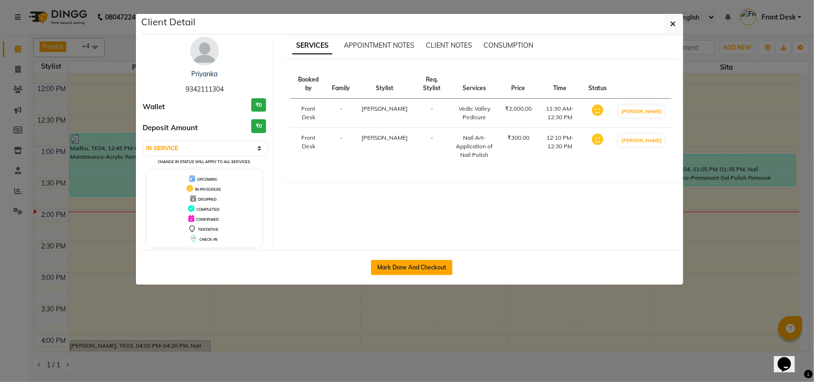
click at [400, 272] on button "Mark Done And Checkout" at bounding box center [412, 267] width 82 height 15
select select "service"
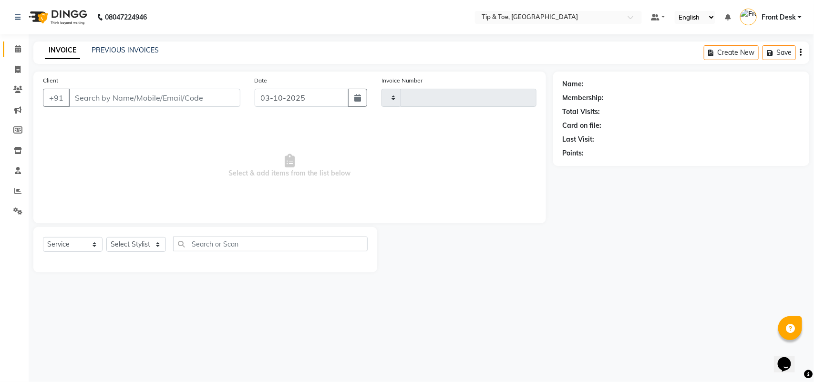
type input "1334"
select select "5770"
type input "9342111304"
select select "39914"
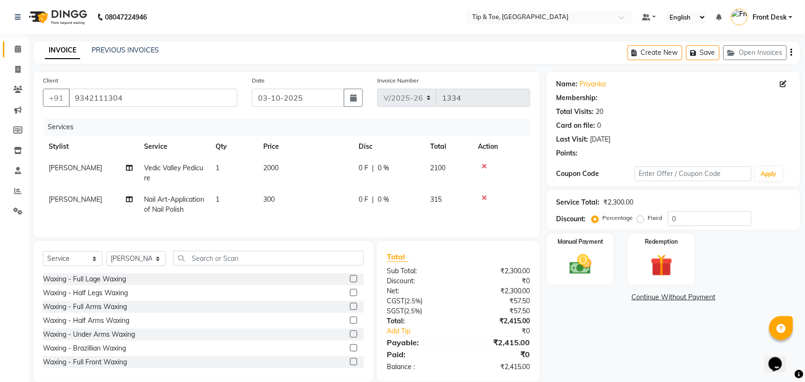
select select "1: Object"
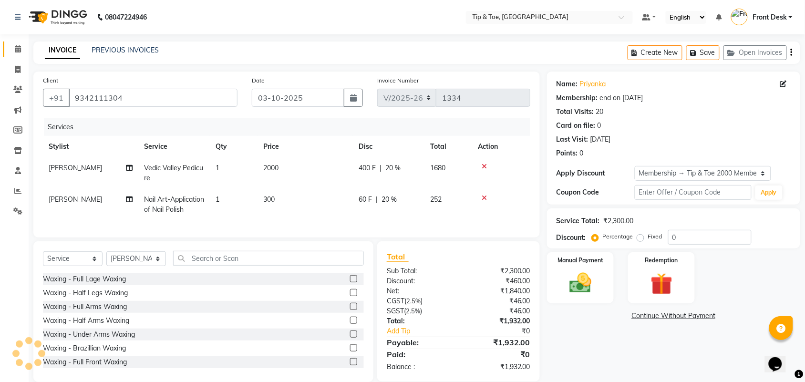
type input "20"
click at [274, 163] on td "2000" at bounding box center [304, 172] width 95 height 31
select select "39914"
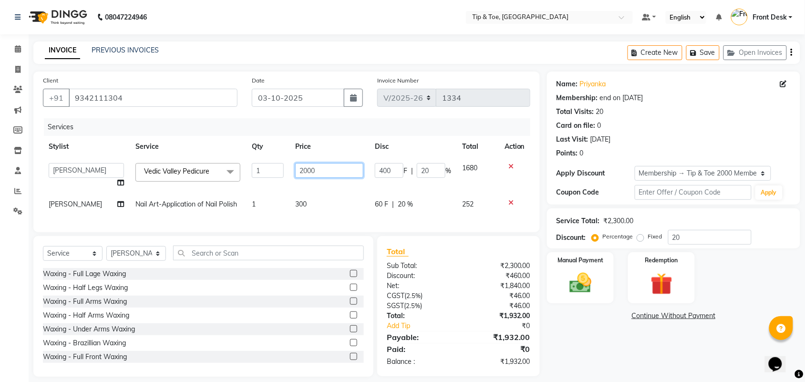
click at [302, 173] on input "2000" at bounding box center [329, 170] width 68 height 15
type input "1500"
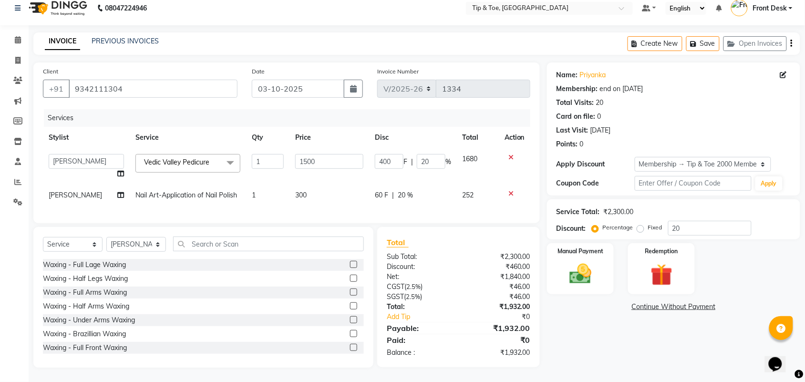
click at [694, 350] on div "Name: Priyanka Membership: end on 29-09-2026 Total Visits: 20 Card on file: 0 L…" at bounding box center [677, 214] width 260 height 305
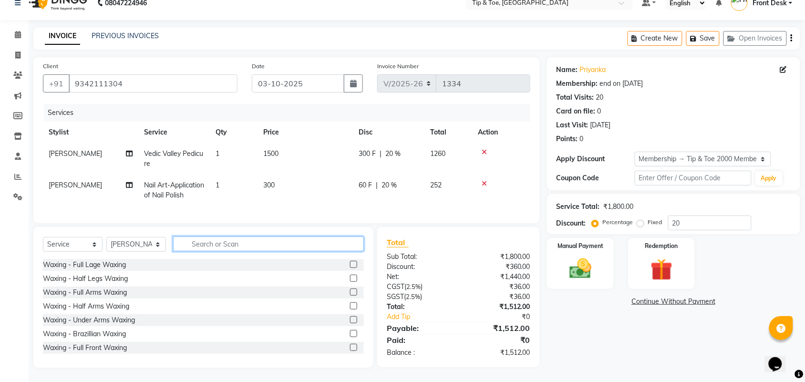
click at [209, 251] on input "text" at bounding box center [268, 243] width 191 height 15
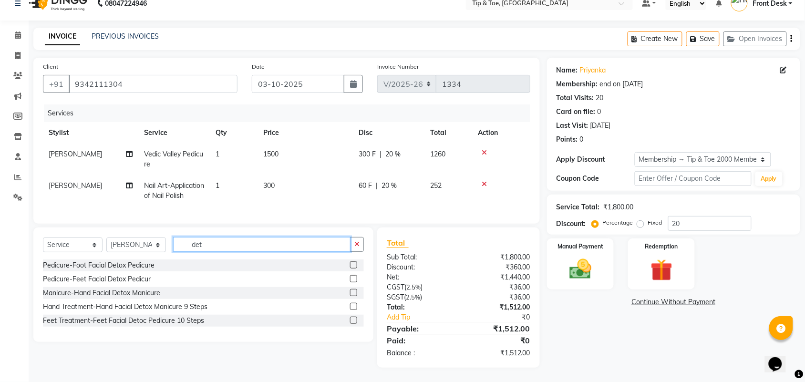
type input "det"
click at [351, 282] on label at bounding box center [353, 278] width 7 height 7
click at [351, 282] on input "checkbox" at bounding box center [353, 279] width 6 height 6
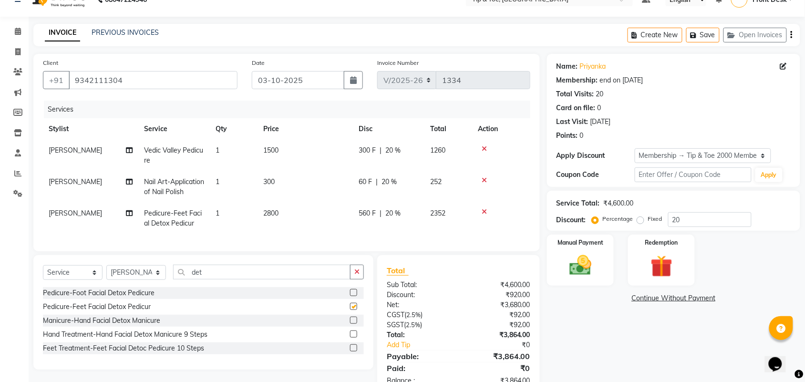
checkbox input "false"
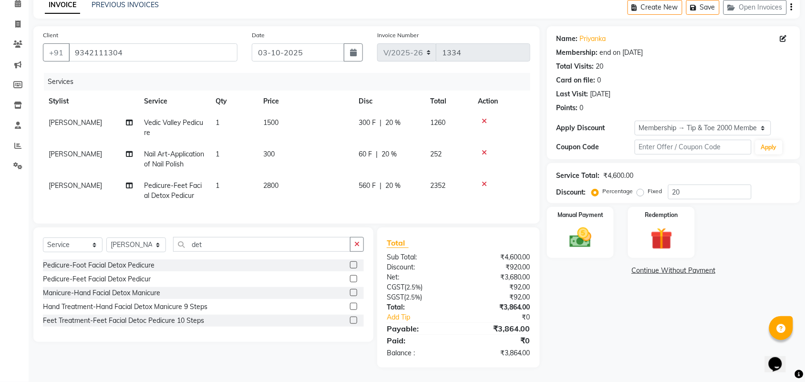
click at [272, 181] on span "2800" at bounding box center [270, 185] width 15 height 9
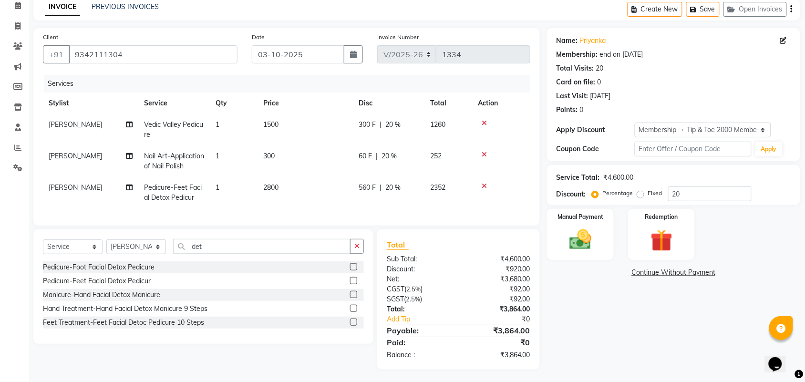
select select "39914"
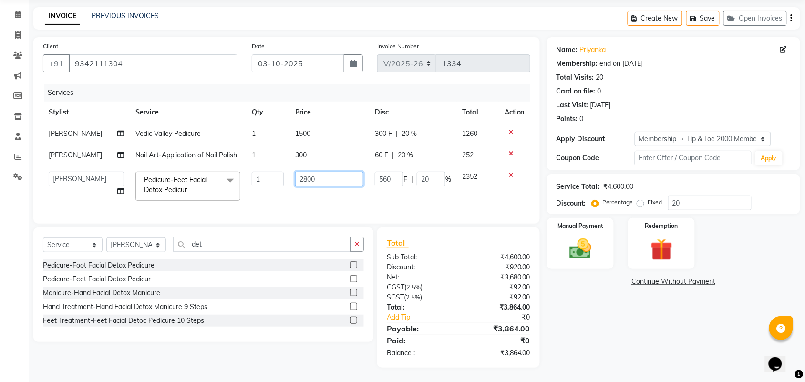
click at [303, 172] on input "2800" at bounding box center [329, 179] width 68 height 15
type input "3000"
click at [617, 342] on div "Name: Priyanka Membership: end on 29-09-2026 Total Visits: 20 Card on file: 0 L…" at bounding box center [677, 202] width 260 height 330
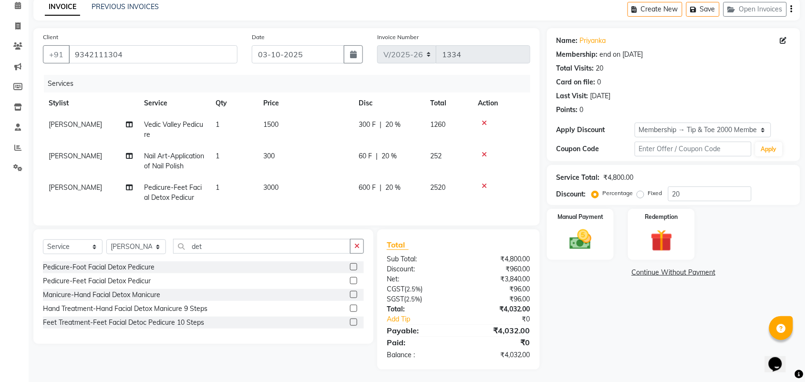
scroll to position [54, 0]
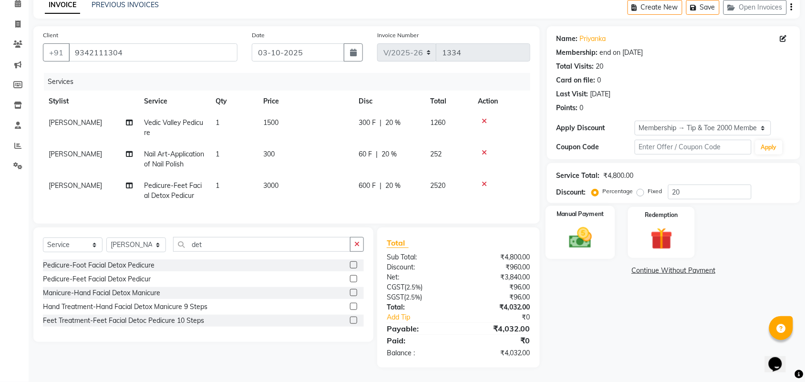
click at [584, 228] on img at bounding box center [579, 237] width 37 height 26
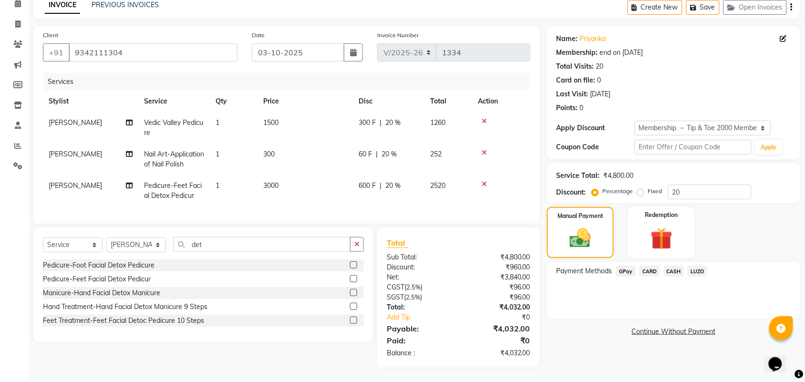
drag, startPoint x: 641, startPoint y: 259, endPoint x: 646, endPoint y: 268, distance: 10.9
click at [642, 265] on span "CARD" at bounding box center [649, 270] width 20 height 11
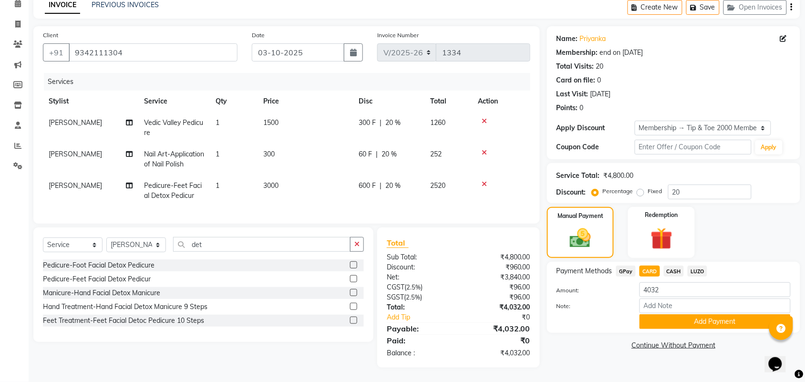
click at [668, 314] on button "Add Payment" at bounding box center [714, 321] width 151 height 15
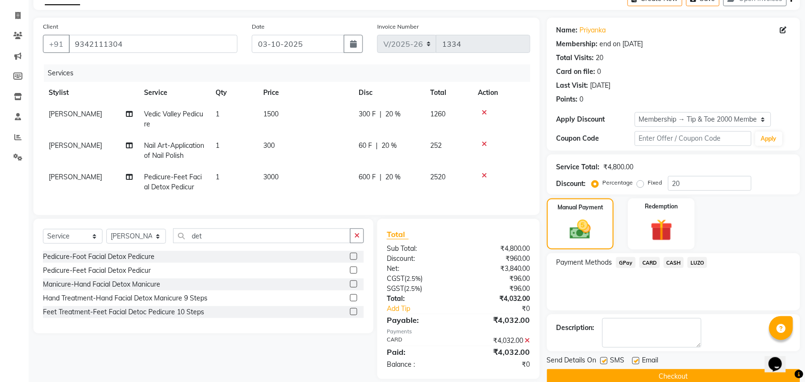
scroll to position [74, 0]
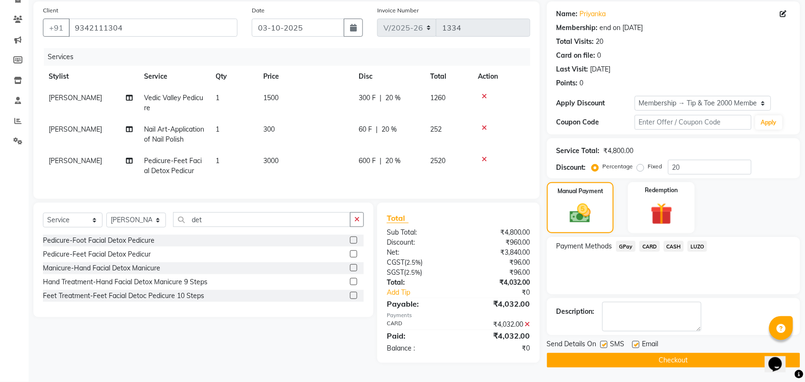
click at [683, 353] on button "Checkout" at bounding box center [673, 360] width 253 height 15
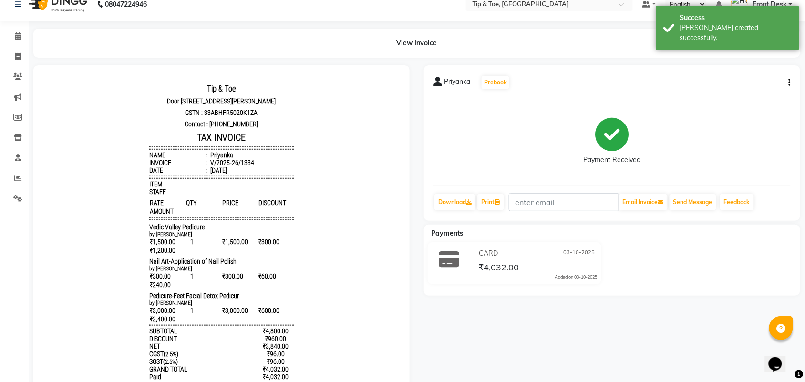
scroll to position [60, 0]
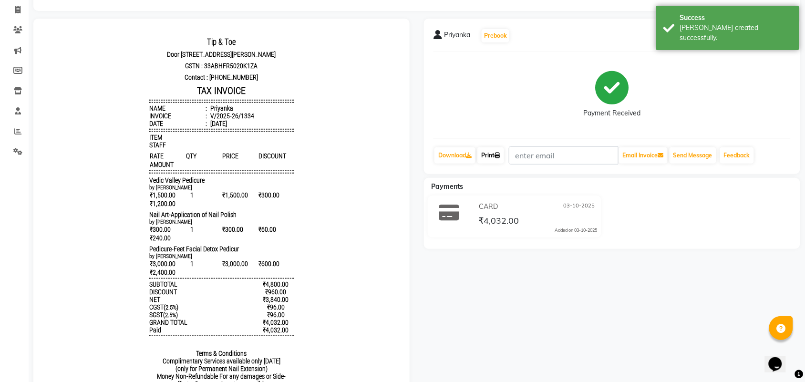
click at [489, 159] on link "Print" at bounding box center [490, 155] width 27 height 16
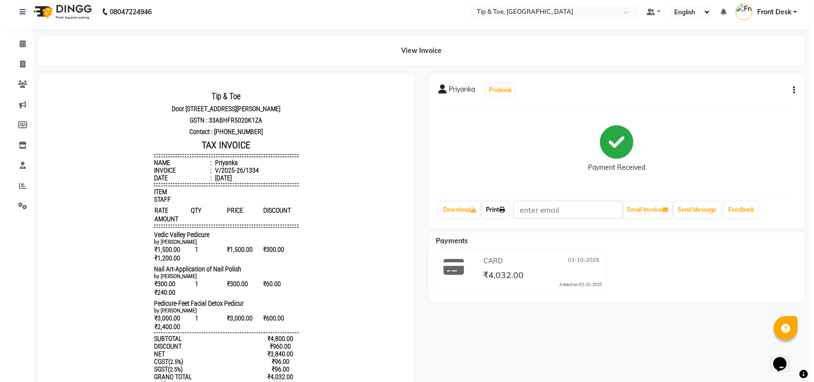
scroll to position [0, 0]
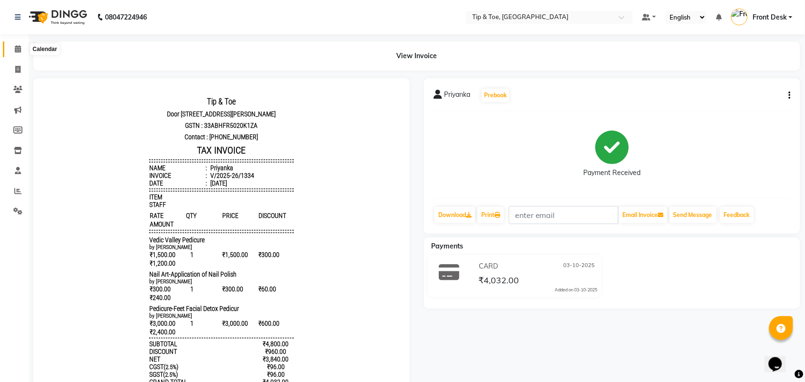
drag, startPoint x: 20, startPoint y: 48, endPoint x: 51, endPoint y: 57, distance: 31.8
click at [18, 48] on icon at bounding box center [18, 48] width 6 height 7
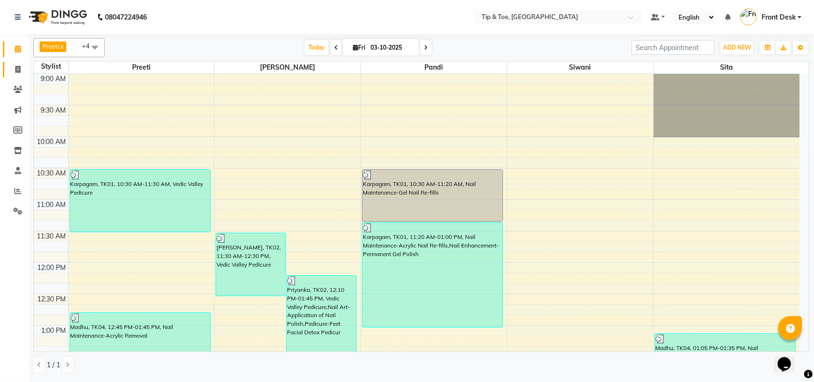
click at [18, 76] on link "Invoice" at bounding box center [14, 70] width 23 height 16
select select "service"
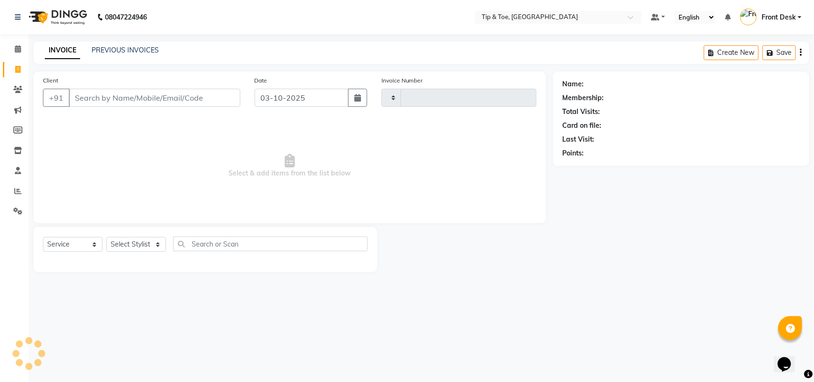
type input "1335"
select select "5770"
click at [149, 49] on link "PREVIOUS INVOICES" at bounding box center [125, 50] width 67 height 9
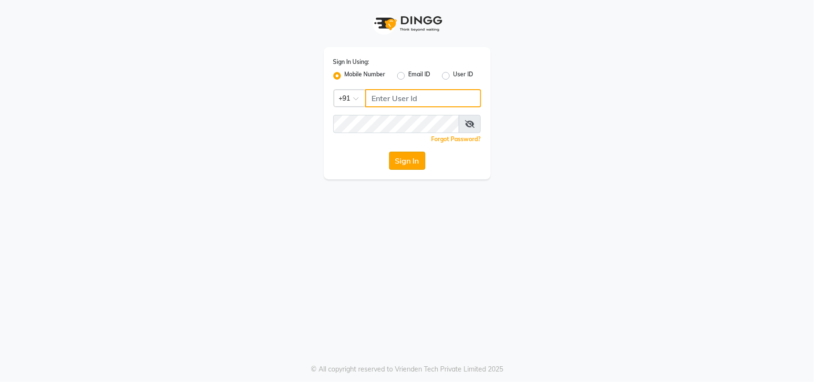
type input "9619367097"
drag, startPoint x: 400, startPoint y: 156, endPoint x: 396, endPoint y: 150, distance: 7.8
click at [401, 156] on button "Sign In" at bounding box center [407, 161] width 36 height 18
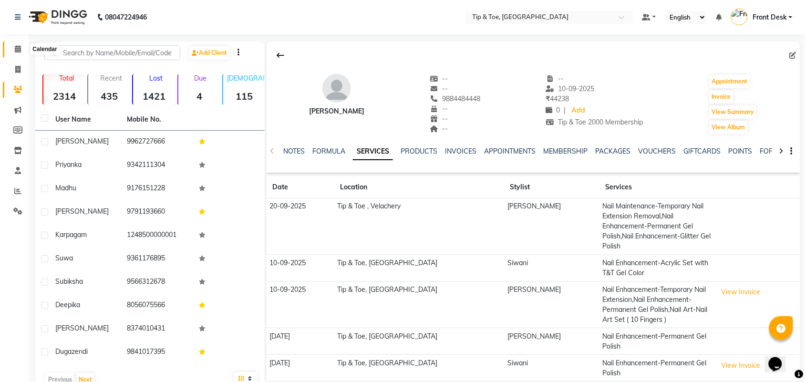
click at [11, 45] on span at bounding box center [18, 49] width 17 height 11
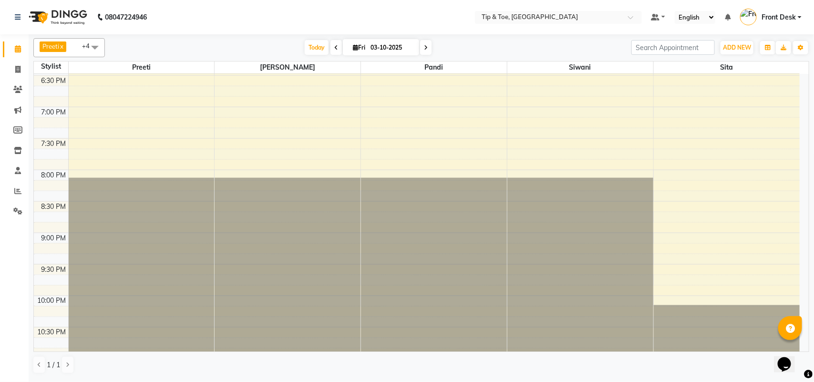
scroll to position [613, 0]
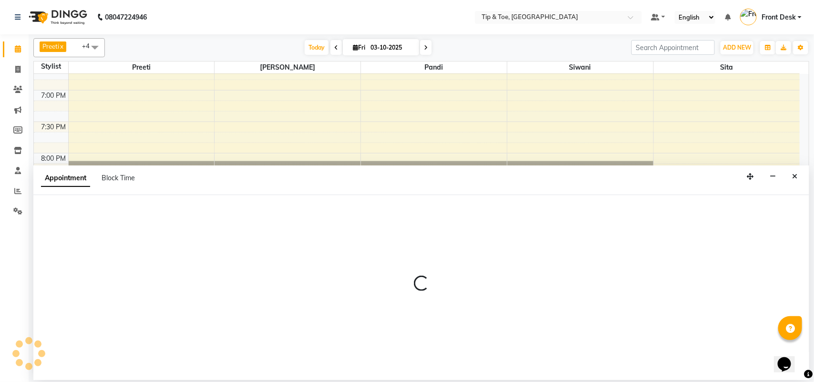
select select "39914"
select select "1260"
select select "tentative"
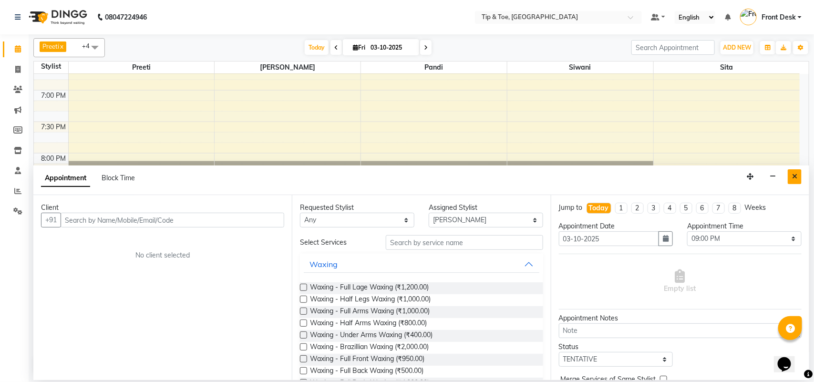
click at [792, 175] on icon "Close" at bounding box center [794, 176] width 5 height 7
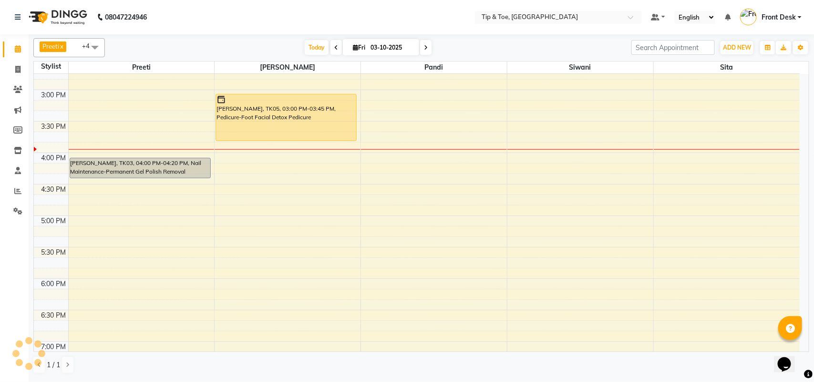
scroll to position [417, 0]
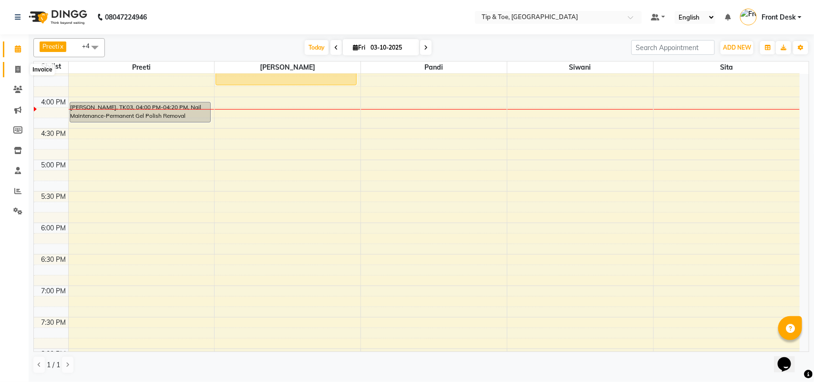
drag, startPoint x: 19, startPoint y: 71, endPoint x: 57, endPoint y: 65, distance: 38.6
click at [19, 70] on icon at bounding box center [17, 69] width 5 height 7
select select "service"
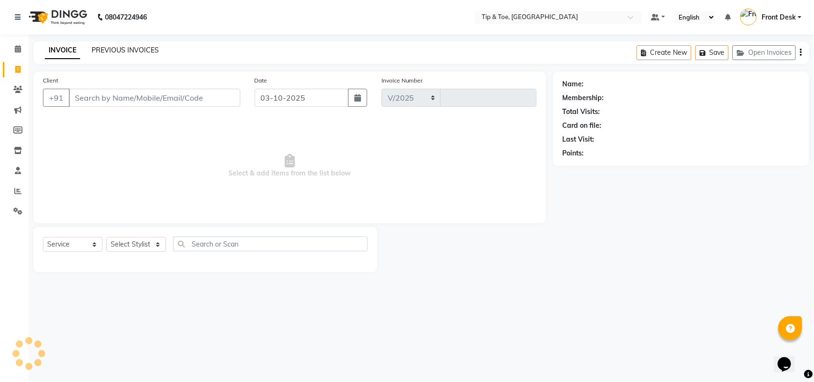
select select "5770"
type input "1335"
click at [144, 48] on link "PREVIOUS INVOICES" at bounding box center [125, 50] width 67 height 9
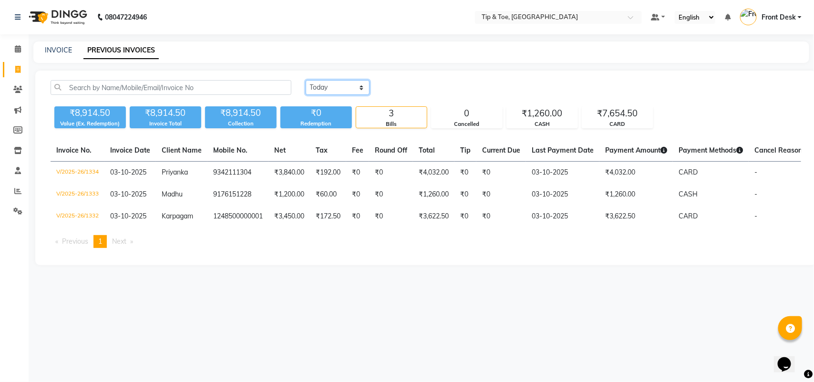
drag, startPoint x: 353, startPoint y: 80, endPoint x: 340, endPoint y: 91, distance: 16.9
click at [351, 80] on select "Today Yesterday Custom Range" at bounding box center [338, 87] width 64 height 15
select select "yesterday"
click at [306, 80] on select "Today Yesterday Custom Range" at bounding box center [338, 87] width 64 height 15
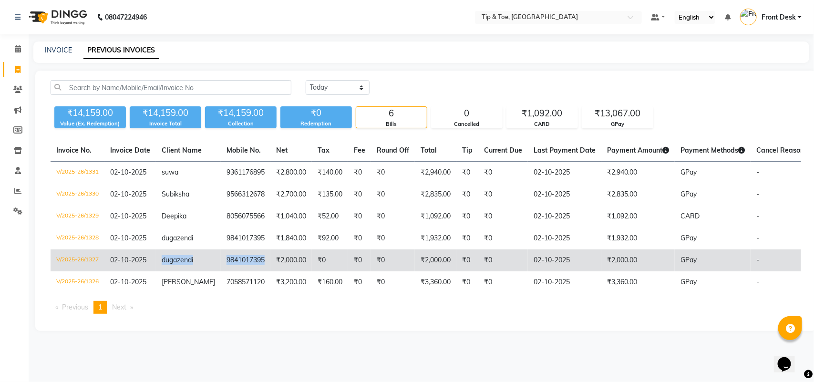
drag, startPoint x: 157, startPoint y: 255, endPoint x: 253, endPoint y: 262, distance: 95.6
click at [253, 262] on tr "V/2025-26/1327 02-10-2025 dugazendi 9841017395 ₹2,000.00 ₹0 ₹0 ₹0 ₹2,000.00 ₹0 …" at bounding box center [446, 260] width 791 height 22
copy tr "dugazendi 9841017395"
click at [168, 256] on span "dugazendi" at bounding box center [177, 259] width 31 height 9
drag, startPoint x: 214, startPoint y: 258, endPoint x: 261, endPoint y: 258, distance: 46.2
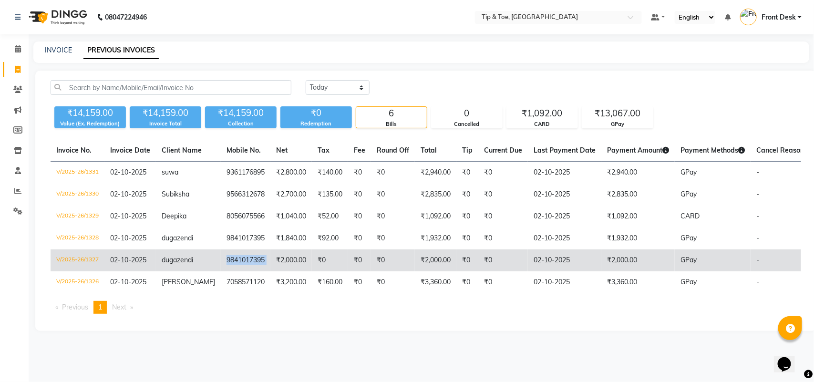
click at [261, 258] on tr "V/2025-26/1327 02-10-2025 dugazendi 9841017395 ₹2,000.00 ₹0 ₹0 ₹0 ₹2,000.00 ₹0 …" at bounding box center [446, 260] width 791 height 22
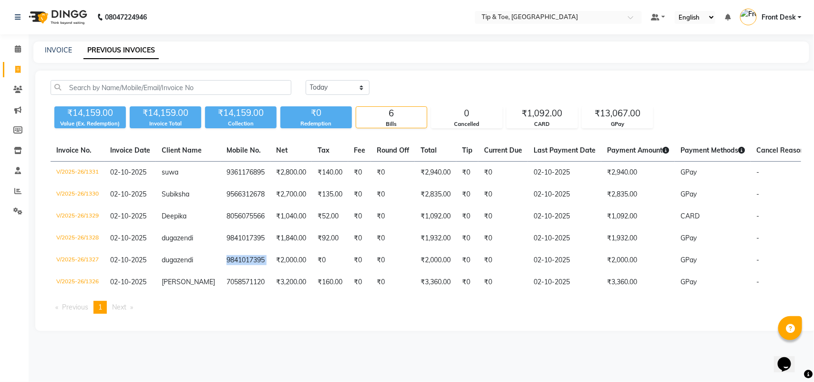
copy td "9841017395"
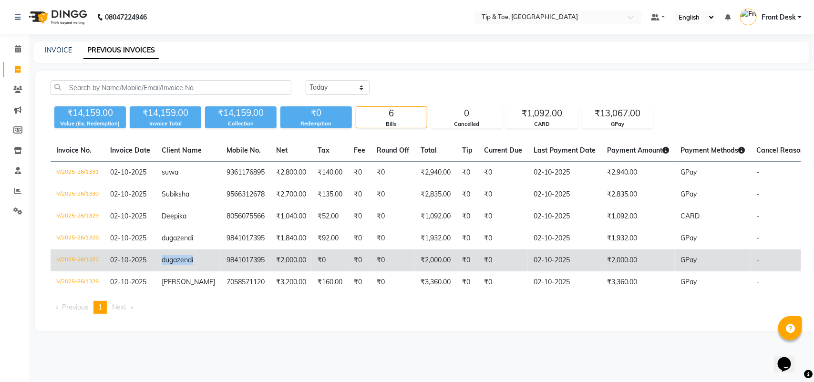
drag, startPoint x: 154, startPoint y: 256, endPoint x: 201, endPoint y: 256, distance: 47.2
click at [201, 256] on tr "V/2025-26/1327 02-10-2025 dugazendi 9841017395 ₹2,000.00 ₹0 ₹0 ₹0 ₹2,000.00 ₹0 …" at bounding box center [446, 260] width 791 height 22
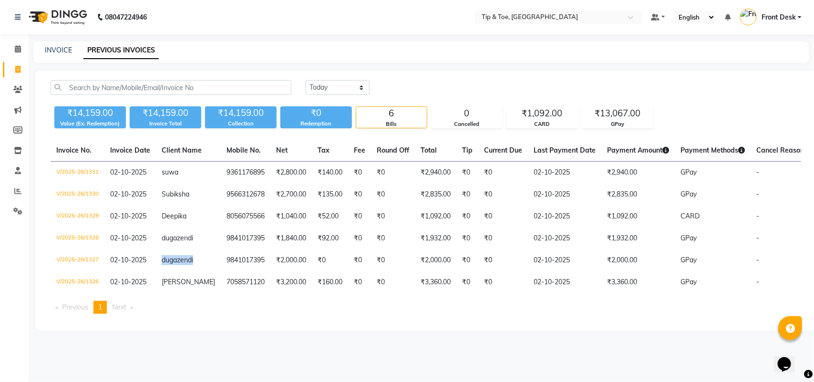
copy tr "dugazendi"
click at [15, 46] on span at bounding box center [18, 49] width 17 height 11
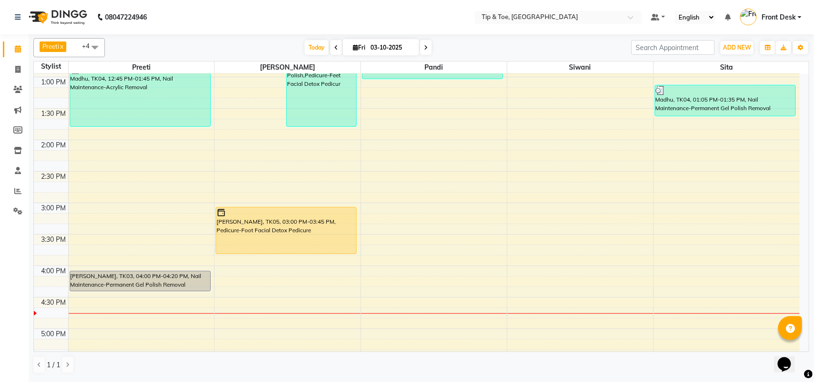
scroll to position [298, 0]
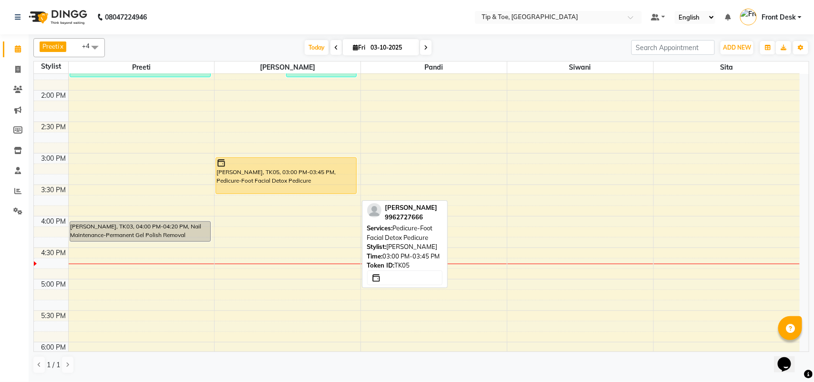
drag, startPoint x: 311, startPoint y: 205, endPoint x: 320, endPoint y: 195, distance: 12.8
click at [320, 195] on div "9:00 AM 9:30 AM 10:00 AM 10:30 AM 11:00 AM 11:30 AM 12:00 PM 12:30 PM 1:00 PM 1…" at bounding box center [416, 216] width 765 height 880
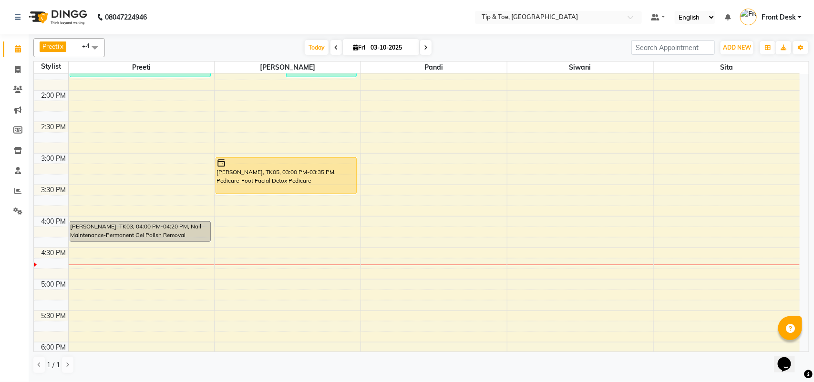
click at [279, 179] on div "POOJITHA, TK05, 03:00 PM-03:35 PM, Pedicure-Foot Facial Detox Pedicure" at bounding box center [286, 176] width 140 height 36
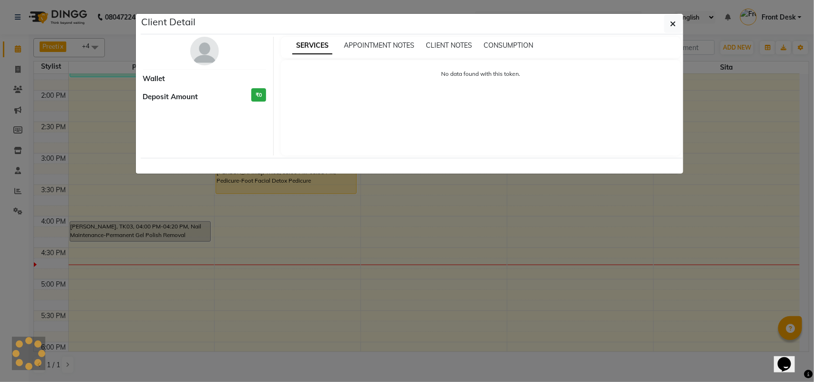
select select "1"
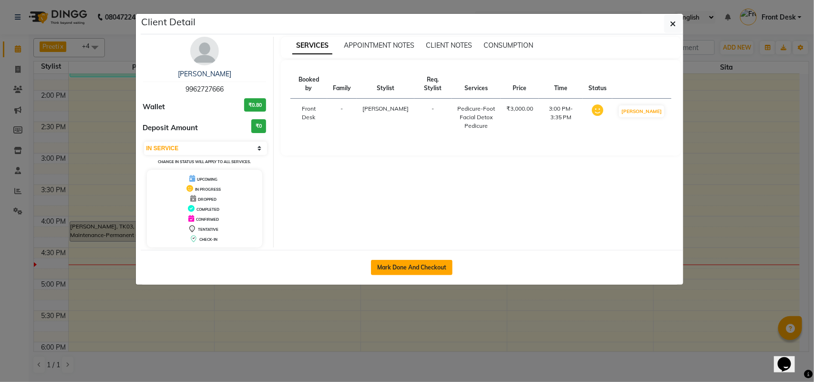
click at [430, 266] on button "Mark Done And Checkout" at bounding box center [412, 267] width 82 height 15
select select "5770"
select select "service"
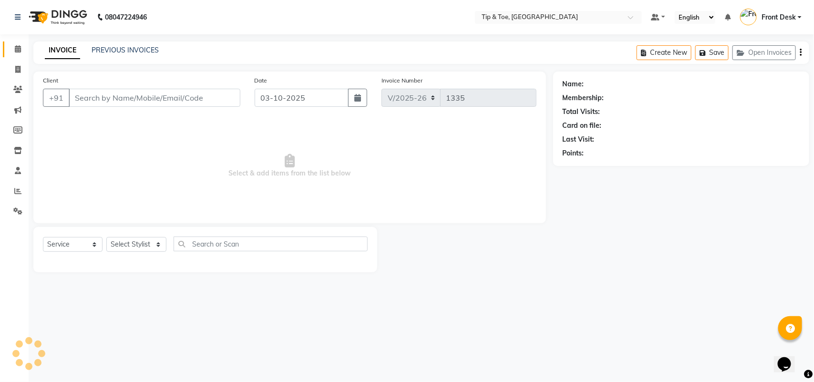
type input "9962727666"
select select "39914"
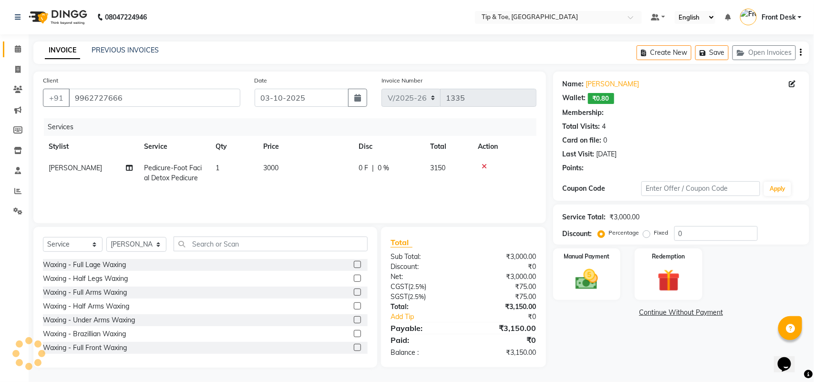
select select "1: Object"
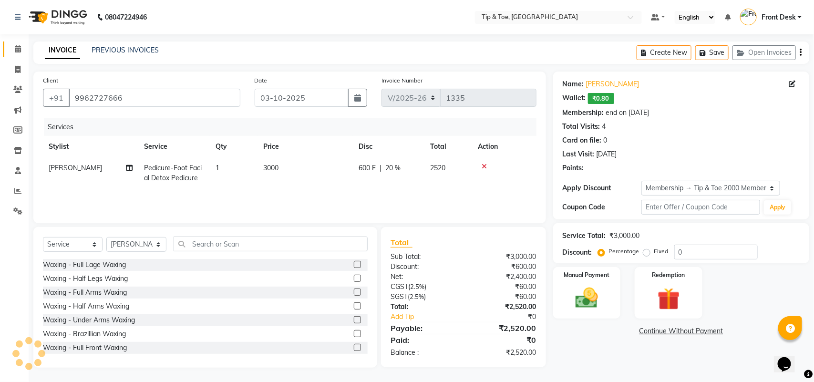
type input "20"
click at [580, 307] on img at bounding box center [587, 298] width 38 height 27
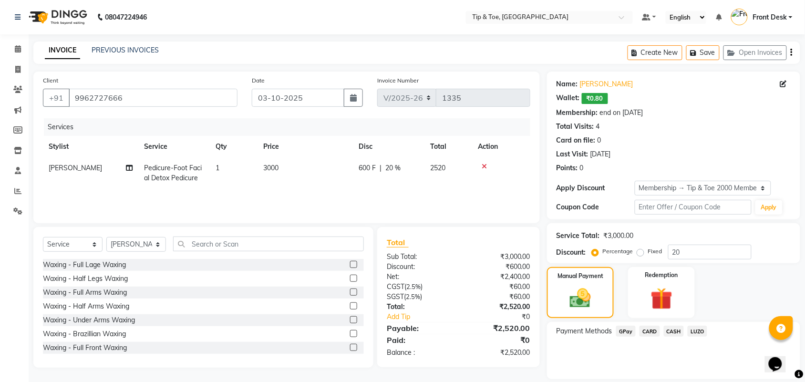
click at [623, 333] on span "GPay" at bounding box center [626, 331] width 20 height 11
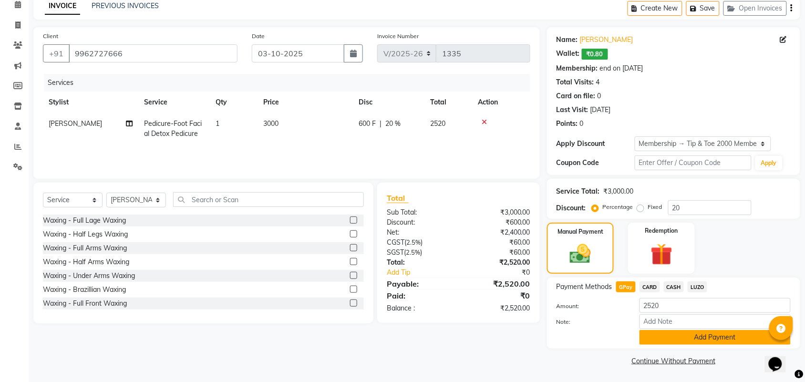
click at [673, 342] on button "Add Payment" at bounding box center [714, 337] width 151 height 15
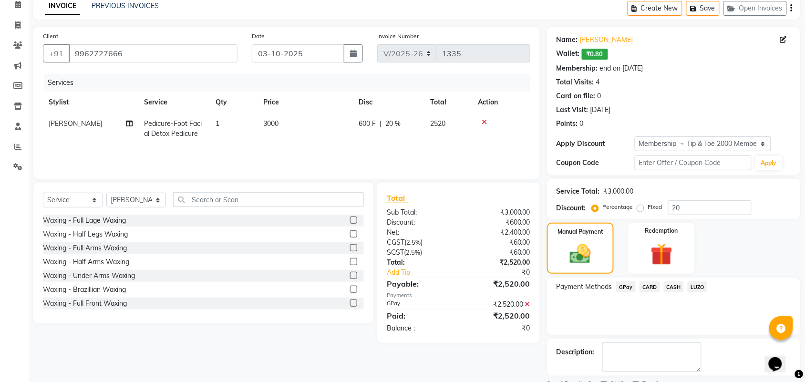
scroll to position [85, 0]
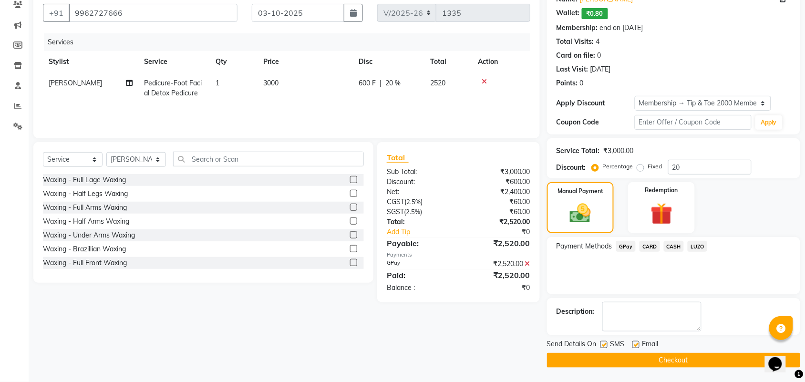
click at [699, 355] on button "Checkout" at bounding box center [673, 360] width 253 height 15
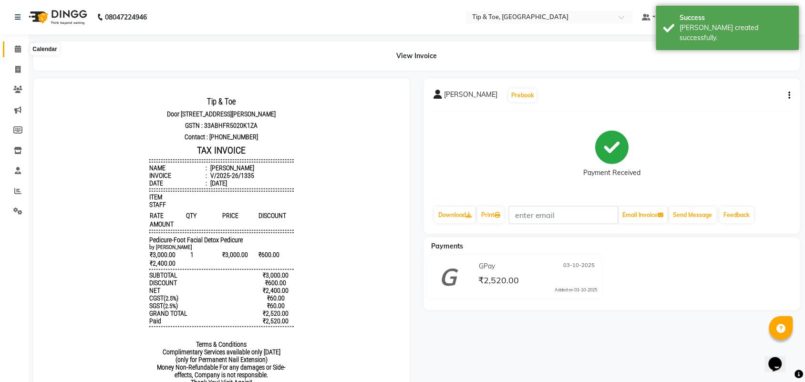
click at [20, 51] on icon at bounding box center [18, 48] width 6 height 7
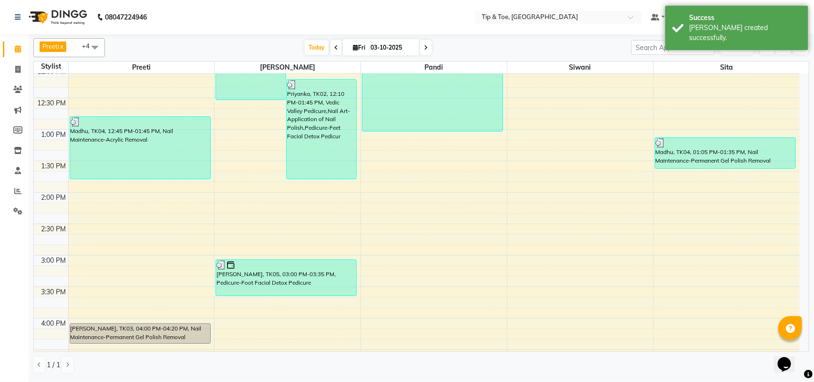
scroll to position [255, 0]
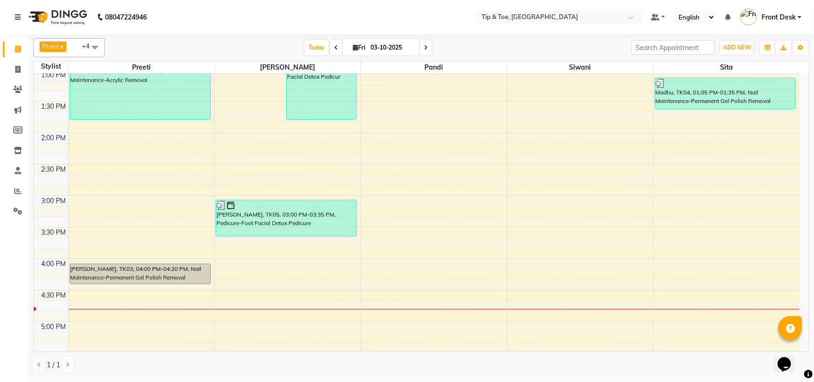
click at [278, 315] on div "9:00 AM 9:30 AM 10:00 AM 10:30 AM 11:00 AM 11:30 AM 12:00 PM 12:30 PM 1:00 PM 1…" at bounding box center [416, 258] width 765 height 880
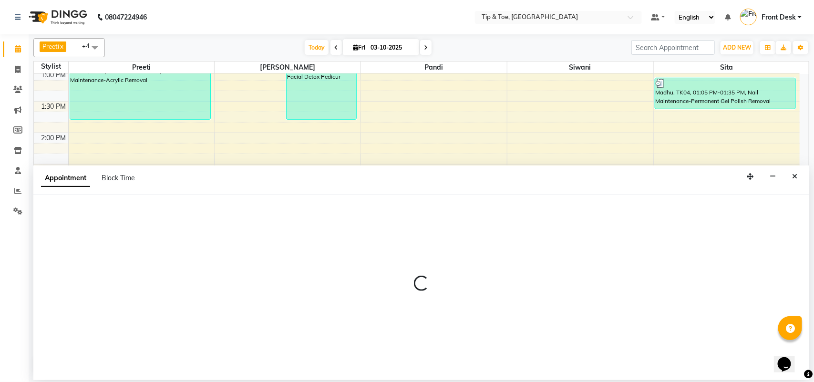
select select "39914"
select select "1005"
select select "tentative"
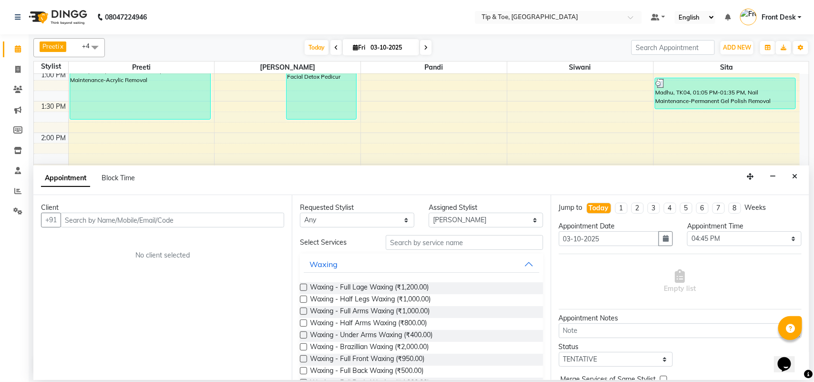
drag, startPoint x: 173, startPoint y: 217, endPoint x: 178, endPoint y: 212, distance: 7.4
click at [173, 217] on input "text" at bounding box center [173, 220] width 224 height 15
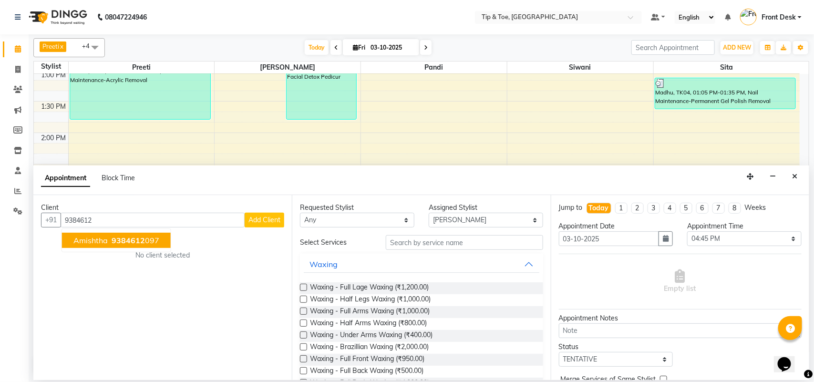
click at [161, 242] on button "Amishtha 9384612 097" at bounding box center [116, 240] width 109 height 15
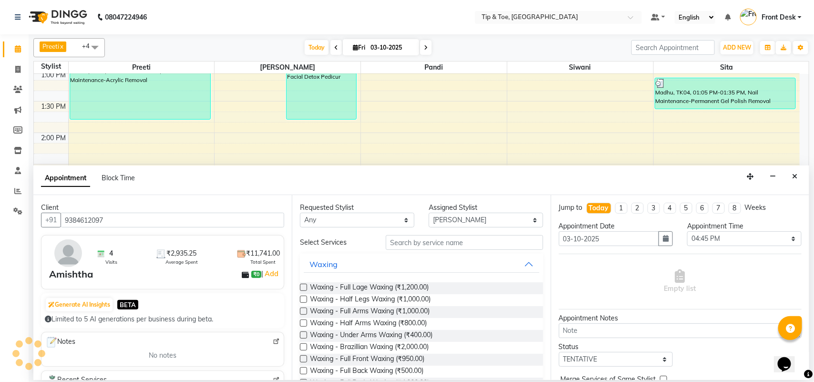
type input "9384612097"
click at [409, 247] on input "text" at bounding box center [464, 242] width 157 height 15
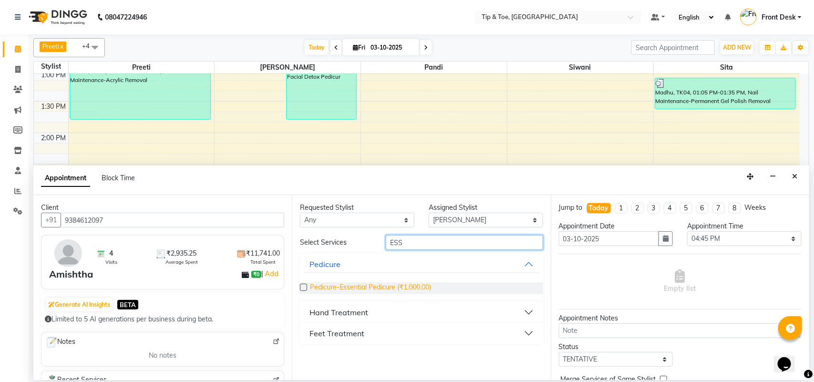
type input "ESS"
click at [326, 286] on span "Pedicure-Essential Pedicure (₹1,000.00)" at bounding box center [370, 288] width 121 height 12
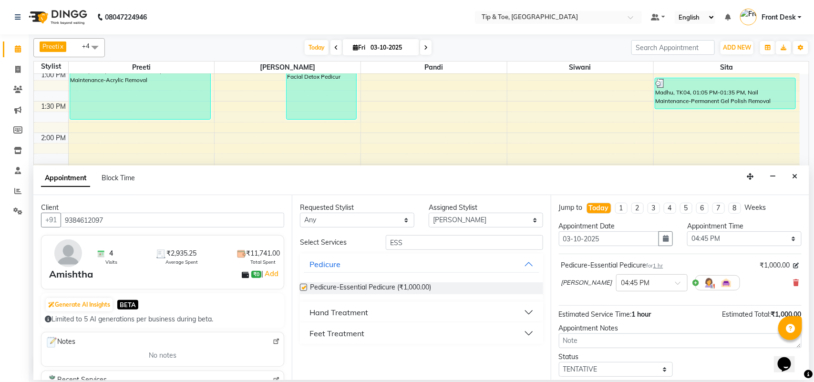
checkbox input "false"
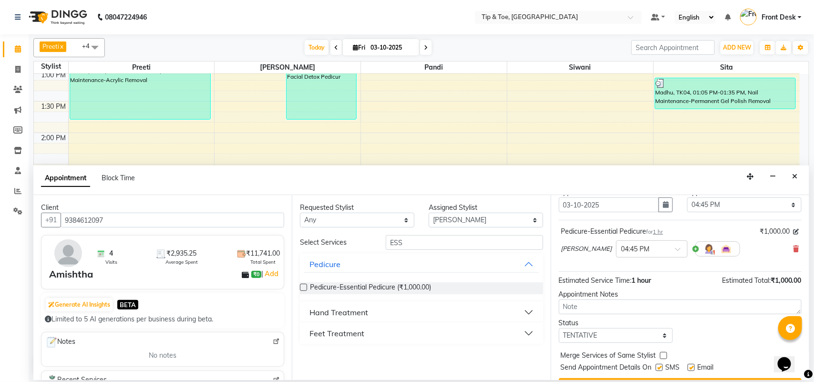
scroll to position [58, 0]
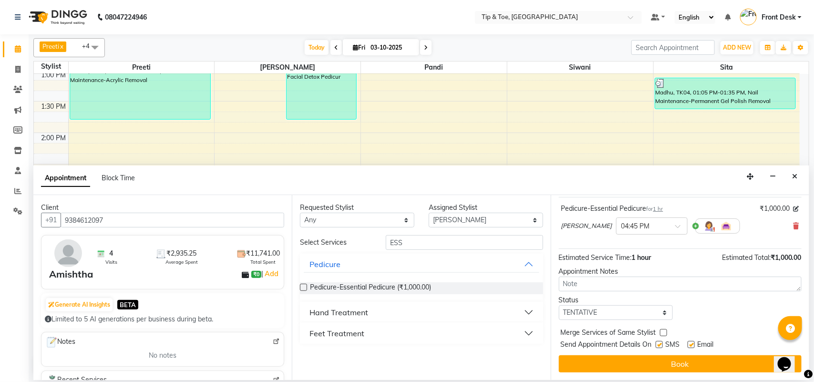
click at [622, 359] on button "Book" at bounding box center [680, 363] width 243 height 17
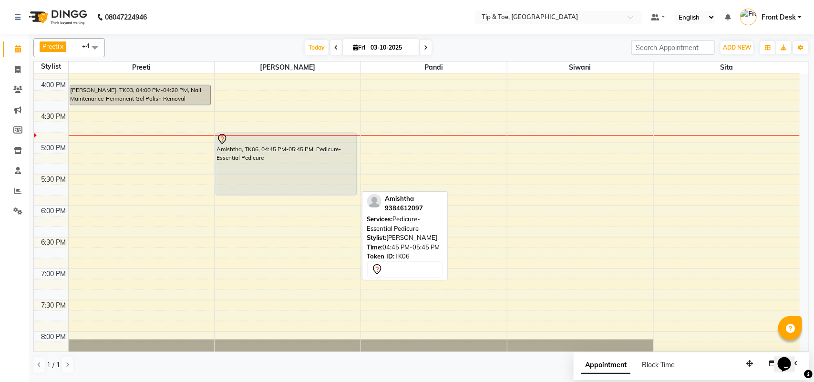
scroll to position [553, 0]
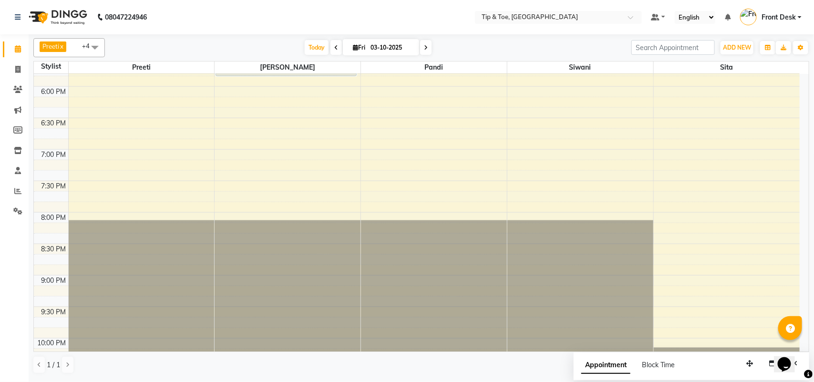
click at [337, 51] on span at bounding box center [335, 47] width 11 height 15
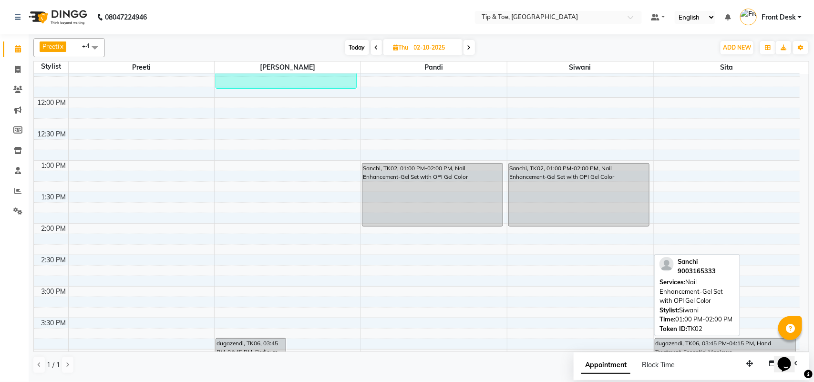
scroll to position [196, 0]
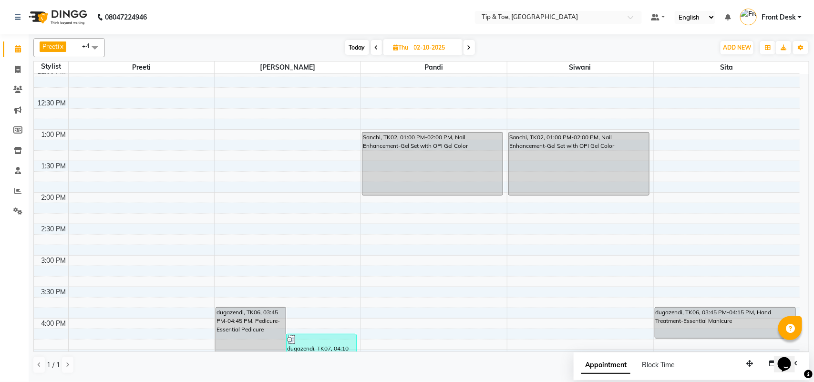
click at [470, 47] on icon at bounding box center [469, 48] width 4 height 6
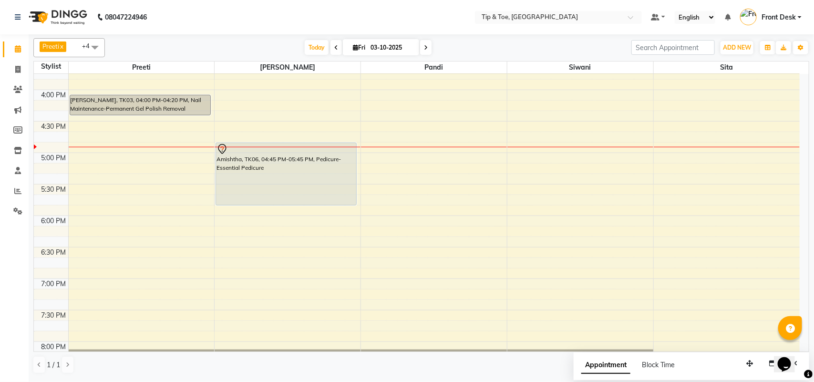
scroll to position [434, 0]
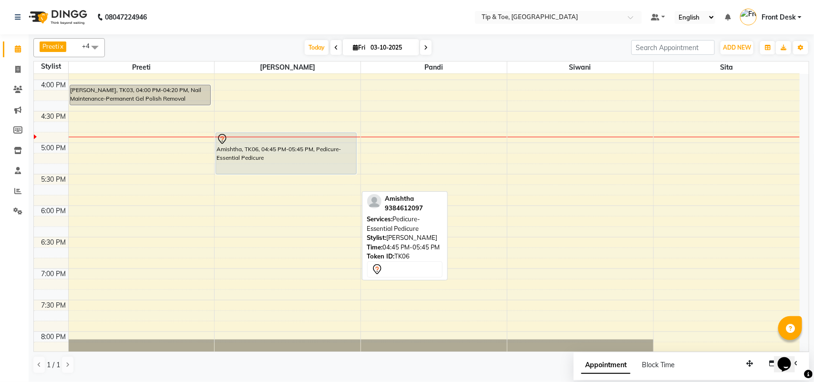
drag, startPoint x: 320, startPoint y: 196, endPoint x: 325, endPoint y: 177, distance: 19.5
click at [325, 177] on div "9:00 AM 9:30 AM 10:00 AM 10:30 AM 11:00 AM 11:30 AM 12:00 PM 12:30 PM 1:00 PM 1…" at bounding box center [416, 80] width 765 height 880
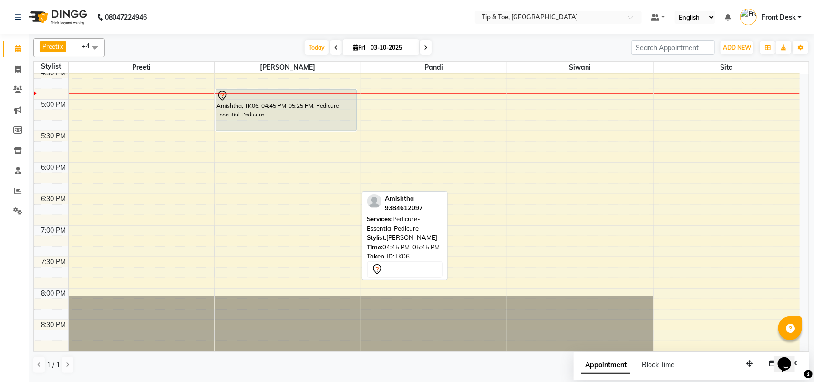
scroll to position [494, 0]
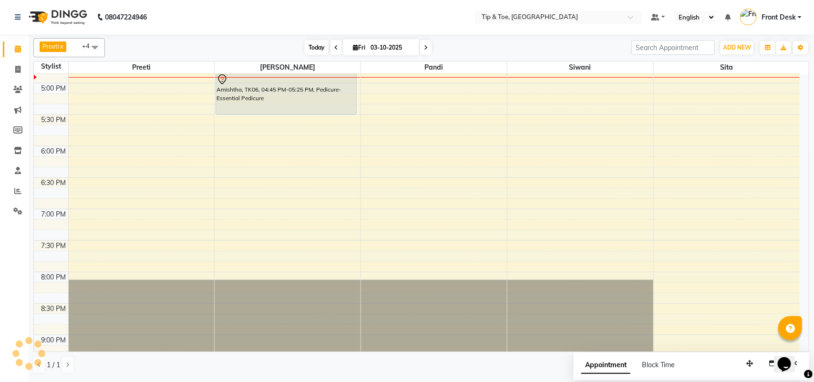
click at [318, 49] on span "Today" at bounding box center [317, 47] width 24 height 15
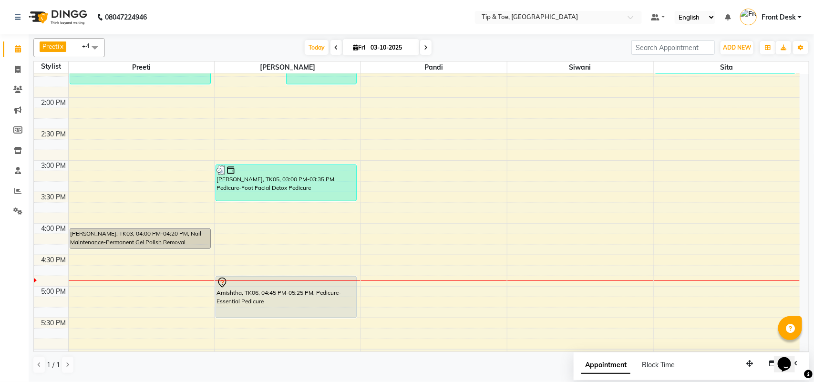
scroll to position [238, 0]
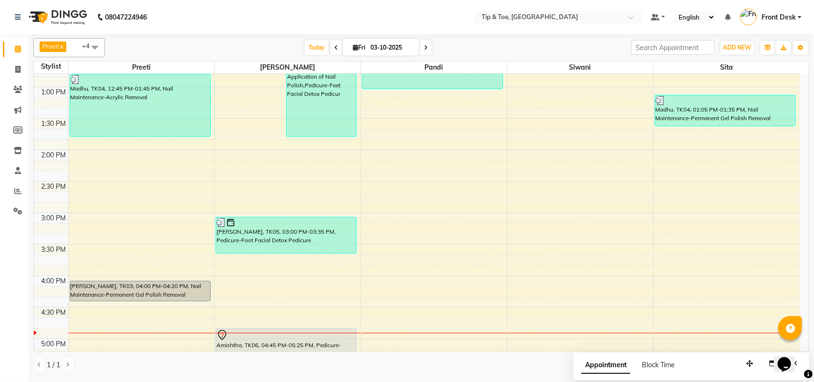
click at [332, 44] on span at bounding box center [335, 47] width 11 height 15
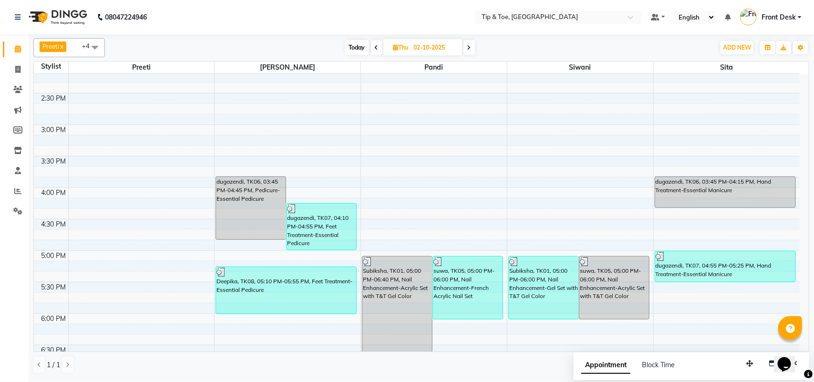
scroll to position [386, 0]
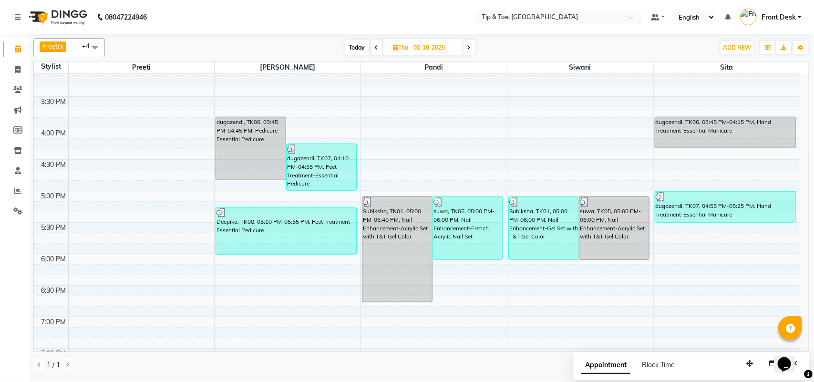
click at [467, 48] on span at bounding box center [468, 47] width 11 height 15
type input "03-10-2025"
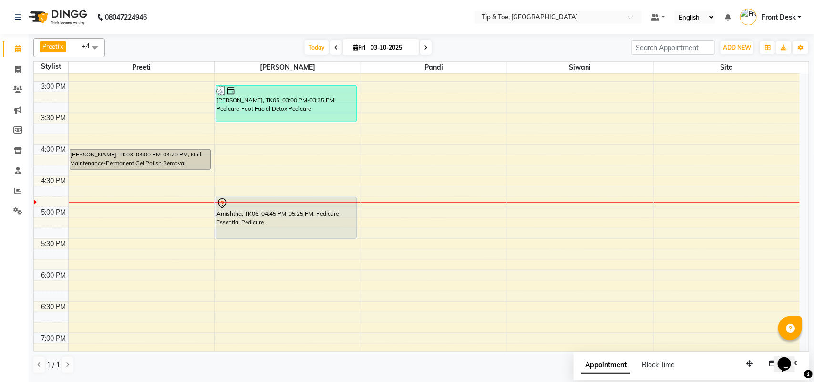
scroll to position [446, 0]
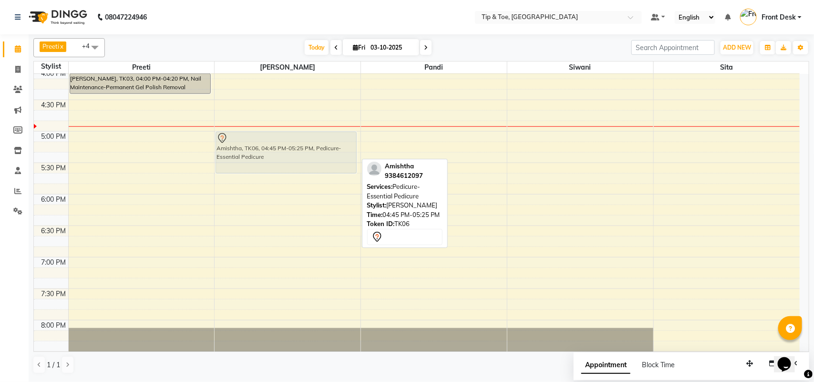
drag, startPoint x: 335, startPoint y: 141, endPoint x: 335, endPoint y: 149, distance: 8.1
click at [335, 149] on div "Priyanka, TK02, 11:30 AM-12:30 PM, Vedic Valley Pedicure Priyanka, TK02, 12:10 …" at bounding box center [287, 68] width 146 height 880
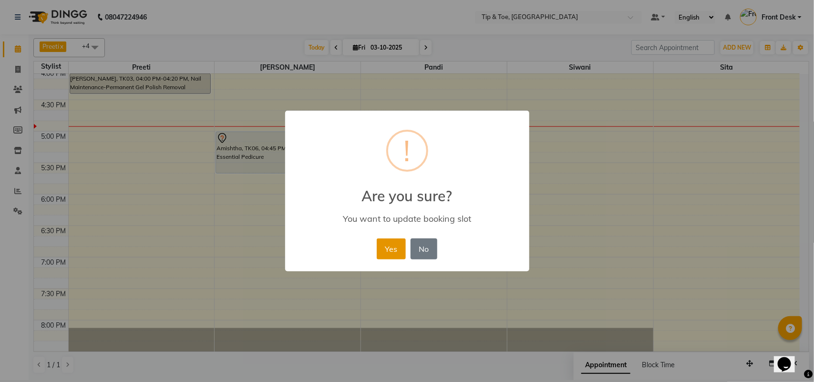
click at [393, 248] on button "Yes" at bounding box center [391, 248] width 29 height 21
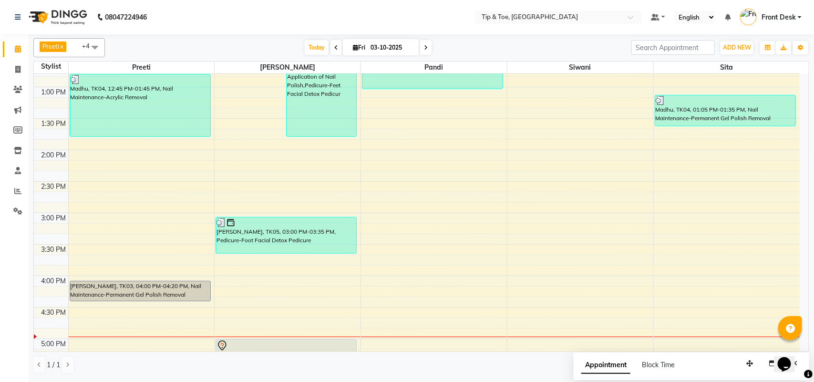
scroll to position [357, 0]
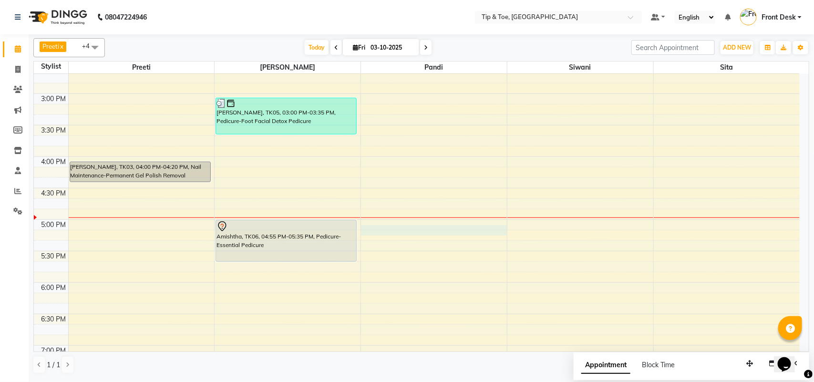
click at [411, 232] on div "9:00 AM 9:30 AM 10:00 AM 10:30 AM 11:00 AM 11:30 AM 12:00 PM 12:30 PM 1:00 PM 1…" at bounding box center [416, 156] width 765 height 880
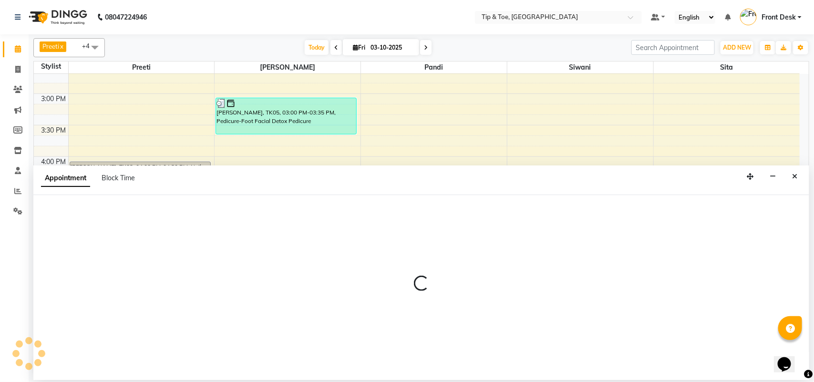
select select "39912"
select select "1020"
select select "tentative"
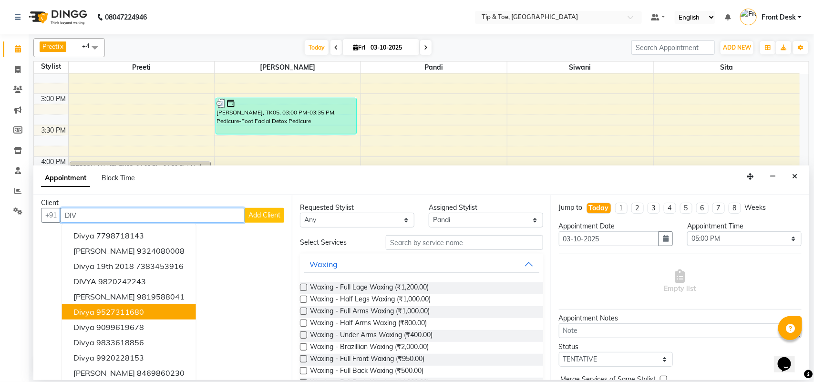
scroll to position [10, 0]
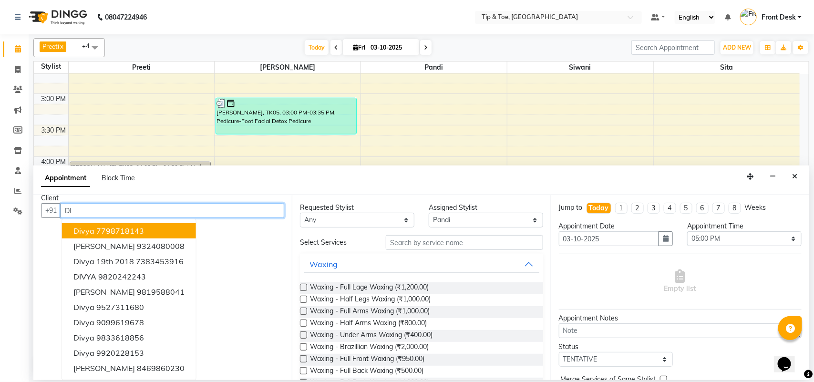
type input "D"
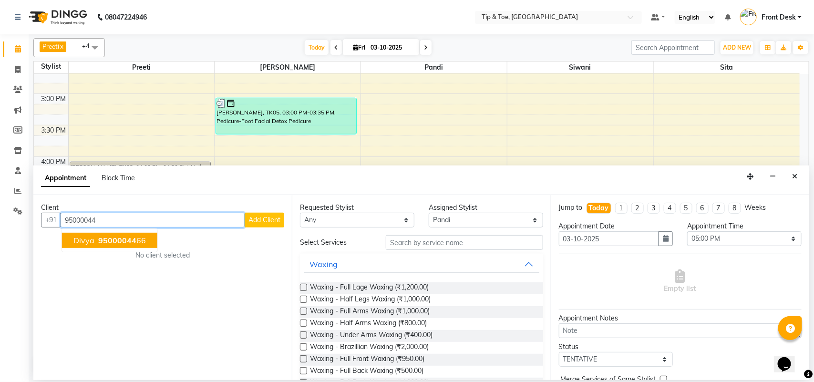
click at [118, 248] on button "Divya 95000044 66" at bounding box center [109, 240] width 95 height 15
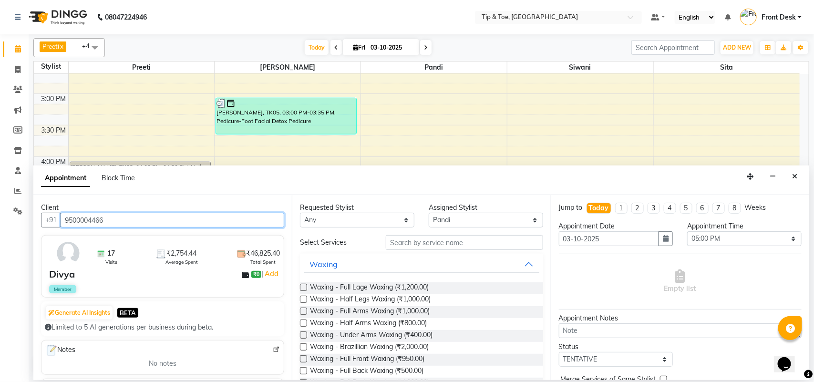
type input "9500004466"
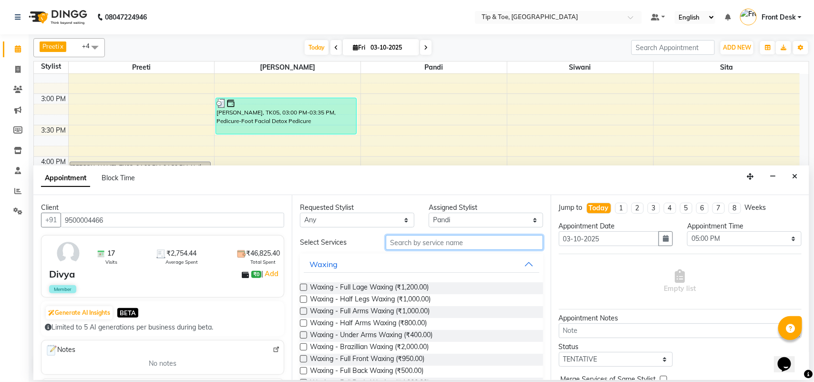
click at [482, 244] on input "text" at bounding box center [464, 242] width 157 height 15
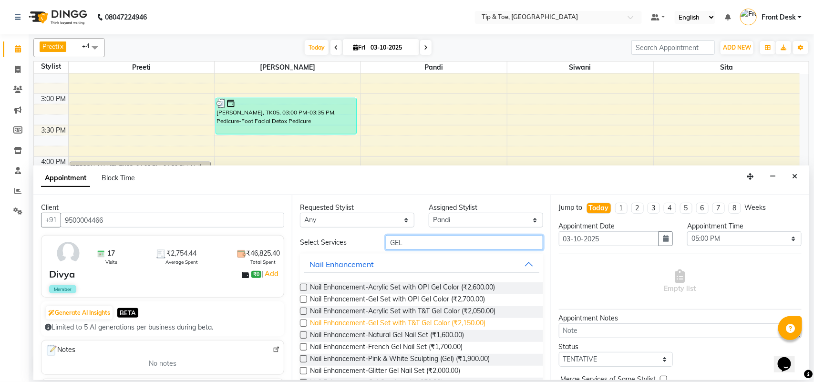
type input "GEL"
click at [428, 325] on span "Nail Enhancement-Gel Set with T&T Gel Color (₹2,150.00)" at bounding box center [397, 324] width 175 height 12
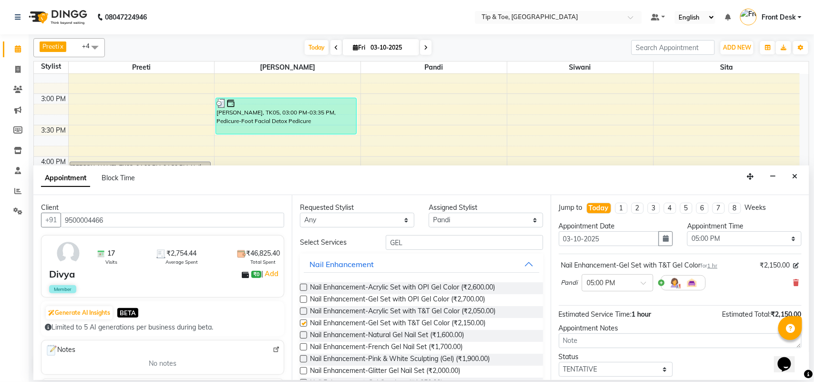
checkbox input "false"
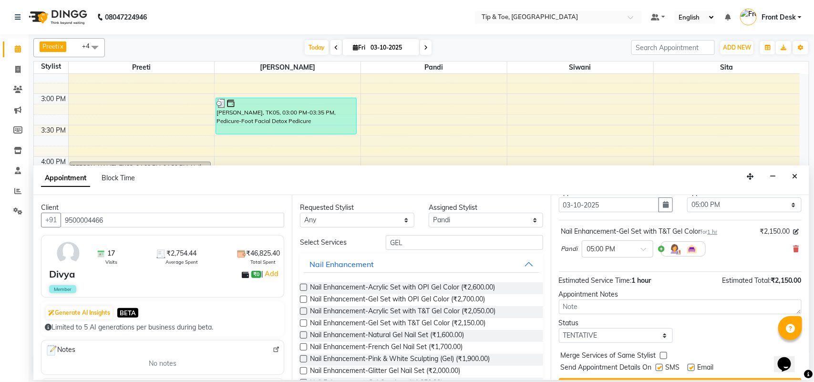
scroll to position [58, 0]
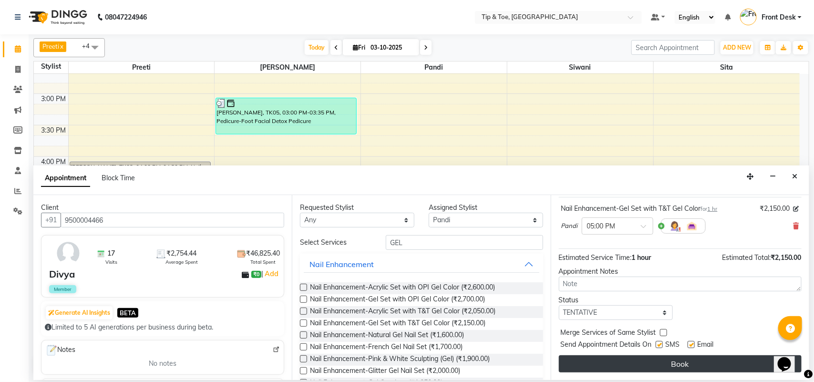
click at [613, 360] on button "Book" at bounding box center [680, 363] width 243 height 17
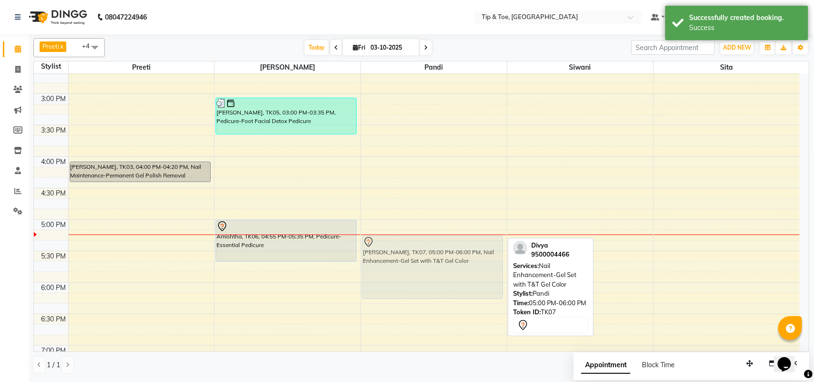
drag, startPoint x: 389, startPoint y: 262, endPoint x: 390, endPoint y: 276, distance: 14.3
click at [390, 276] on div "Karpagam, TK01, 10:30 AM-11:20 AM, Nail Maintenance-Gel Nail Re-fills Karpagam,…" at bounding box center [434, 156] width 146 height 880
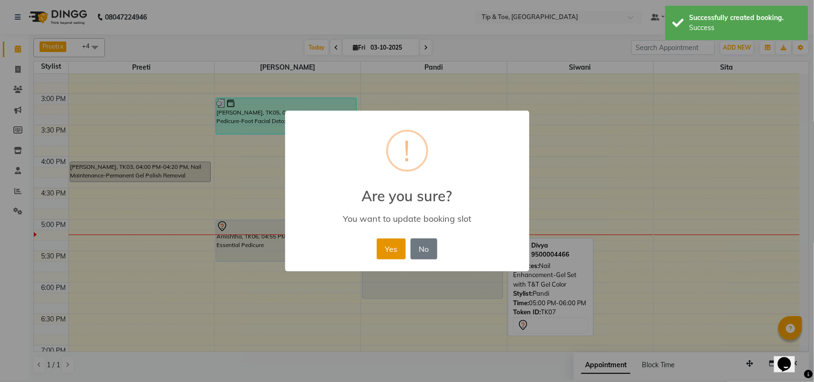
click at [387, 245] on button "Yes" at bounding box center [391, 248] width 29 height 21
